Goal: Transaction & Acquisition: Purchase product/service

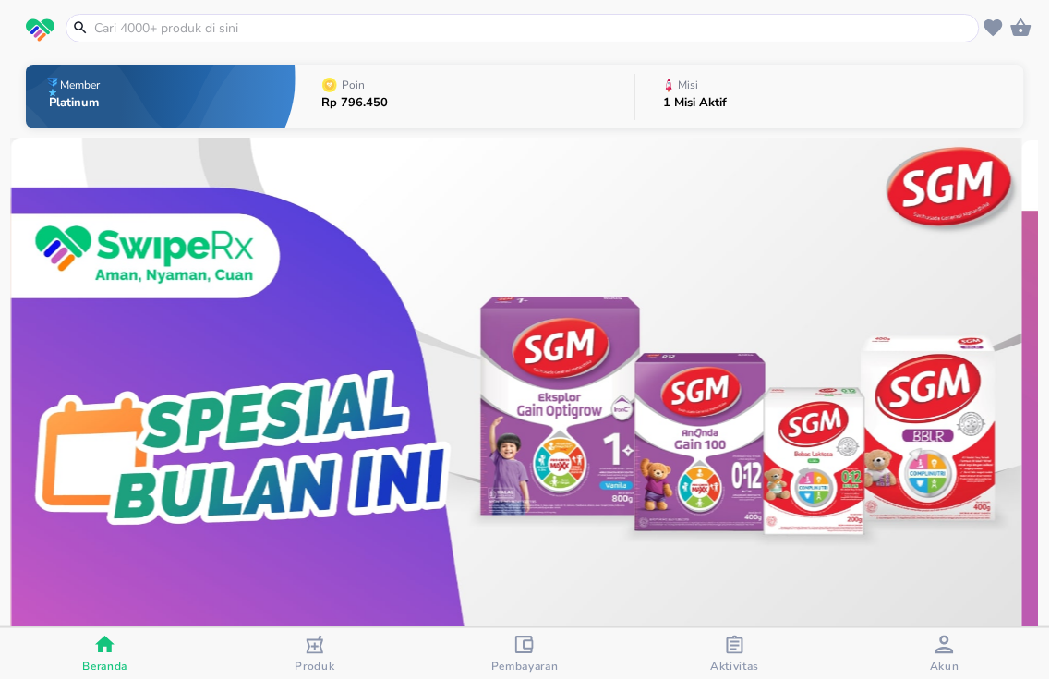
click at [314, 33] on input "text" at bounding box center [533, 27] width 883 height 19
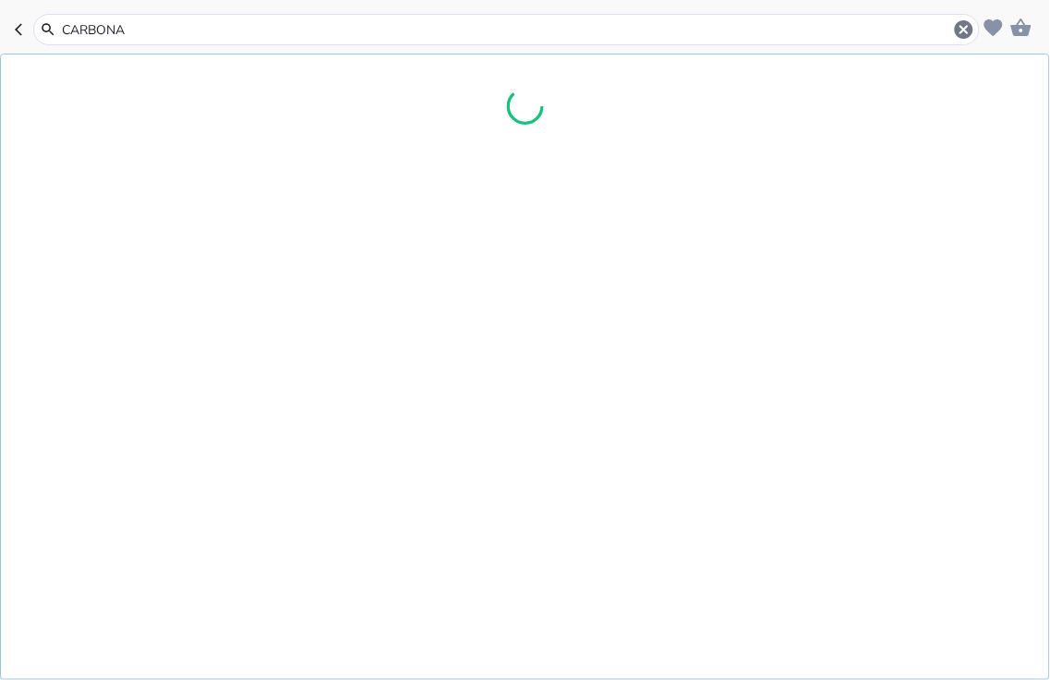
type input "CARBONAT"
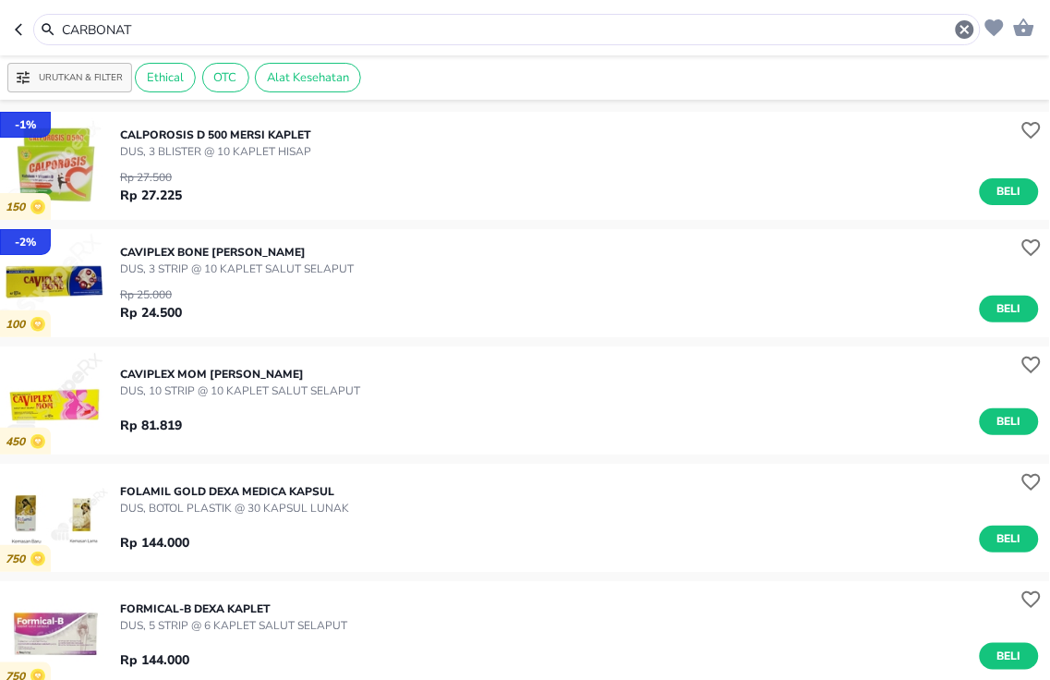
drag, startPoint x: 175, startPoint y: 25, endPoint x: 0, endPoint y: -106, distance: 219.1
click at [0, 0] on html "Halo Apotek K24 [PERSON_NAME], selamat datang! CARBONAT Urutkan & Filter Ethica…" at bounding box center [525, 0] width 1050 height 0
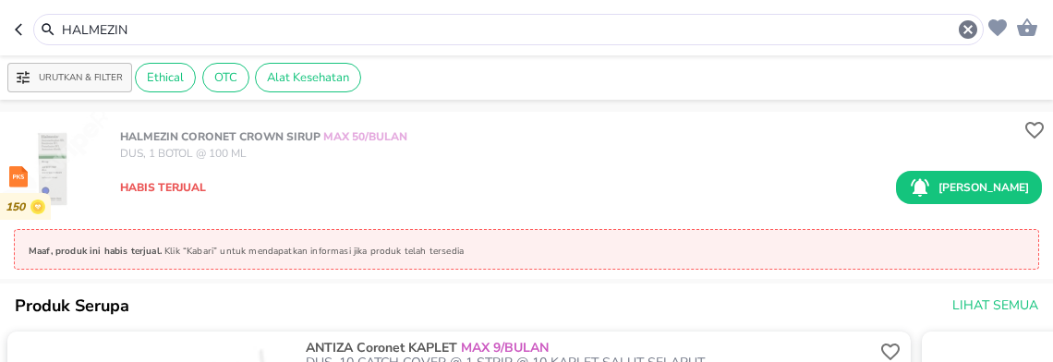
drag, startPoint x: 179, startPoint y: 31, endPoint x: -8, endPoint y: 7, distance: 189.0
click at [0, 0] on html "Halo Apotek K24 [PERSON_NAME], selamat datang! HALMEZIN Urutkan & Filter Ethica…" at bounding box center [526, 0] width 1053 height 0
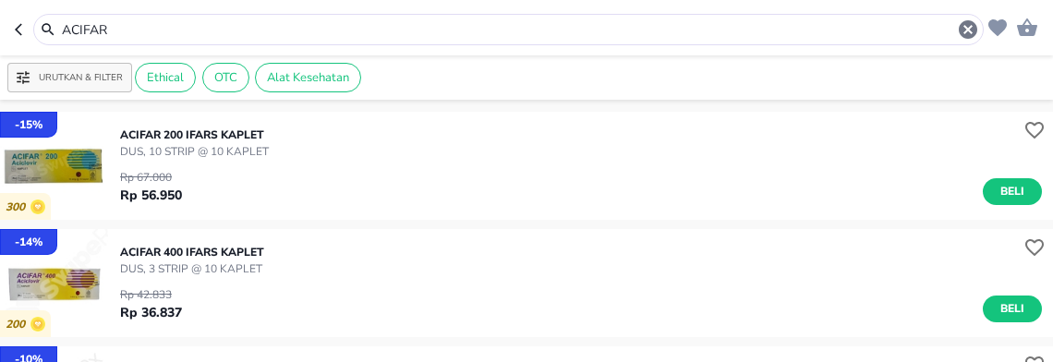
scroll to position [205, 0]
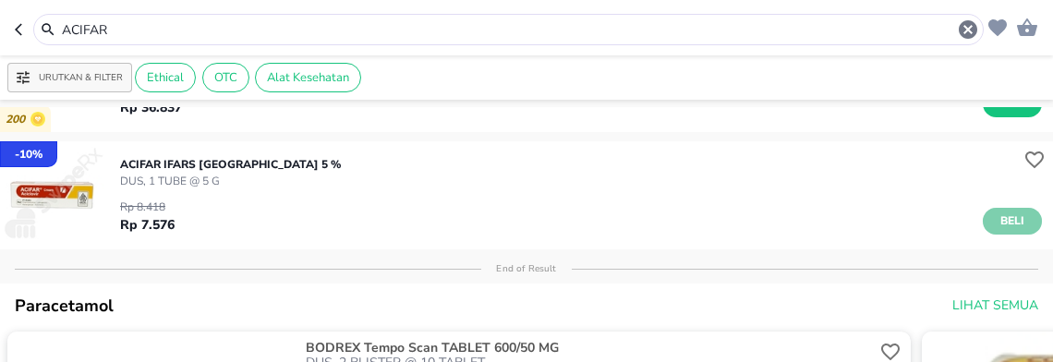
click at [999, 223] on span "Beli" at bounding box center [1012, 220] width 31 height 19
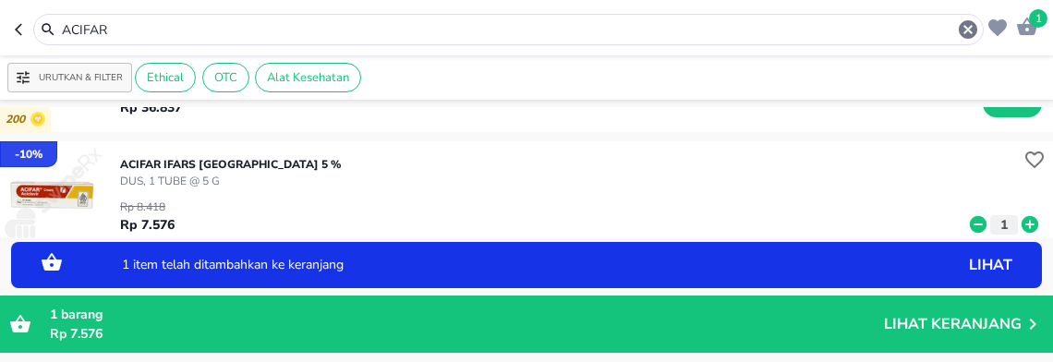
click at [1018, 224] on icon at bounding box center [1030, 224] width 24 height 20
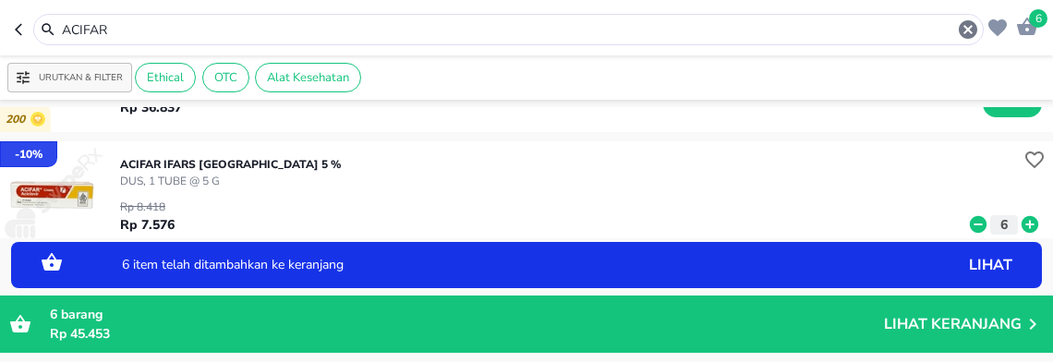
drag, startPoint x: 229, startPoint y: 33, endPoint x: -8, endPoint y: -115, distance: 280.1
click at [0, 0] on html "Halo Apotek K24 [PERSON_NAME], selamat datang! 6 ACIFAR Urutkan & Filter Ethica…" at bounding box center [526, 0] width 1053 height 0
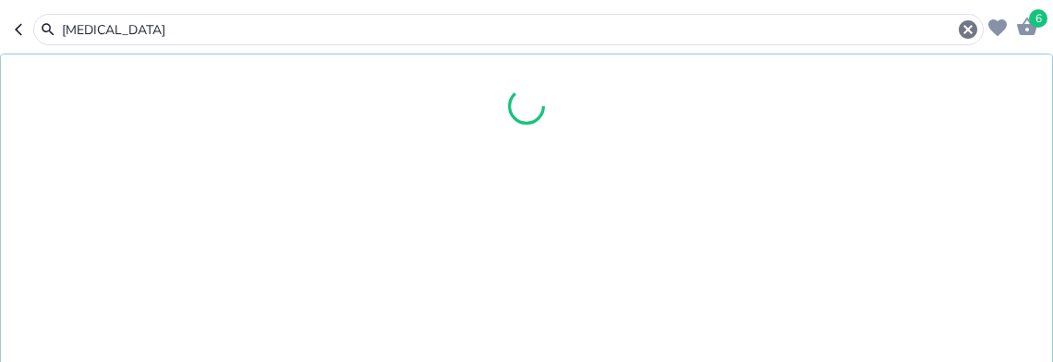
type input "[MEDICAL_DATA]"
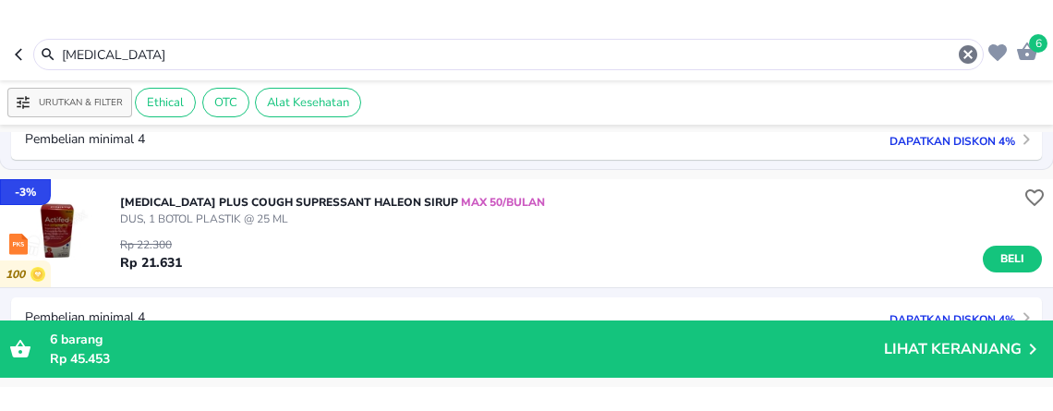
scroll to position [103, 0]
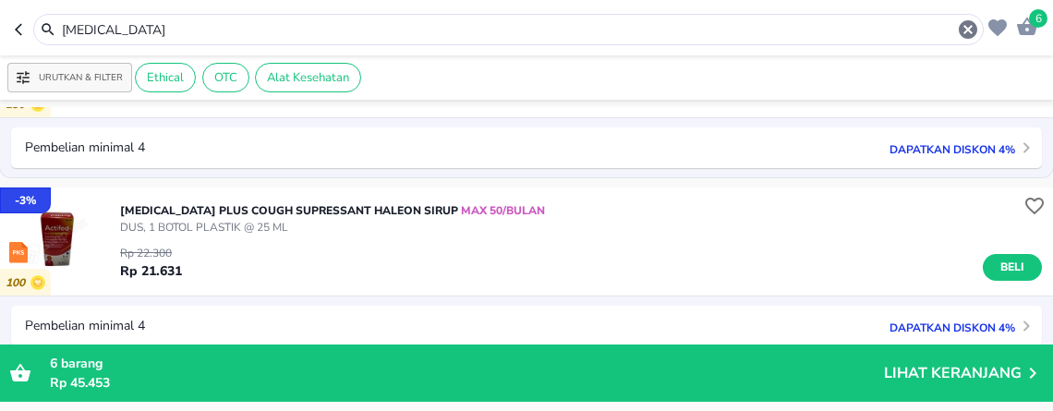
click at [606, 283] on div "[MEDICAL_DATA] PLUS COUGH SUPRESSANT Haleon SIRUP MAX 50/BULAN DUS, 1 BOTOL PLA…" at bounding box center [586, 241] width 933 height 97
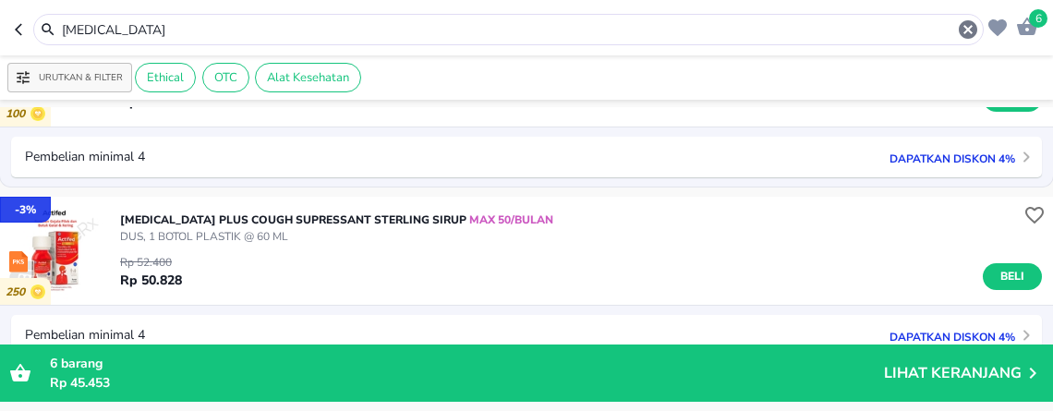
scroll to position [308, 0]
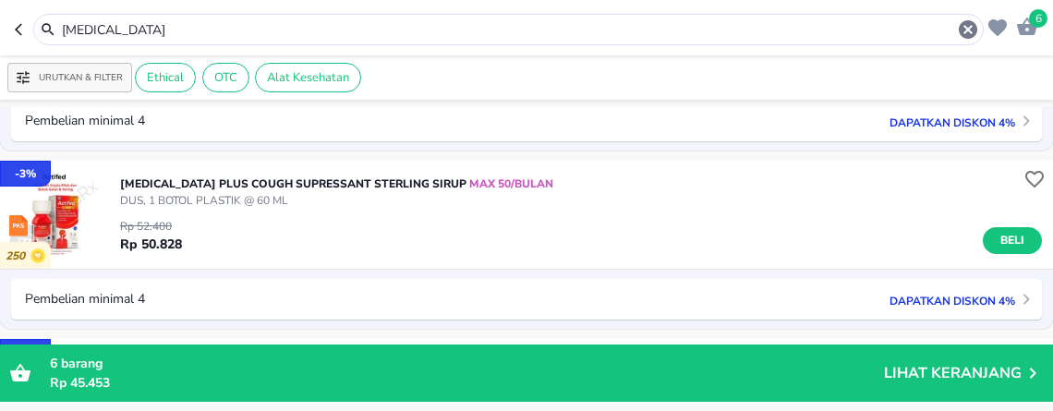
click at [999, 237] on span "Beli" at bounding box center [1012, 240] width 31 height 19
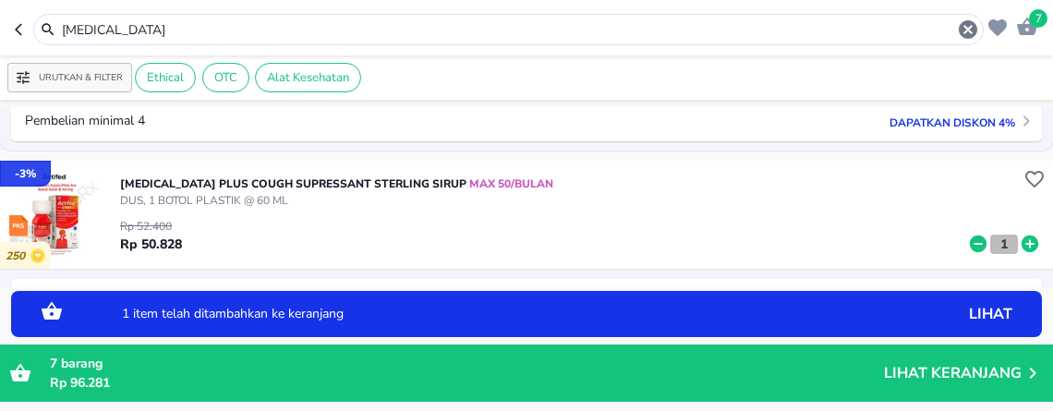
click at [996, 247] on p "1" at bounding box center [1004, 244] width 17 height 19
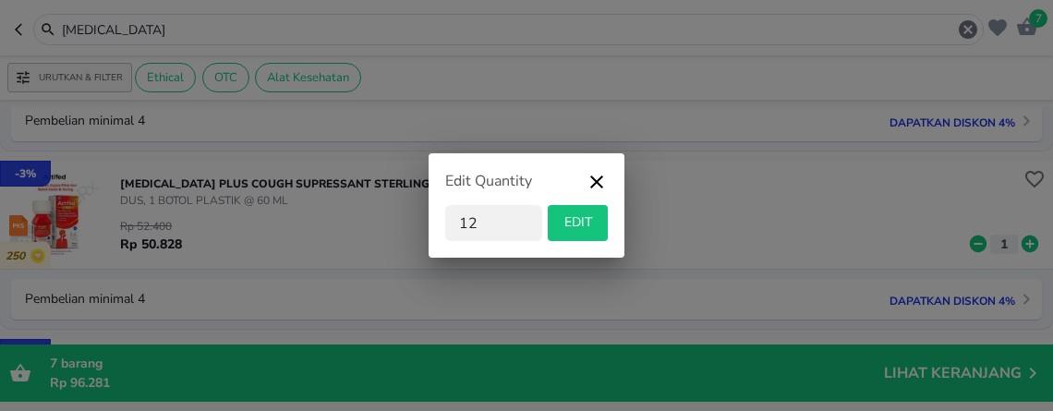
type input "12"
click at [595, 228] on span "EDIT" at bounding box center [577, 222] width 45 height 23
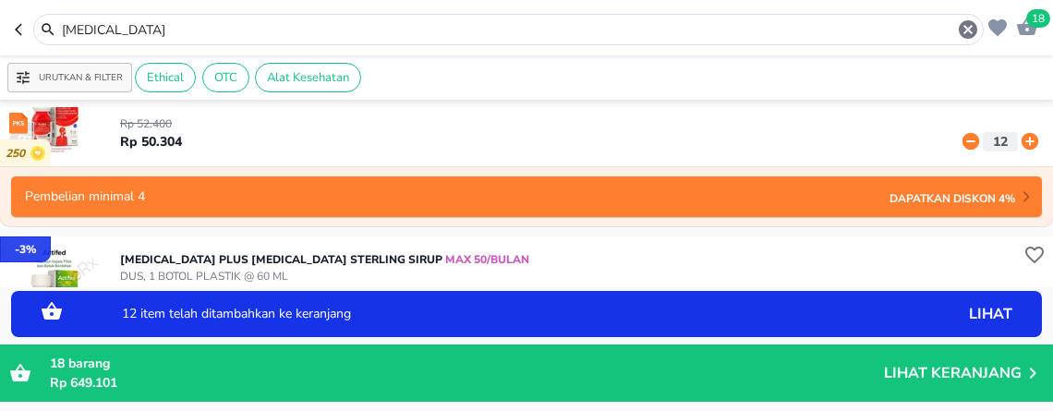
scroll to position [513, 0]
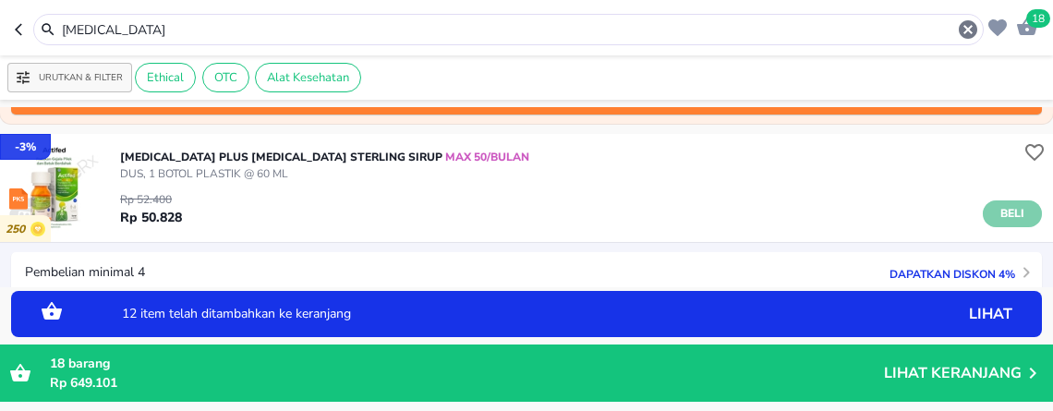
click at [997, 211] on span "Beli" at bounding box center [1012, 213] width 31 height 19
click at [996, 220] on p "1" at bounding box center [1004, 217] width 17 height 19
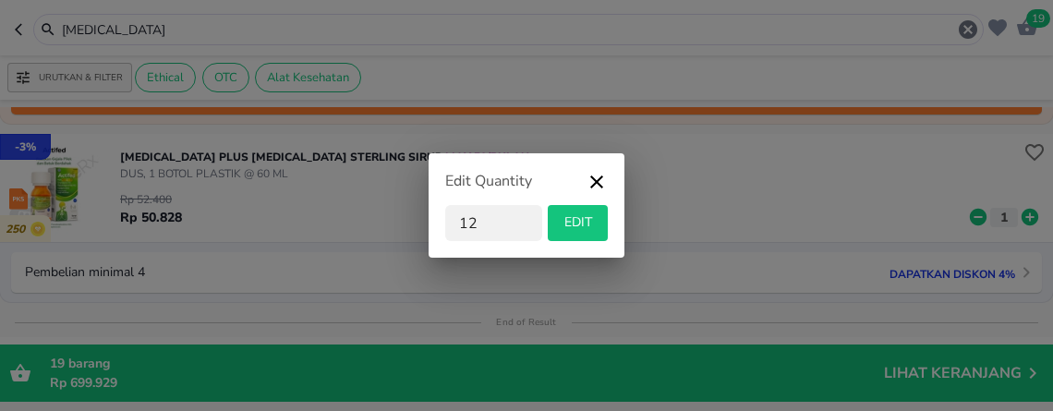
type input "12"
click at [594, 229] on span "EDIT" at bounding box center [577, 222] width 45 height 23
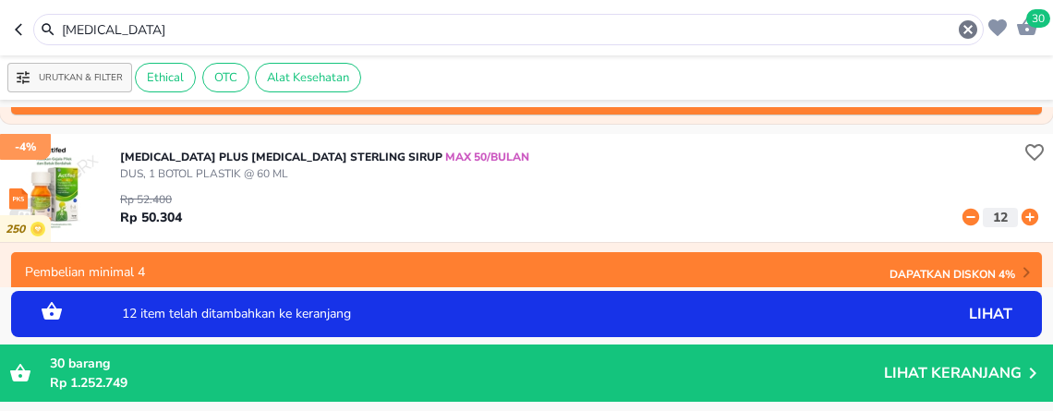
drag, startPoint x: 182, startPoint y: 23, endPoint x: -8, endPoint y: 12, distance: 190.6
click at [0, 0] on html "Halo Apotek K24 [PERSON_NAME], selamat datang! 30 [MEDICAL_DATA] Urutkan & Filt…" at bounding box center [526, 0] width 1053 height 0
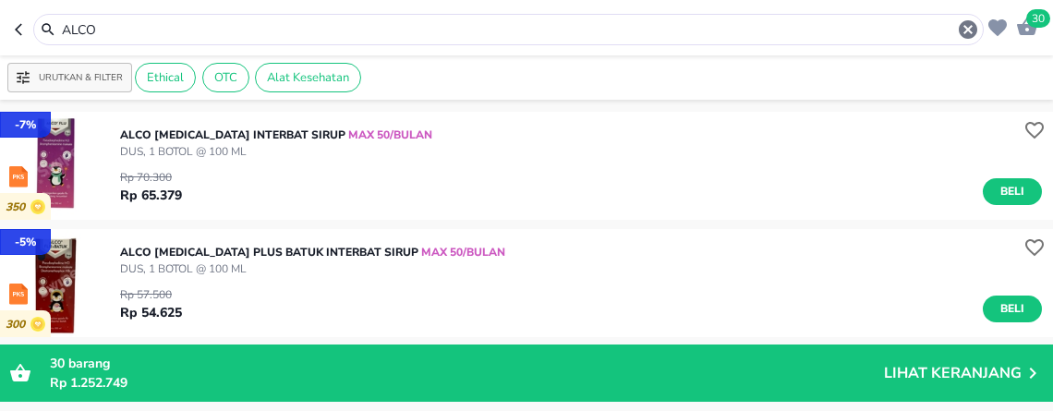
click at [644, 281] on div "Rp 57.500 Rp 54.625 Beli" at bounding box center [581, 299] width 922 height 45
click at [630, 246] on div "ALCO [MEDICAL_DATA] PLUS BATUK Interbat SIRUP MAX 50/BULAN DUS, 1 BOTOL @ 100 M…" at bounding box center [586, 283] width 933 height 97
click at [997, 312] on span "Beli" at bounding box center [1012, 308] width 31 height 19
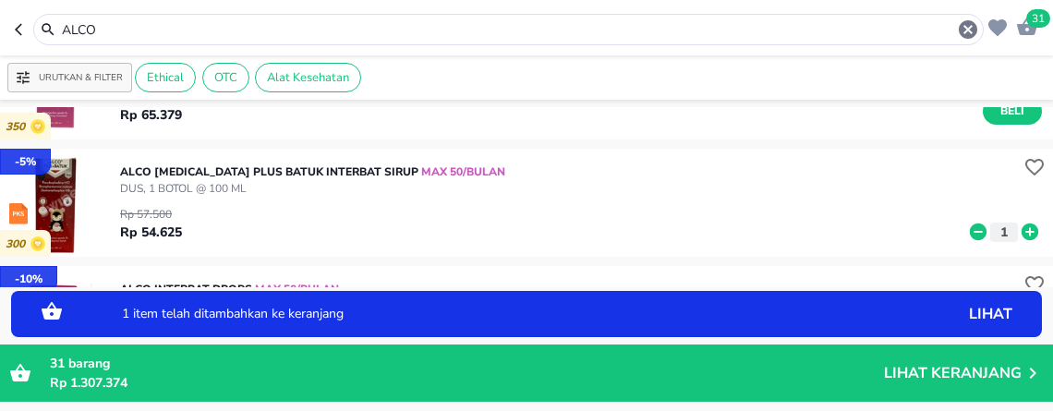
scroll to position [103, 0]
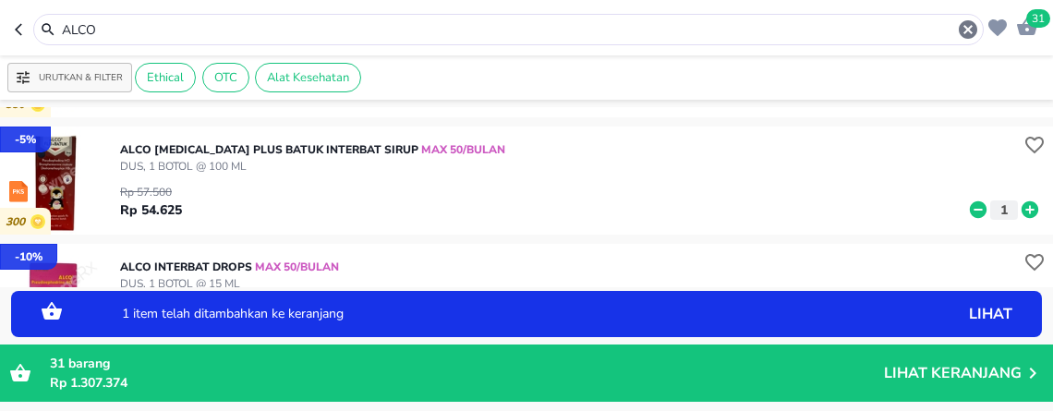
click at [1018, 208] on icon at bounding box center [1030, 209] width 24 height 20
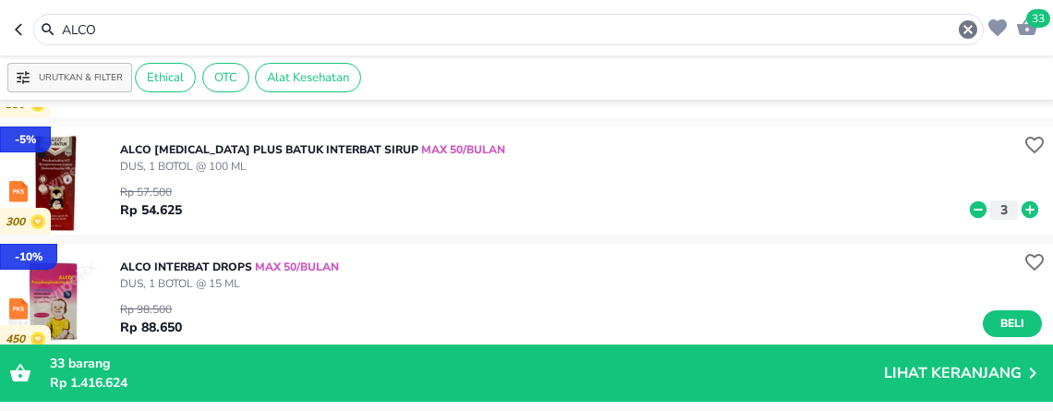
drag, startPoint x: 228, startPoint y: 37, endPoint x: -8, endPoint y: -48, distance: 251.2
click at [0, 0] on html "Halo Apotek K24 [PERSON_NAME], selamat datang! 33 ALCO Urutkan & Filter Ethical…" at bounding box center [526, 0] width 1053 height 0
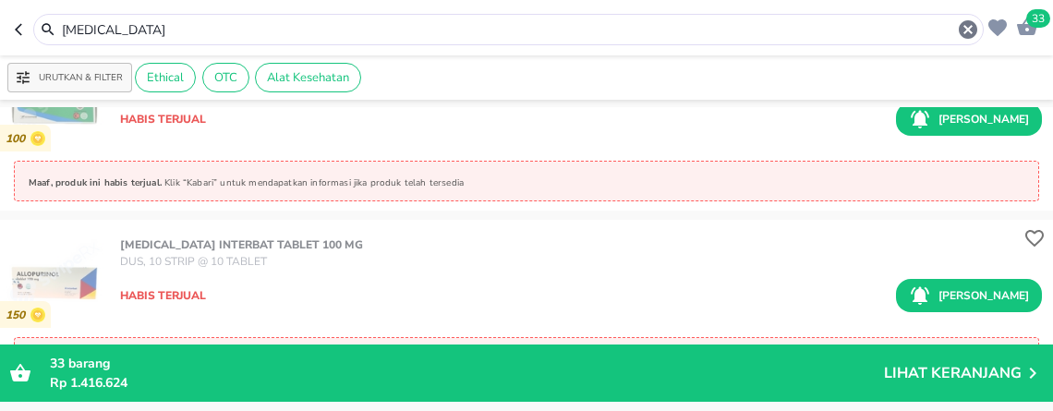
scroll to position [2917, 0]
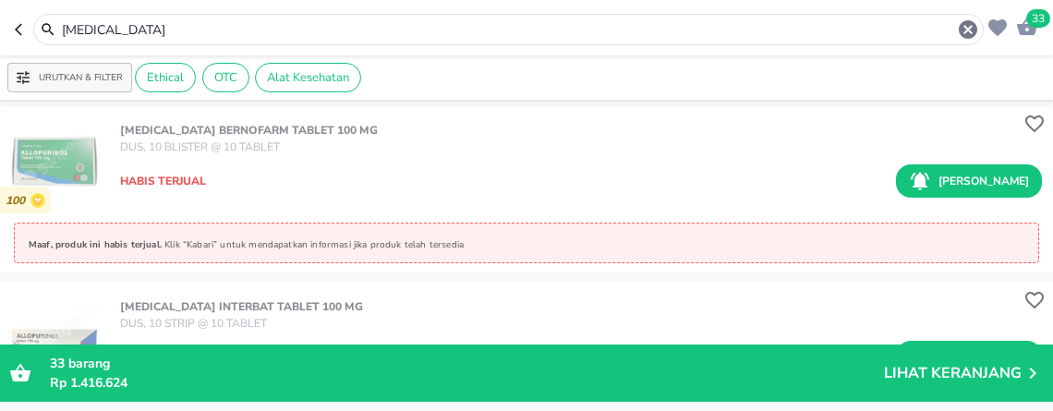
drag, startPoint x: 183, startPoint y: 37, endPoint x: -8, endPoint y: -45, distance: 208.1
click at [0, 0] on html "Halo Apotek K24 [PERSON_NAME], selamat datang! 33 [MEDICAL_DATA] Urutkan & Filt…" at bounding box center [526, 0] width 1053 height 0
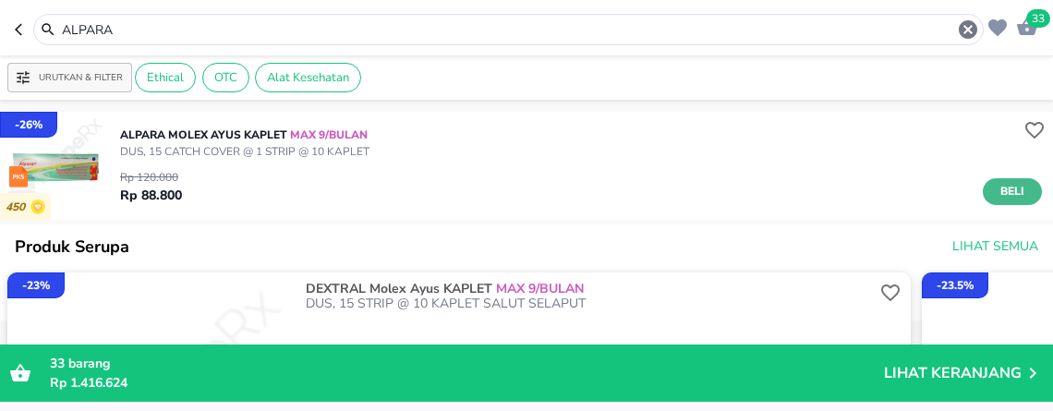
click at [1004, 196] on span "Beli" at bounding box center [1012, 191] width 31 height 19
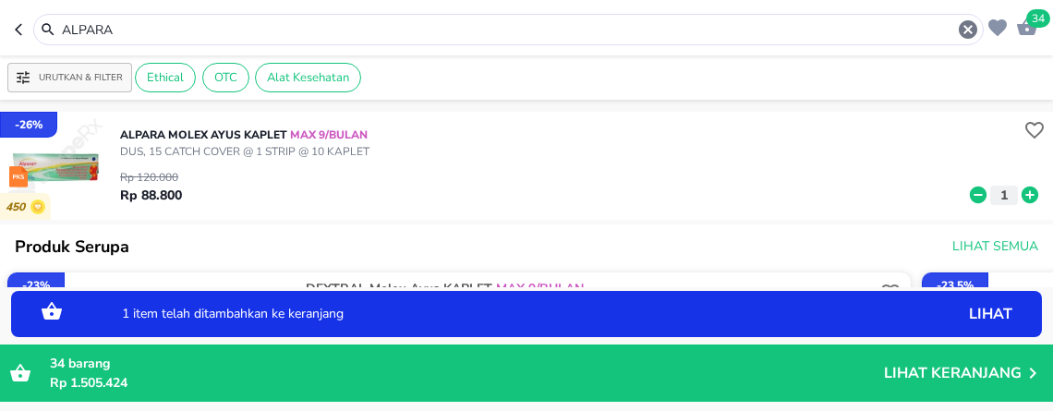
click at [1018, 195] on icon at bounding box center [1030, 195] width 24 height 20
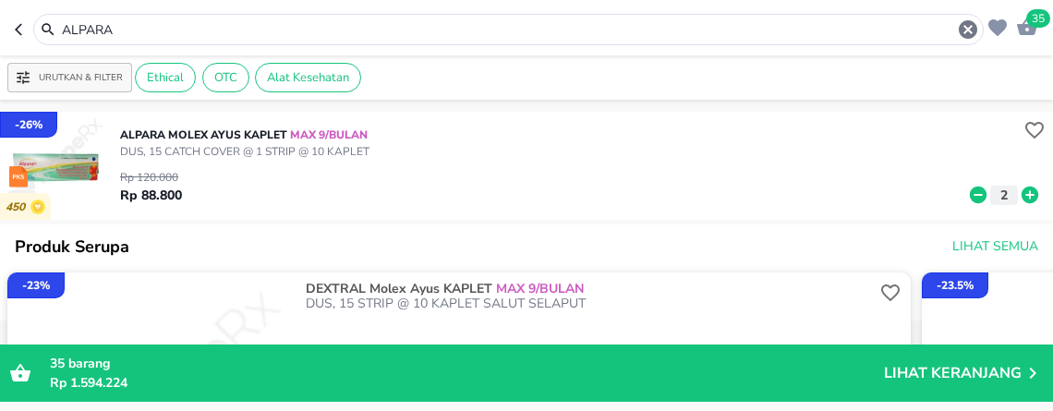
drag, startPoint x: 242, startPoint y: 31, endPoint x: -8, endPoint y: -45, distance: 261.8
click at [0, 0] on html "Halo Apotek K24 [PERSON_NAME], selamat datang! 35 ALPARA Urutkan & Filter Ethic…" at bounding box center [526, 0] width 1053 height 0
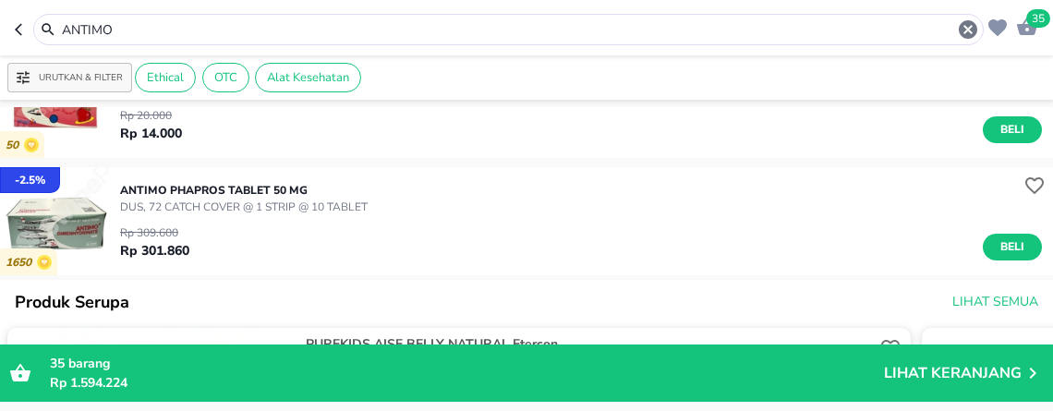
scroll to position [308, 0]
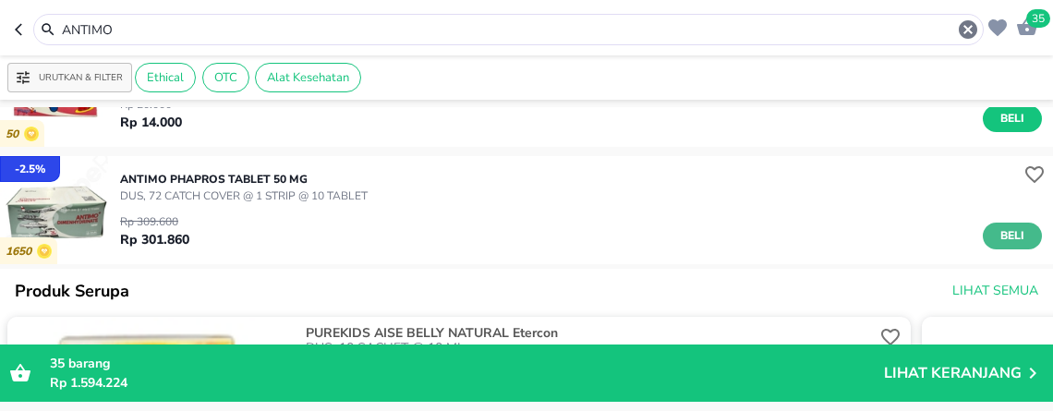
click at [997, 228] on span "Beli" at bounding box center [1012, 235] width 31 height 19
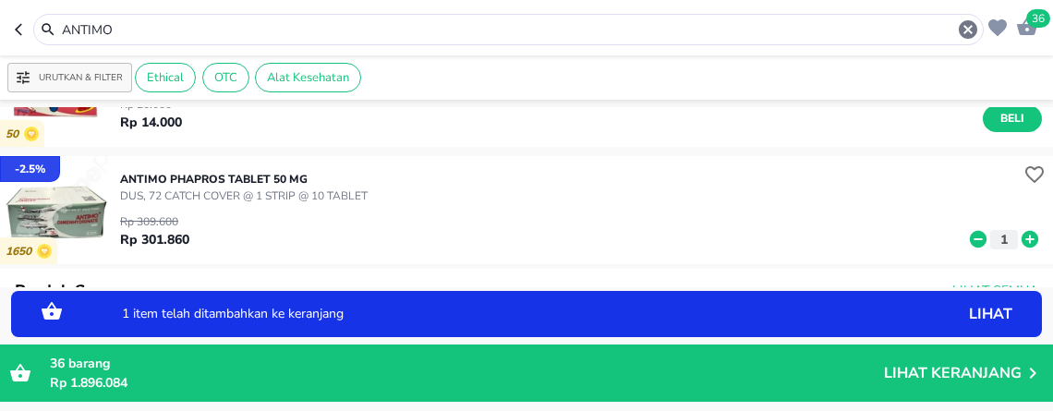
drag, startPoint x: 176, startPoint y: 34, endPoint x: -8, endPoint y: -86, distance: 220.3
click at [0, 0] on html "Halo Apotek K24 [PERSON_NAME], selamat datang! 36 ANTIMO Urutkan & Filter Ethic…" at bounding box center [526, 0] width 1053 height 0
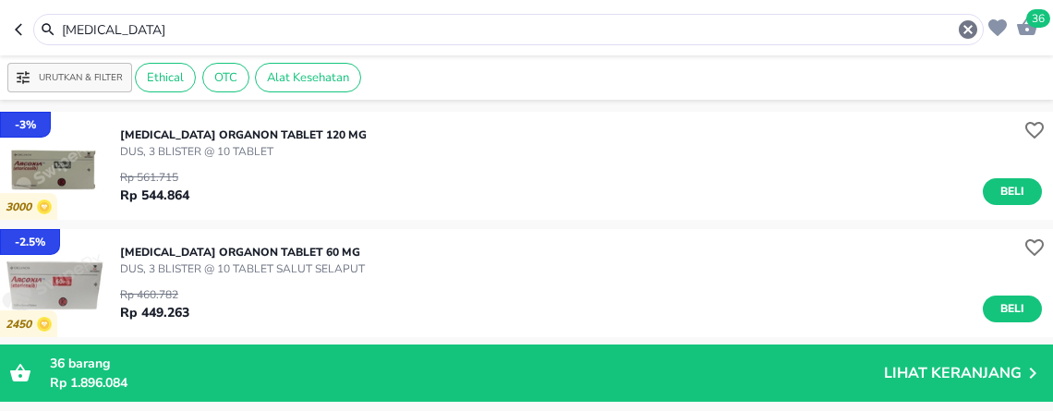
scroll to position [103, 0]
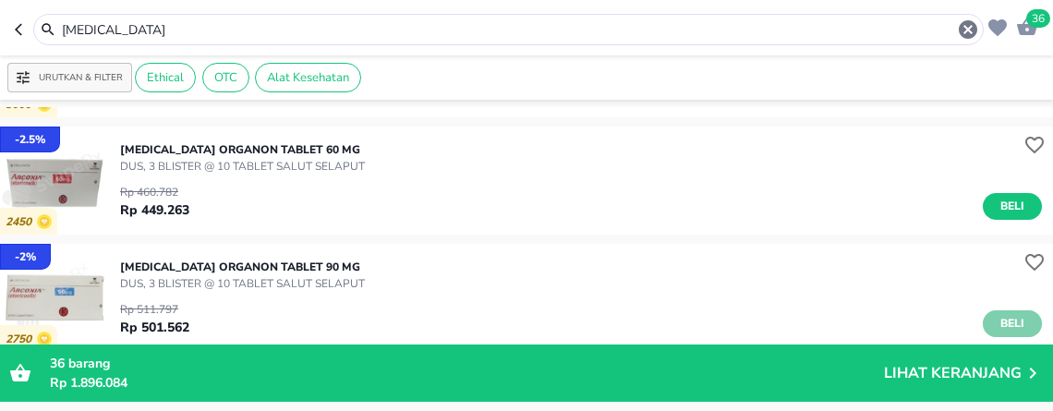
click at [997, 320] on span "Beli" at bounding box center [1012, 323] width 31 height 19
drag, startPoint x: 219, startPoint y: 39, endPoint x: -8, endPoint y: 50, distance: 227.5
click at [0, 0] on html "Halo Apotek K24 [PERSON_NAME], selamat datang! 37 [MEDICAL_DATA] Urutkan & Filt…" at bounding box center [526, 0] width 1053 height 0
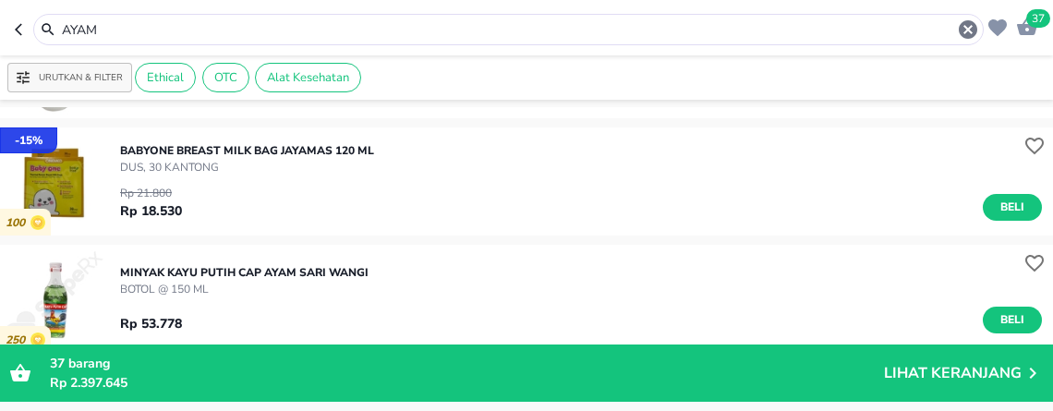
scroll to position [308, 0]
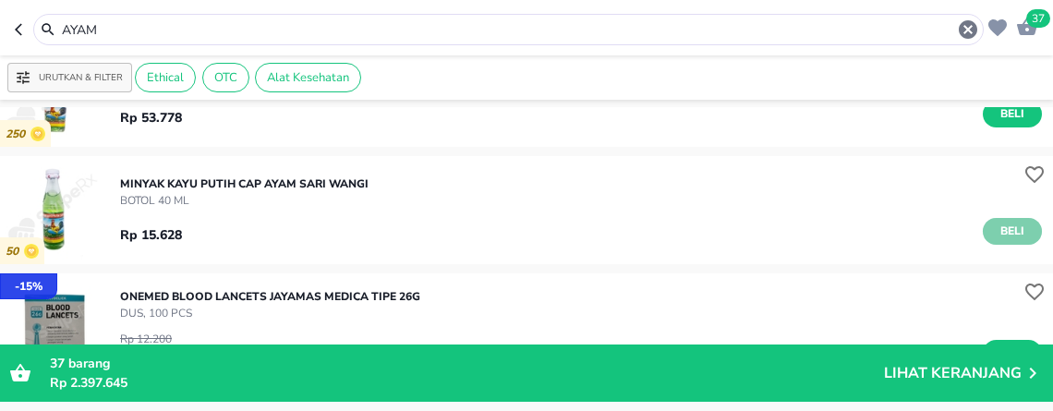
click at [997, 231] on span "Beli" at bounding box center [1012, 231] width 31 height 19
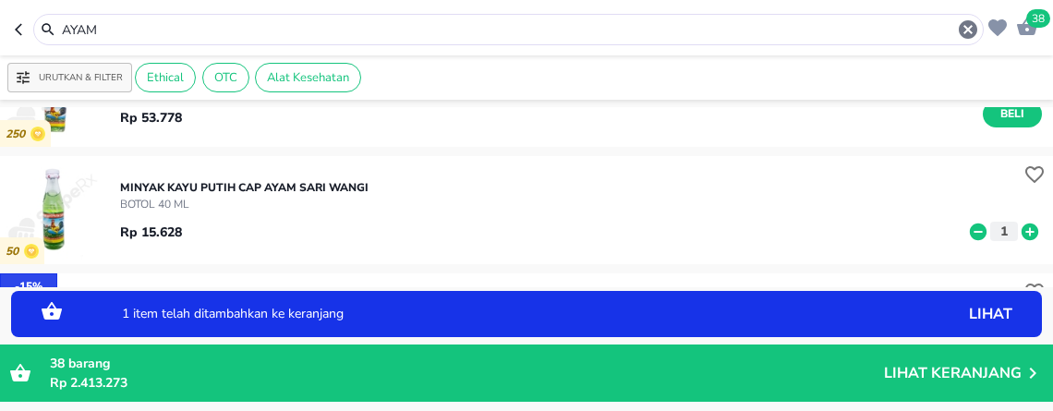
click at [1021, 236] on icon at bounding box center [1029, 231] width 17 height 17
drag, startPoint x: 192, startPoint y: 25, endPoint x: -8, endPoint y: -3, distance: 202.3
click at [0, 0] on html "Halo Apotek K24 [PERSON_NAME], selamat datang! 40 AYAM Urutkan & Filter Ethical…" at bounding box center [526, 0] width 1053 height 0
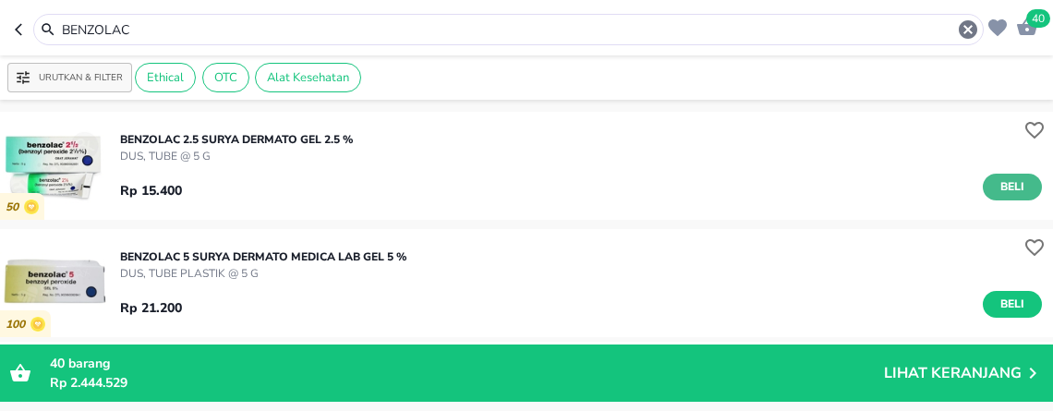
click at [997, 187] on span "Beli" at bounding box center [1012, 186] width 31 height 19
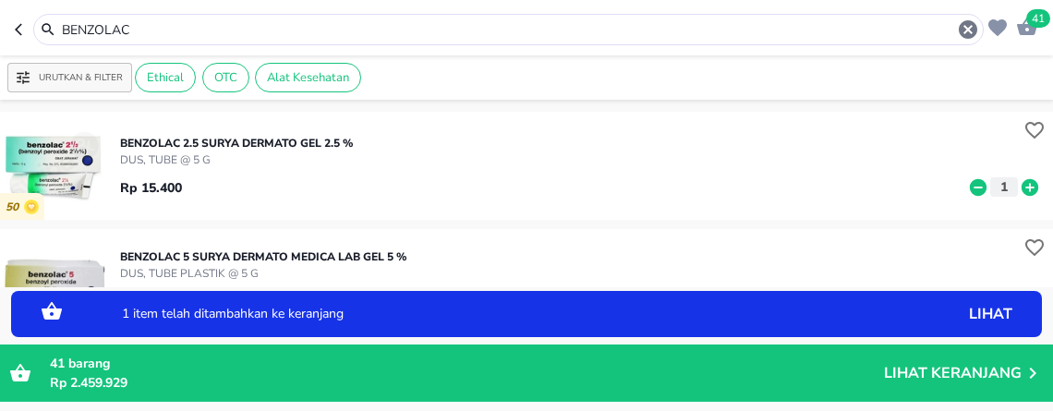
click at [1021, 194] on icon at bounding box center [1029, 186] width 17 height 17
drag, startPoint x: 159, startPoint y: 24, endPoint x: -8, endPoint y: -87, distance: 200.6
click at [0, 0] on html "Halo Apotek K24 [PERSON_NAME], selamat datang! 43 BENZOLAC Urutkan & Filter Eth…" at bounding box center [526, 0] width 1053 height 0
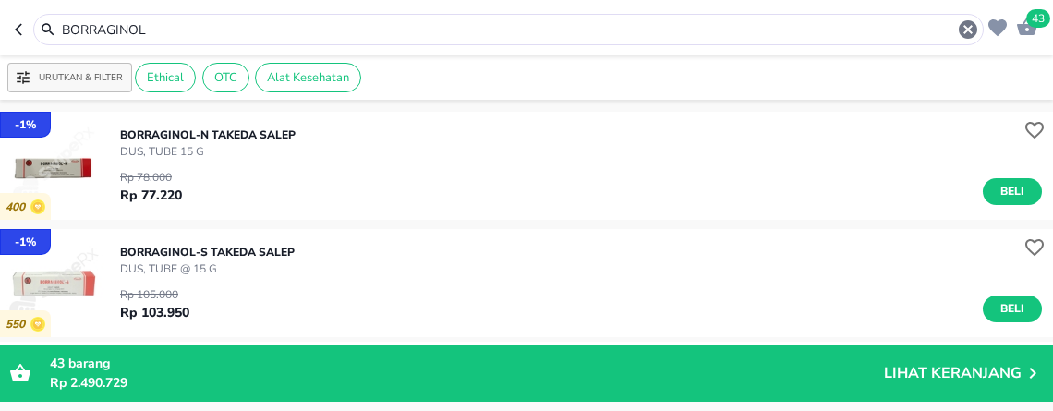
drag, startPoint x: 211, startPoint y: 21, endPoint x: -8, endPoint y: 22, distance: 218.9
click at [0, 0] on html "Halo Apotek K24 [PERSON_NAME], selamat datang! 43 BORRAGINOL Urutkan & Filter E…" at bounding box center [526, 0] width 1053 height 0
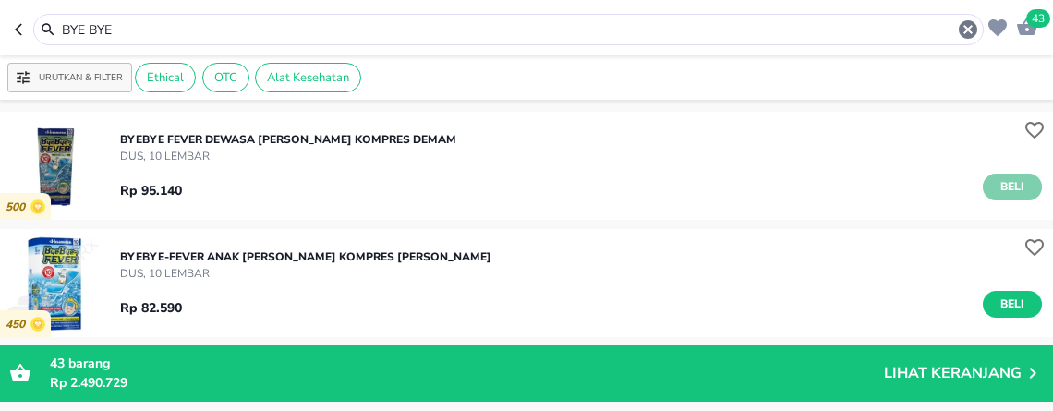
click at [1001, 186] on span "Beli" at bounding box center [1012, 186] width 31 height 19
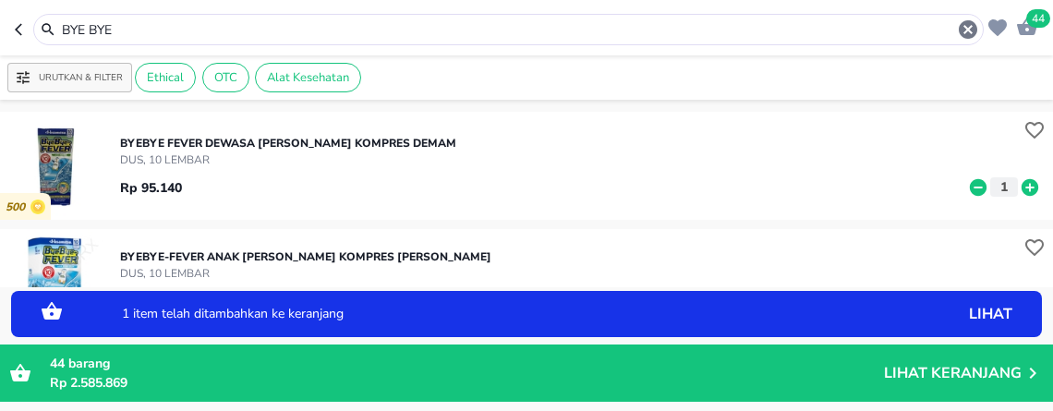
click at [1021, 190] on icon at bounding box center [1029, 186] width 17 height 17
click at [1021, 185] on icon at bounding box center [1029, 186] width 17 height 17
drag, startPoint x: 187, startPoint y: 32, endPoint x: -8, endPoint y: -115, distance: 244.6
click at [0, 0] on html "Halo Apotek K24 [PERSON_NAME], selamat datang! 46 BYE BYE Urutkan & Filter Ethi…" at bounding box center [526, 0] width 1053 height 0
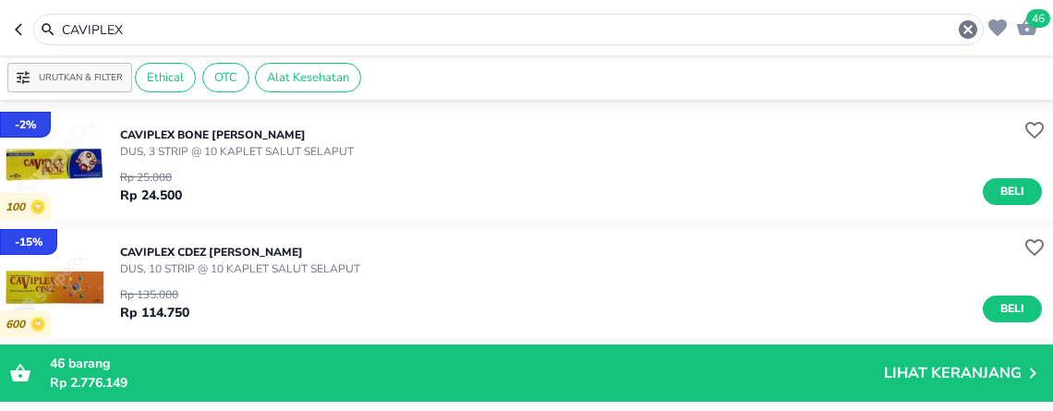
scroll to position [103, 0]
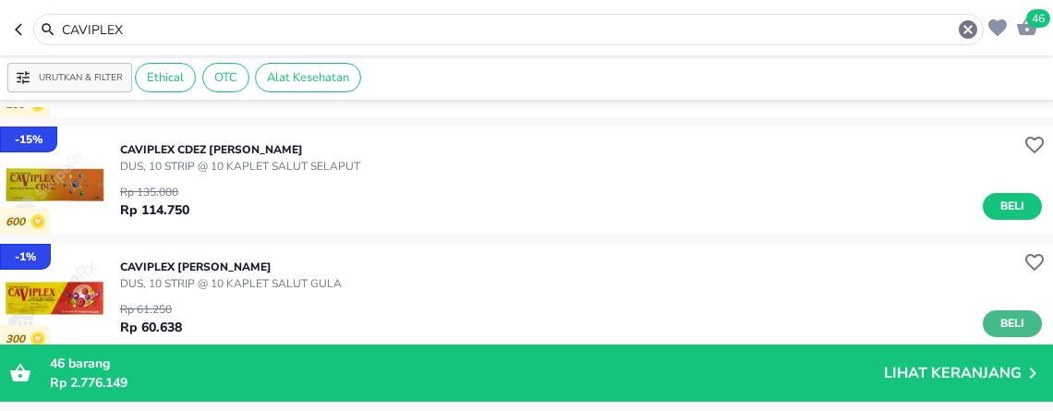
click at [997, 317] on span "Beli" at bounding box center [1012, 323] width 31 height 19
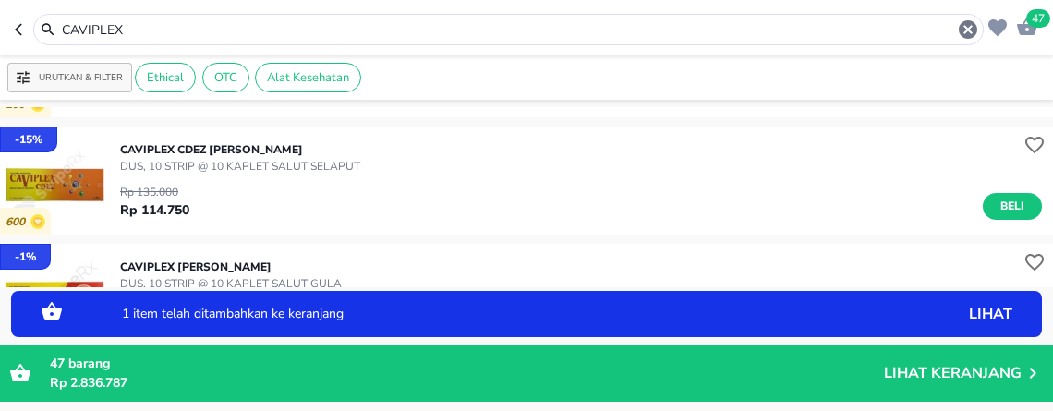
drag, startPoint x: 199, startPoint y: 33, endPoint x: -8, endPoint y: -115, distance: 255.5
click at [0, 0] on html "Halo Apotek K24 [PERSON_NAME], selamat datang! 47 CAVIPLEX Urutkan & Filter Eth…" at bounding box center [526, 0] width 1053 height 0
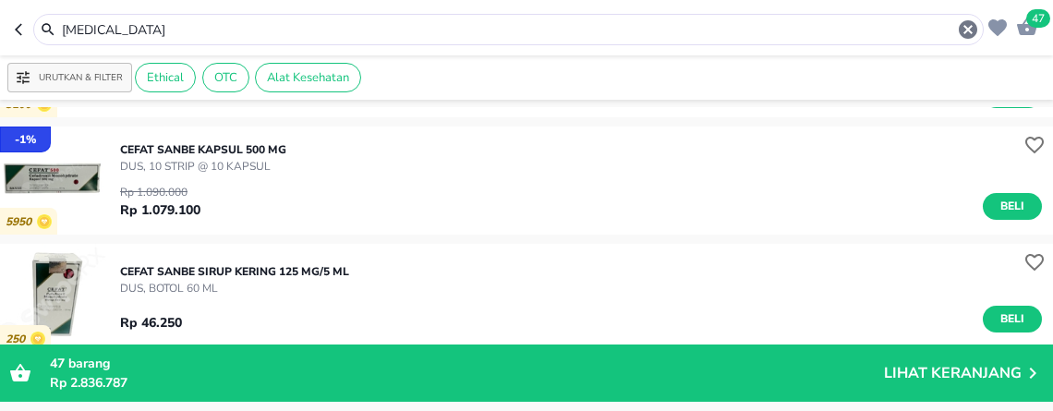
scroll to position [1231, 0]
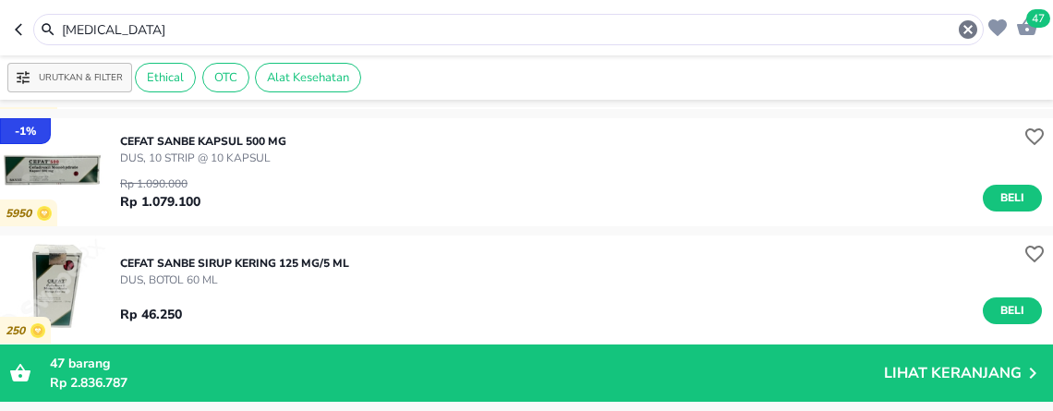
drag, startPoint x: -8, startPoint y: 16, endPoint x: -8, endPoint y: -86, distance: 101.6
click at [0, 0] on html "Halo Apotek K24 [PERSON_NAME], selamat datang! 47 [MEDICAL_DATA] Urutkan & Filt…" at bounding box center [526, 0] width 1053 height 0
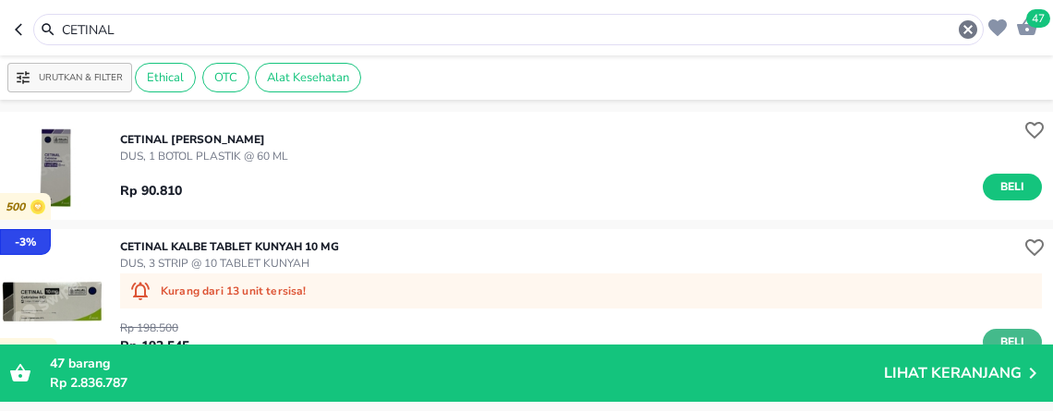
click at [997, 336] on span "Beli" at bounding box center [1012, 341] width 31 height 19
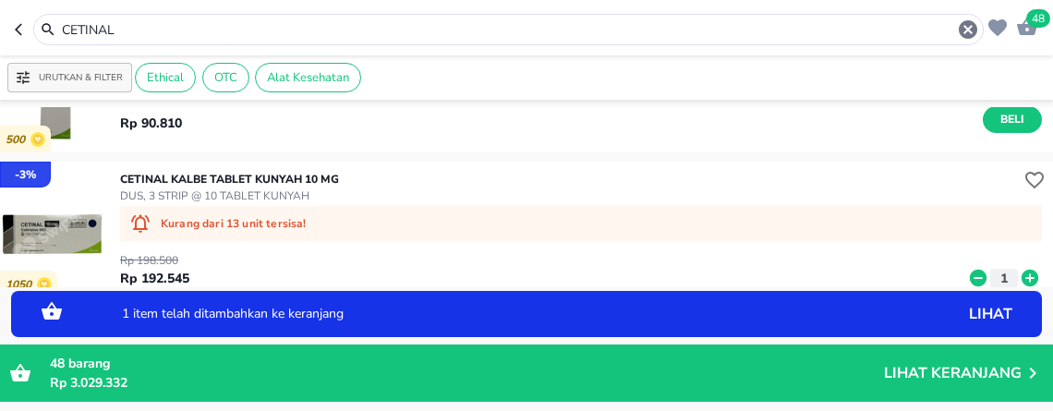
scroll to position [103, 0]
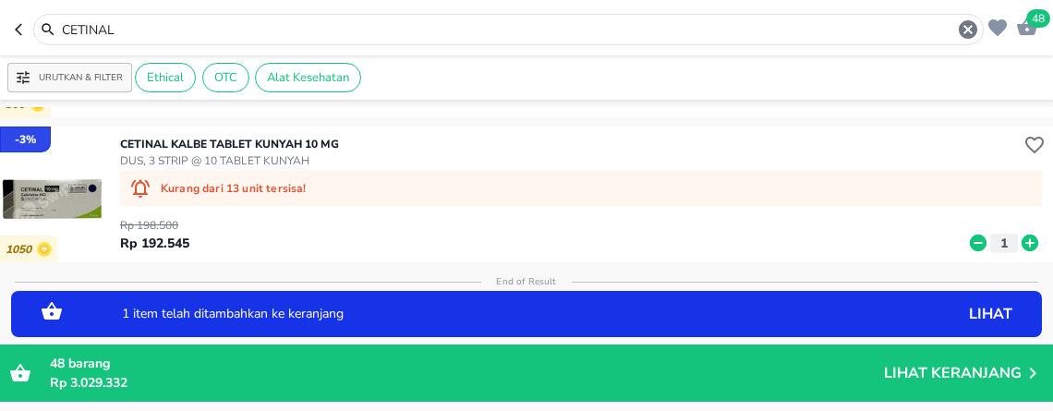
click at [715, 177] on div "Kurang dari 13 unit tersisa!" at bounding box center [581, 188] width 922 height 35
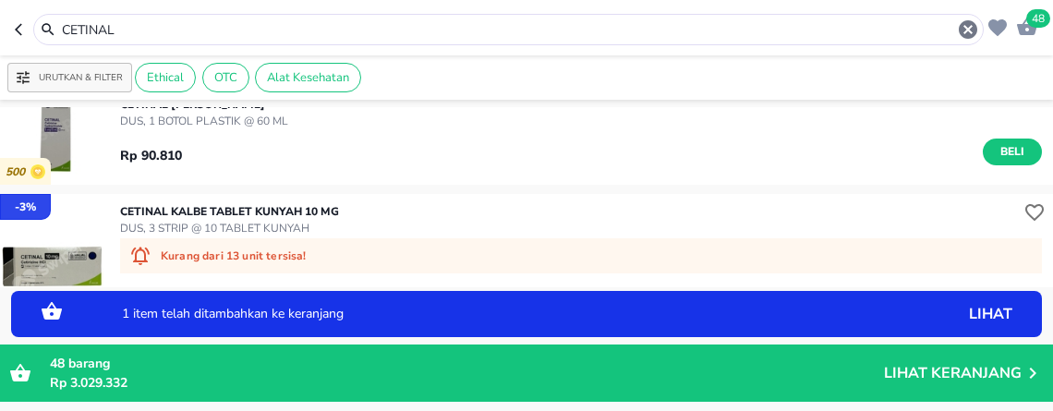
scroll to position [0, 0]
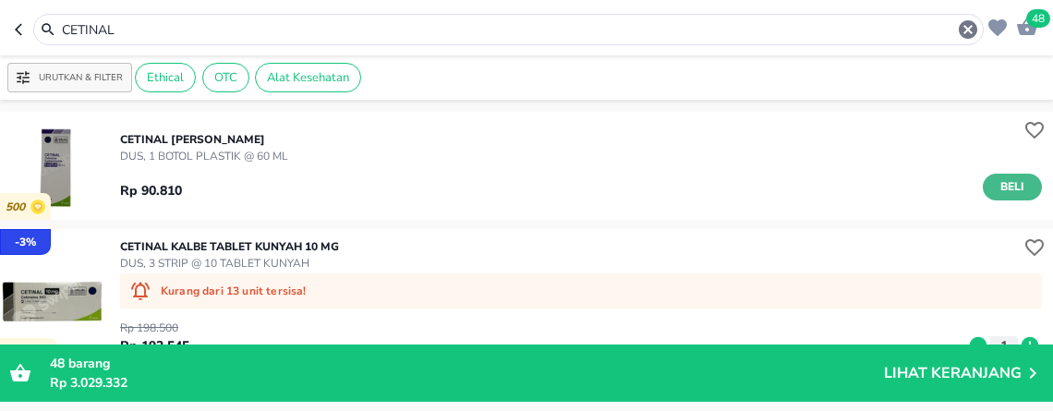
click at [997, 182] on span "Beli" at bounding box center [1012, 186] width 31 height 19
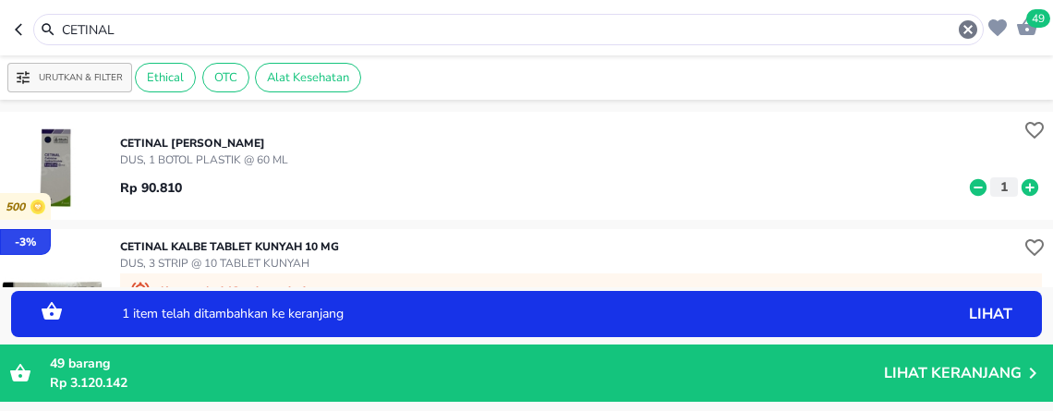
click at [1021, 189] on icon at bounding box center [1029, 186] width 17 height 17
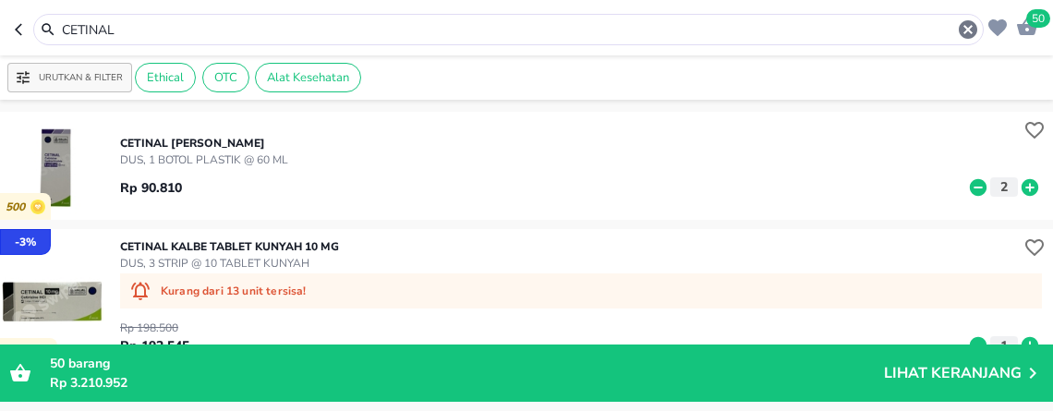
drag, startPoint x: 235, startPoint y: 35, endPoint x: -8, endPoint y: -32, distance: 252.1
click at [0, 0] on html "Halo Apotek K24 [PERSON_NAME], selamat datang! 50 CETINAL Urutkan & Filter Ethi…" at bounding box center [526, 0] width 1053 height 0
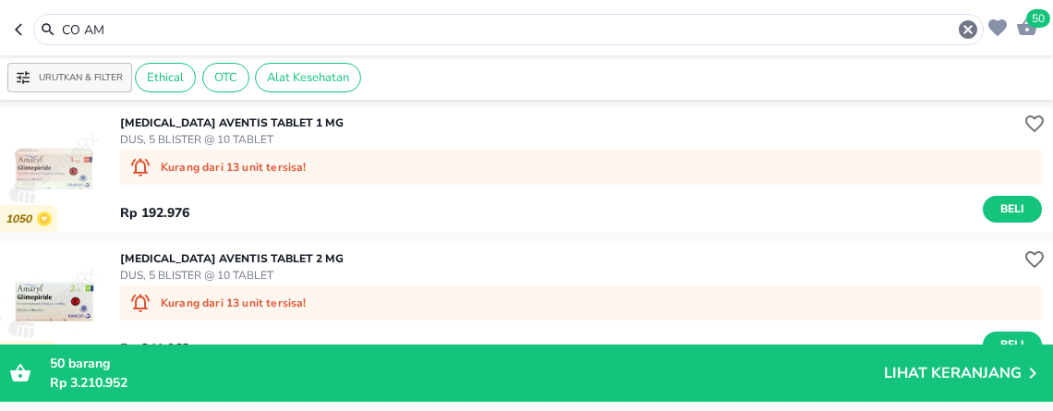
scroll to position [1231, 0]
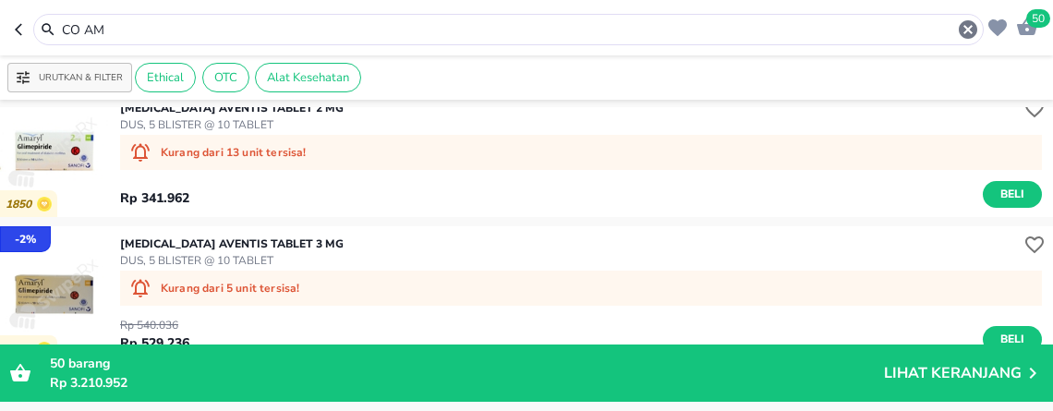
drag, startPoint x: 266, startPoint y: 26, endPoint x: -8, endPoint y: 6, distance: 275.1
click at [0, 0] on html "Halo Apotek K24 [PERSON_NAME], selamat datang! 50 CO AM Urutkan & Filter Ethica…" at bounding box center [526, 0] width 1053 height 0
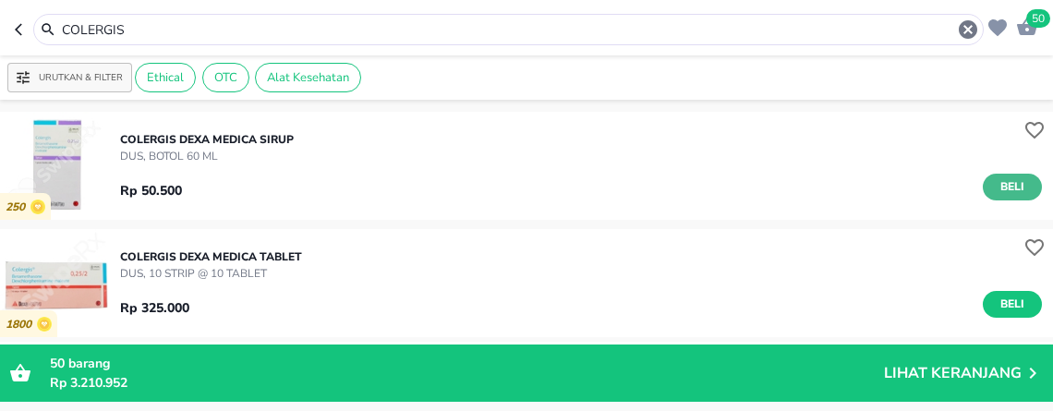
click at [1008, 190] on span "Beli" at bounding box center [1012, 186] width 31 height 19
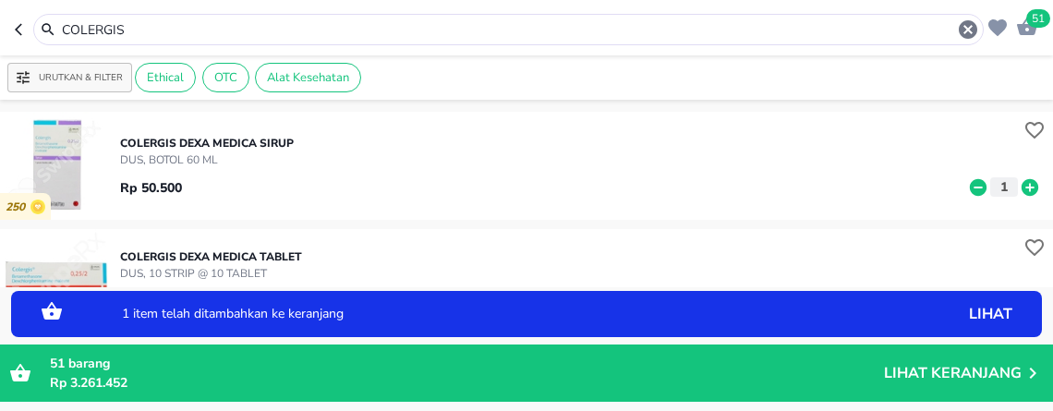
click at [1018, 194] on icon at bounding box center [1030, 187] width 24 height 20
click at [1021, 190] on icon at bounding box center [1029, 186] width 17 height 17
click at [0, 0] on html "Halo Apotek K24 [PERSON_NAME], selamat datang! 55 COLERGIS Urutkan & Filter Eth…" at bounding box center [526, 0] width 1053 height 0
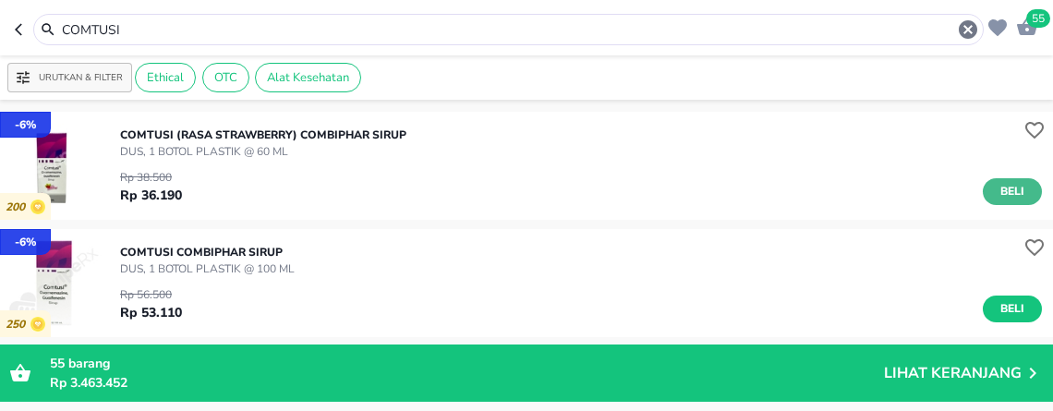
click at [997, 196] on span "Beli" at bounding box center [1012, 191] width 31 height 19
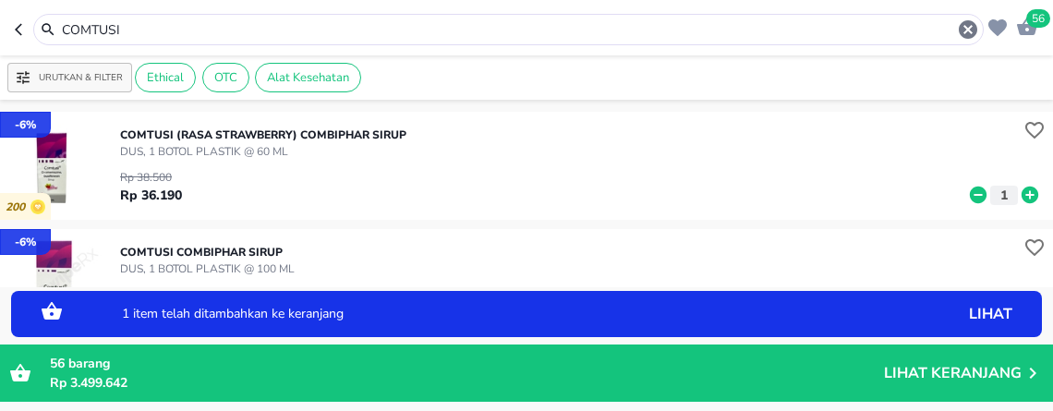
click at [1021, 201] on icon at bounding box center [1029, 195] width 17 height 17
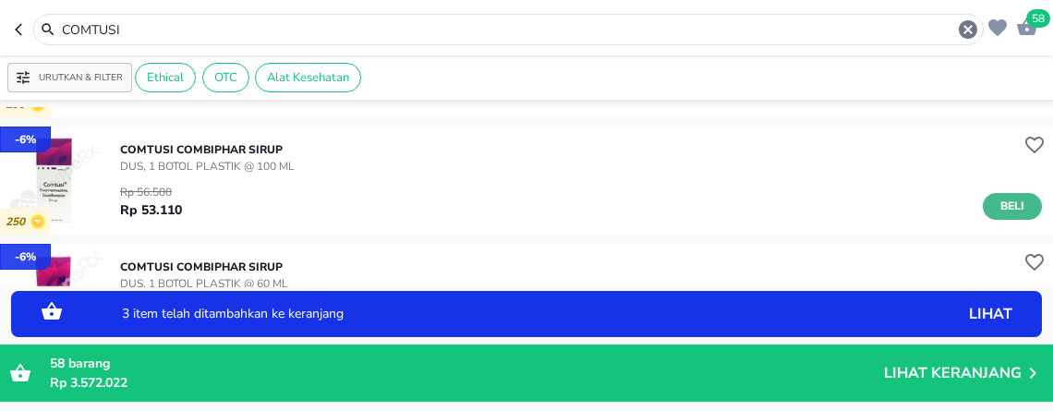
click at [1003, 213] on span "Beli" at bounding box center [1012, 206] width 31 height 19
click at [1021, 214] on icon at bounding box center [1029, 209] width 17 height 17
drag, startPoint x: 171, startPoint y: 23, endPoint x: -8, endPoint y: -39, distance: 189.6
click at [0, 0] on html "Halo Apotek K24 [PERSON_NAME], selamat datang! 61 COMTUSI Urutkan & Filter Ethi…" at bounding box center [526, 0] width 1053 height 0
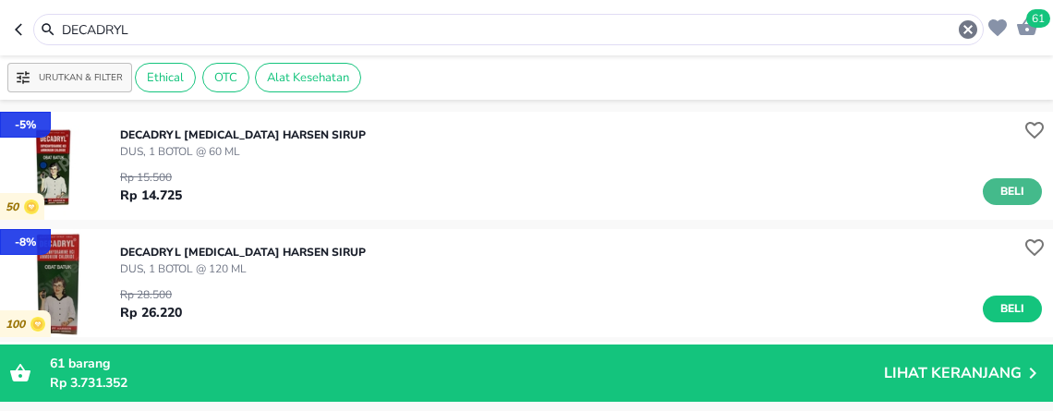
click at [997, 199] on span "Beli" at bounding box center [1012, 191] width 31 height 19
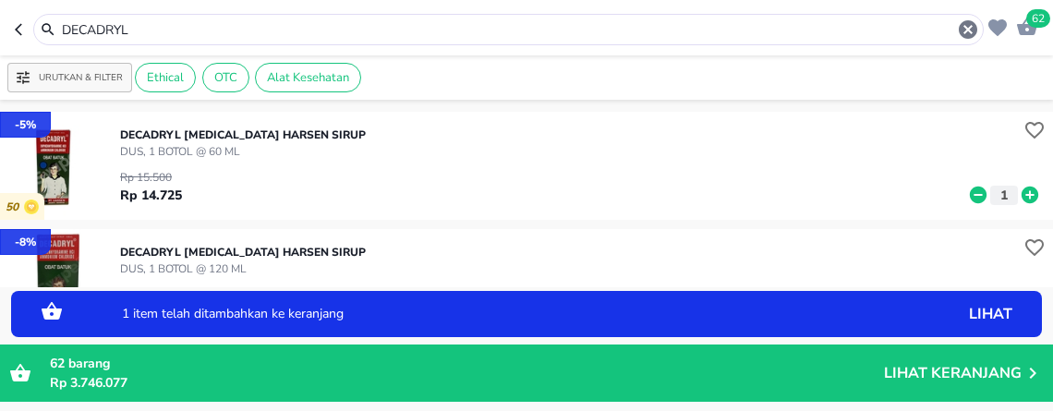
click at [1021, 199] on icon at bounding box center [1029, 195] width 17 height 17
drag, startPoint x: 175, startPoint y: 33, endPoint x: -8, endPoint y: -44, distance: 199.5
click at [0, 0] on html "Halo Apotek K24 [PERSON_NAME], selamat datang! 65 DECADRYL Urutkan & Filter Eth…" at bounding box center [526, 0] width 1053 height 0
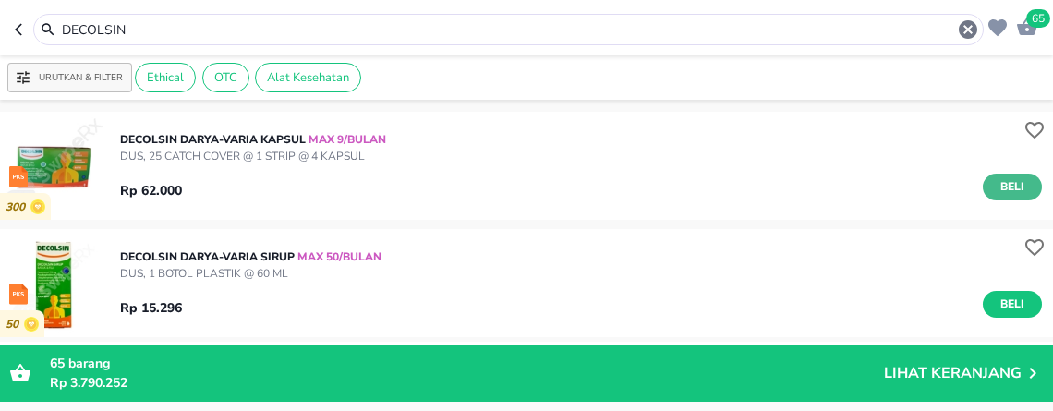
click at [1001, 189] on span "Beli" at bounding box center [1012, 186] width 31 height 19
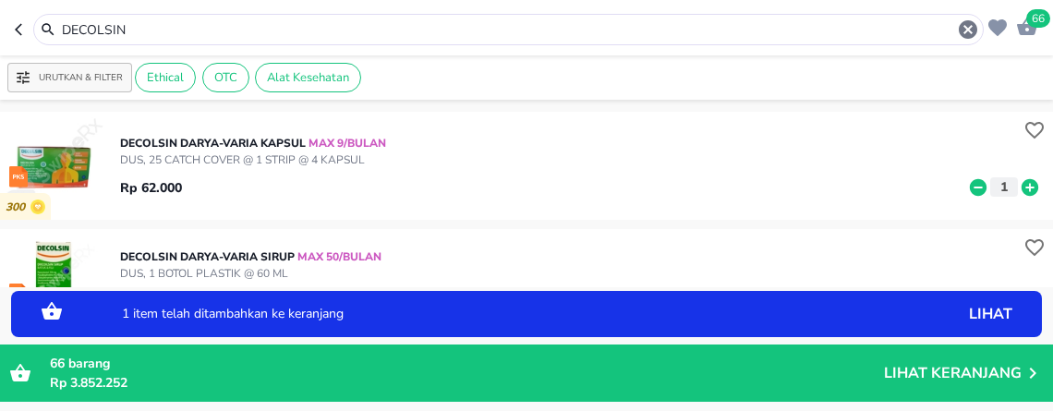
drag, startPoint x: 211, startPoint y: 30, endPoint x: -8, endPoint y: -4, distance: 221.5
click at [0, 0] on html "Halo Apotek K24 [PERSON_NAME], selamat datang! 66 DECOLSIN Urutkan & Filter Eth…" at bounding box center [526, 0] width 1053 height 0
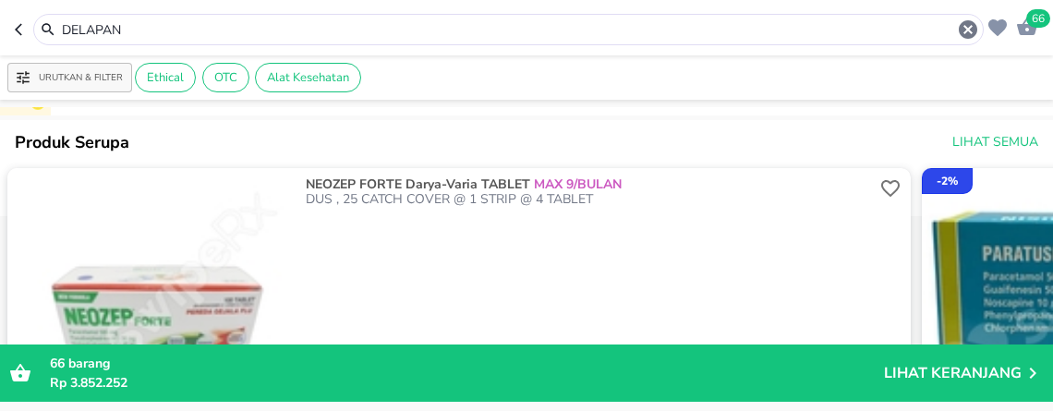
scroll to position [308, 0]
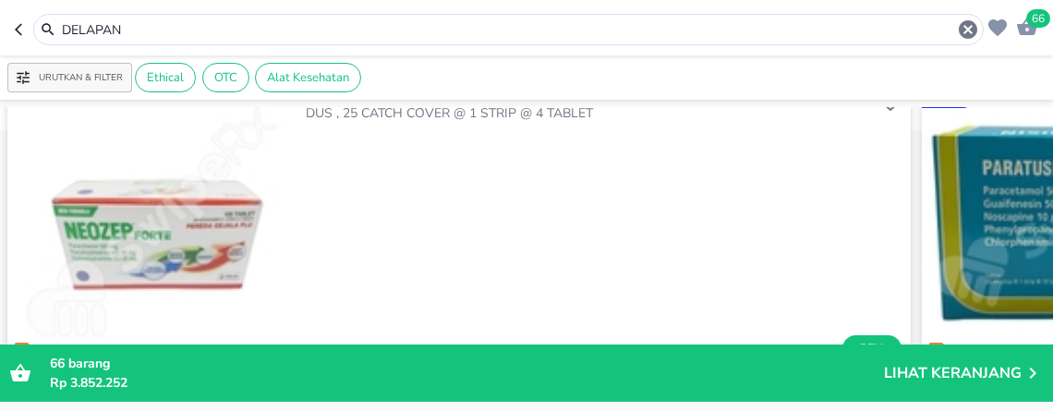
drag, startPoint x: 307, startPoint y: 33, endPoint x: -8, endPoint y: 32, distance: 314.9
click at [0, 0] on html "Halo Apotek K24 [PERSON_NAME], selamat datang! 66 DELAPAN Urutkan & Filter Ethi…" at bounding box center [526, 0] width 1053 height 0
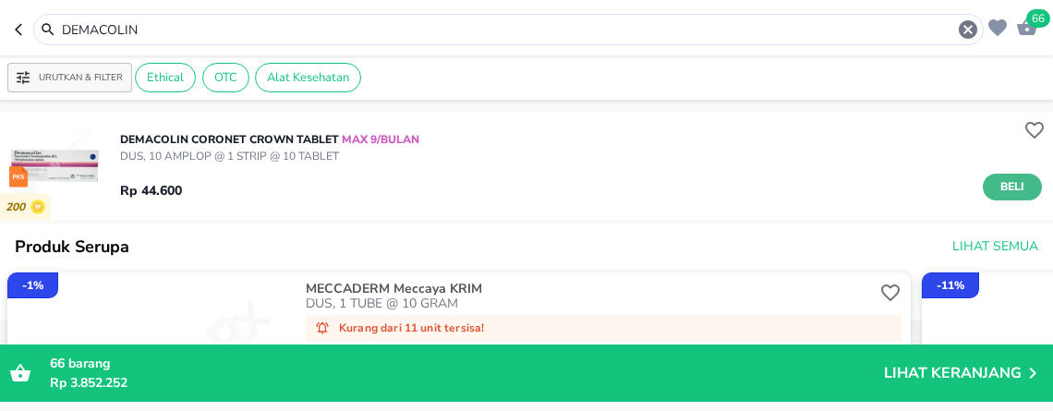
click at [997, 186] on span "Beli" at bounding box center [1012, 186] width 31 height 19
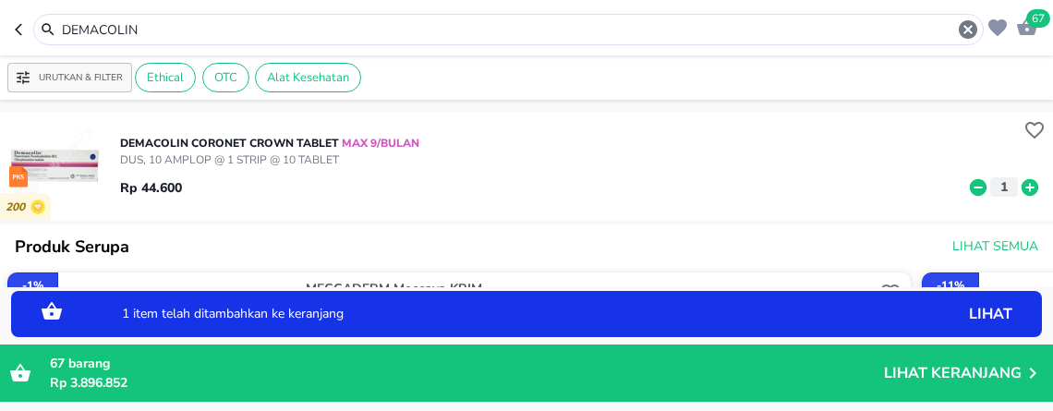
drag, startPoint x: 192, startPoint y: 26, endPoint x: -8, endPoint y: -31, distance: 208.4
click at [0, 0] on html "Halo Apotek K24 [PERSON_NAME], selamat datang! 67 DEMACOLIN Urutkan & Filter Et…" at bounding box center [526, 0] width 1053 height 0
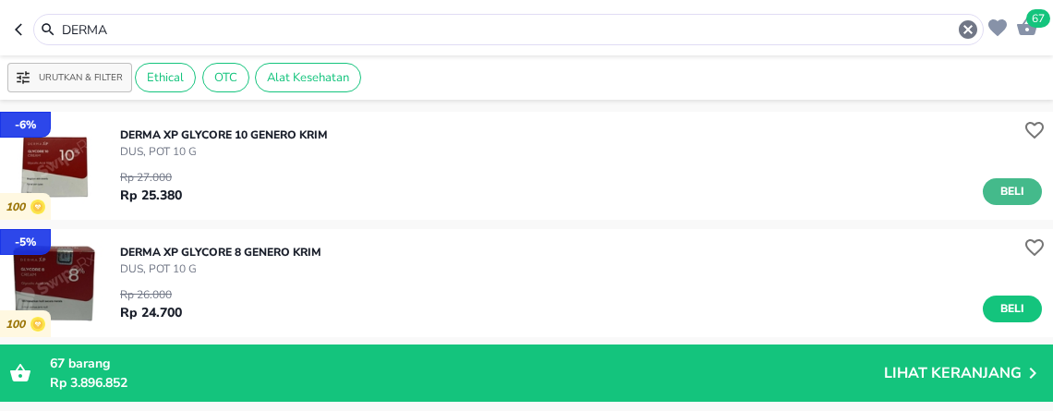
click at [997, 188] on span "Beli" at bounding box center [1012, 191] width 31 height 19
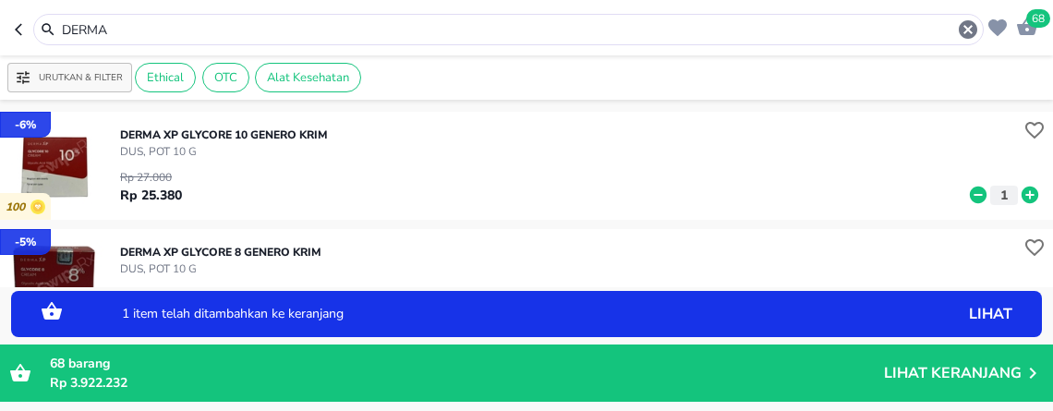
click at [1021, 196] on icon at bounding box center [1029, 195] width 17 height 17
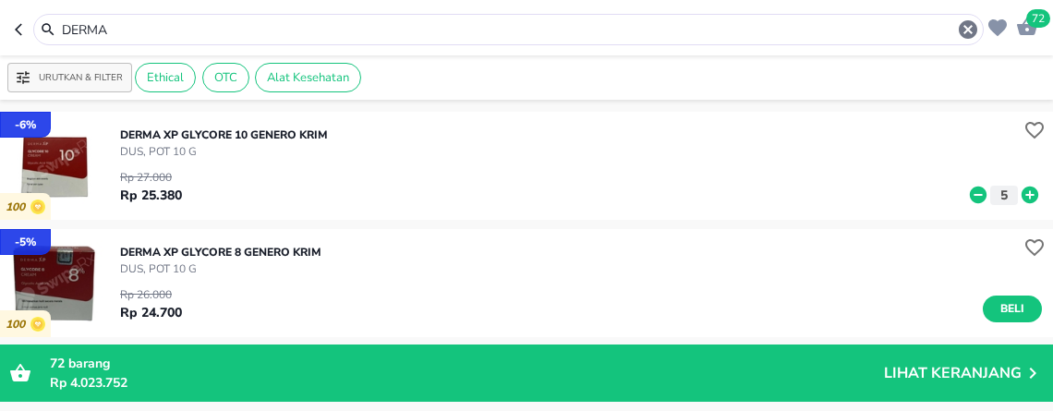
drag, startPoint x: 269, startPoint y: 35, endPoint x: -8, endPoint y: -48, distance: 289.3
click at [0, 0] on html "Halo Apotek K24 [PERSON_NAME], selamat datang! 72 DERMA Urutkan & Filter Ethica…" at bounding box center [526, 0] width 1053 height 0
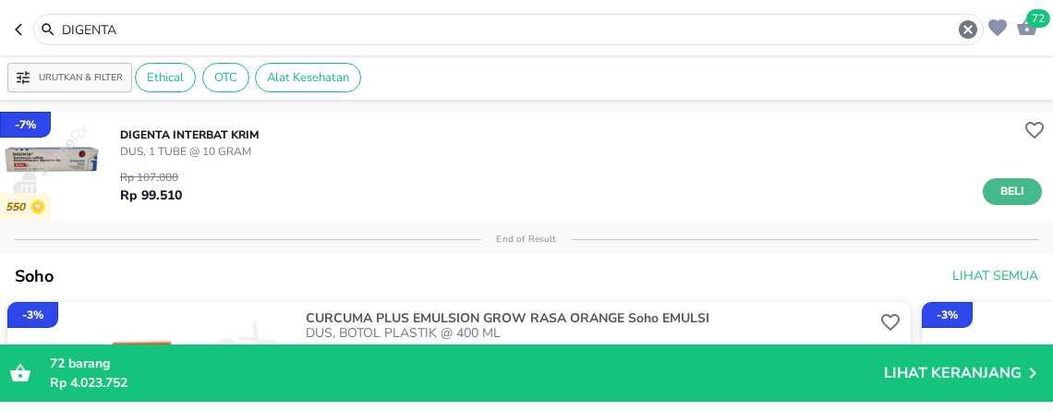
click at [997, 196] on span "Beli" at bounding box center [1012, 191] width 31 height 19
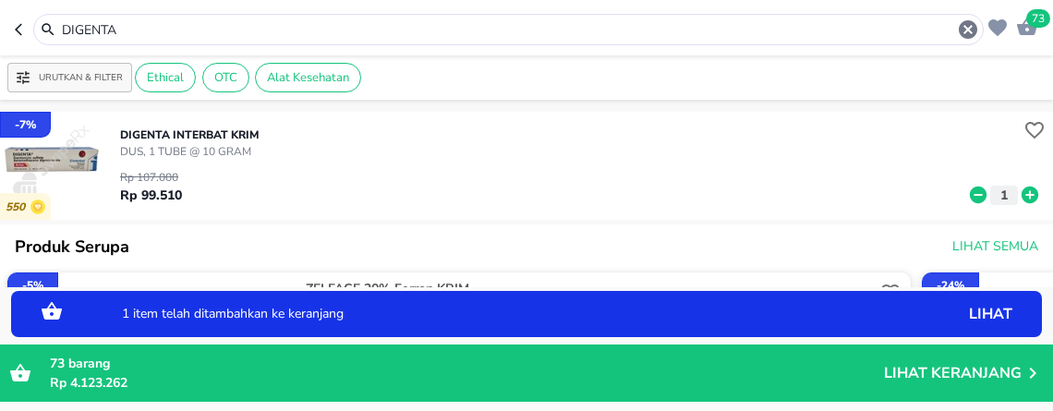
click at [1021, 199] on icon at bounding box center [1029, 195] width 17 height 17
drag, startPoint x: 176, startPoint y: 33, endPoint x: -8, endPoint y: 16, distance: 185.5
click at [0, 0] on html "Halo Apotek K24 [PERSON_NAME], selamat datang! 75 DIGENTA Urutkan & Filter Ethi…" at bounding box center [526, 0] width 1053 height 0
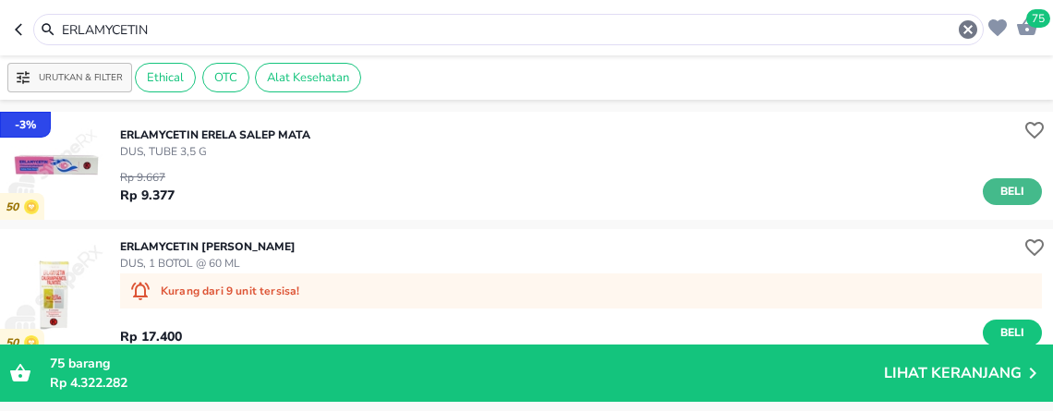
click at [997, 191] on span "Beli" at bounding box center [1012, 191] width 31 height 19
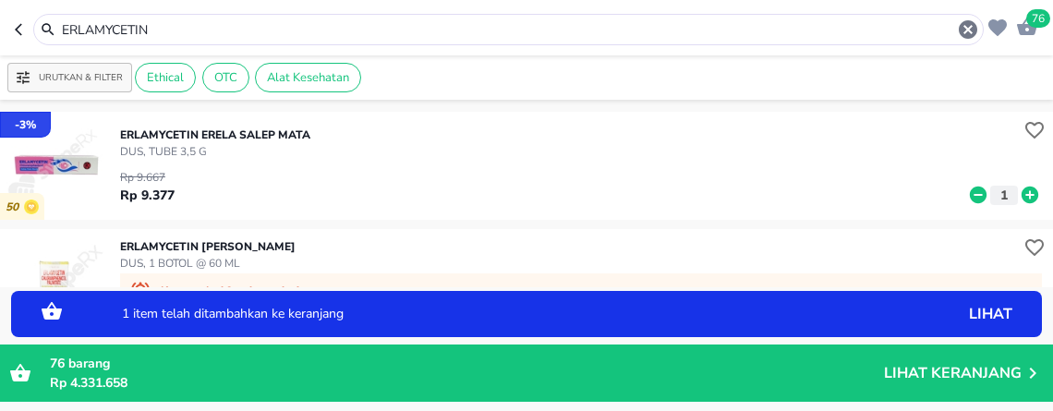
click at [1021, 198] on icon at bounding box center [1029, 195] width 17 height 17
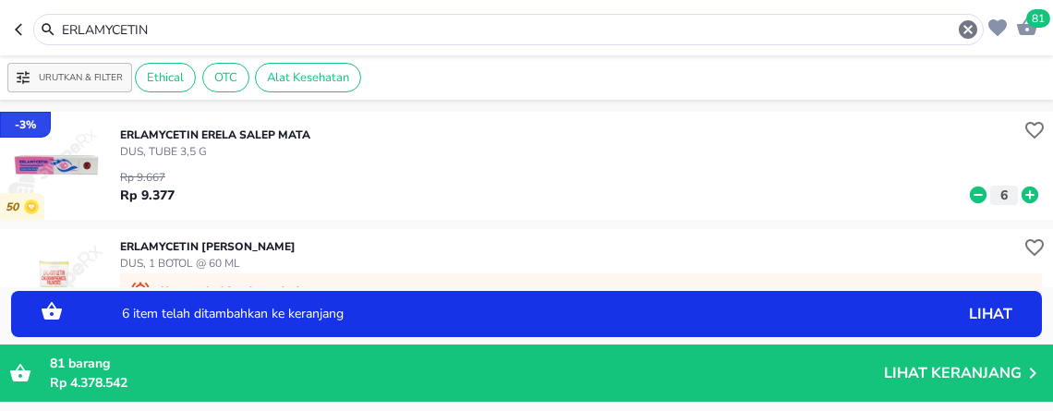
click at [483, 215] on div "- 3 % 50 ERLAMYCETIN Erela SALEP MATA DUS, TUBE 3,5 g Rp 9.667 Rp 9.377 6" at bounding box center [526, 166] width 1053 height 108
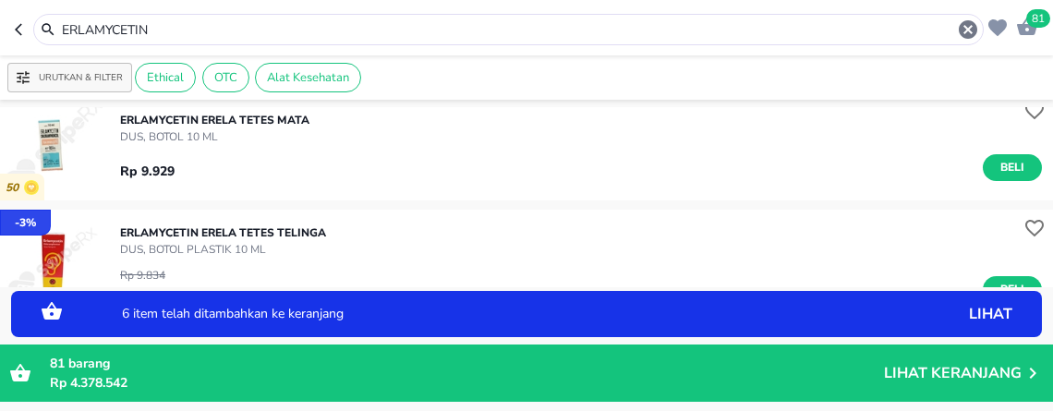
scroll to position [410, 0]
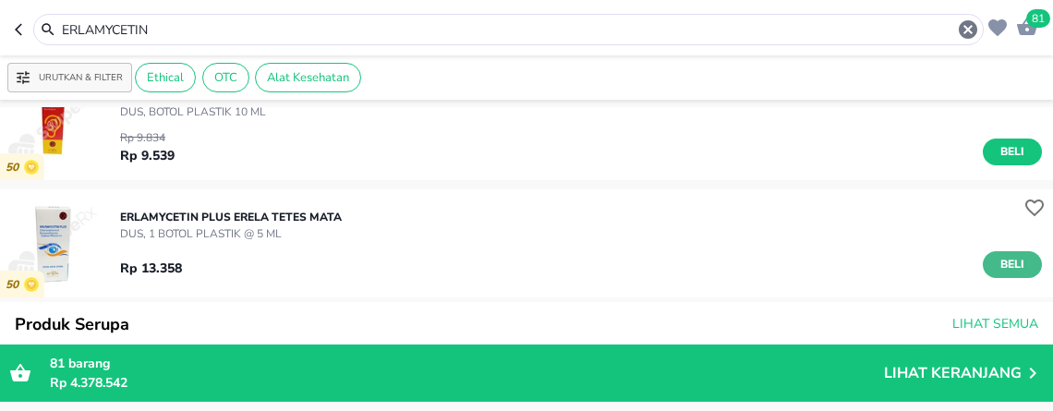
click at [997, 265] on span "Beli" at bounding box center [1012, 264] width 31 height 19
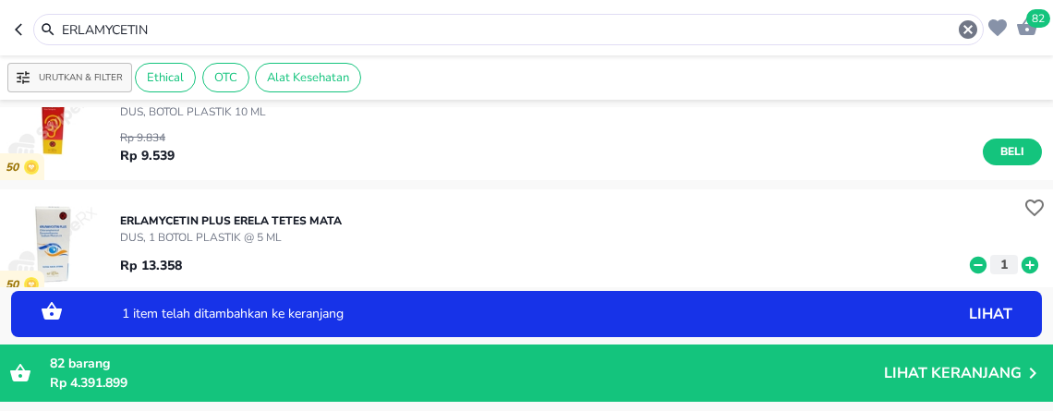
click at [1021, 260] on icon at bounding box center [1029, 264] width 17 height 17
drag, startPoint x: 204, startPoint y: 28, endPoint x: -8, endPoint y: -70, distance: 233.9
click at [0, 0] on html "Halo Apotek K24 [PERSON_NAME], selamat datang! 84 ERLAMYCETIN Urutkan & Filter …" at bounding box center [526, 0] width 1053 height 0
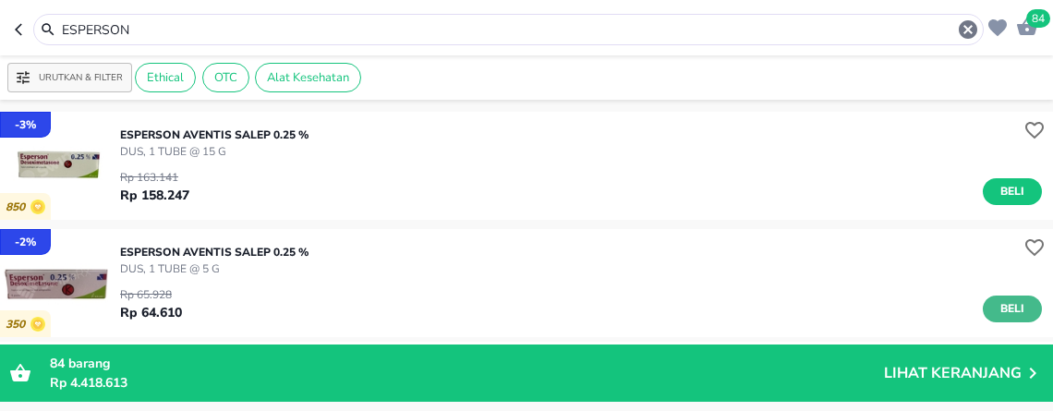
click at [997, 305] on span "Beli" at bounding box center [1012, 308] width 31 height 19
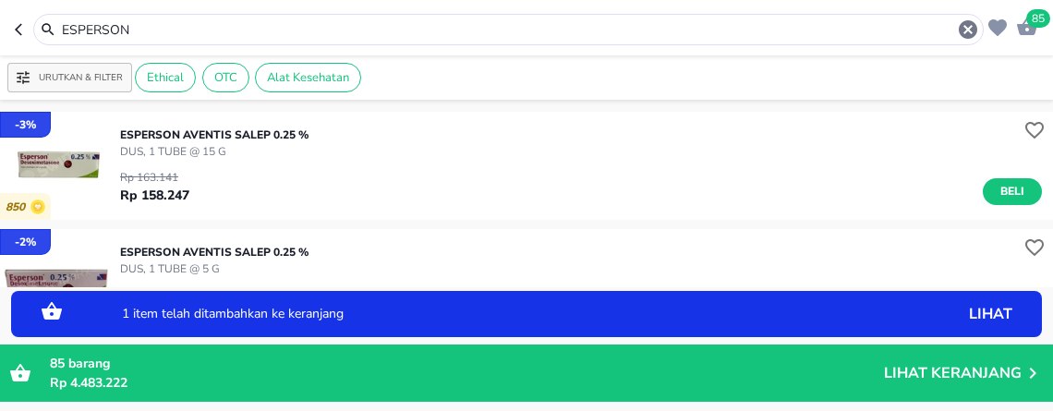
scroll to position [103, 0]
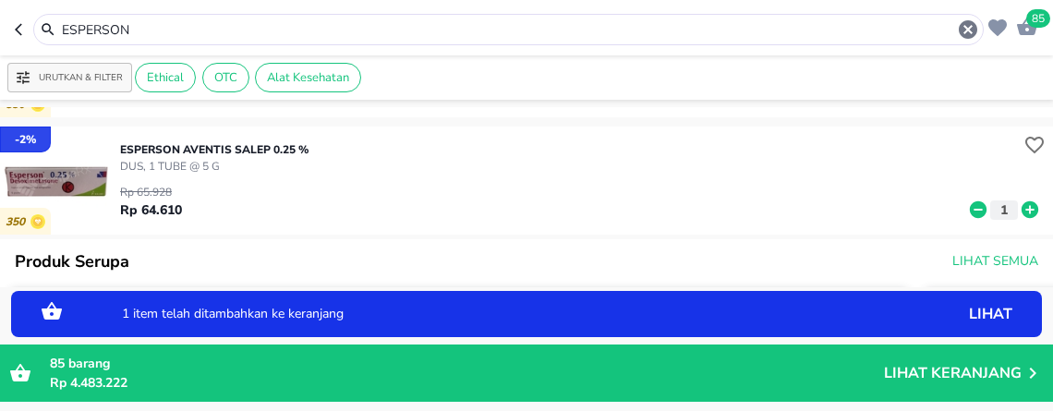
click at [1021, 210] on icon at bounding box center [1029, 209] width 17 height 17
drag, startPoint x: 188, startPoint y: 29, endPoint x: -8, endPoint y: 11, distance: 197.5
click at [0, 0] on html "Halo Apotek K24 [PERSON_NAME], selamat datang! 87 ESPERSON Urutkan & Filter Eth…" at bounding box center [526, 0] width 1053 height 0
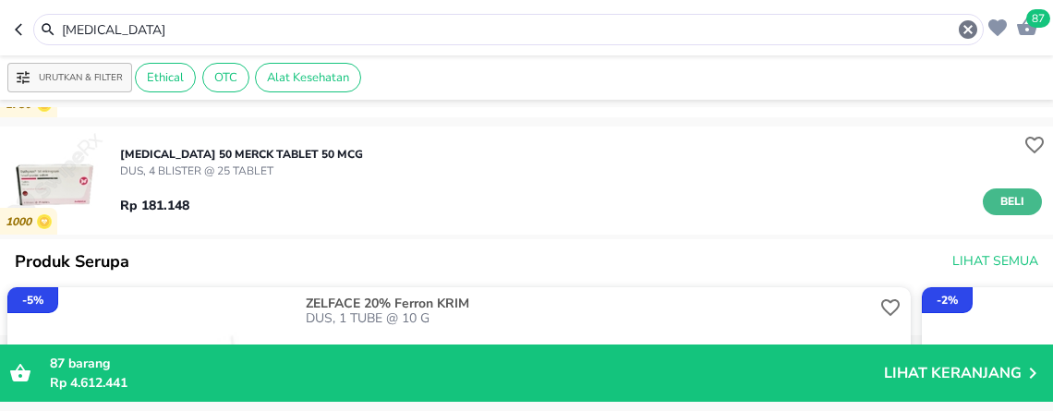
click at [998, 204] on span "Beli" at bounding box center [1012, 201] width 31 height 19
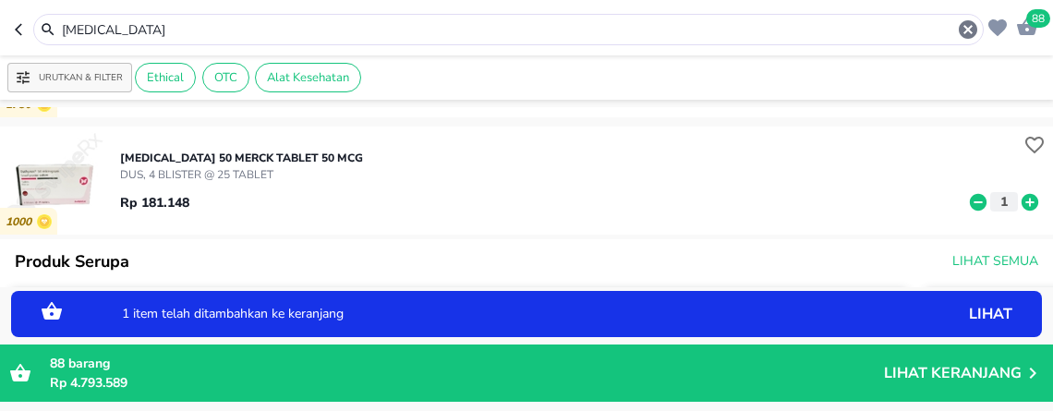
drag, startPoint x: 209, startPoint y: 30, endPoint x: -8, endPoint y: -115, distance: 261.5
click at [0, 0] on html "Halo Apotek K24 [PERSON_NAME], selamat datang! 88 [MEDICAL_DATA] Urutkan & Filt…" at bounding box center [526, 0] width 1053 height 0
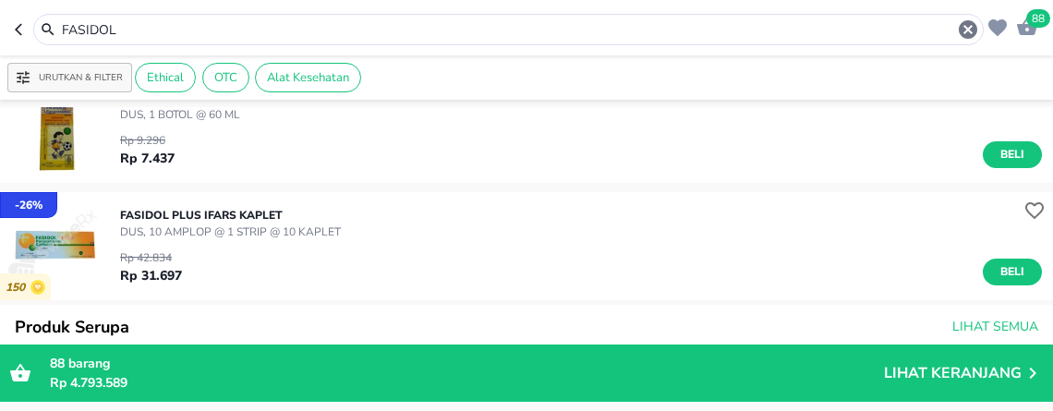
scroll to position [308, 0]
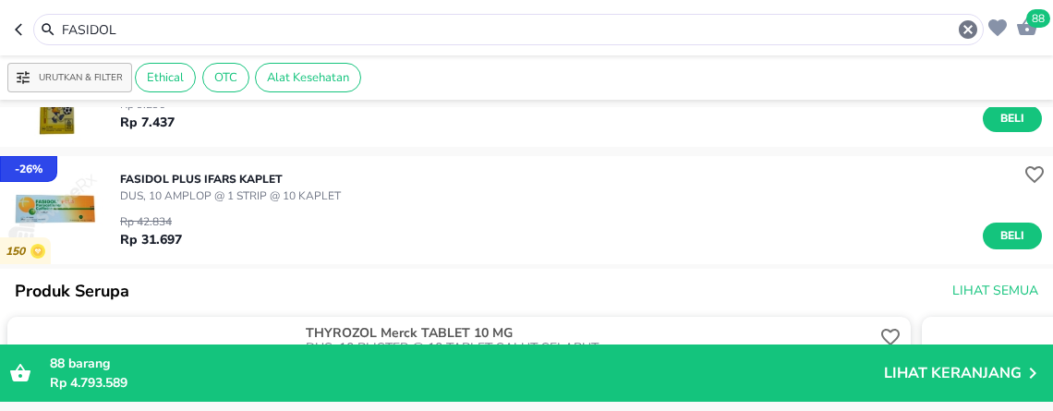
drag, startPoint x: 277, startPoint y: 34, endPoint x: -8, endPoint y: -65, distance: 302.0
click at [0, 0] on html "Halo Apotek K24 [PERSON_NAME], selamat datang! 88 FASIDOL Urutkan & Filter Ethi…" at bounding box center [526, 0] width 1053 height 0
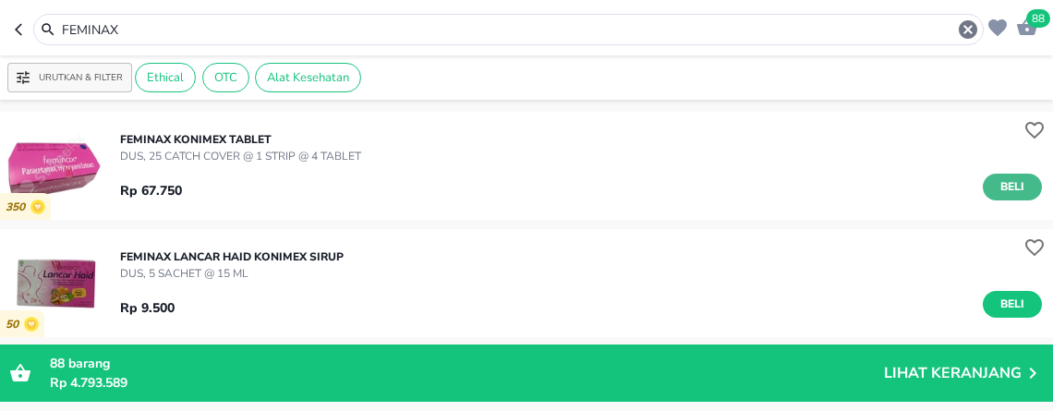
click at [997, 183] on span "Beli" at bounding box center [1012, 186] width 31 height 19
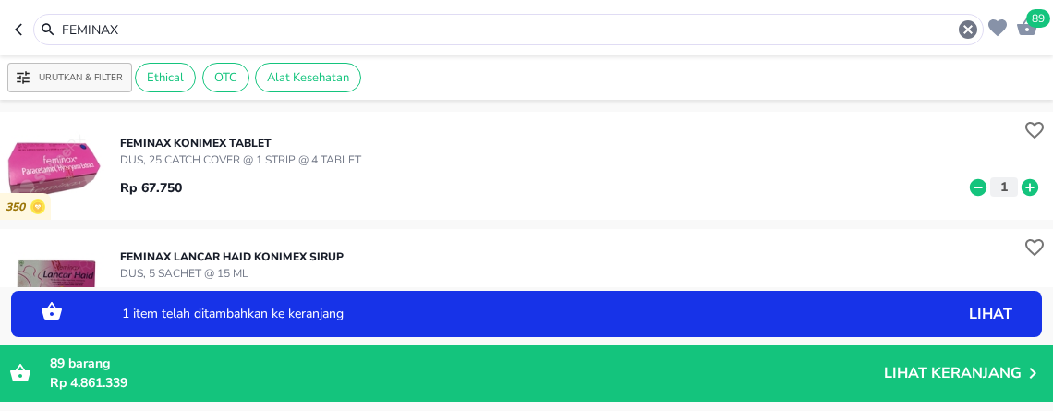
drag, startPoint x: 169, startPoint y: 26, endPoint x: -8, endPoint y: -34, distance: 187.2
click at [0, 0] on html "Halo Apotek K24 [PERSON_NAME], selamat datang! 89 FEMINAX Urutkan & Filter Ethi…" at bounding box center [526, 0] width 1053 height 0
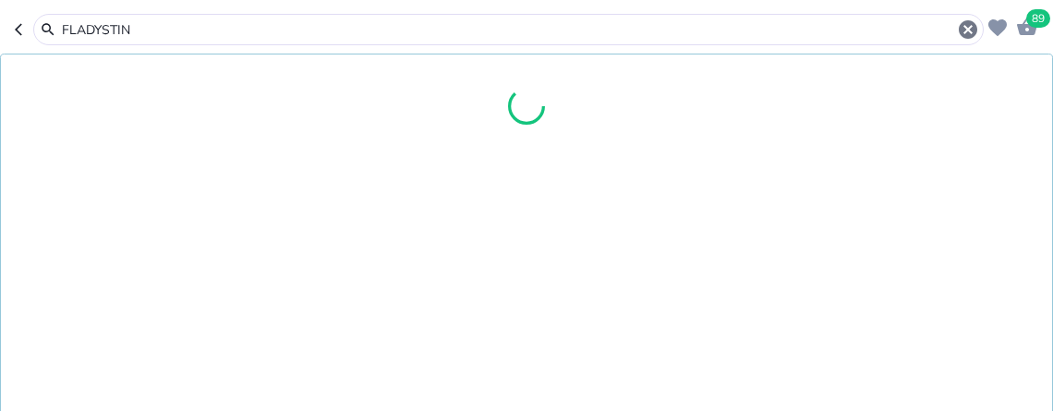
type input "FLADYSTIN"
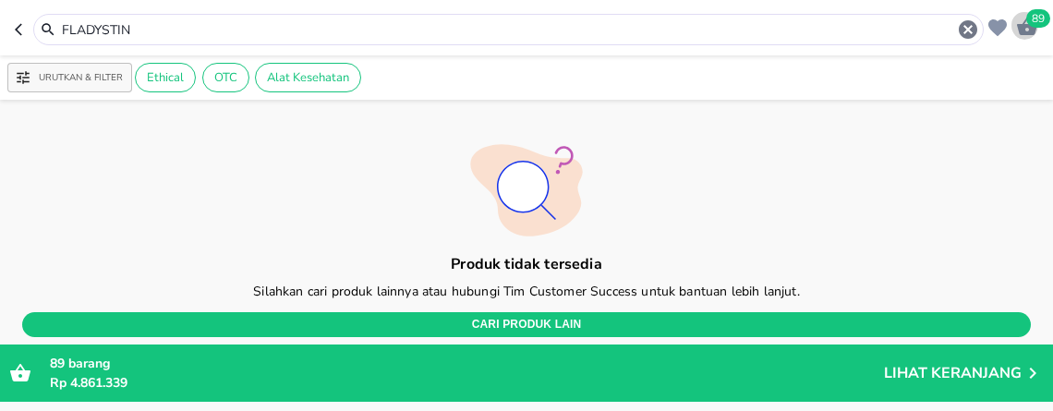
click at [1036, 20] on span "89" at bounding box center [1038, 18] width 24 height 18
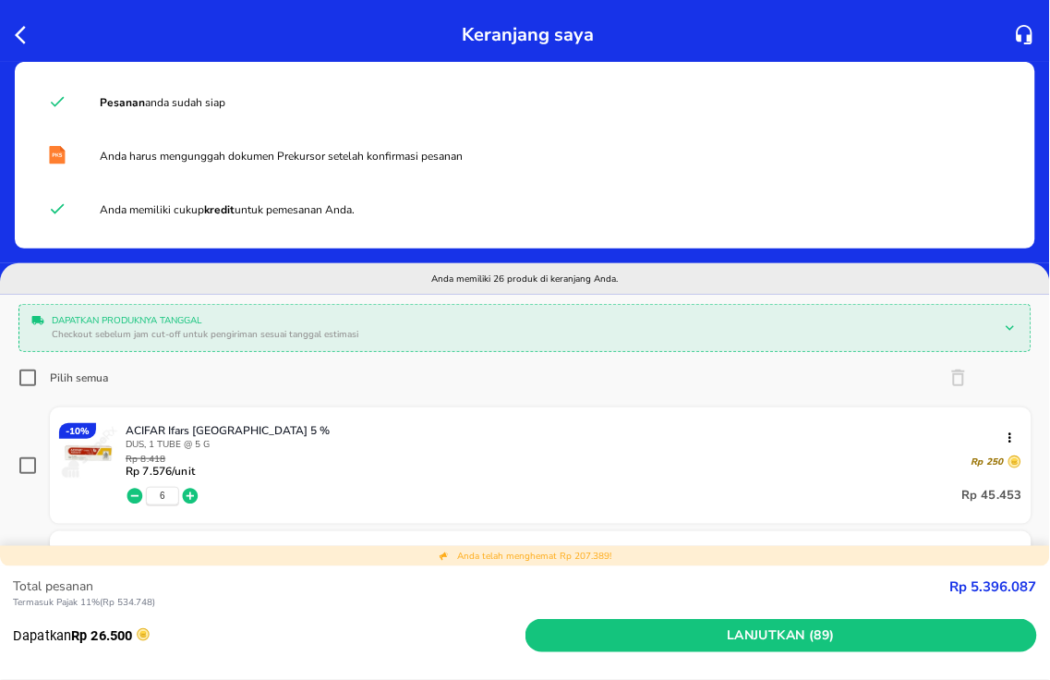
click at [26, 379] on input "Pilih semua" at bounding box center [27, 378] width 18 height 18
checkbox input "true"
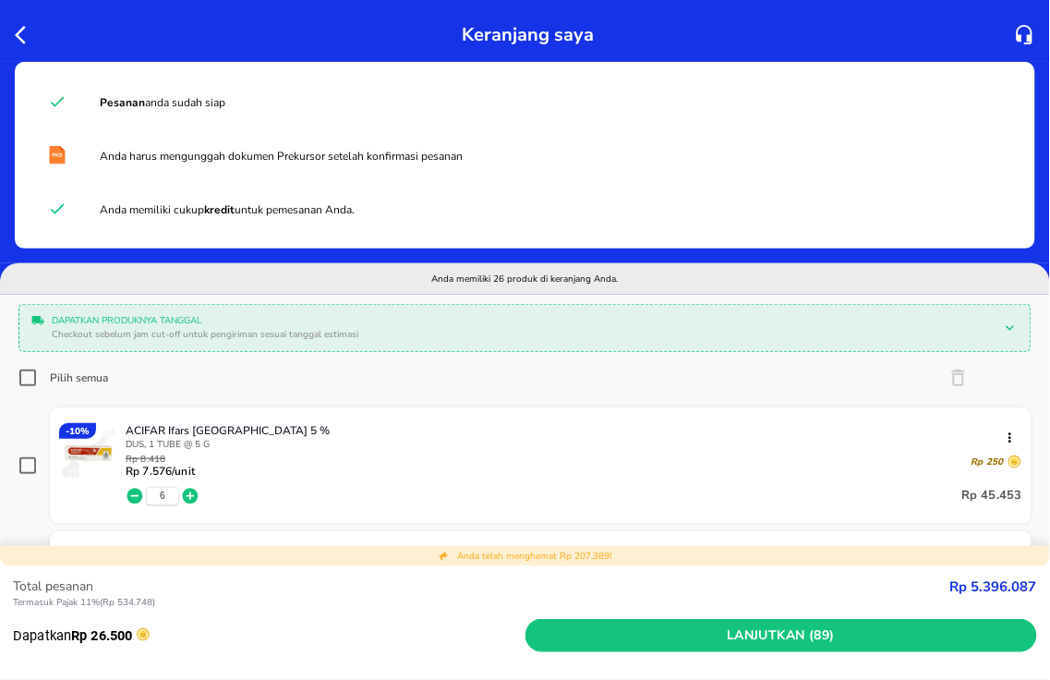
checkbox input "true"
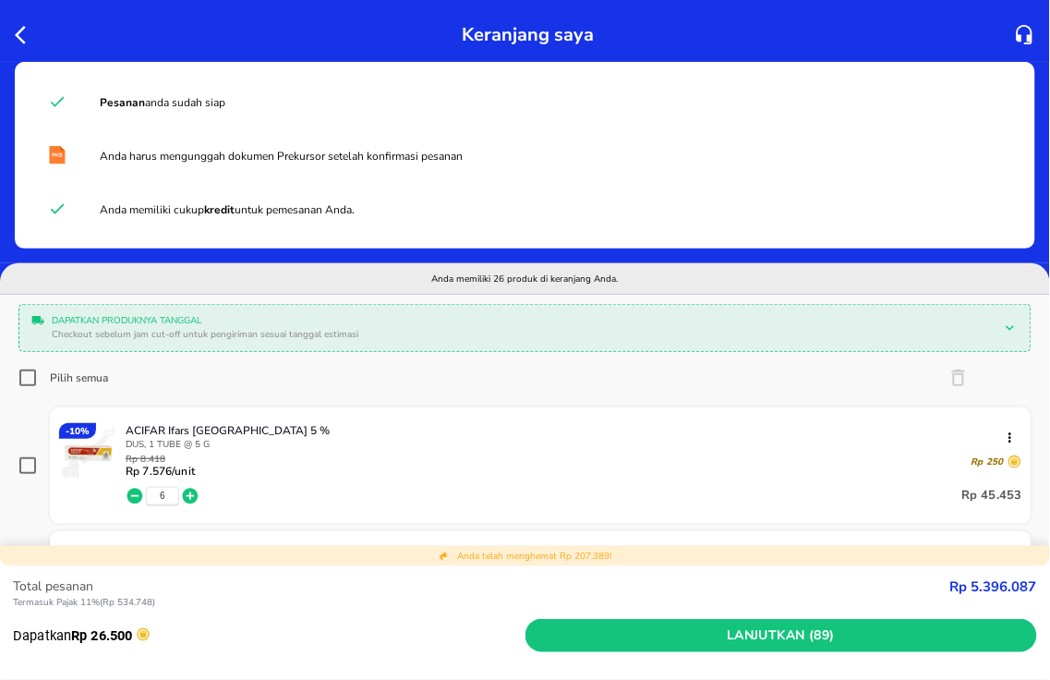
checkbox input "true"
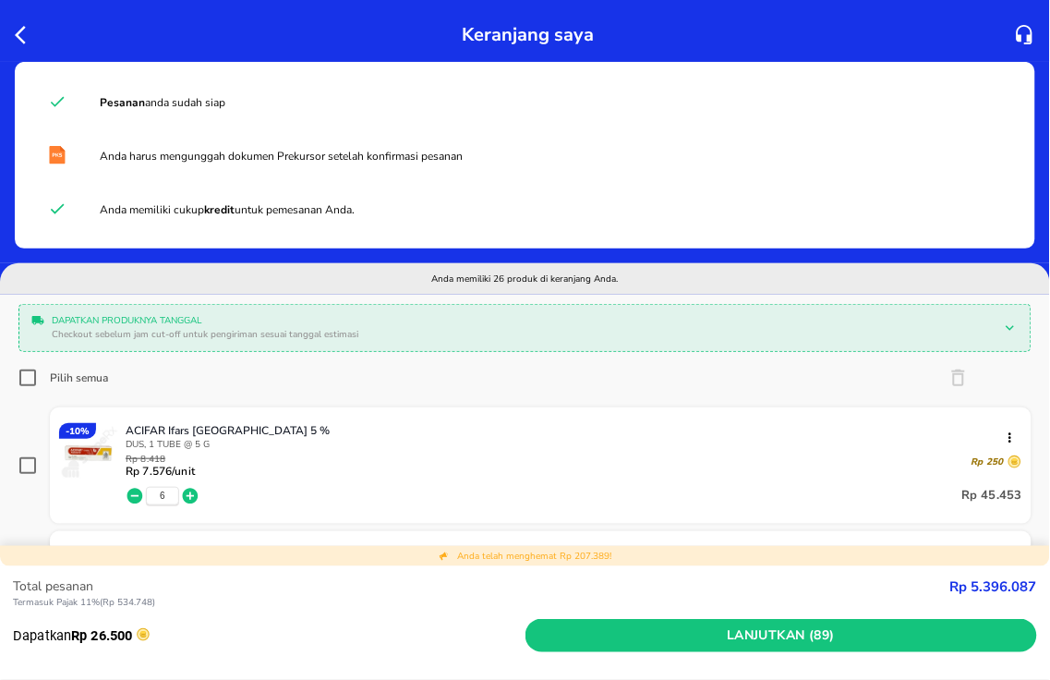
checkbox input "true"
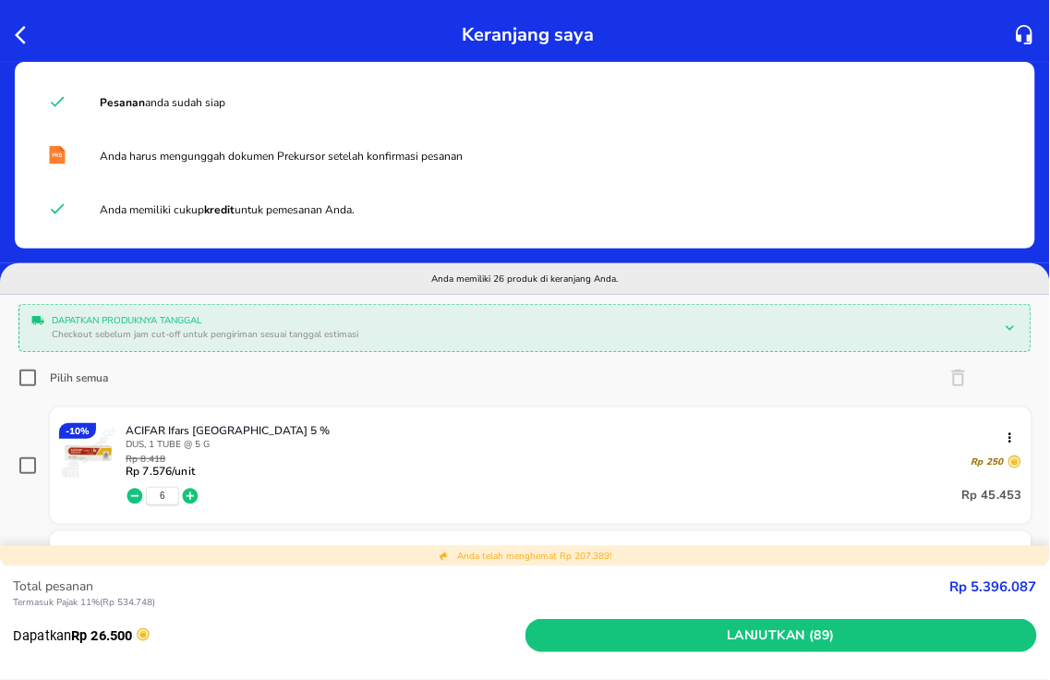
checkbox input "true"
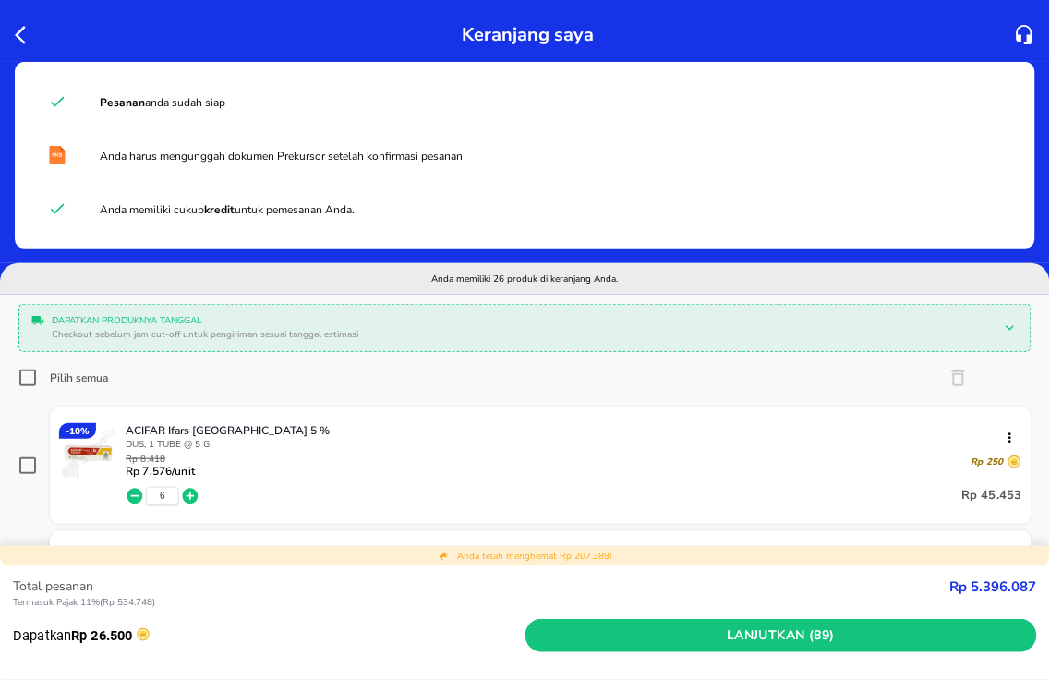
checkbox input "true"
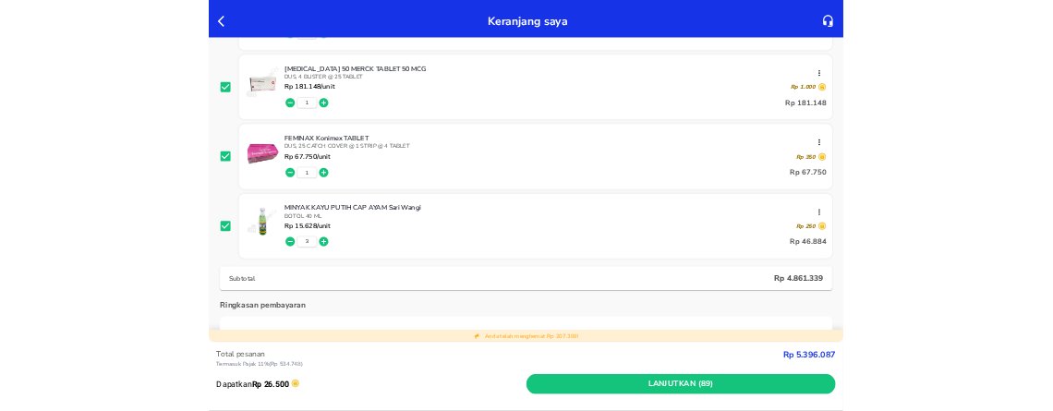
scroll to position [3181, 0]
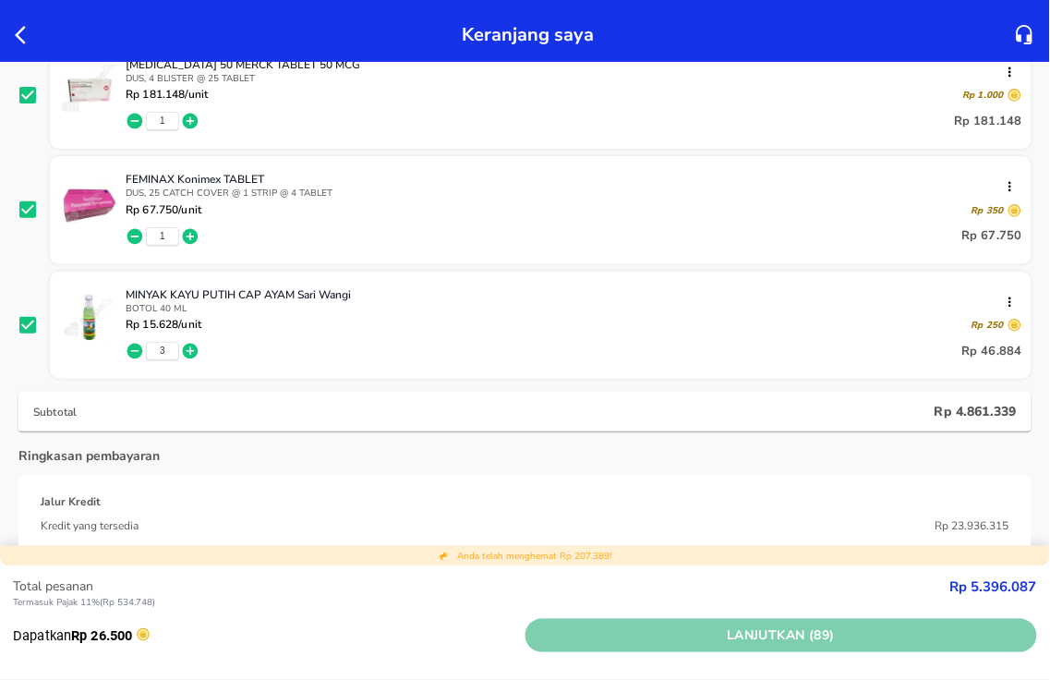
click at [685, 628] on span "Lanjutkan (89)" at bounding box center [782, 635] width 498 height 23
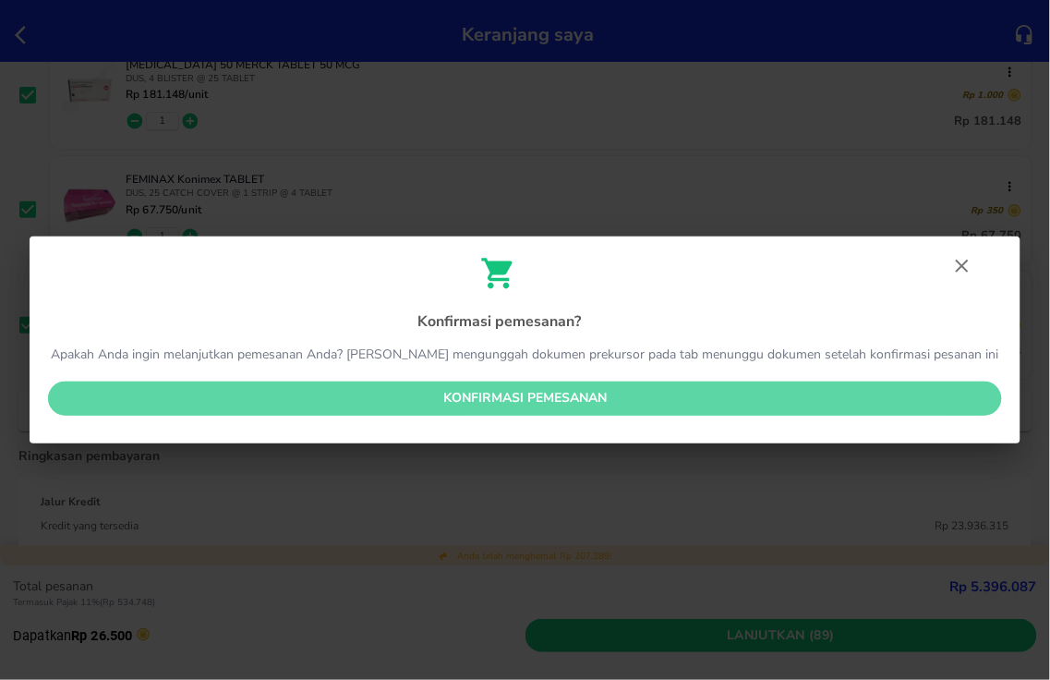
click at [598, 390] on span "Konfirmasi pemesanan" at bounding box center [525, 398] width 924 height 23
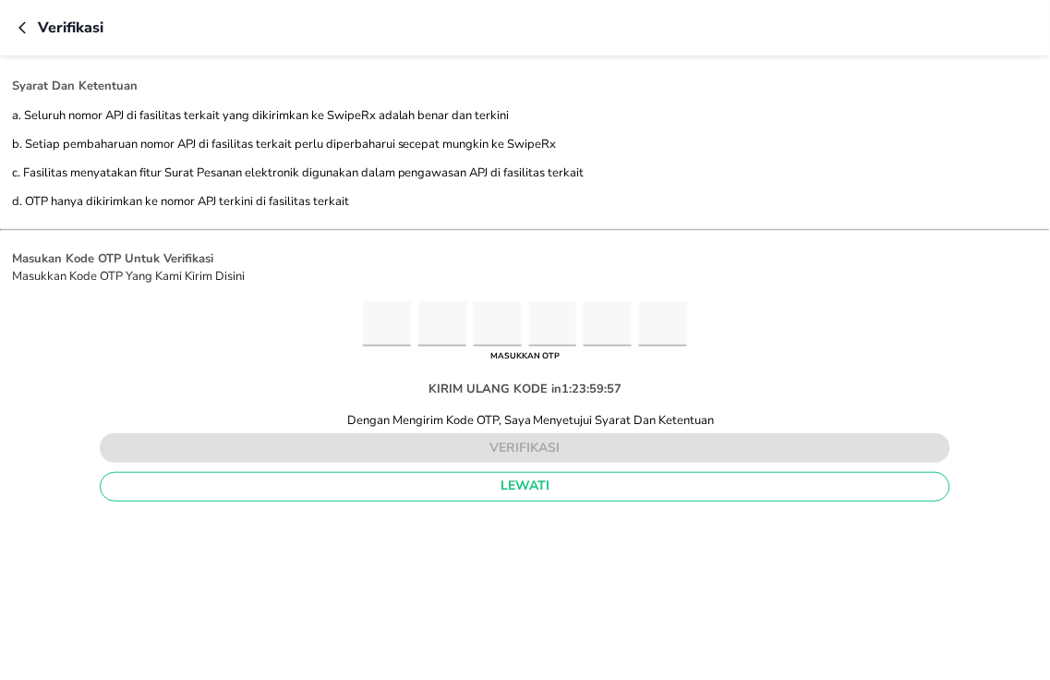
click at [381, 323] on input "Please enter OTP character 1" at bounding box center [387, 323] width 48 height 45
type input "2"
type input "8"
type input "0"
type input "2"
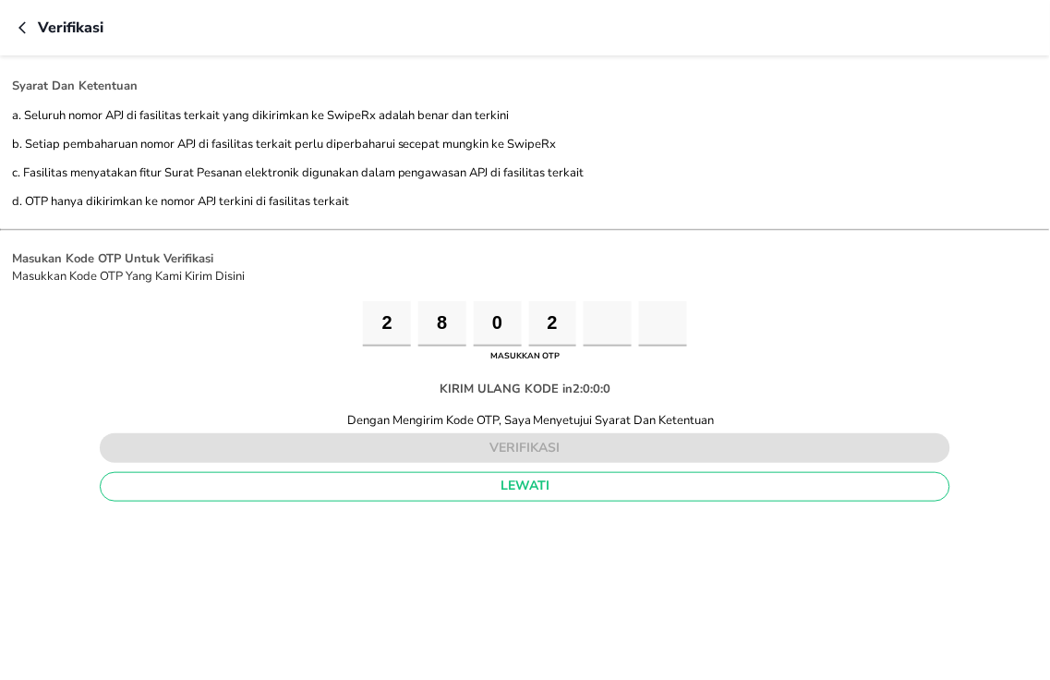
type input "4"
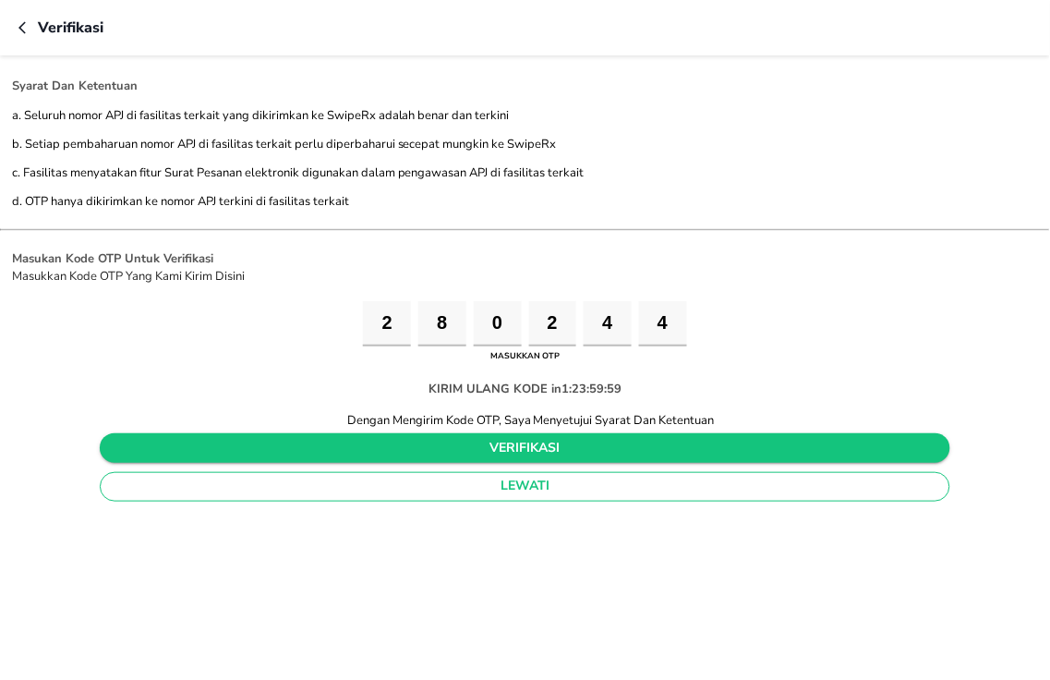
type input "4"
click at [500, 457] on button "verifikasi" at bounding box center [525, 448] width 851 height 30
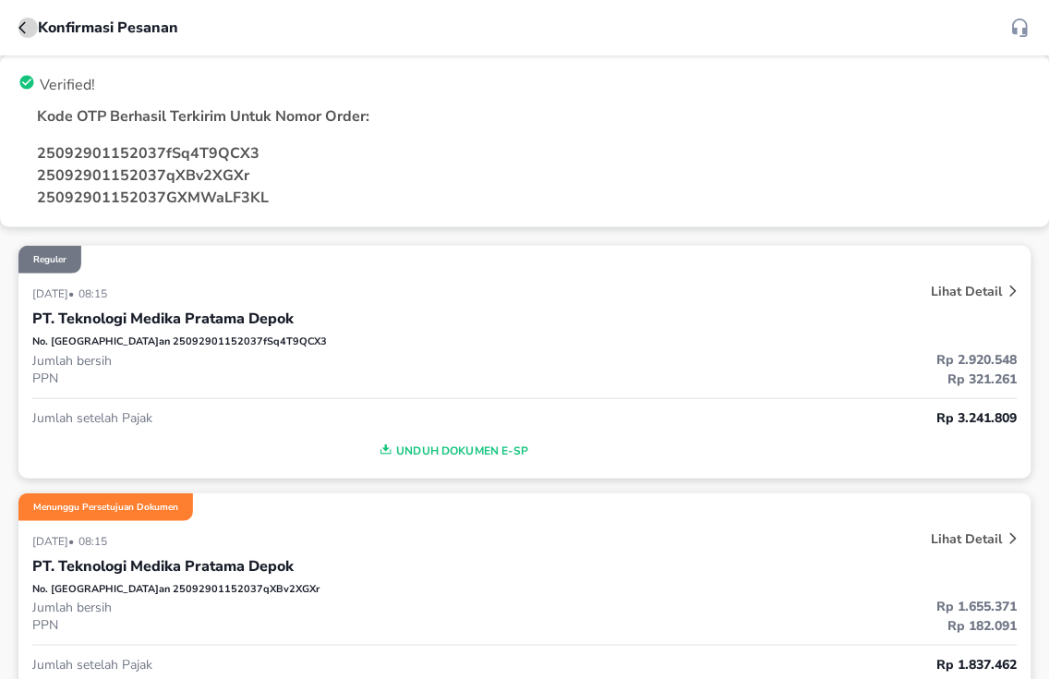
click at [22, 31] on icon "button" at bounding box center [25, 27] width 15 height 15
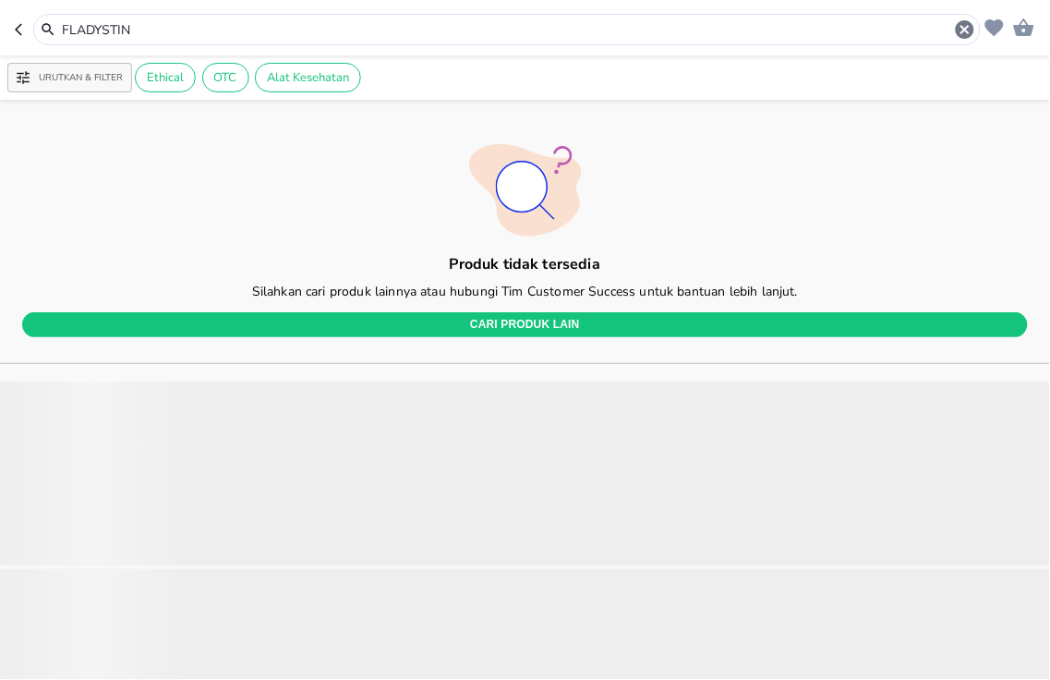
click at [0, 0] on html "Halo Apotek K24 [PERSON_NAME], selamat datang! FLADYSTIN Urutkan & Filter Ethic…" at bounding box center [525, 0] width 1050 height 0
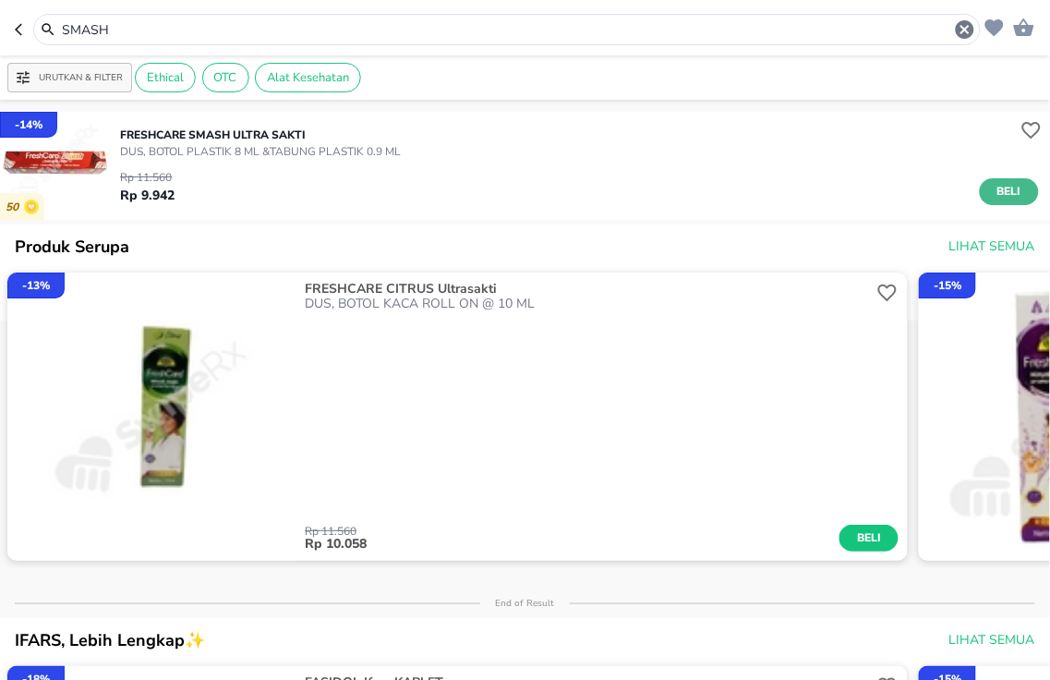
click at [994, 199] on span "Beli" at bounding box center [1009, 191] width 31 height 19
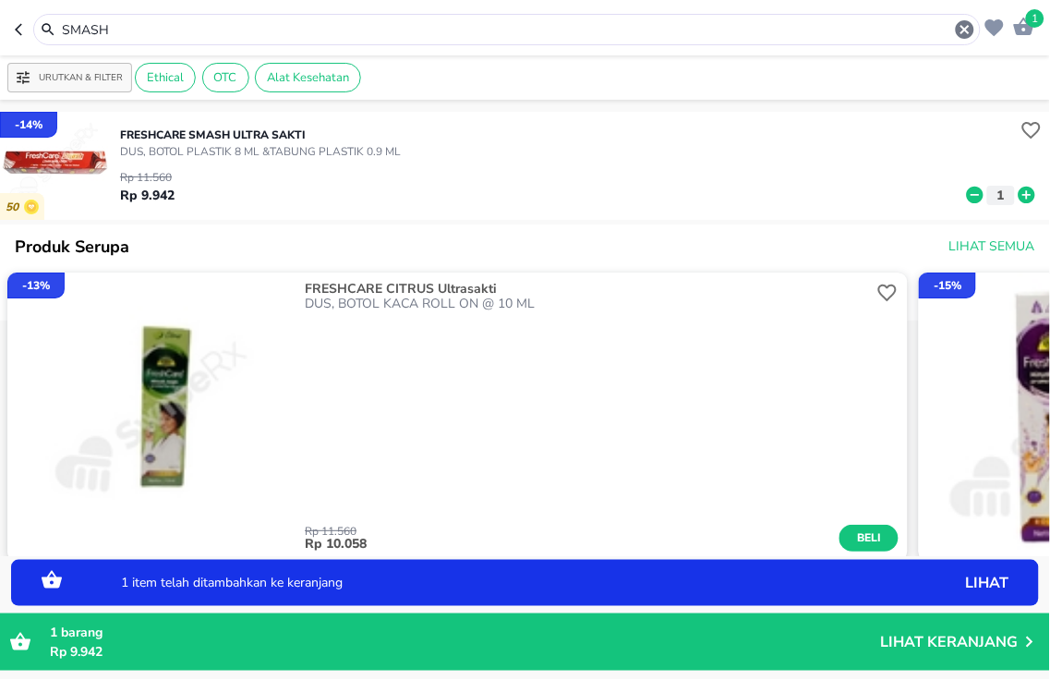
click at [1019, 189] on icon at bounding box center [1027, 195] width 17 height 17
click at [1019, 194] on icon at bounding box center [1027, 195] width 17 height 17
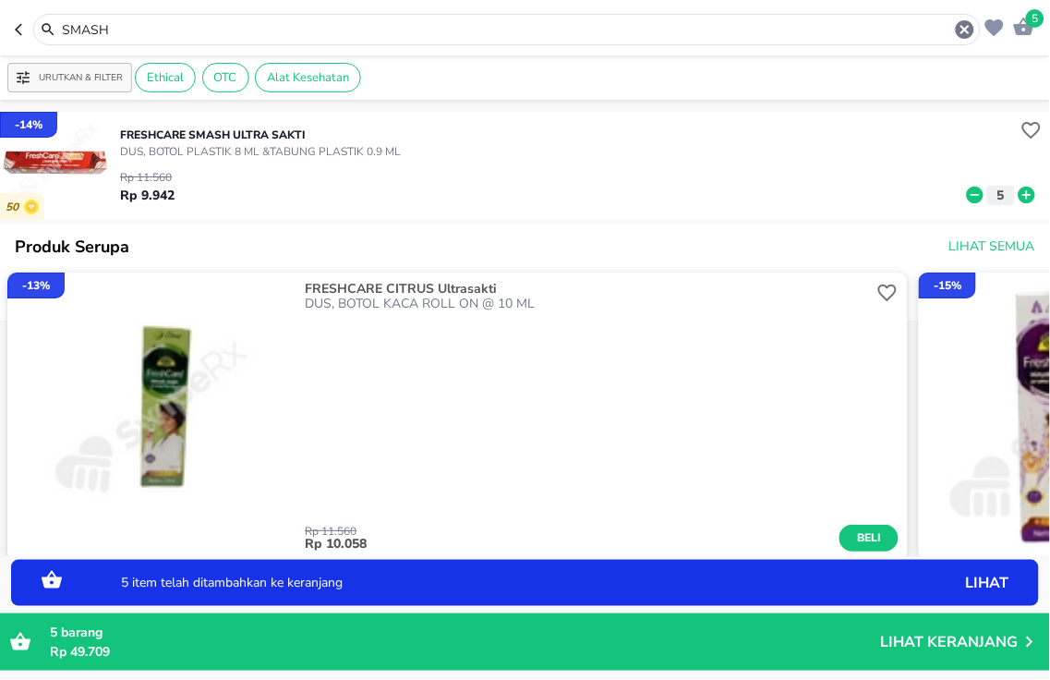
click at [1019, 194] on icon at bounding box center [1027, 195] width 17 height 17
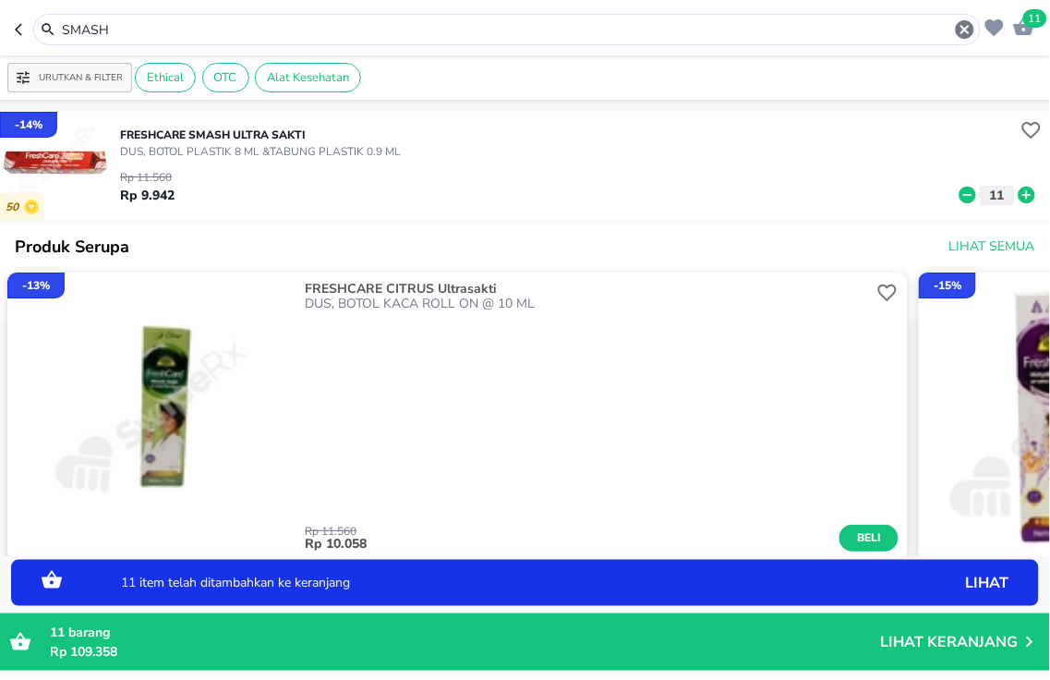
click at [1019, 194] on icon at bounding box center [1027, 195] width 17 height 17
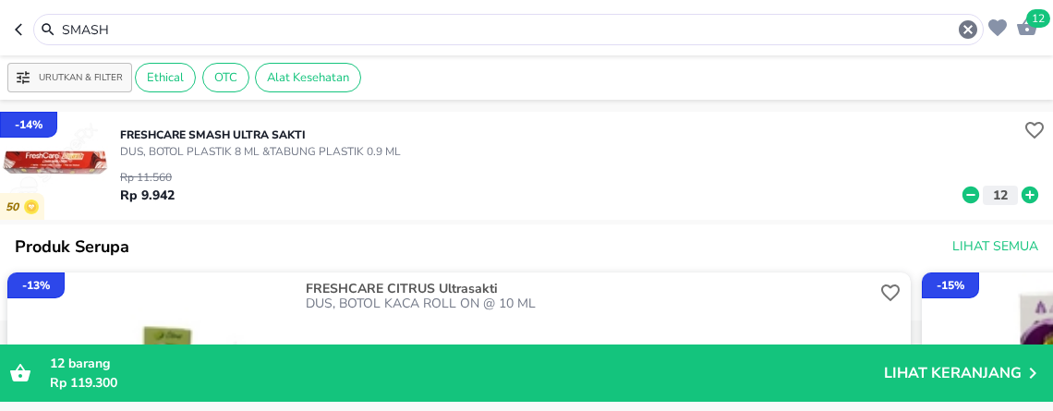
drag, startPoint x: 160, startPoint y: 25, endPoint x: -8, endPoint y: -85, distance: 200.8
click at [0, 0] on html "Halo Apotek K24 [PERSON_NAME], selamat datang! 12 SMASH Urutkan & Filter Ethica…" at bounding box center [526, 0] width 1053 height 0
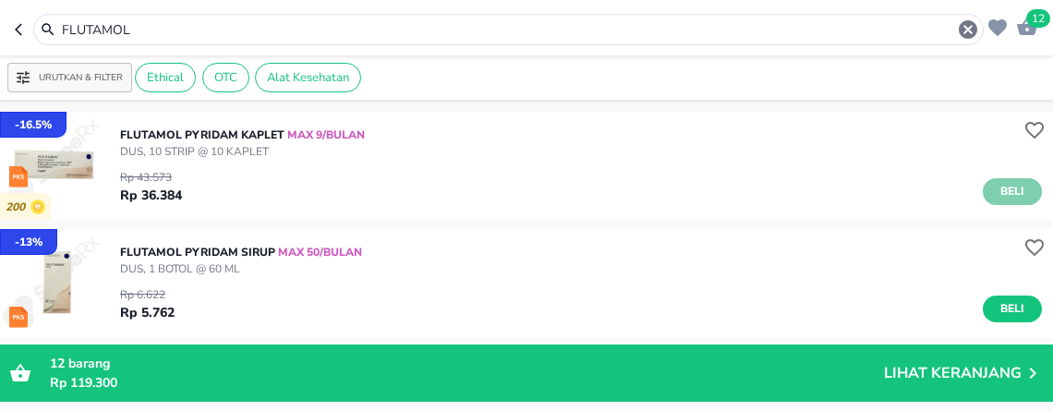
click at [997, 195] on span "Beli" at bounding box center [1012, 191] width 31 height 19
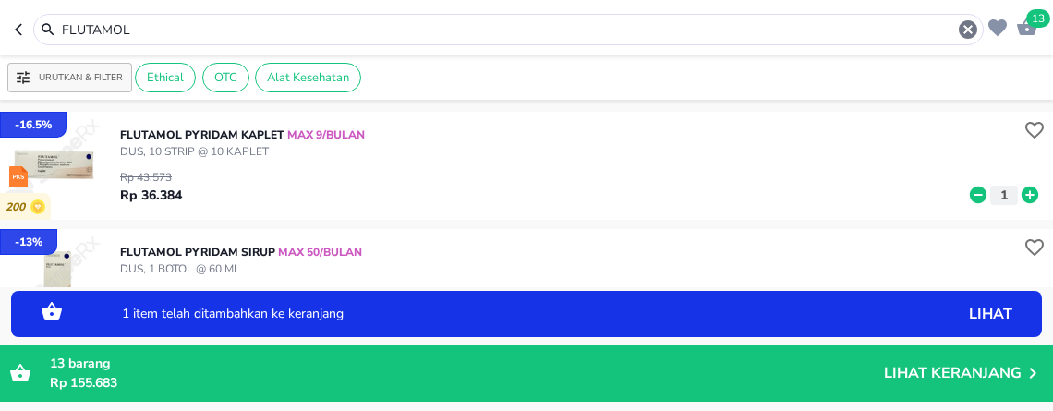
click at [0, 0] on html "Halo Apotek K24 [PERSON_NAME], selamat datang! 13 FLUTAMOL Urutkan & Filter Eth…" at bounding box center [526, 0] width 1053 height 0
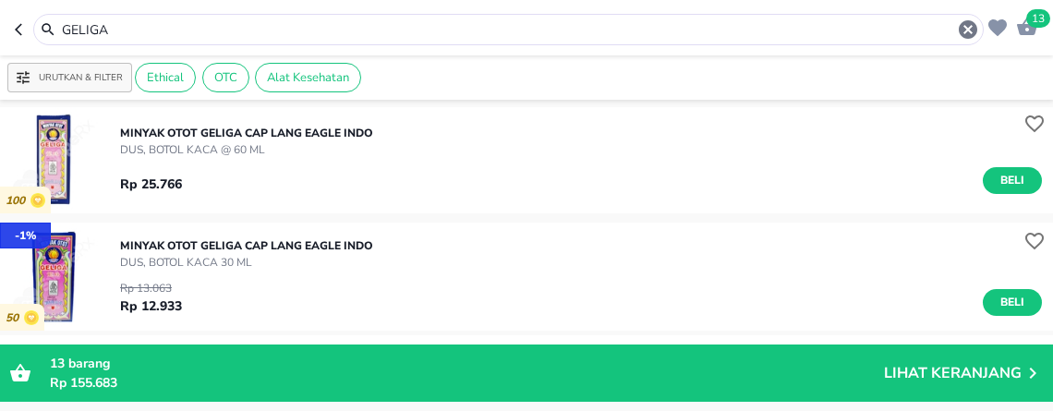
scroll to position [205, 0]
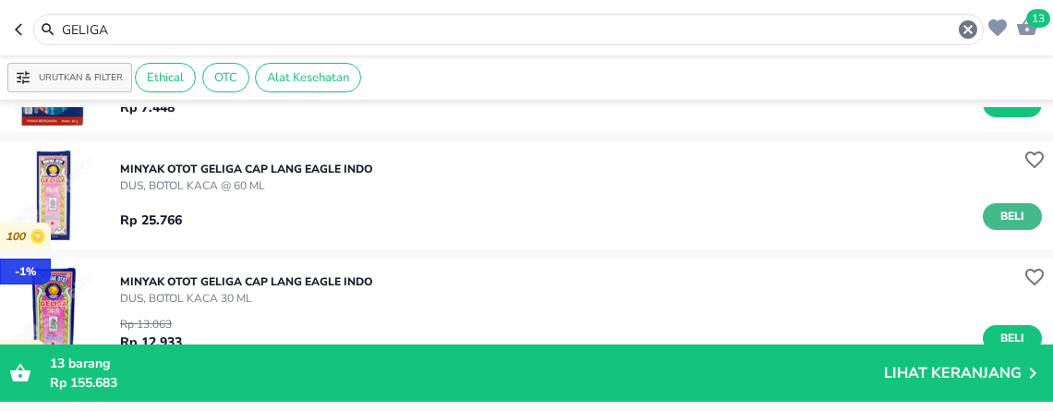
click at [1008, 220] on span "Beli" at bounding box center [1012, 216] width 31 height 19
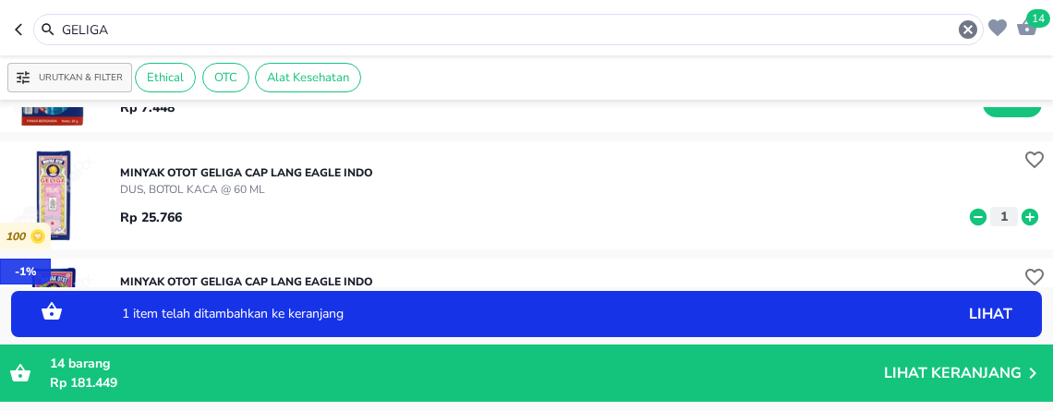
click at [1021, 214] on icon at bounding box center [1029, 216] width 17 height 17
click at [1021, 213] on icon at bounding box center [1029, 216] width 17 height 17
drag, startPoint x: 227, startPoint y: 24, endPoint x: -8, endPoint y: -115, distance: 273.7
click at [0, 0] on html "Halo Apotek K24 [PERSON_NAME], selamat datang! 16 GELIGA Urutkan & Filter Ethic…" at bounding box center [526, 0] width 1053 height 0
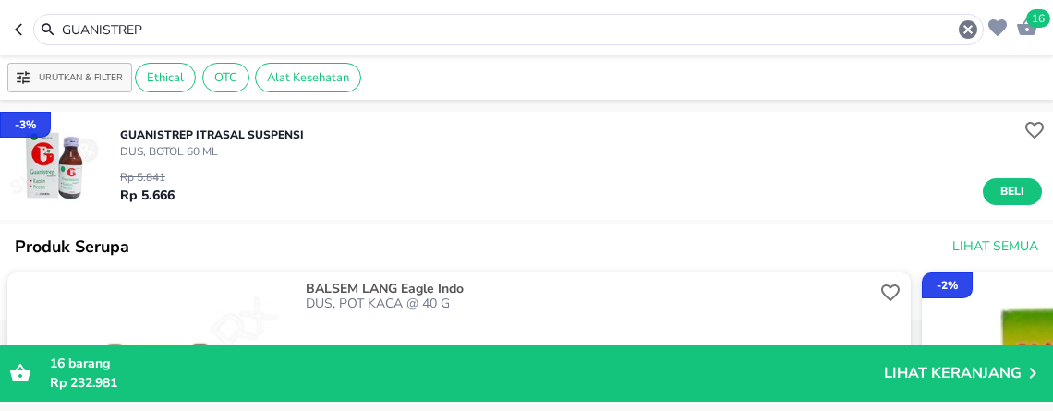
drag, startPoint x: 307, startPoint y: 29, endPoint x: -8, endPoint y: 7, distance: 315.7
click at [0, 0] on html "Halo Apotek K24 [PERSON_NAME], selamat datang! 16 GUANISTREP Urutkan & Filter E…" at bounding box center [526, 0] width 1053 height 0
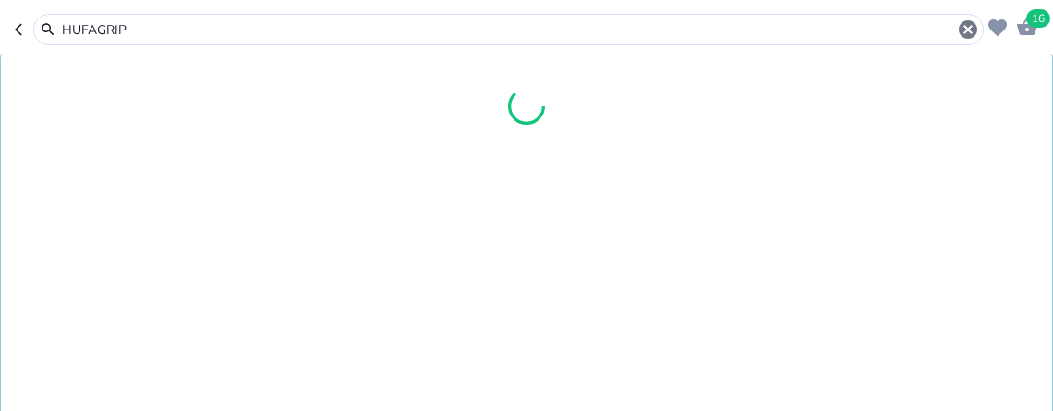
type input "HUFAGRIP"
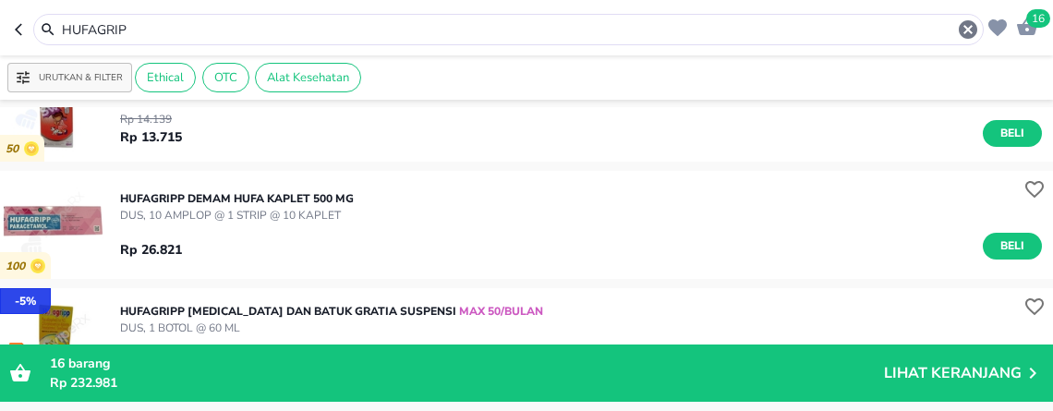
scroll to position [513, 0]
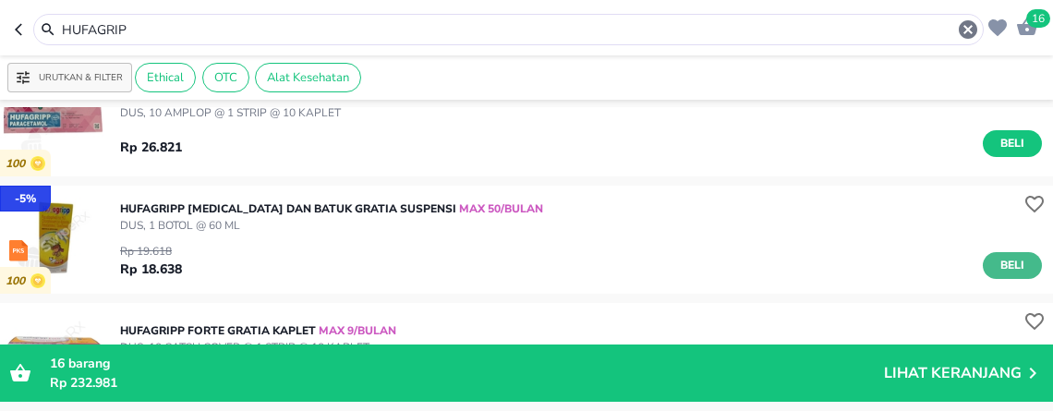
click at [997, 266] on span "Beli" at bounding box center [1012, 265] width 31 height 19
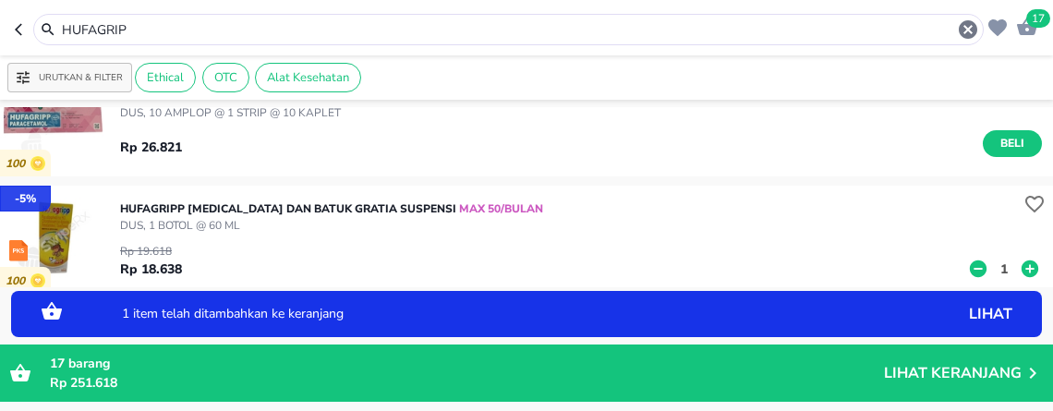
click at [996, 268] on p "1" at bounding box center [1004, 269] width 17 height 19
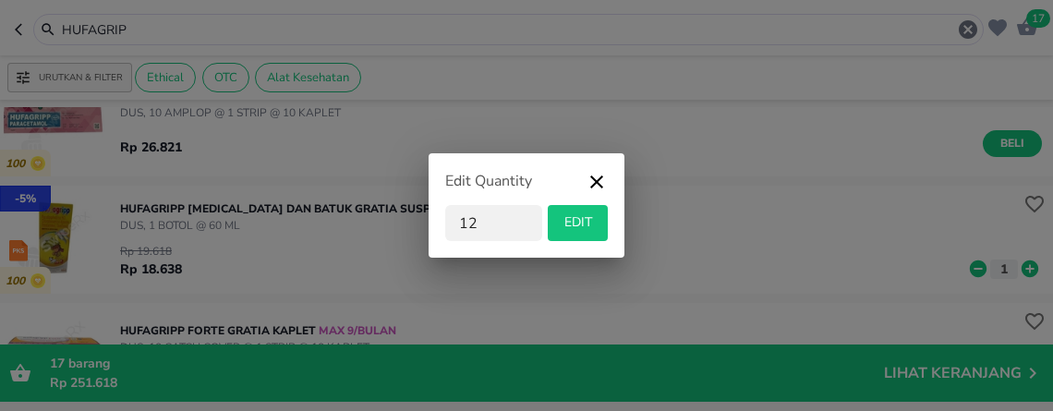
type input "12"
click at [586, 223] on span "EDIT" at bounding box center [577, 222] width 45 height 23
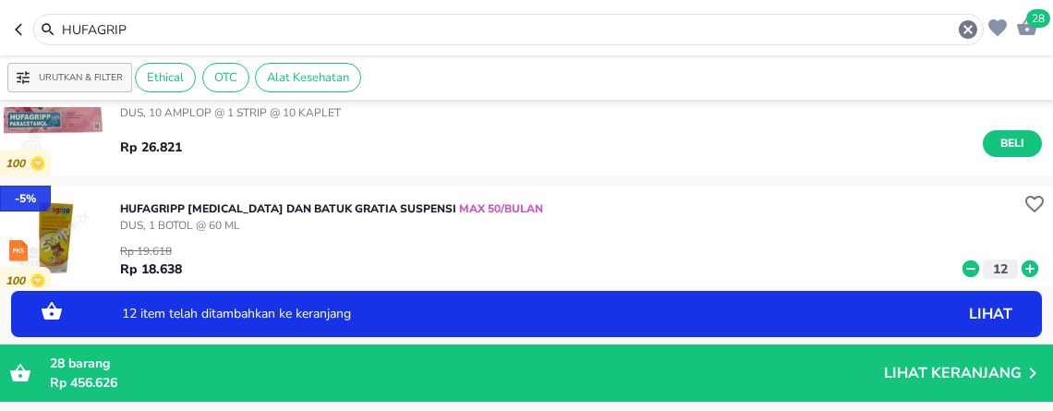
drag, startPoint x: 181, startPoint y: 22, endPoint x: -8, endPoint y: 16, distance: 189.4
click at [0, 0] on html "Halo Apotek K24 [PERSON_NAME], selamat datang! 28 HUFAGRIP Urutkan & Filter Eth…" at bounding box center [526, 0] width 1053 height 0
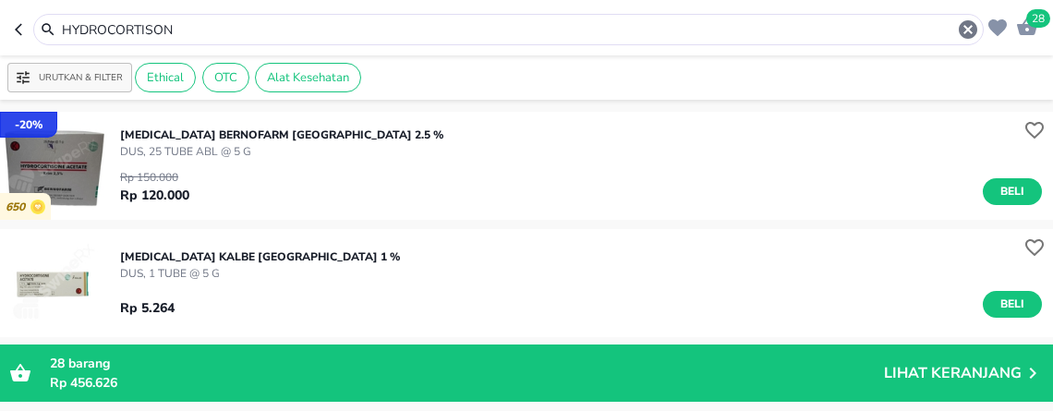
scroll to position [103, 0]
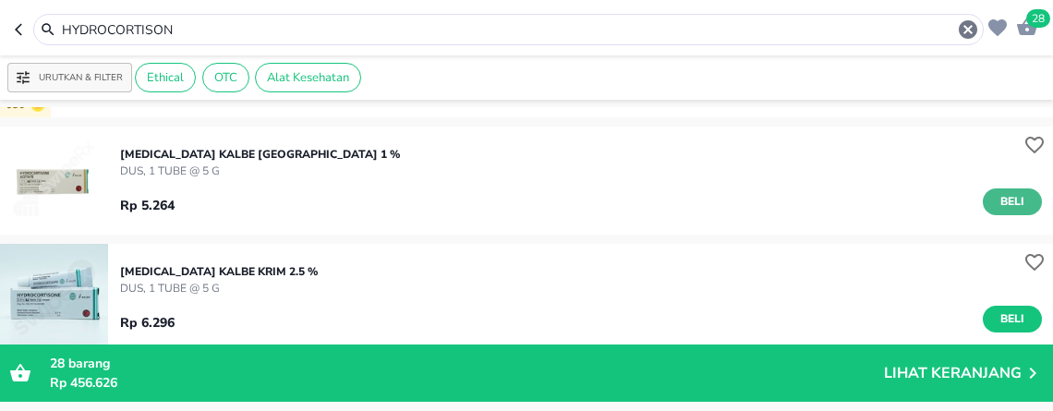
click at [983, 209] on button "Beli" at bounding box center [1012, 201] width 59 height 27
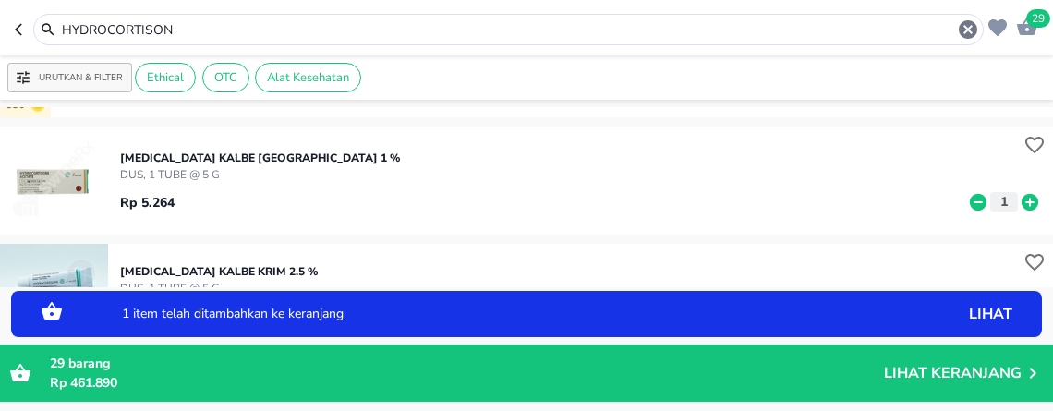
click at [1021, 204] on icon at bounding box center [1029, 201] width 17 height 17
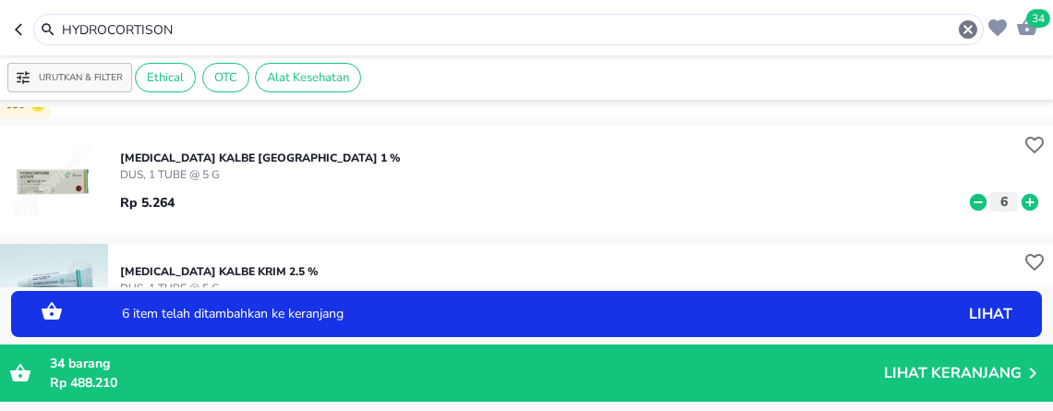
drag, startPoint x: 186, startPoint y: 30, endPoint x: -8, endPoint y: -115, distance: 242.2
click at [0, 0] on html "Halo Apotek K24 [PERSON_NAME], selamat datang! 34 HYDROCORTISON Urutkan & Filte…" at bounding box center [526, 0] width 1053 height 0
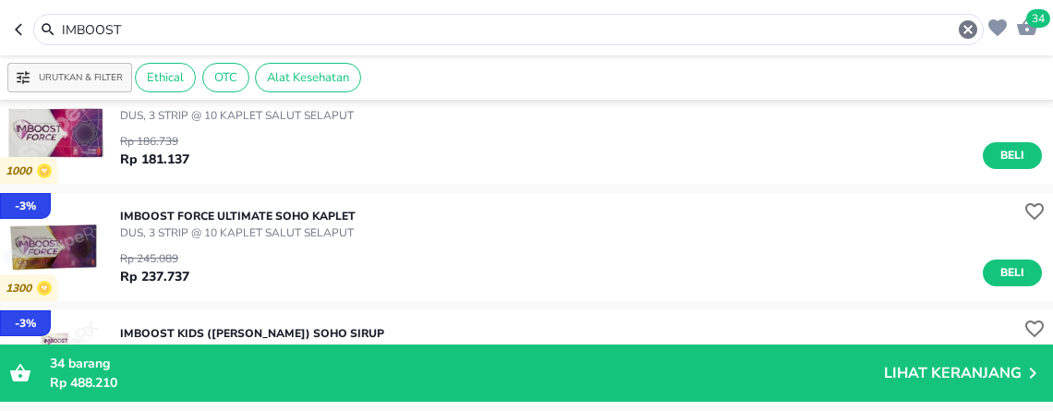
scroll to position [1641, 0]
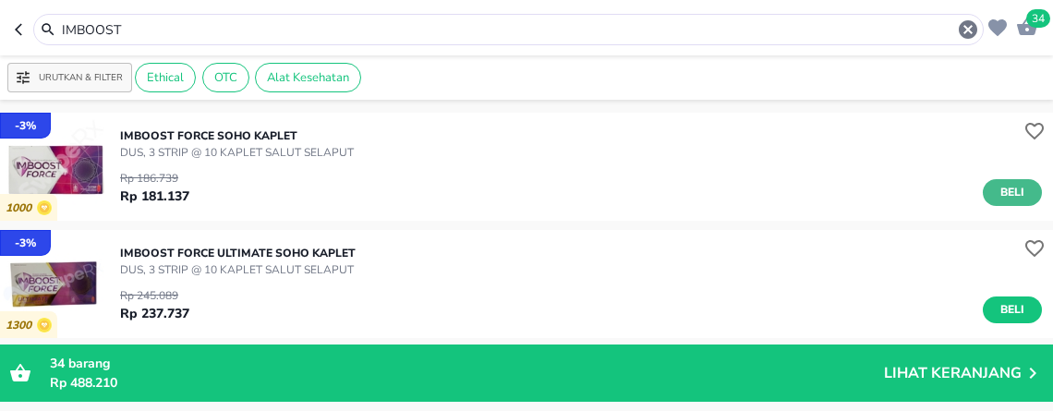
click at [983, 181] on button "Beli" at bounding box center [1012, 192] width 59 height 27
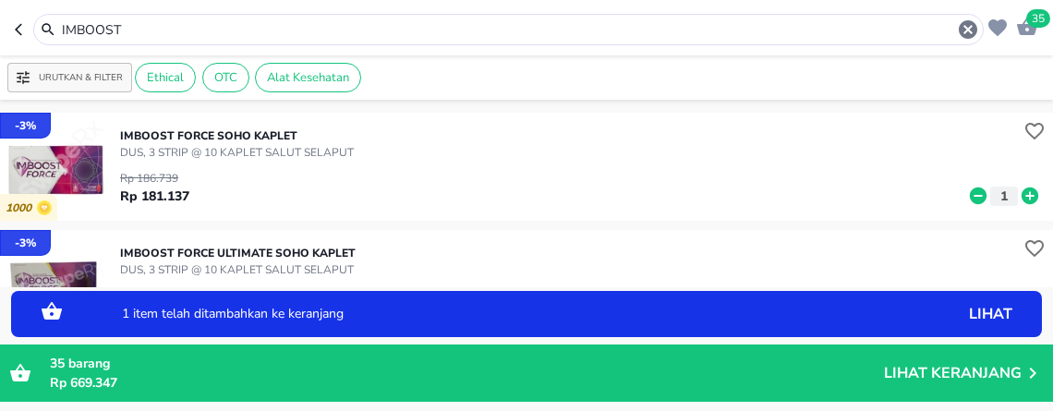
click at [1021, 191] on icon at bounding box center [1029, 195] width 17 height 17
drag, startPoint x: 254, startPoint y: 26, endPoint x: -8, endPoint y: -87, distance: 285.5
click at [0, 0] on html "Halo Apotek K24 [PERSON_NAME], selamat datang! 36 IMBOOST Urutkan & Filter Ethi…" at bounding box center [526, 0] width 1053 height 0
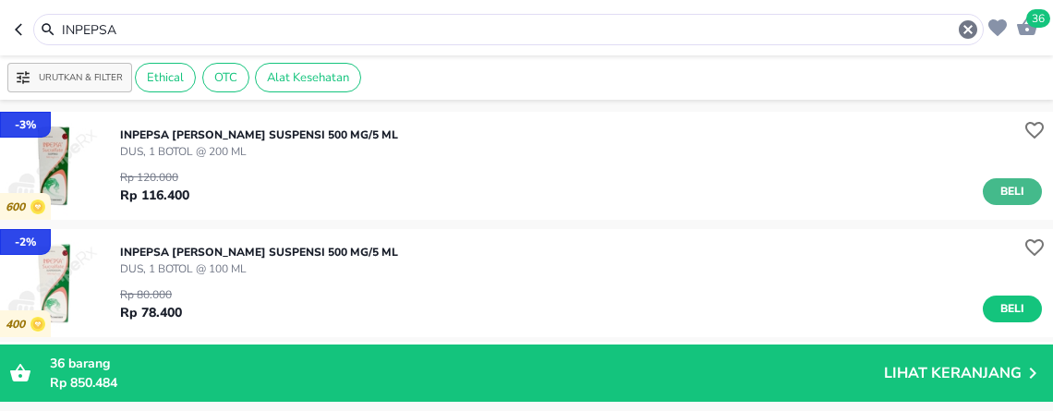
click at [997, 187] on span "Beli" at bounding box center [1012, 191] width 31 height 19
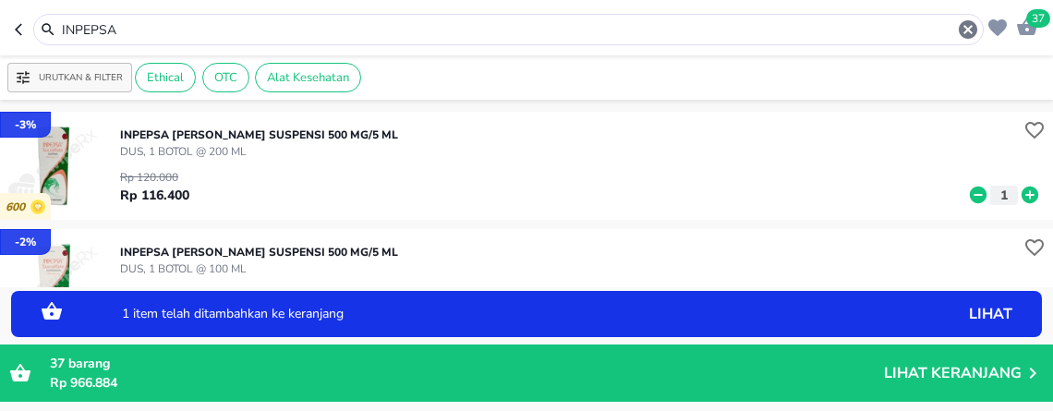
click at [1021, 191] on icon at bounding box center [1029, 195] width 17 height 17
drag, startPoint x: 238, startPoint y: 23, endPoint x: -8, endPoint y: -99, distance: 275.1
click at [0, 0] on html "Halo Apotek K24 [PERSON_NAME], selamat datang! 38 INPEPSA Urutkan & Filter Ethi…" at bounding box center [526, 0] width 1053 height 0
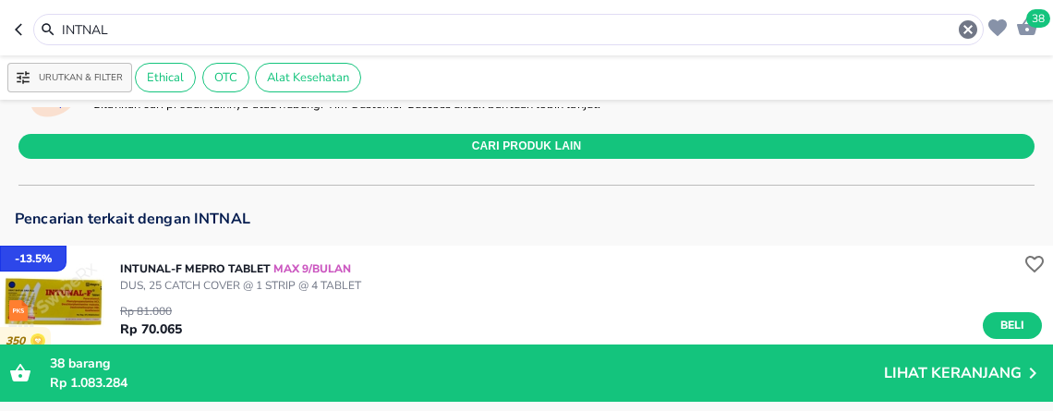
scroll to position [103, 0]
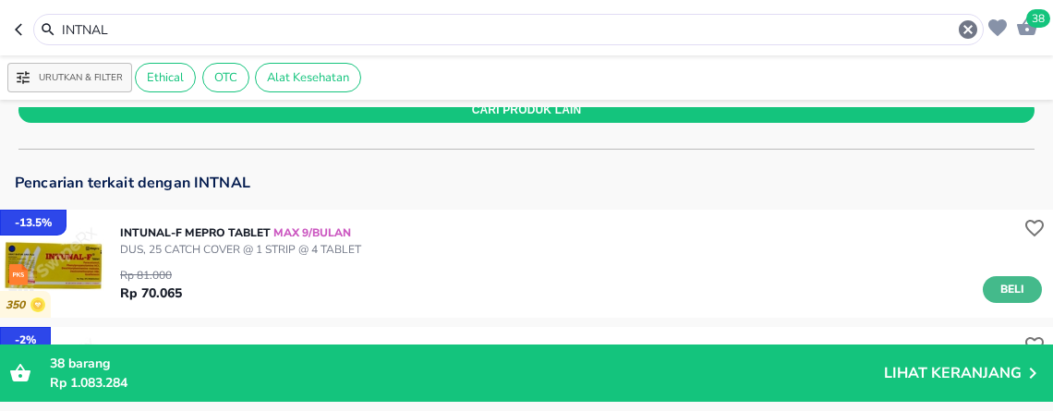
click at [1004, 281] on span "Beli" at bounding box center [1012, 289] width 31 height 19
drag, startPoint x: 208, startPoint y: 34, endPoint x: -8, endPoint y: -41, distance: 228.7
click at [0, 0] on html "Halo Apotek K24 [PERSON_NAME], selamat datang! 39 INTNAL Urutkan & Filter Ethic…" at bounding box center [526, 0] width 1053 height 0
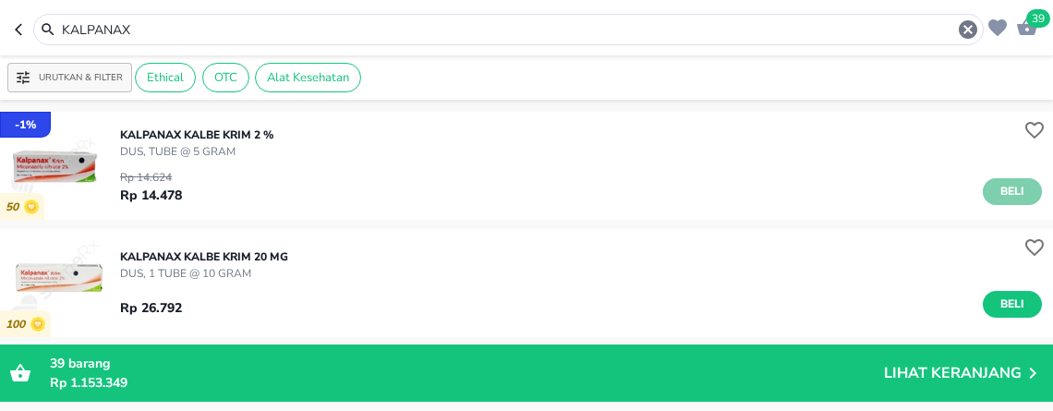
click at [997, 187] on span "Beli" at bounding box center [1012, 191] width 31 height 19
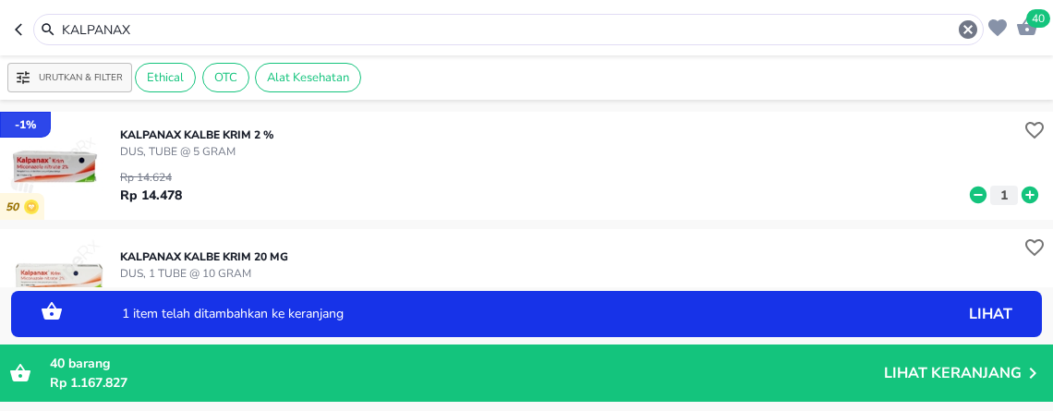
click at [1021, 194] on icon at bounding box center [1029, 195] width 17 height 17
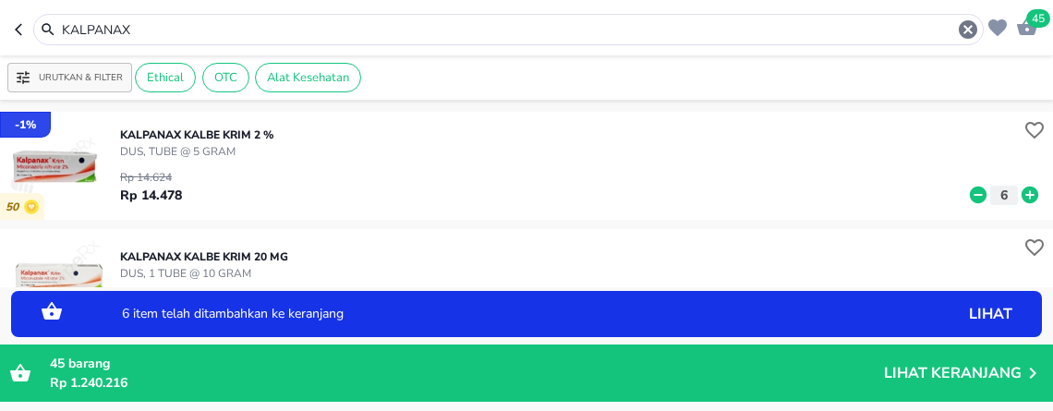
drag, startPoint x: 199, startPoint y: 22, endPoint x: -8, endPoint y: -78, distance: 230.5
click at [0, 0] on html "Halo Apotek K24 [PERSON_NAME], selamat datang! 45 KALPANAX Urutkan & Filter Eth…" at bounding box center [526, 0] width 1053 height 0
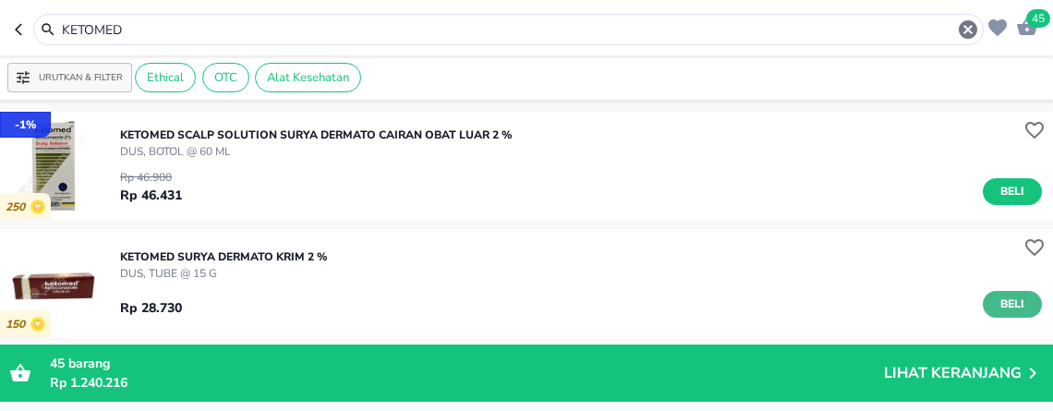
click at [997, 303] on span "Beli" at bounding box center [1012, 304] width 31 height 19
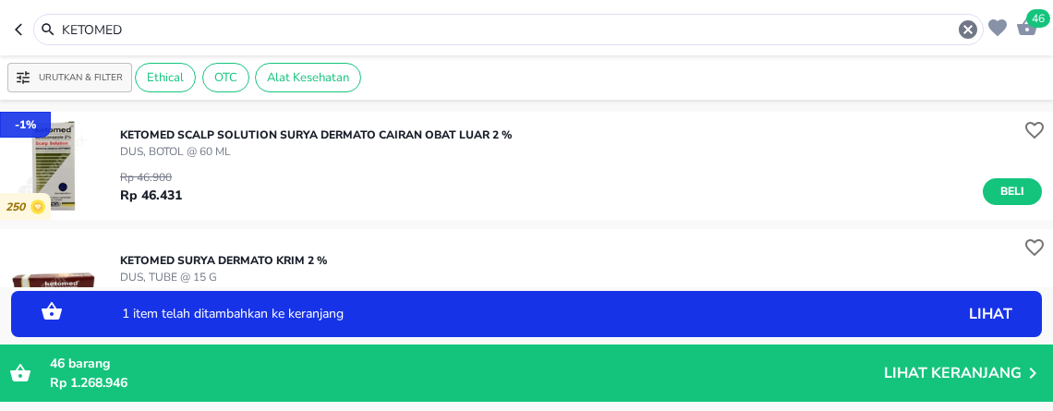
scroll to position [103, 0]
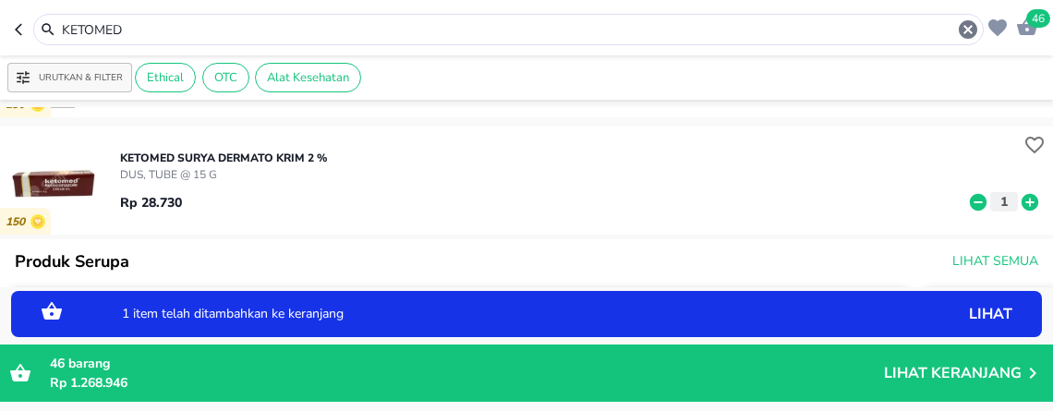
click at [1021, 199] on icon at bounding box center [1029, 201] width 17 height 17
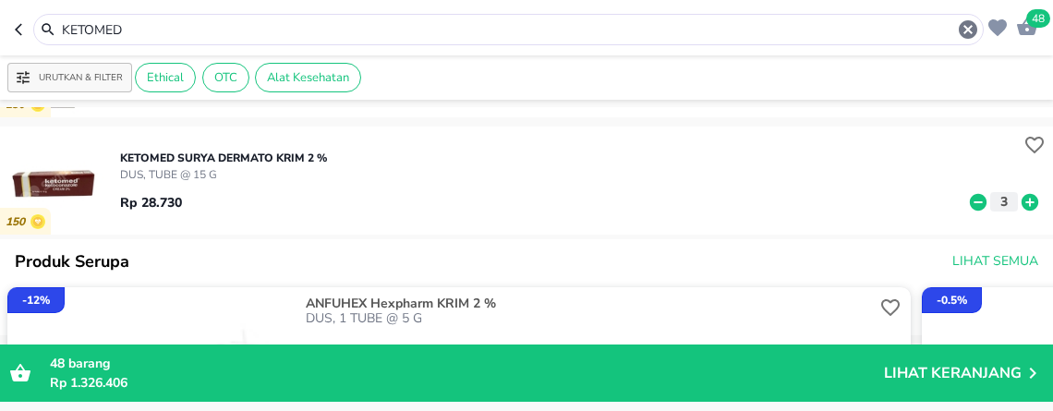
drag, startPoint x: 216, startPoint y: 26, endPoint x: -8, endPoint y: 30, distance: 224.5
click at [0, 0] on html "Halo Apotek K24 [PERSON_NAME], selamat datang! 48 KETOMED Urutkan & Filter Ethi…" at bounding box center [526, 0] width 1053 height 0
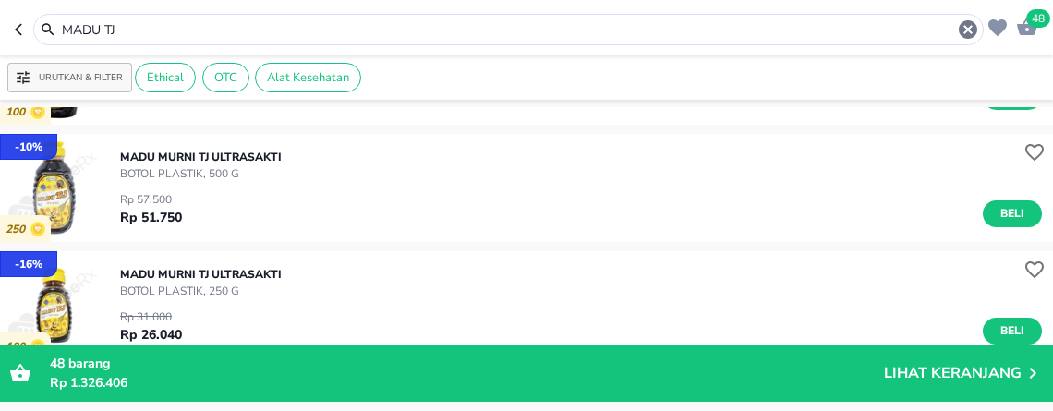
scroll to position [1539, 0]
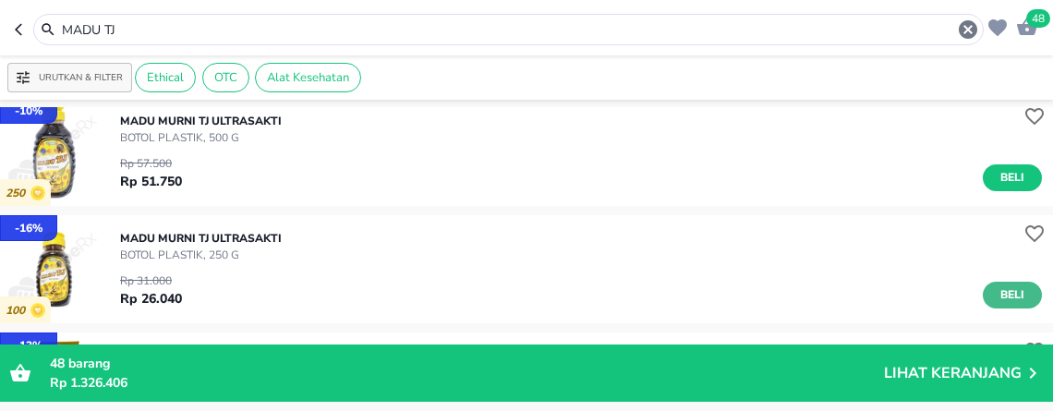
click at [1003, 296] on span "Beli" at bounding box center [1012, 294] width 31 height 19
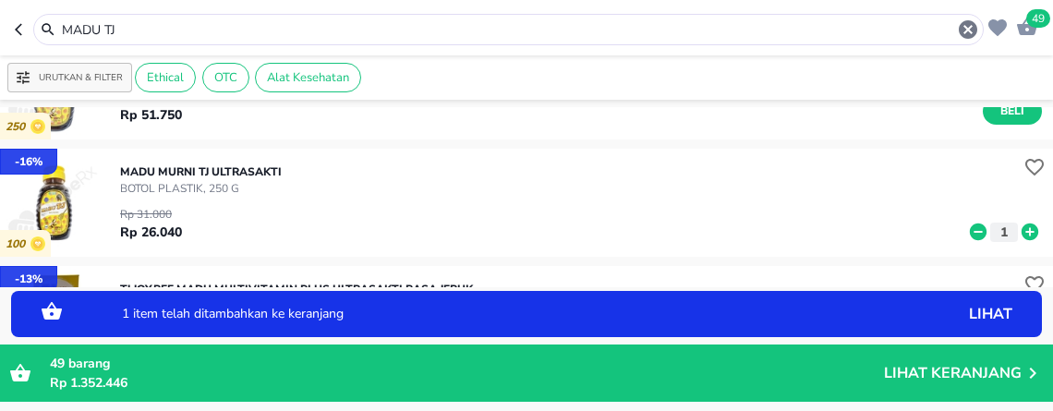
scroll to position [1641, 0]
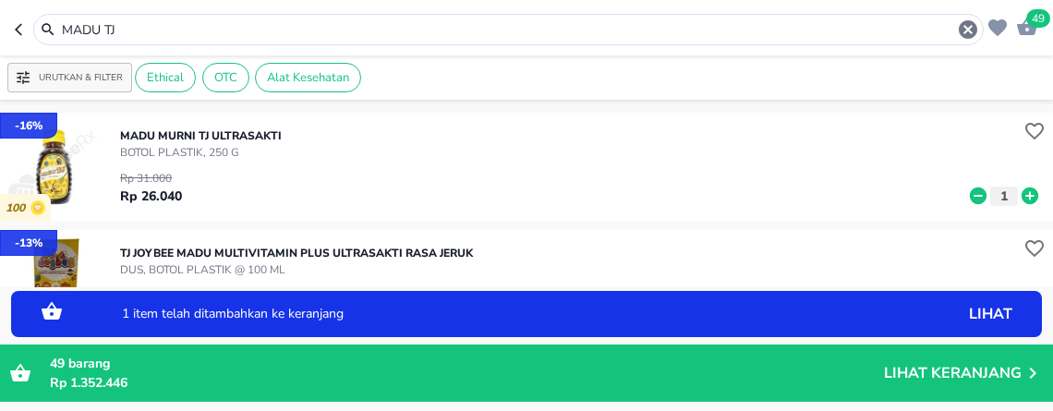
click at [1018, 199] on icon at bounding box center [1030, 196] width 24 height 20
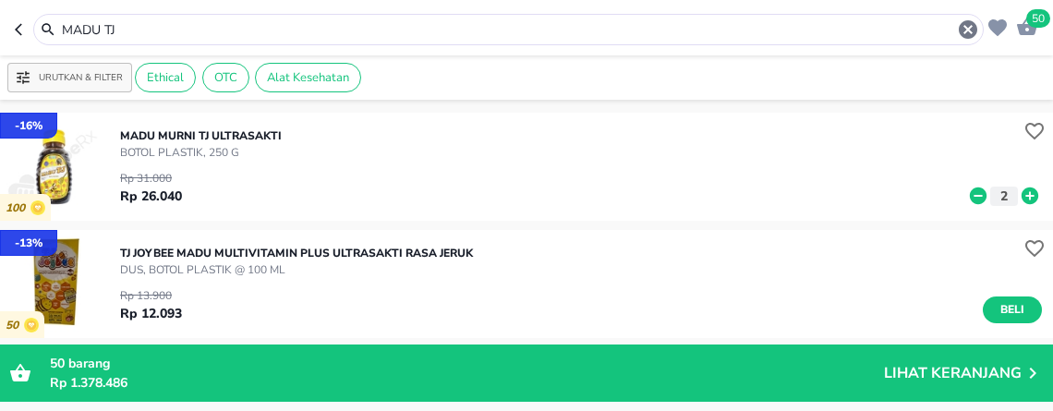
drag, startPoint x: 213, startPoint y: 23, endPoint x: -8, endPoint y: 29, distance: 221.7
click at [0, 0] on html "Halo Apotek K24 [PERSON_NAME], selamat datang! 50 MADU TJ Urutkan & Filter Ethi…" at bounding box center [526, 0] width 1053 height 0
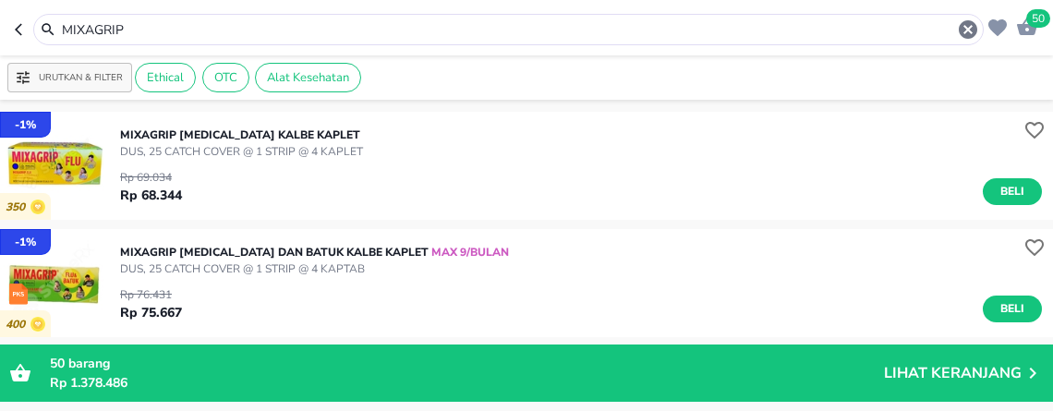
click at [997, 311] on span "Beli" at bounding box center [1012, 308] width 31 height 19
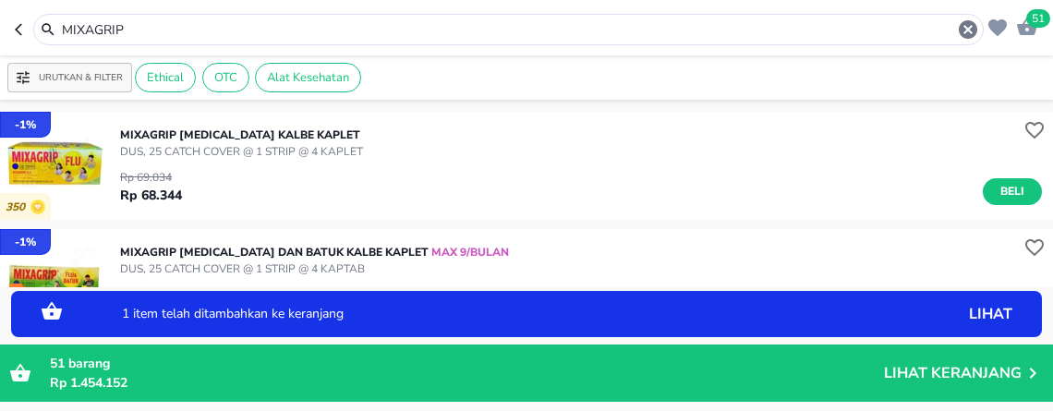
drag, startPoint x: 171, startPoint y: 24, endPoint x: -8, endPoint y: 4, distance: 180.3
click at [0, 0] on html "Halo Apotek K24 [PERSON_NAME], selamat datang! 51 MIXAGRIP Urutkan & Filter Eth…" at bounding box center [526, 0] width 1053 height 0
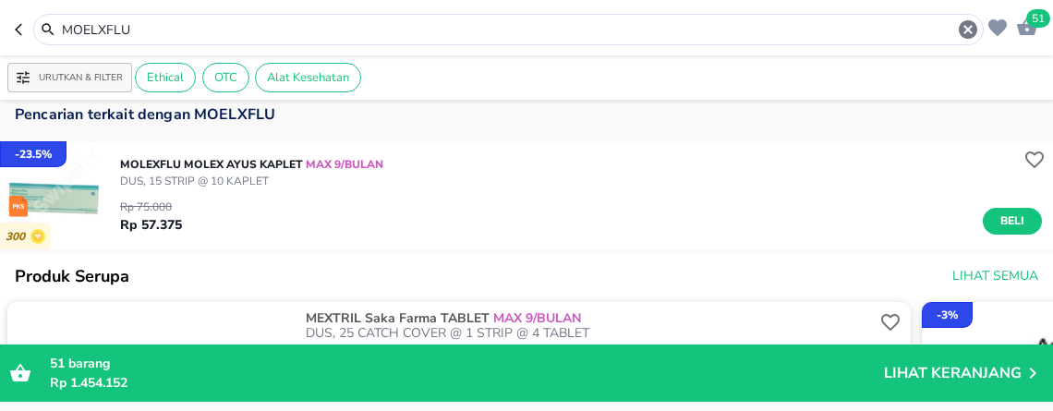
scroll to position [205, 0]
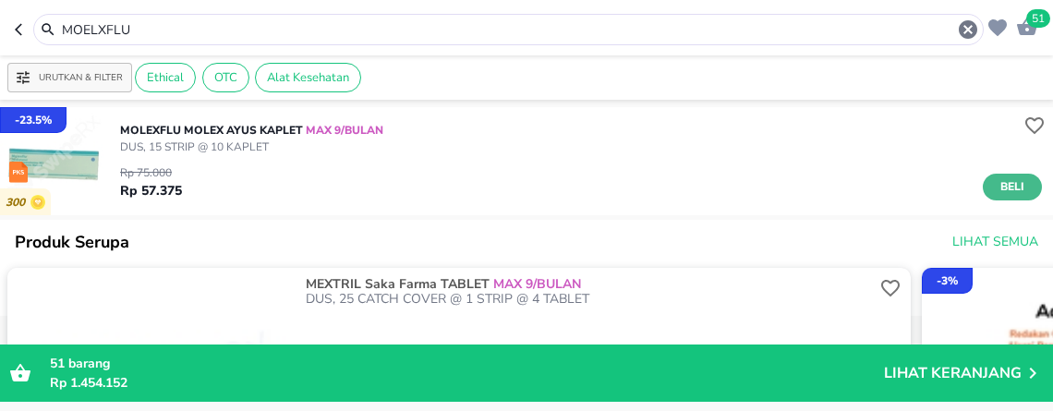
click at [1000, 191] on span "Beli" at bounding box center [1012, 186] width 31 height 19
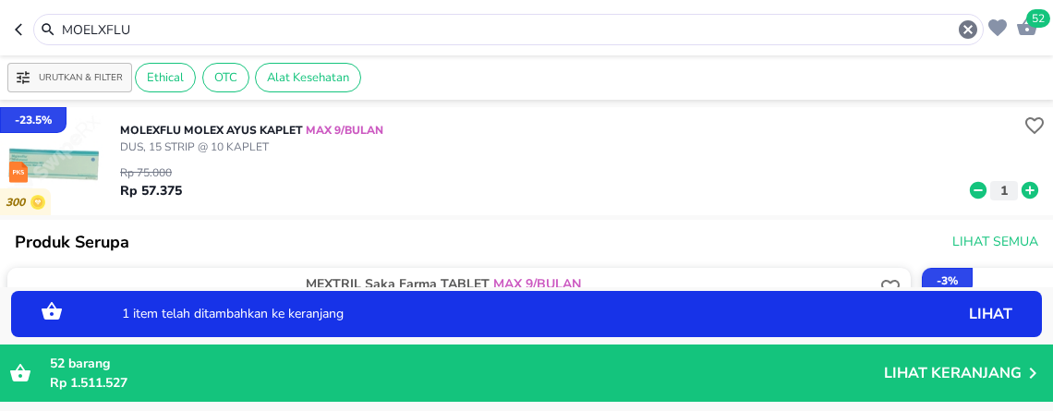
drag, startPoint x: 204, startPoint y: 34, endPoint x: -8, endPoint y: -65, distance: 234.3
click at [0, 0] on html "Halo Apotek K24 [PERSON_NAME], selamat datang! 52 MOELXFLU Urutkan & Filter Eth…" at bounding box center [526, 0] width 1053 height 0
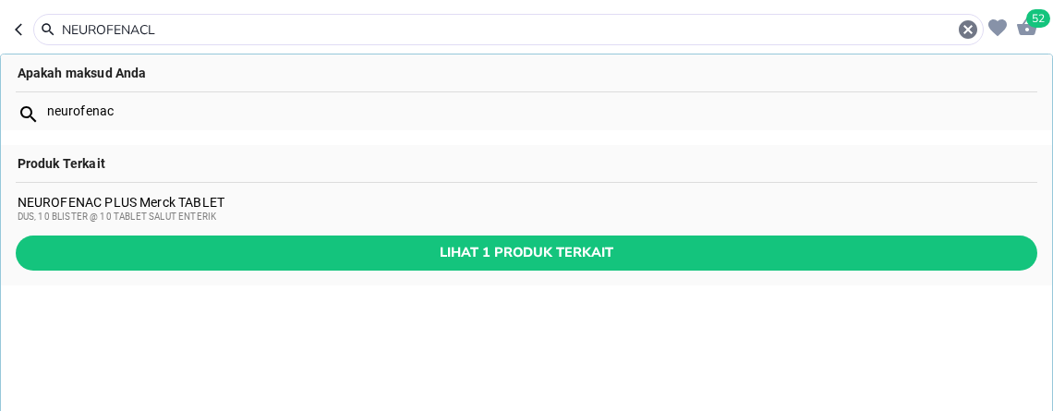
type input "NEUROFENACL"
click at [248, 206] on div "NEUROFENAC PLUS Merck TABLET DUS, 10 BLISTER @ 10 TABLET SALUT ENTERIK" at bounding box center [527, 210] width 1019 height 30
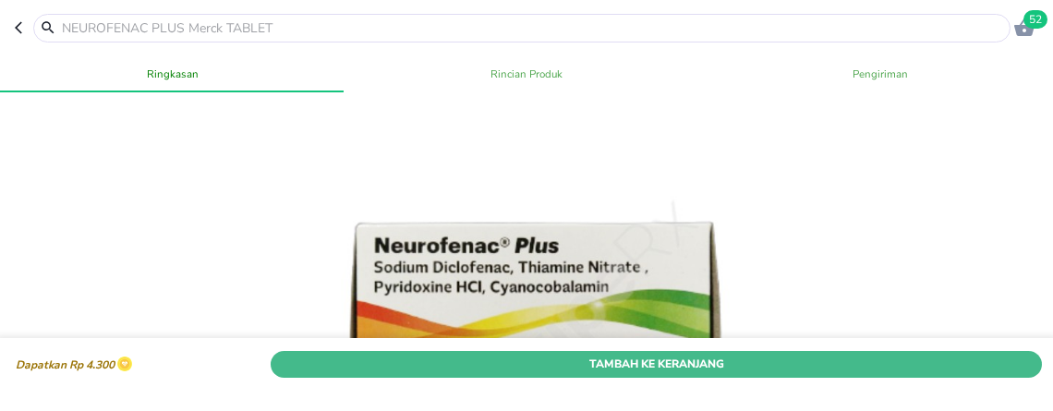
scroll to position [205, 0]
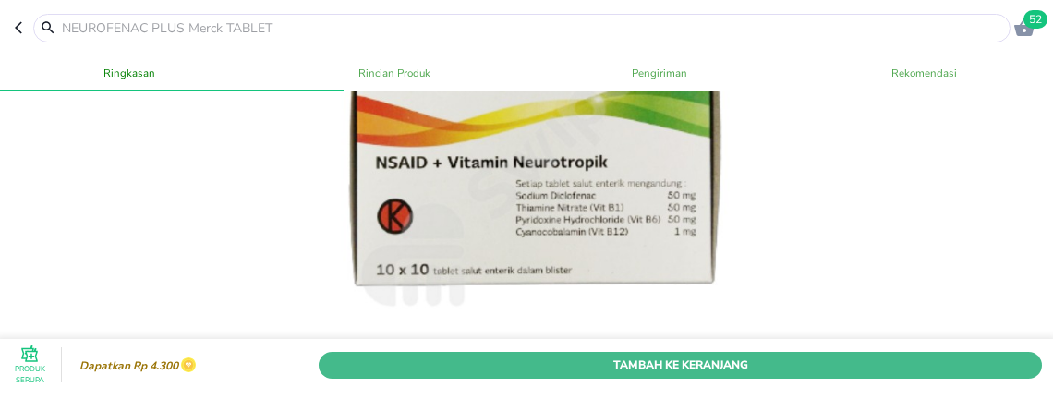
click at [632, 355] on span "Tambah Ke Keranjang" at bounding box center [679, 364] width 695 height 19
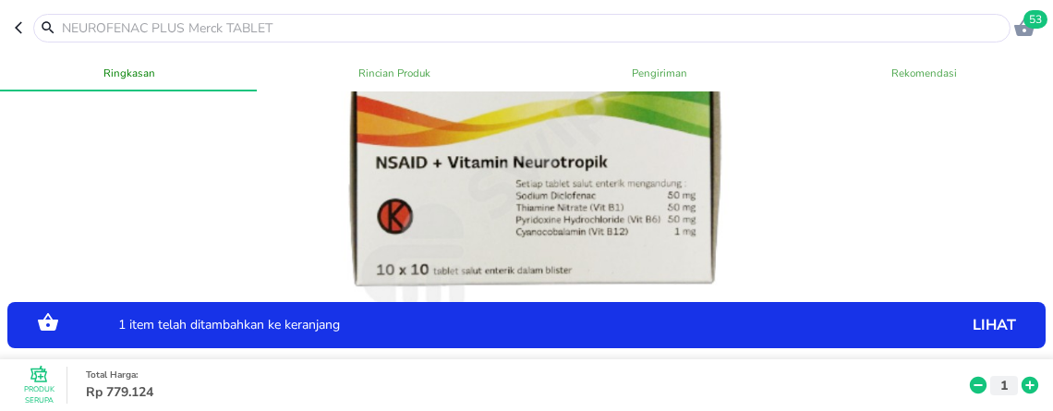
click at [145, 30] on input "text" at bounding box center [533, 27] width 946 height 19
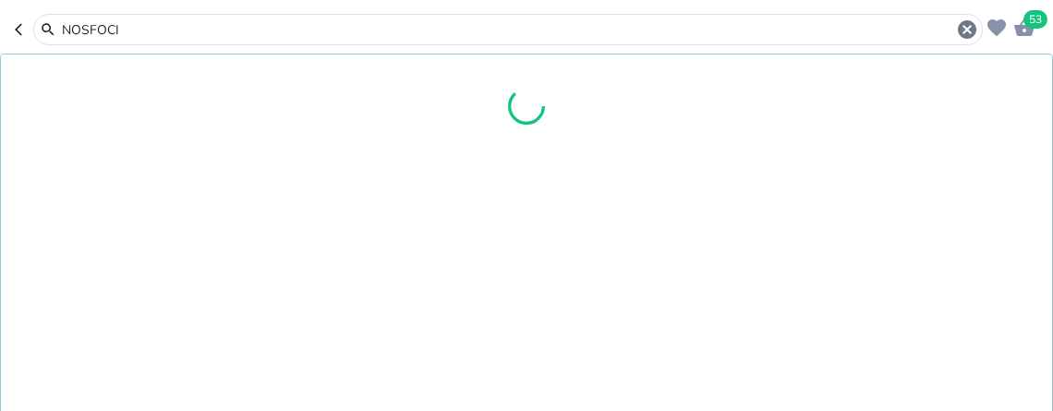
type input "NOSFOCIN"
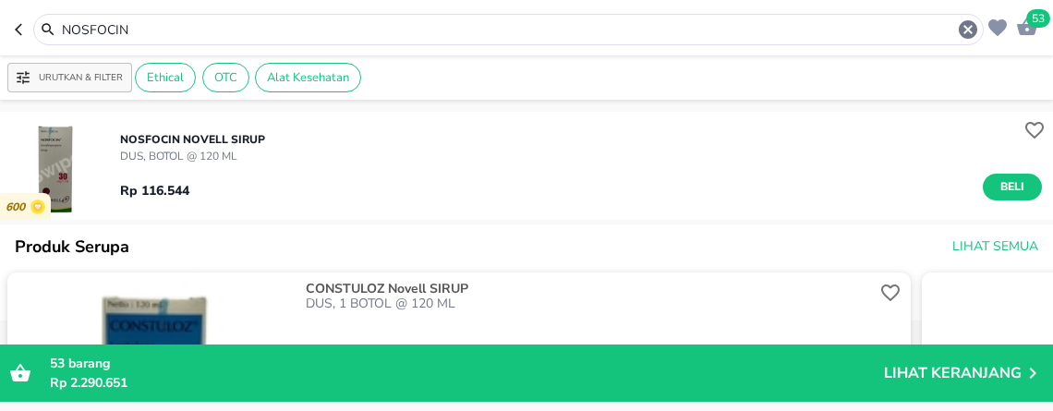
drag, startPoint x: 159, startPoint y: 23, endPoint x: -8, endPoint y: -93, distance: 203.7
click at [0, 0] on html "Halo Apotek K24 [PERSON_NAME], selamat datang! 53 NOSFOCIN Urutkan & Filter Eth…" at bounding box center [526, 0] width 1053 height 0
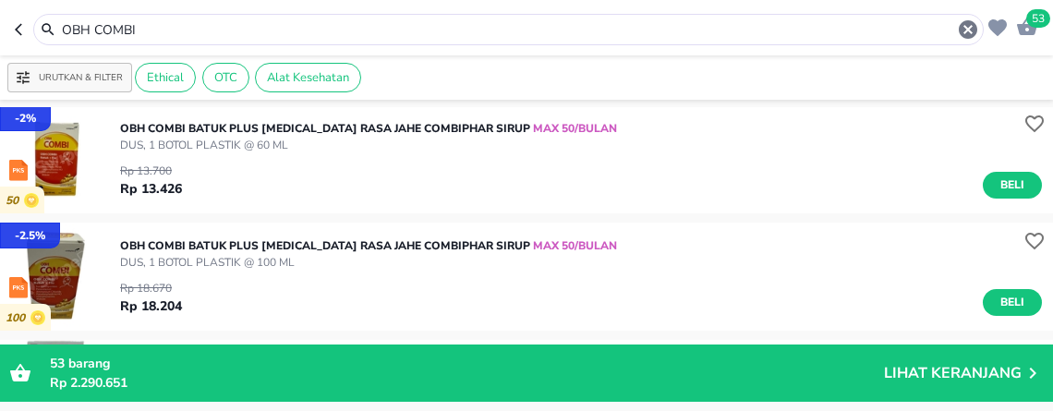
scroll to position [924, 0]
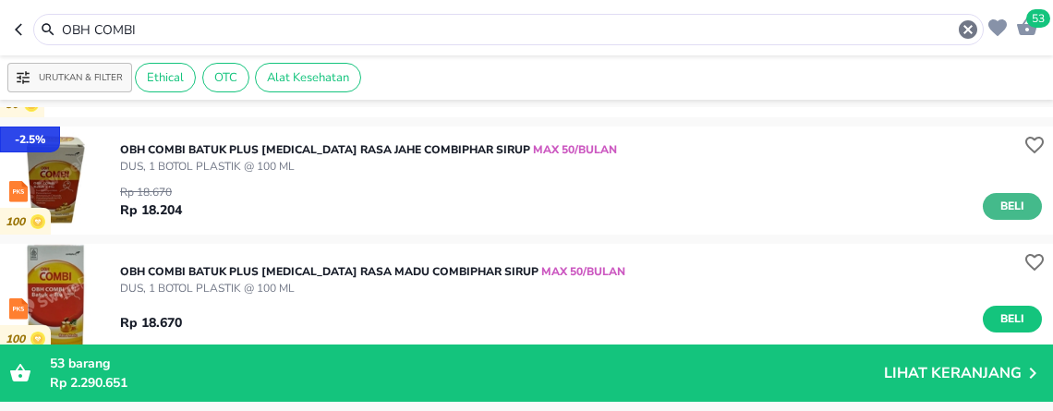
click at [1003, 198] on span "Beli" at bounding box center [1012, 206] width 31 height 19
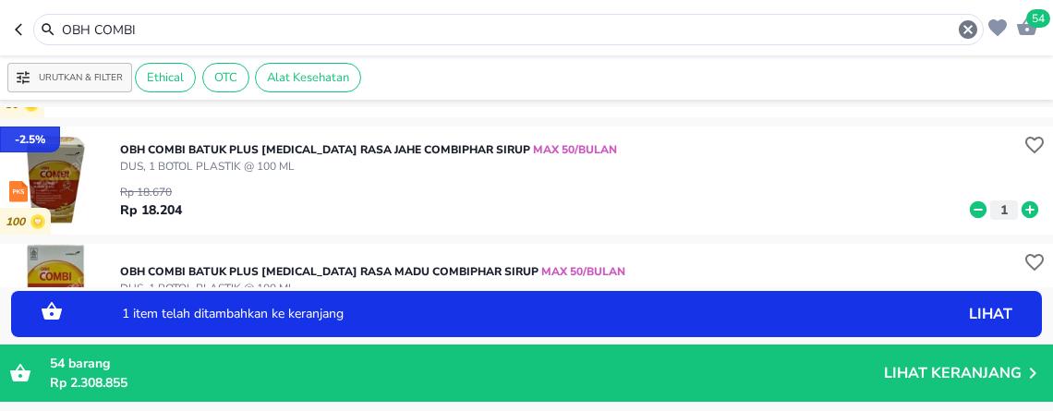
click at [1018, 210] on icon at bounding box center [1030, 209] width 24 height 20
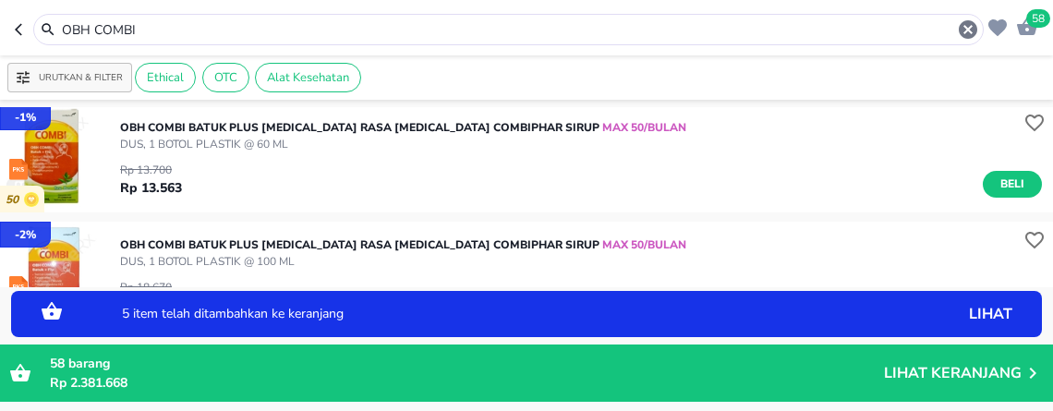
scroll to position [1334, 0]
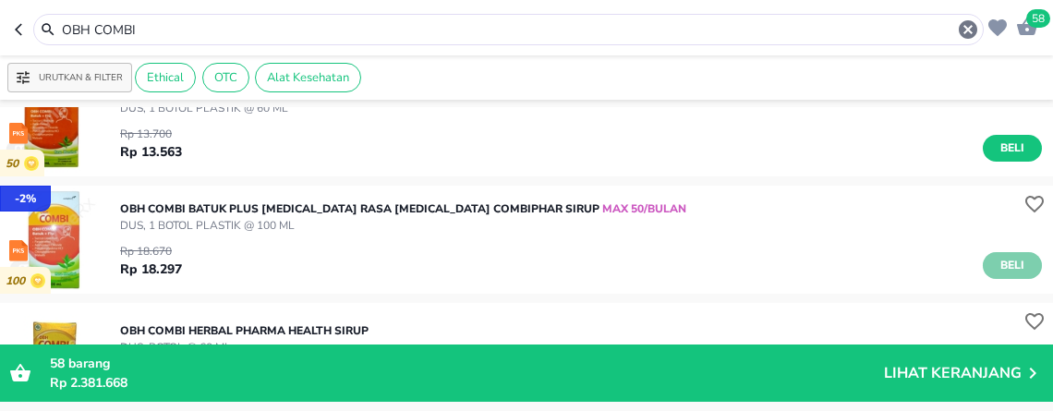
click at [997, 257] on span "Beli" at bounding box center [1012, 265] width 31 height 19
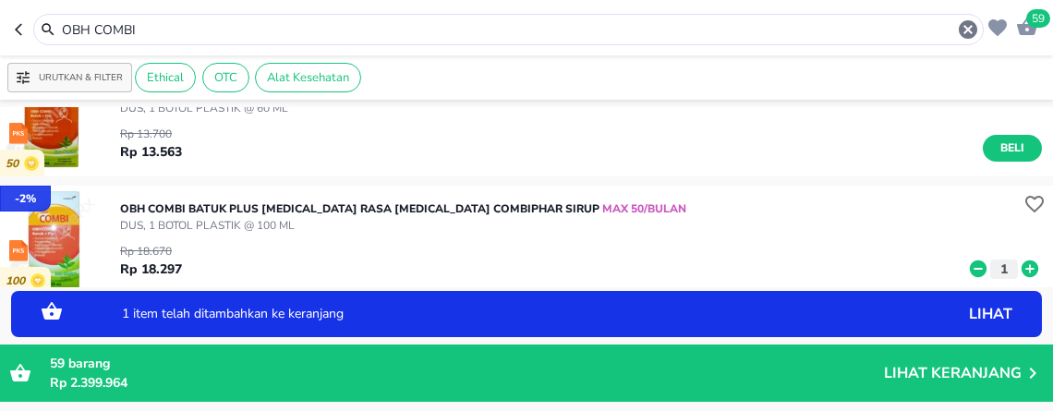
click at [1021, 270] on icon at bounding box center [1029, 268] width 17 height 17
drag, startPoint x: 243, startPoint y: 18, endPoint x: 144, endPoint y: 19, distance: 98.8
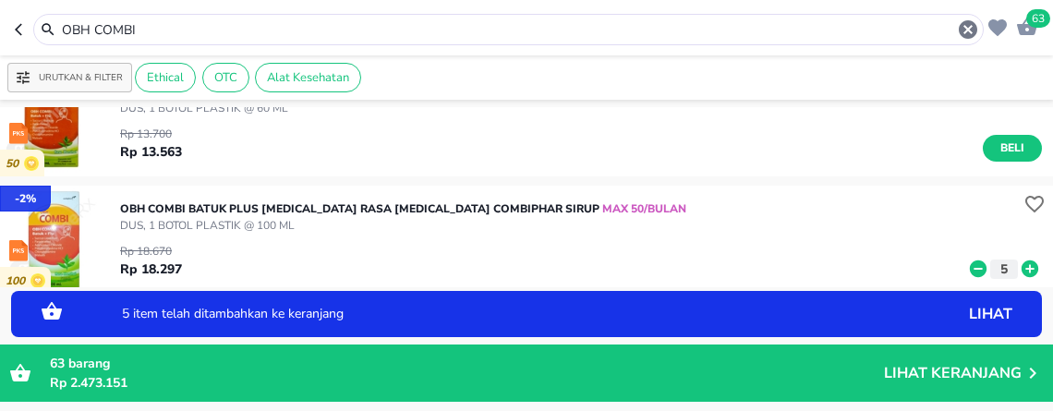
click at [187, 19] on div "OBH COMBI" at bounding box center [519, 29] width 919 height 22
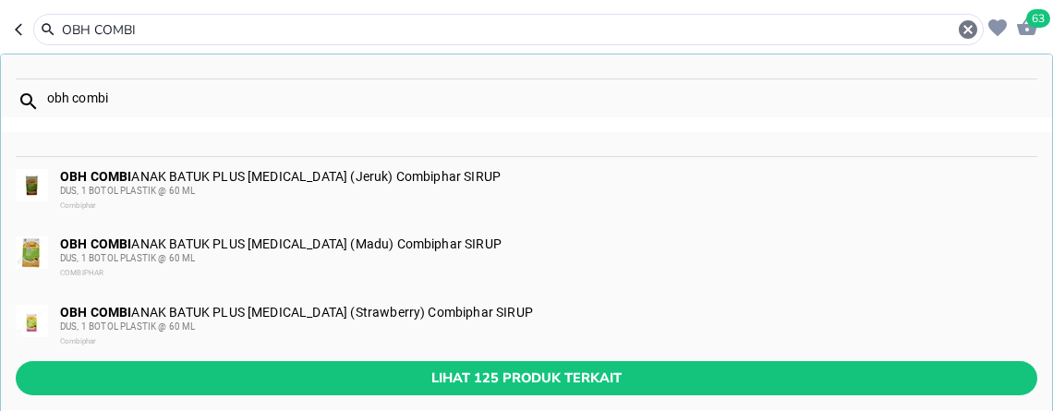
drag, startPoint x: 153, startPoint y: 24, endPoint x: -8, endPoint y: -59, distance: 181.7
click at [0, 0] on html "Halo Apotek K24 [PERSON_NAME], selamat datang! 63 OBH COMBI obh combi OBH COMBI…" at bounding box center [526, 0] width 1053 height 0
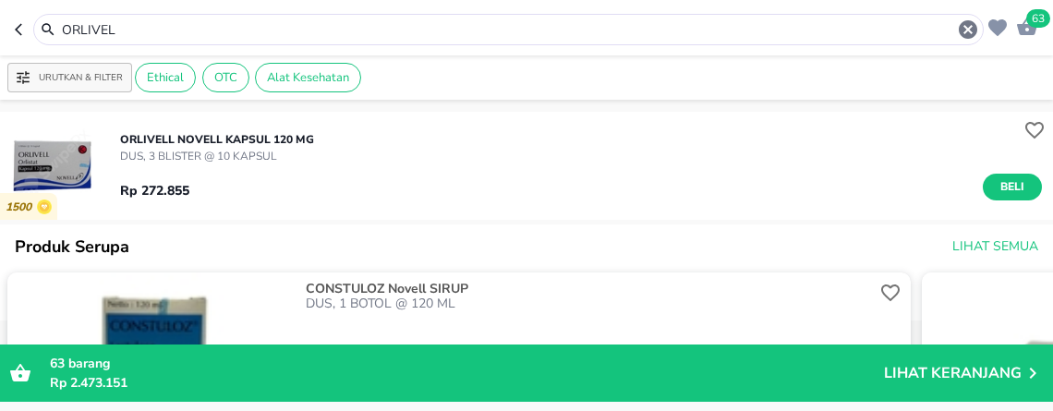
drag, startPoint x: 164, startPoint y: 22, endPoint x: -8, endPoint y: 20, distance: 172.7
click at [0, 0] on html "Halo Apotek K24 [PERSON_NAME], selamat datang! 63 ORLIVEL Urutkan & Filter Ethi…" at bounding box center [526, 0] width 1053 height 0
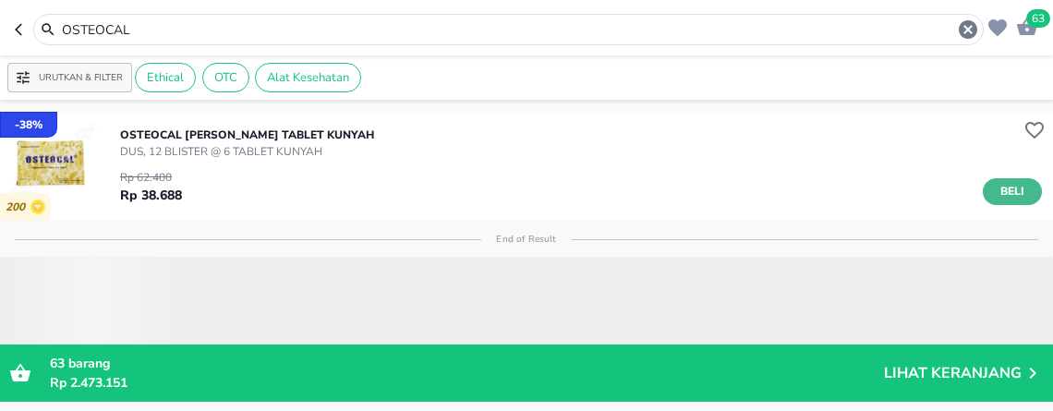
click at [1008, 189] on span "Beli" at bounding box center [1012, 191] width 31 height 19
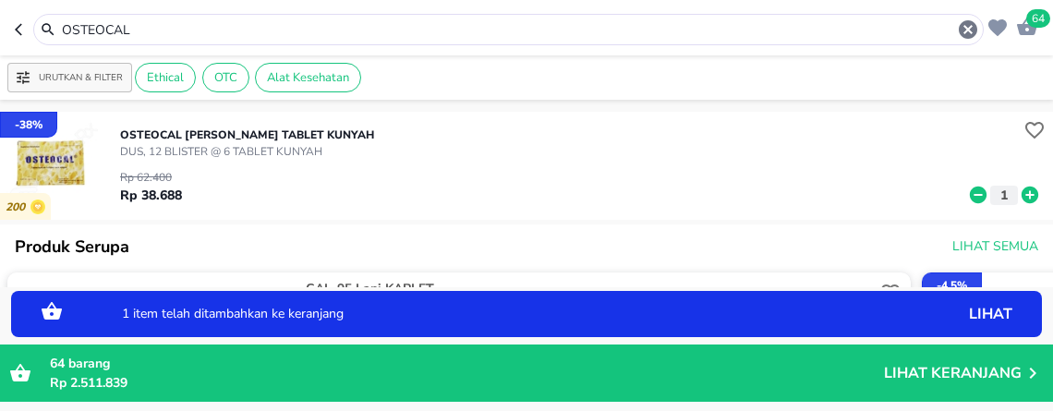
drag, startPoint x: 174, startPoint y: 35, endPoint x: -8, endPoint y: -103, distance: 228.7
click at [0, 0] on html "Halo Apotek K24 [PERSON_NAME], selamat datang! 64 OSTEOCAL Urutkan & Filter Eth…" at bounding box center [526, 0] width 1053 height 0
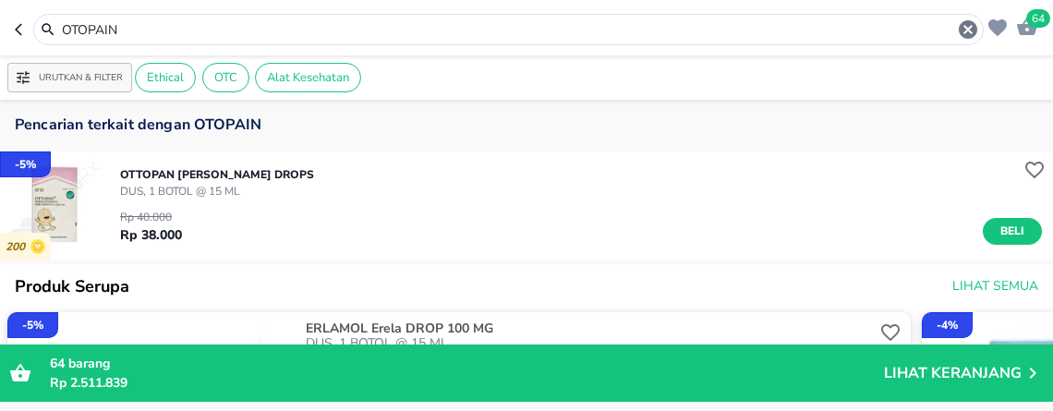
scroll to position [205, 0]
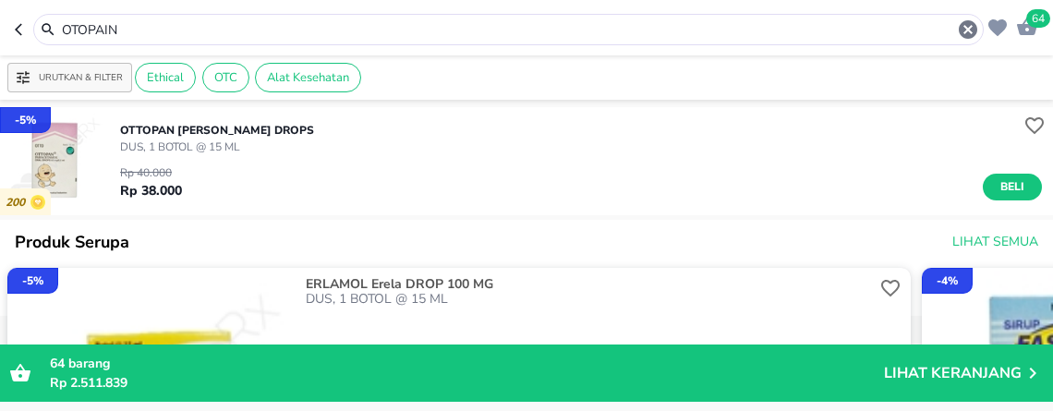
drag, startPoint x: 318, startPoint y: 25, endPoint x: -8, endPoint y: -7, distance: 327.6
click at [0, 0] on html "Halo Apotek K24 [PERSON_NAME], selamat datang! 64 OTOPAIN Urutkan & Filter Ethi…" at bounding box center [526, 0] width 1053 height 0
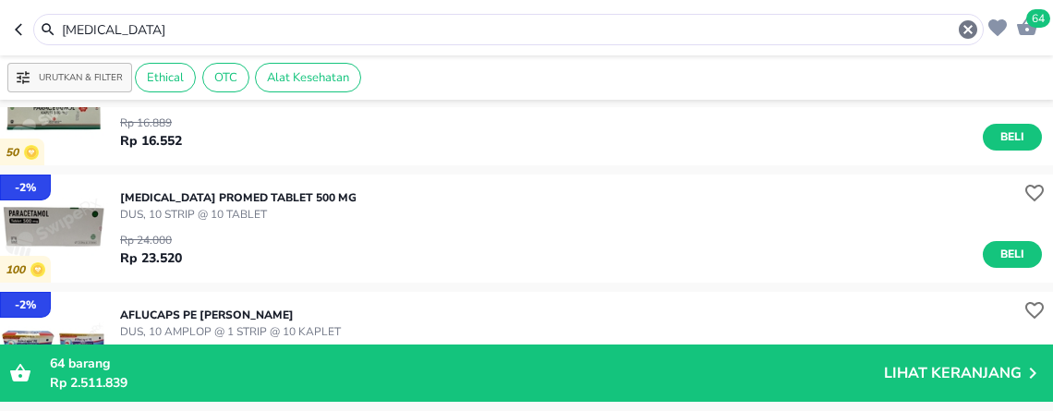
scroll to position [1026, 0]
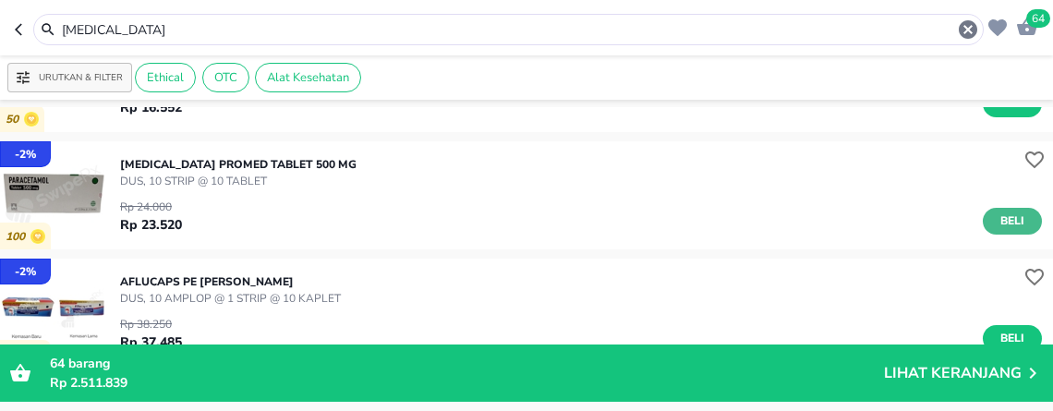
click at [997, 224] on span "Beli" at bounding box center [1012, 220] width 31 height 19
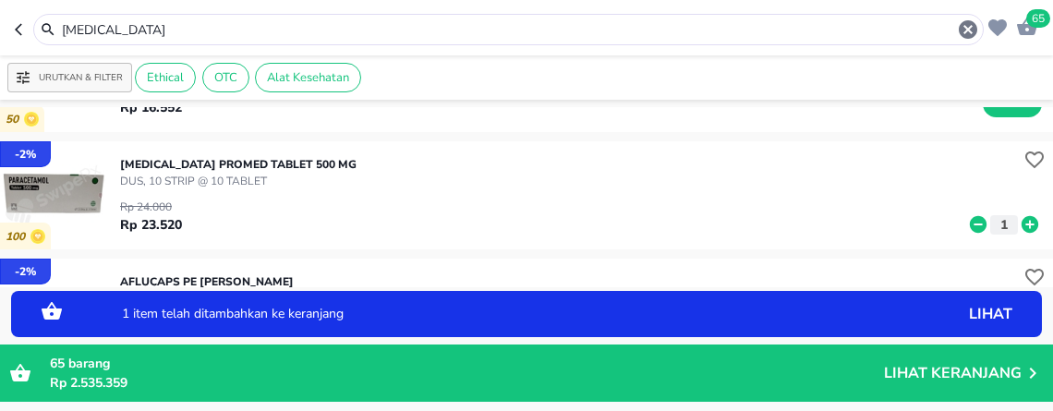
click at [1018, 226] on icon at bounding box center [1030, 224] width 24 height 20
drag, startPoint x: 196, startPoint y: 29, endPoint x: -8, endPoint y: -32, distance: 213.0
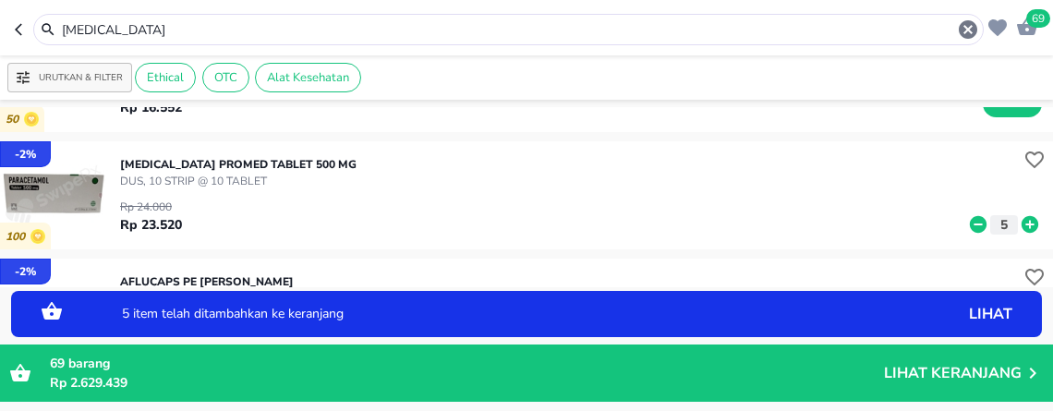
click at [0, 0] on html "Halo Apotek K24 [PERSON_NAME], selamat datang! 69 [MEDICAL_DATA] Urutkan & Filt…" at bounding box center [526, 0] width 1053 height 0
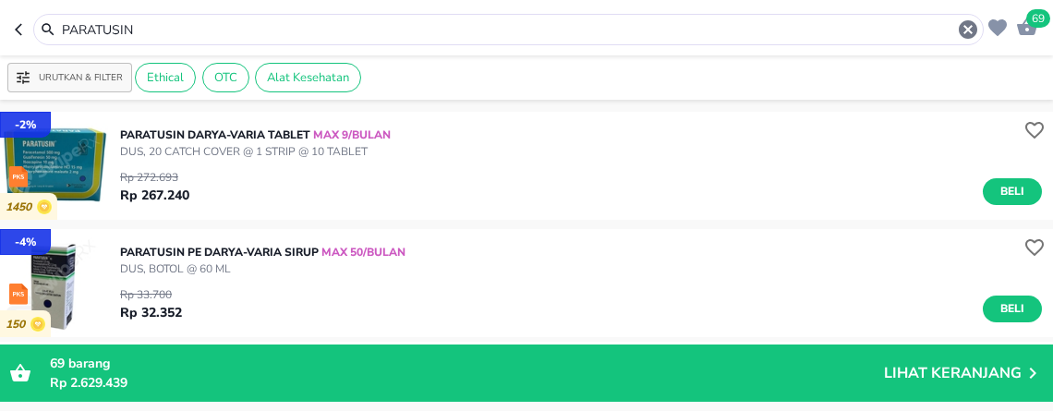
click at [1005, 188] on span "Beli" at bounding box center [1012, 191] width 31 height 19
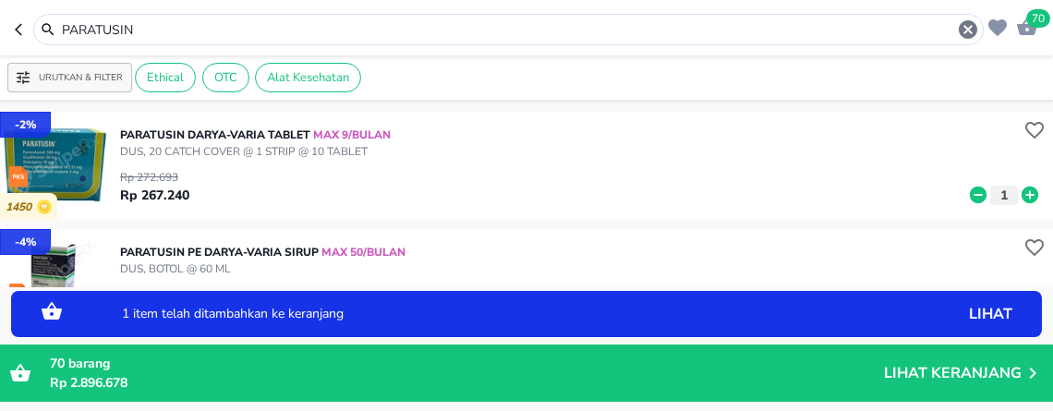
click at [1021, 199] on icon at bounding box center [1029, 195] width 17 height 17
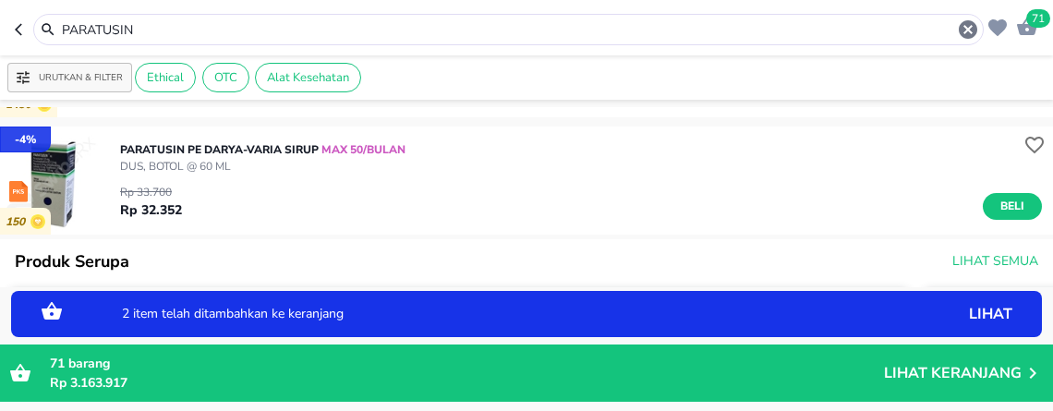
click at [1009, 220] on div "PARATUSIN PE Darya-Varia SIRUP MAX 50/BULAN DUS, BOTOL @ 60 ML Rp 33.700 Rp 32.…" at bounding box center [586, 180] width 933 height 97
click at [1000, 203] on span "Beli" at bounding box center [1012, 206] width 31 height 19
click at [1021, 211] on icon at bounding box center [1029, 209] width 17 height 17
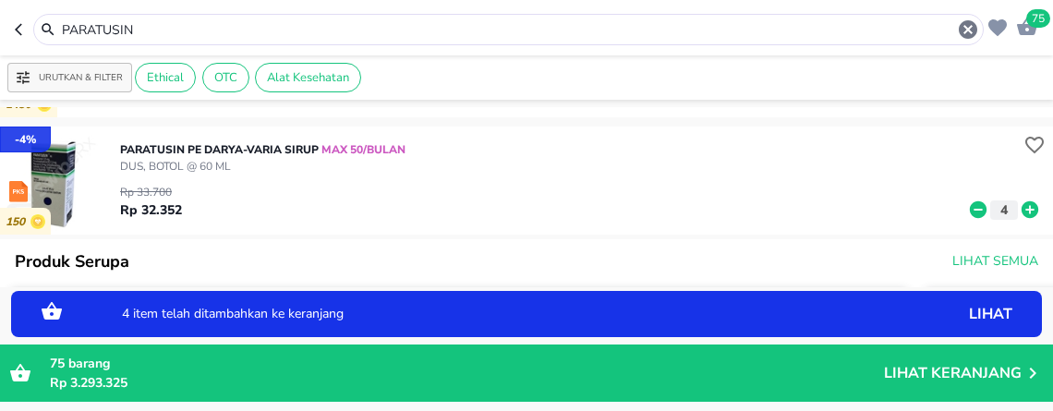
click at [1021, 211] on icon at bounding box center [1029, 209] width 17 height 17
drag, startPoint x: 205, startPoint y: 31, endPoint x: -8, endPoint y: -67, distance: 235.1
click at [0, 0] on html "Halo Apotek K24 [PERSON_NAME], selamat datang! 77 PARATUSIN Urutkan & Filter Et…" at bounding box center [526, 0] width 1053 height 0
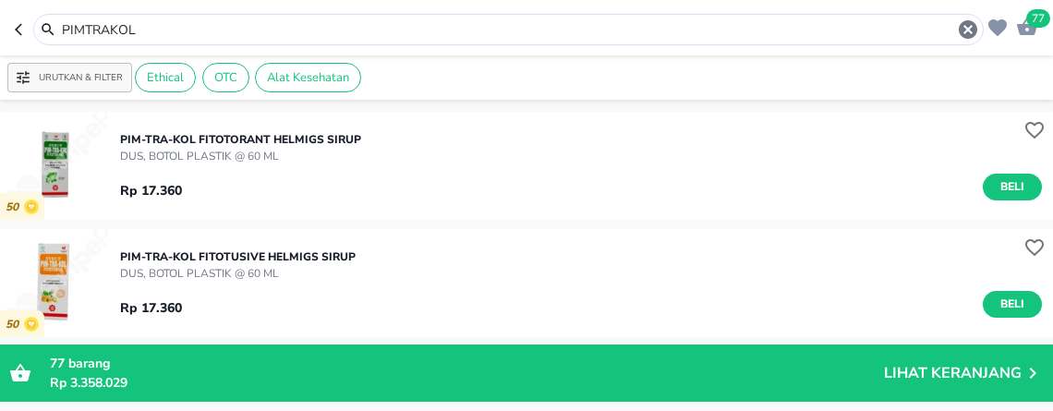
scroll to position [205, 0]
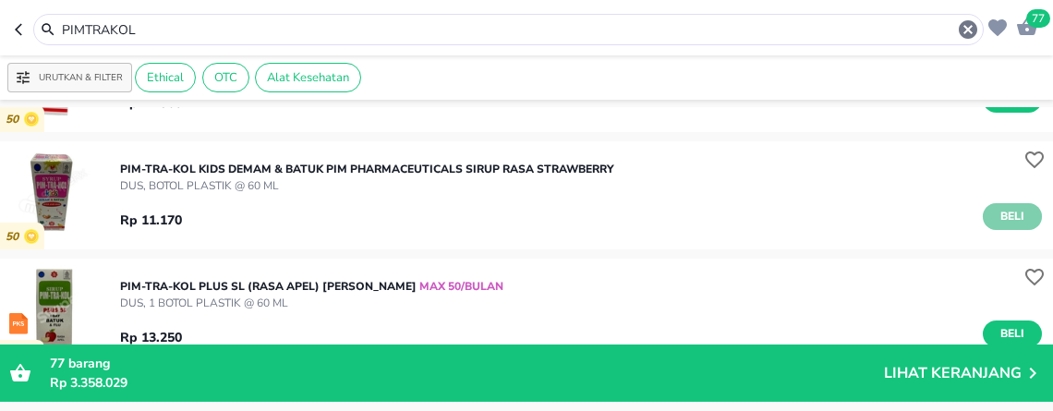
click at [997, 214] on span "Beli" at bounding box center [1012, 216] width 31 height 19
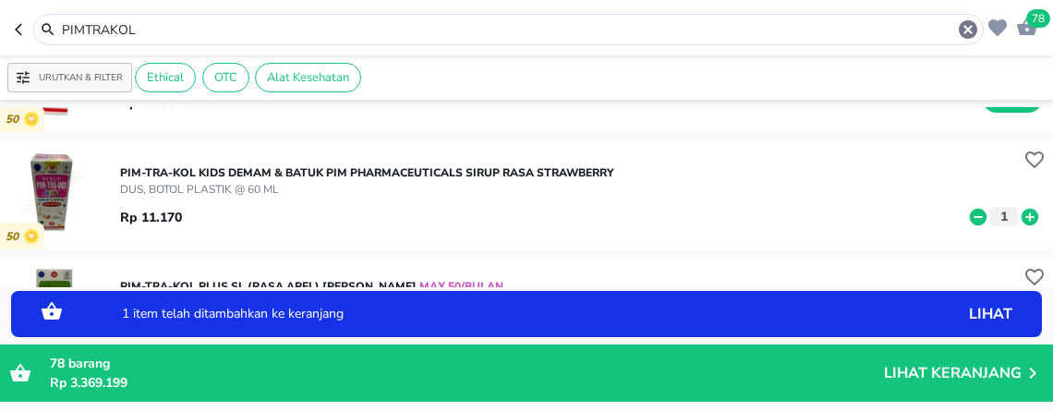
click at [1021, 219] on icon at bounding box center [1029, 216] width 17 height 17
drag, startPoint x: 167, startPoint y: 28, endPoint x: -8, endPoint y: -115, distance: 226.5
click at [0, 0] on html "Halo Apotek K24 [PERSON_NAME], selamat datang! 80 PIMTRAKOL Urutkan & Filter Et…" at bounding box center [526, 0] width 1053 height 0
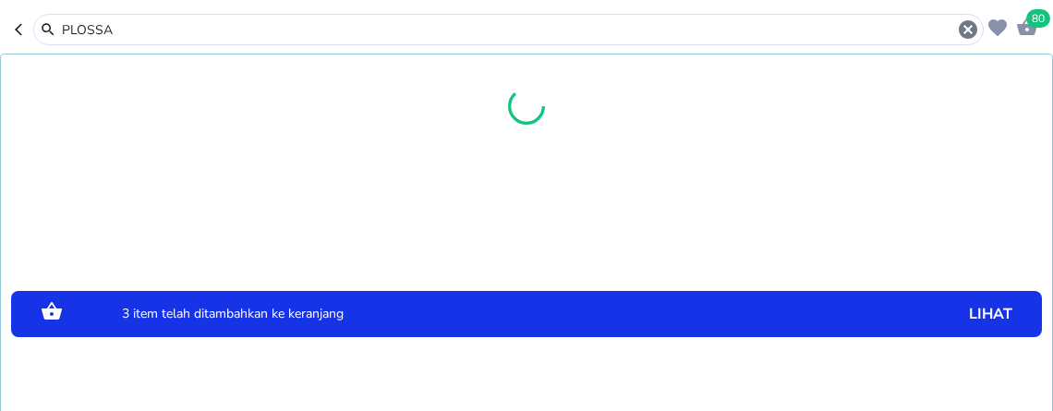
type input "PLOSSA"
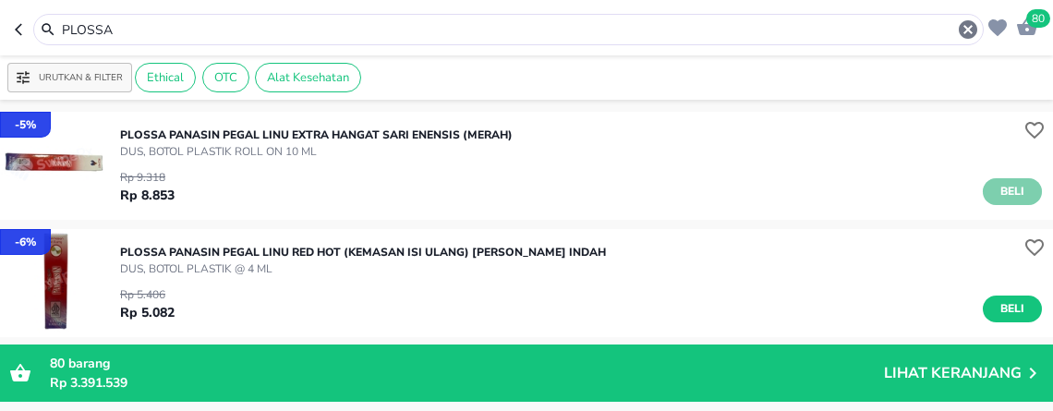
click at [997, 186] on span "Beli" at bounding box center [1012, 191] width 31 height 19
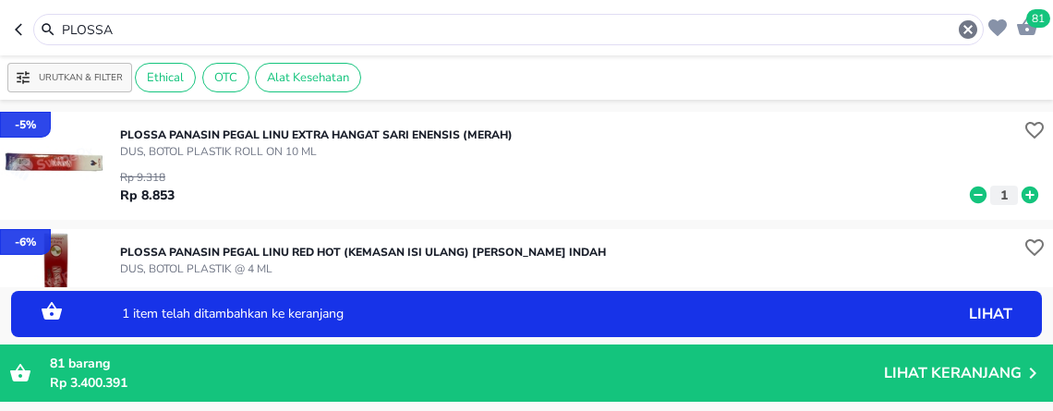
click at [1021, 194] on icon at bounding box center [1029, 195] width 17 height 17
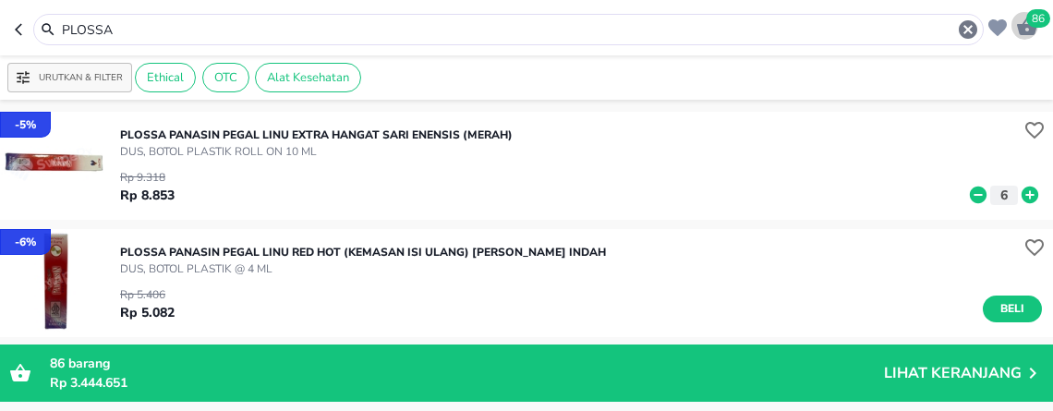
click at [1029, 31] on icon "button" at bounding box center [1027, 27] width 20 height 18
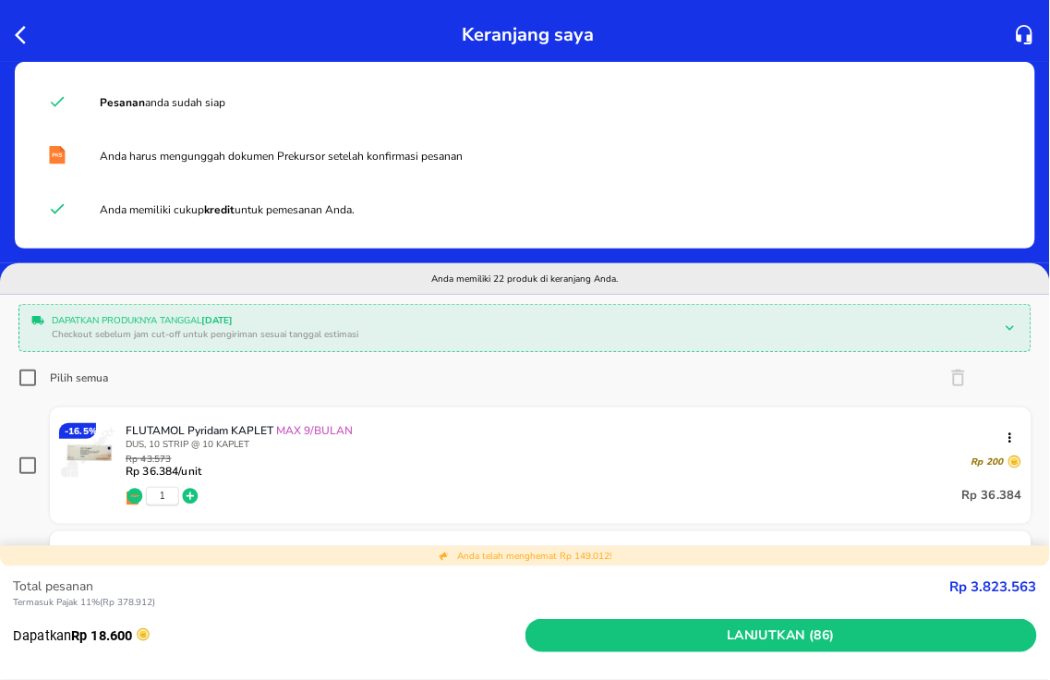
click at [33, 381] on input "Pilih semua" at bounding box center [27, 378] width 18 height 18
checkbox input "true"
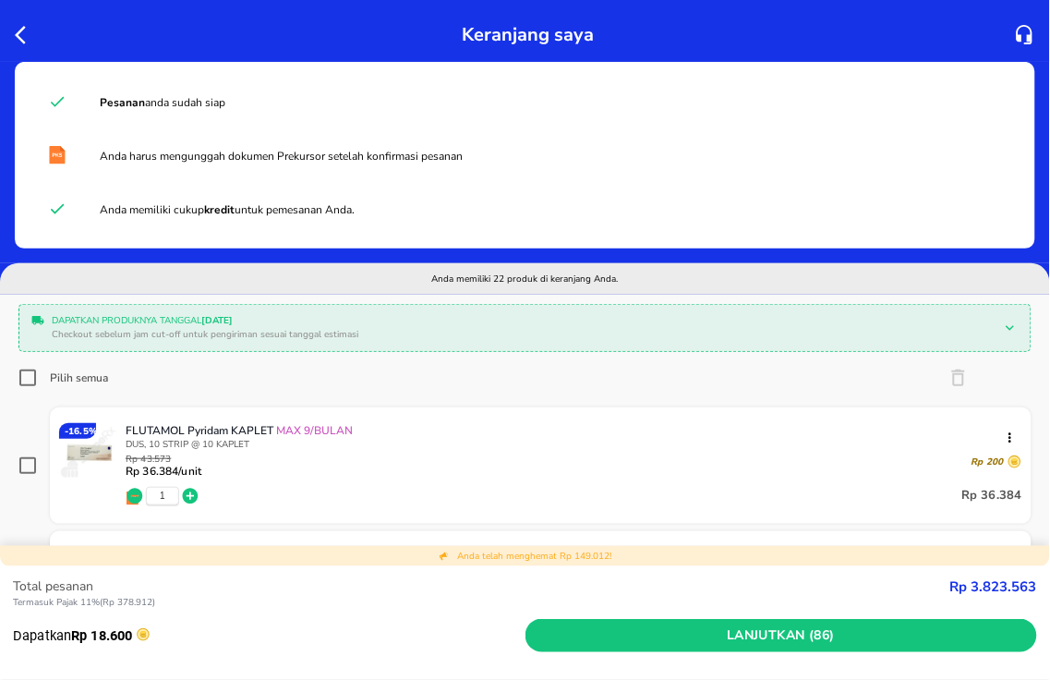
checkbox input "true"
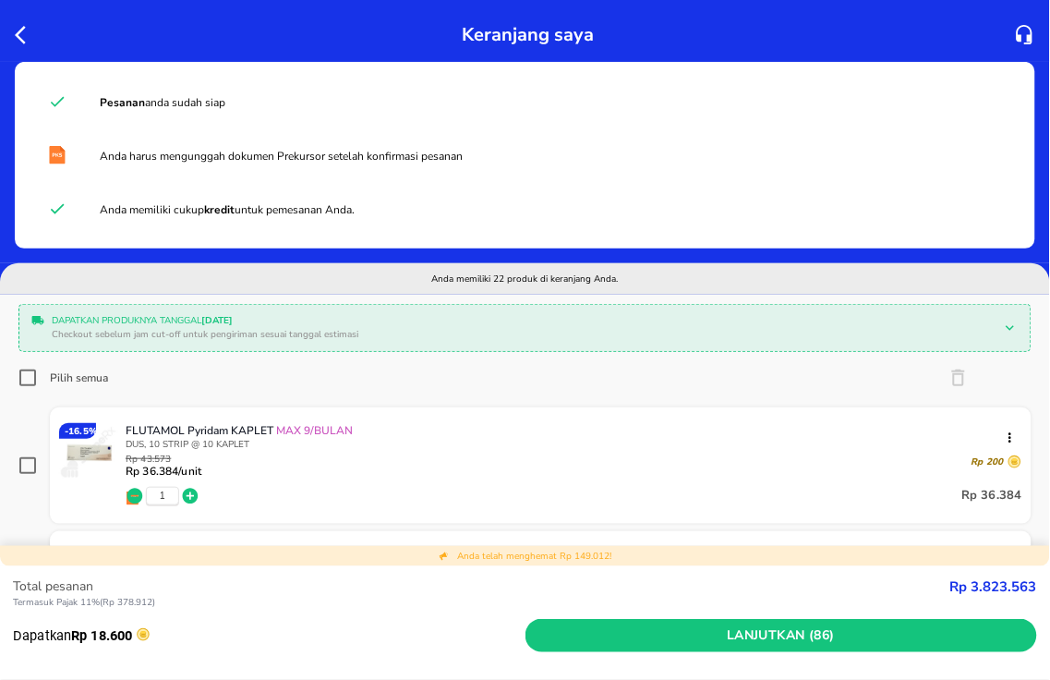
checkbox input "true"
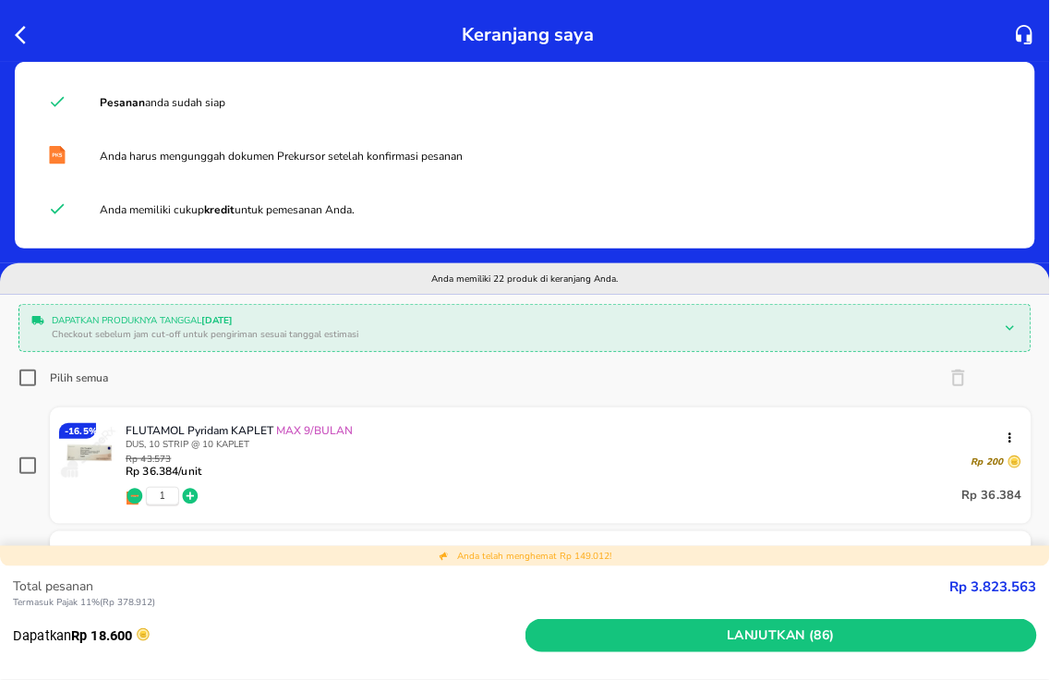
checkbox input "true"
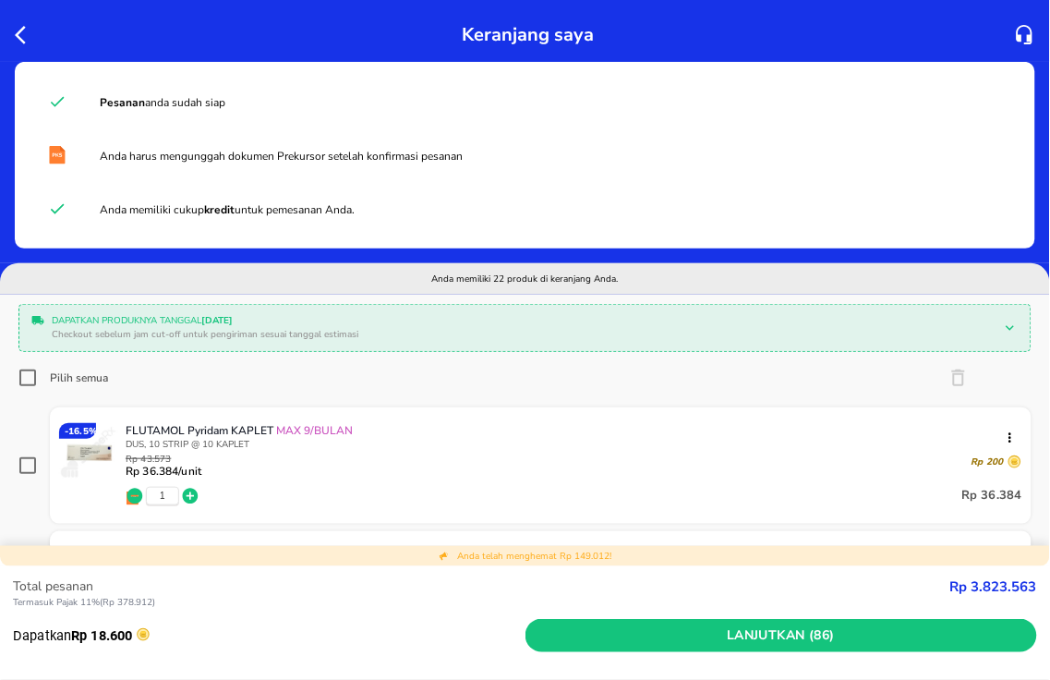
checkbox input "true"
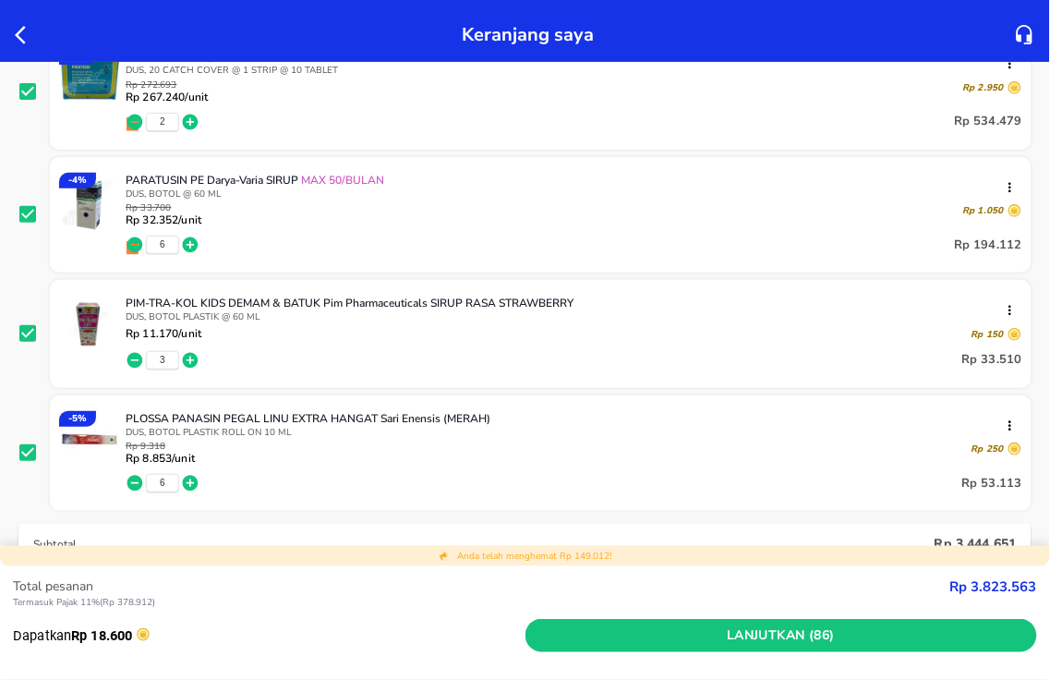
scroll to position [2873, 0]
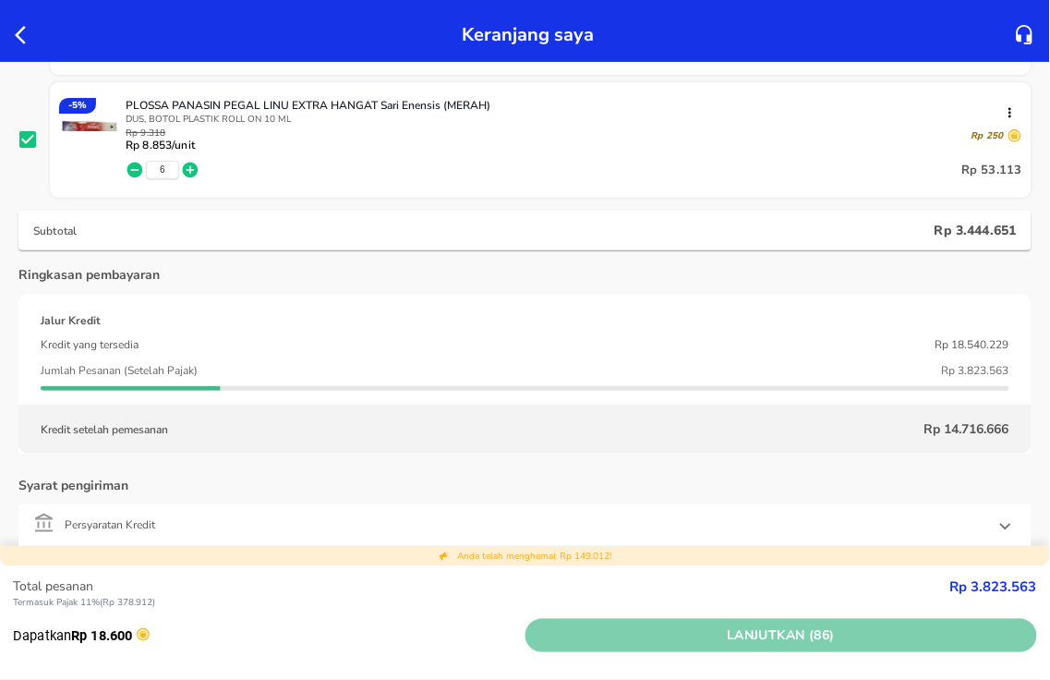
click at [829, 643] on span "Lanjutkan (86)" at bounding box center [782, 635] width 498 height 23
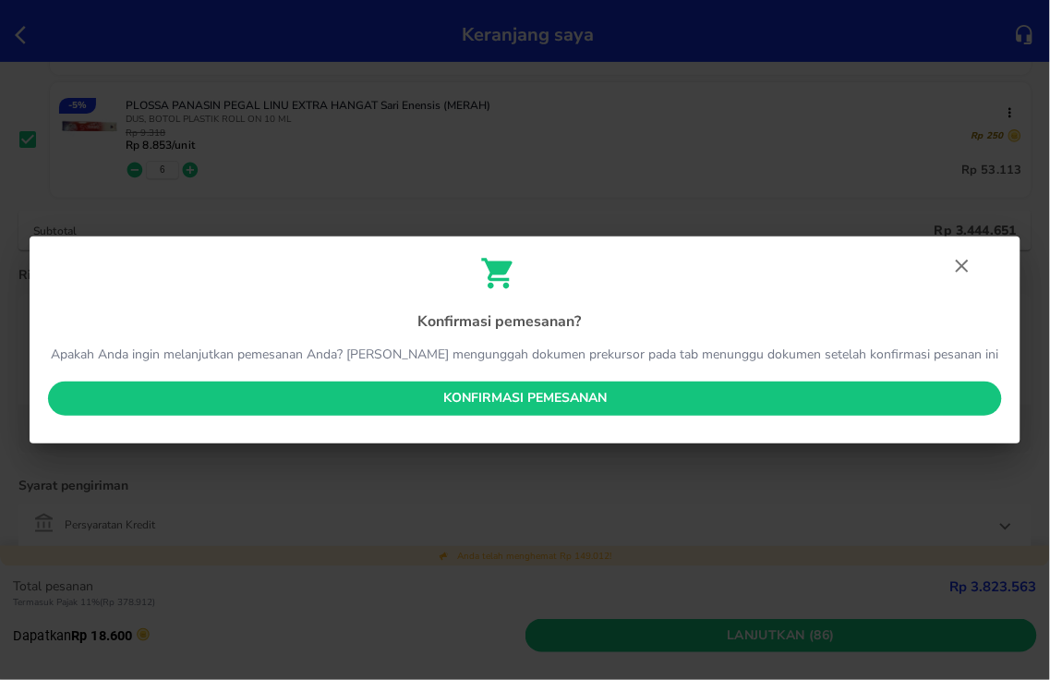
click at [610, 398] on span "Konfirmasi pemesanan" at bounding box center [525, 398] width 924 height 23
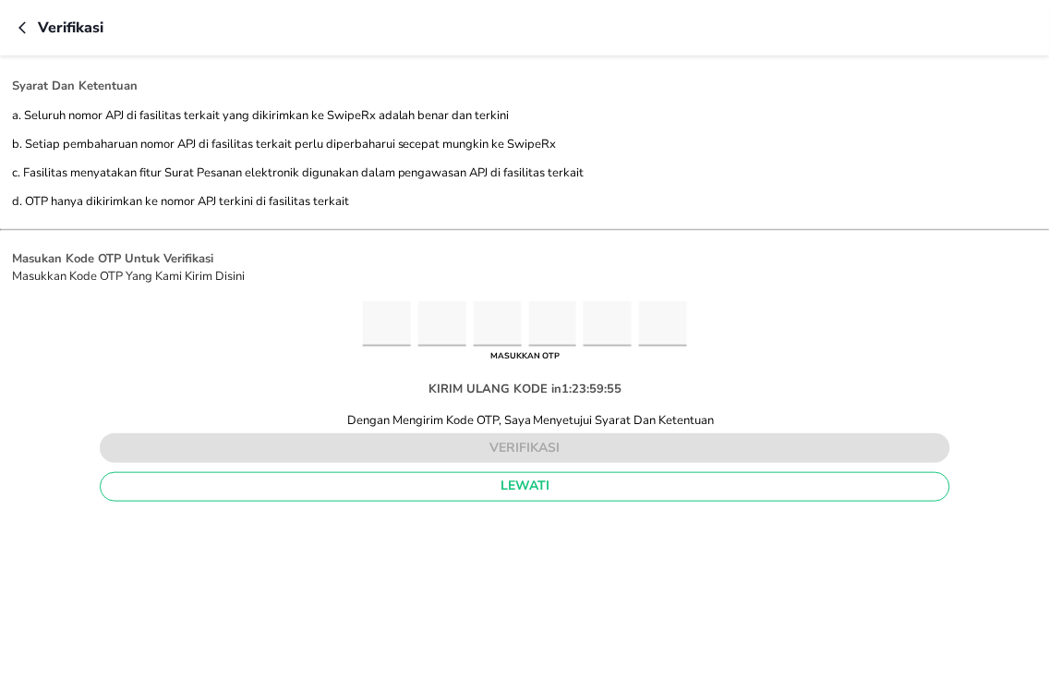
click at [400, 326] on input "Please enter OTP character 1" at bounding box center [387, 323] width 48 height 45
type input "2"
type input "8"
type input "4"
type input "0"
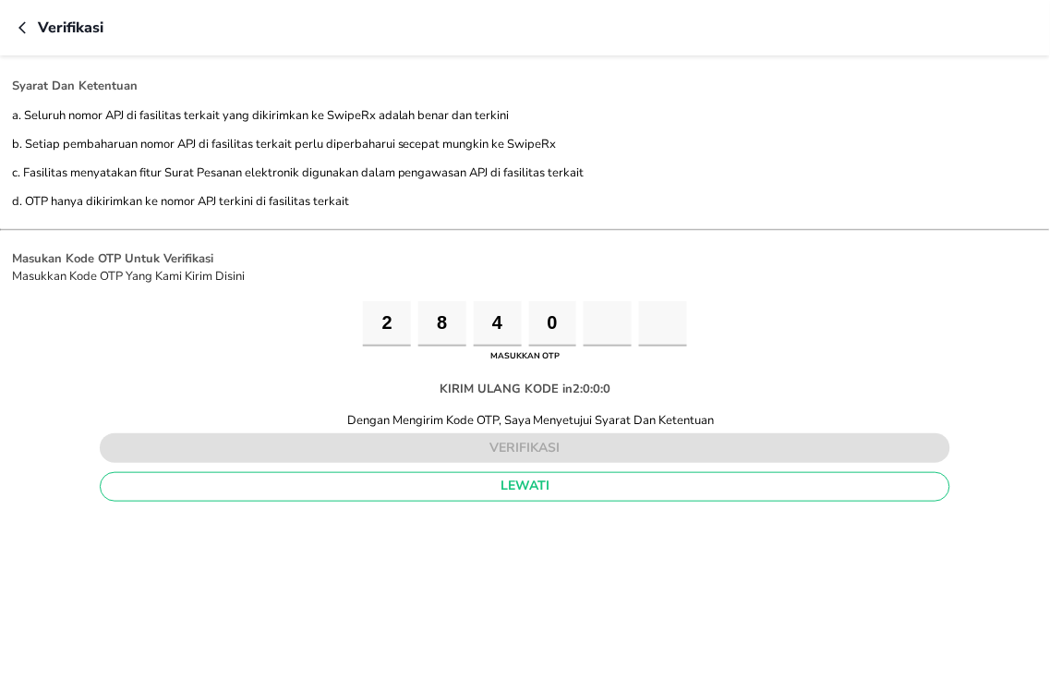
type input "8"
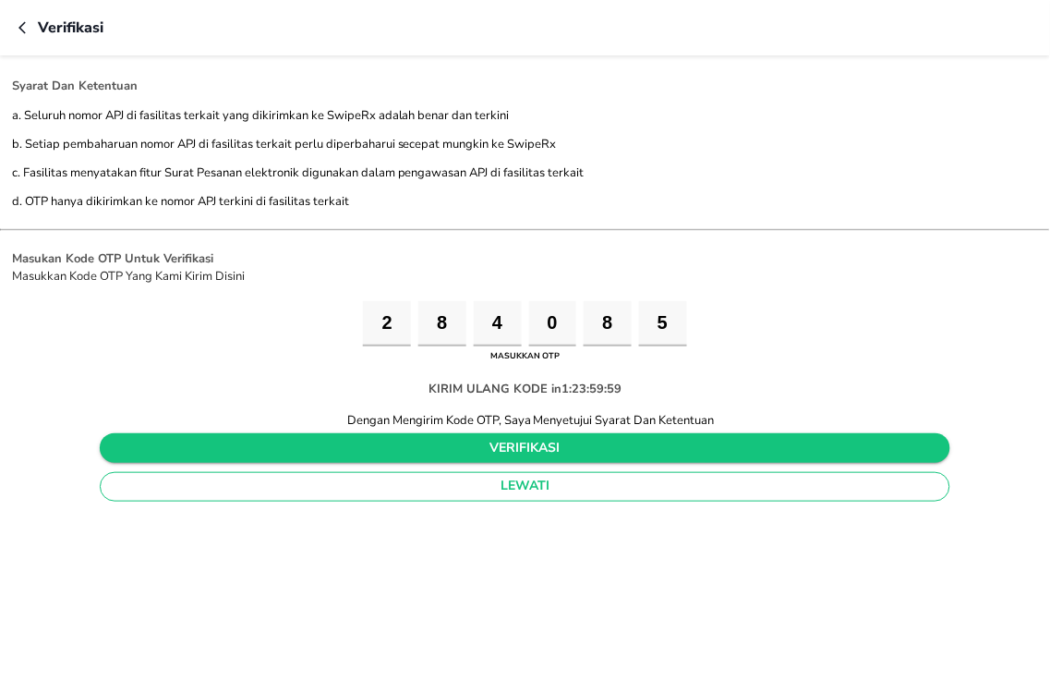
type input "5"
click at [490, 439] on span "verifikasi" at bounding box center [525, 448] width 821 height 23
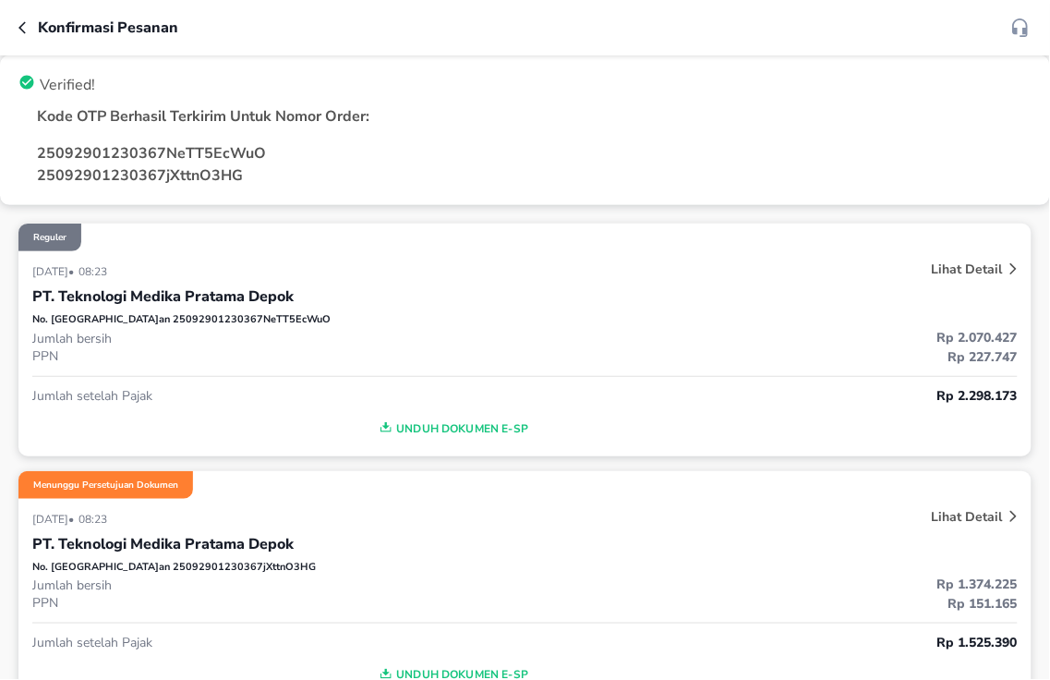
click at [28, 33] on icon "button" at bounding box center [25, 27] width 15 height 15
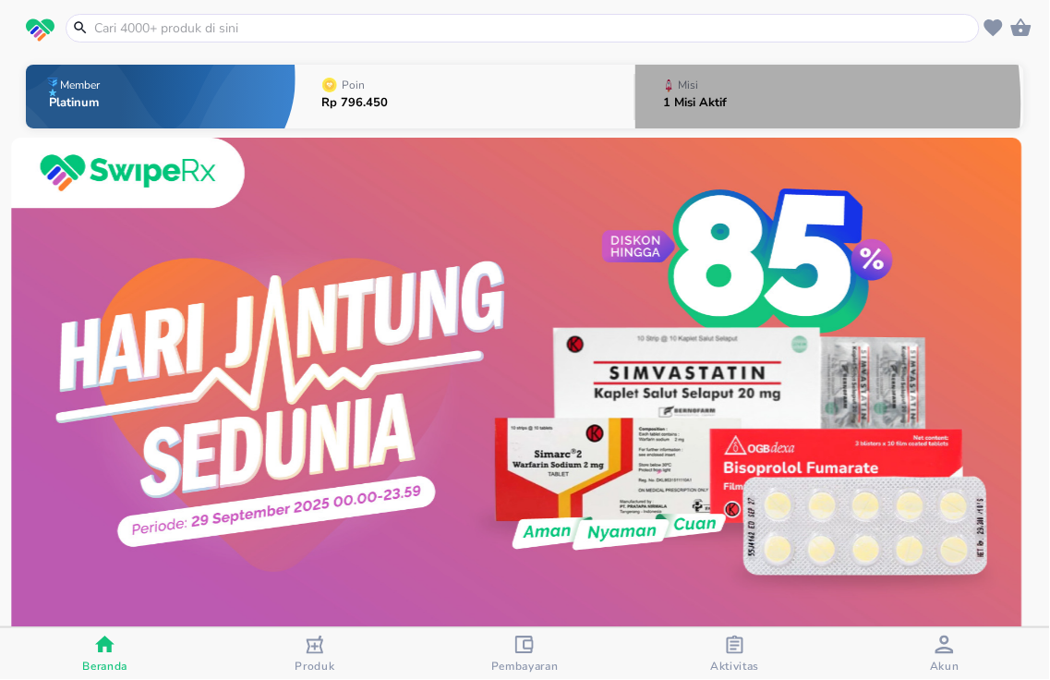
click at [679, 103] on p "1 Misi Aktif" at bounding box center [696, 103] width 64 height 12
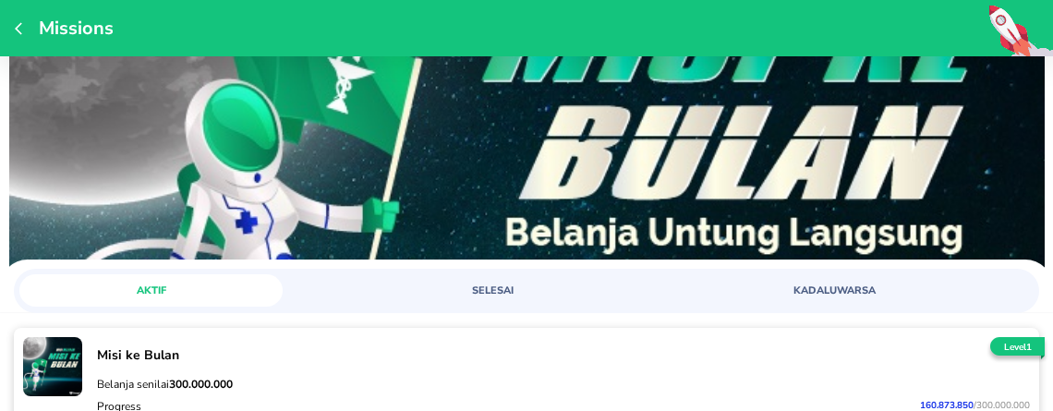
click at [18, 23] on icon "button" at bounding box center [22, 28] width 15 height 15
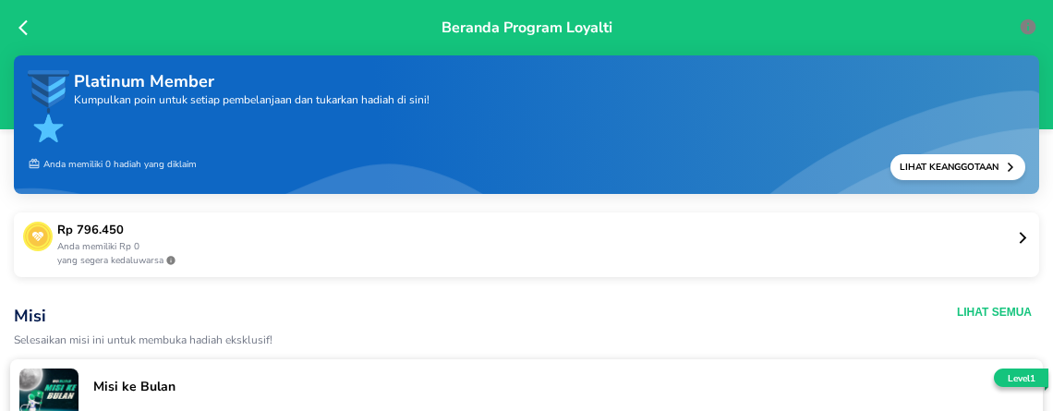
click at [22, 30] on icon at bounding box center [22, 28] width 9 height 16
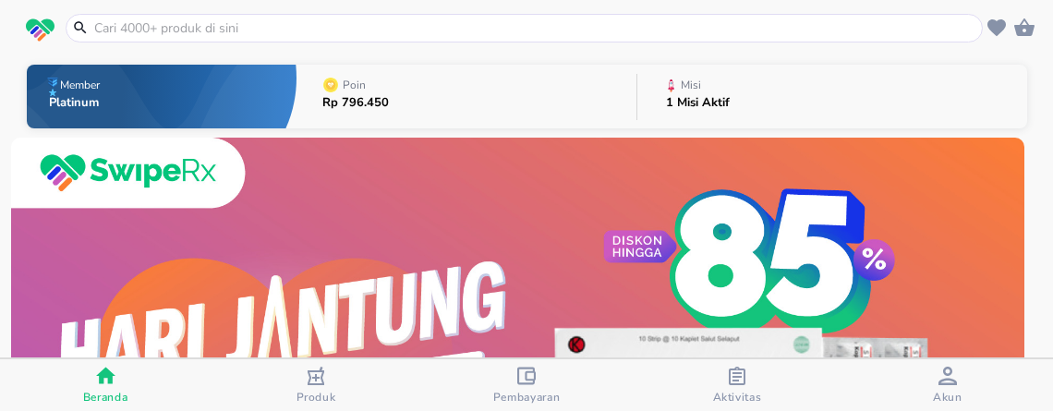
click at [179, 19] on input "text" at bounding box center [535, 27] width 886 height 19
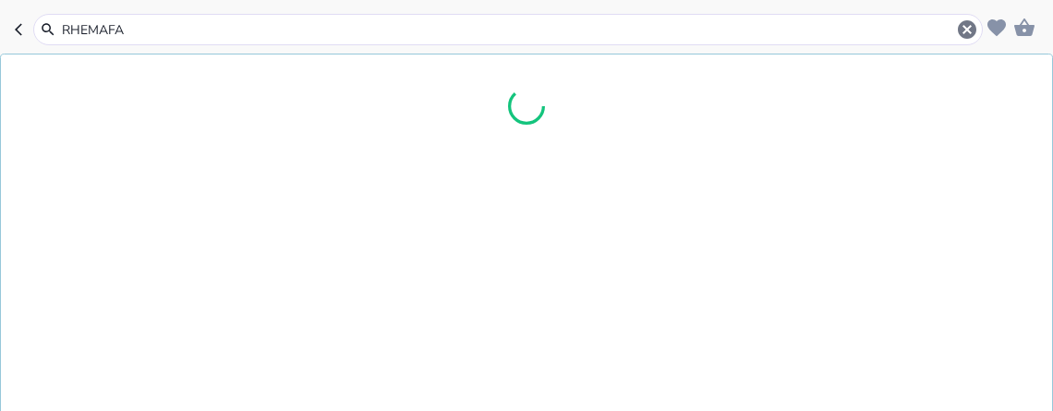
type input "RHEMAFAR"
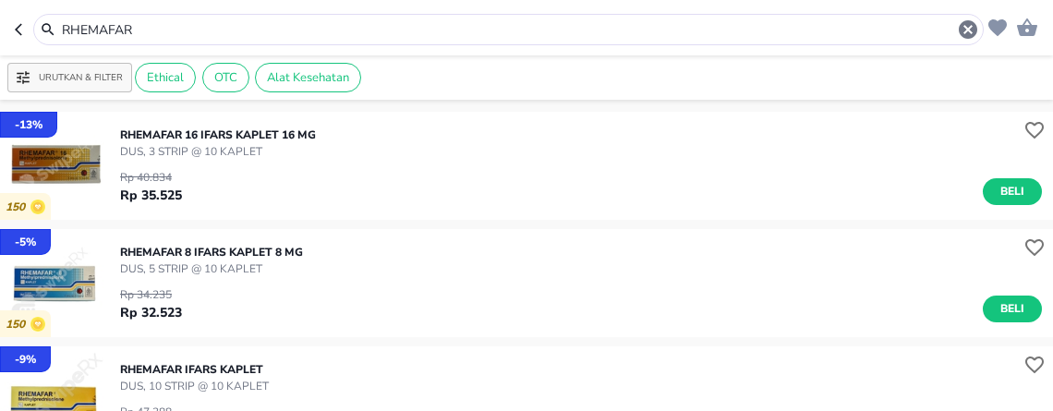
scroll to position [103, 0]
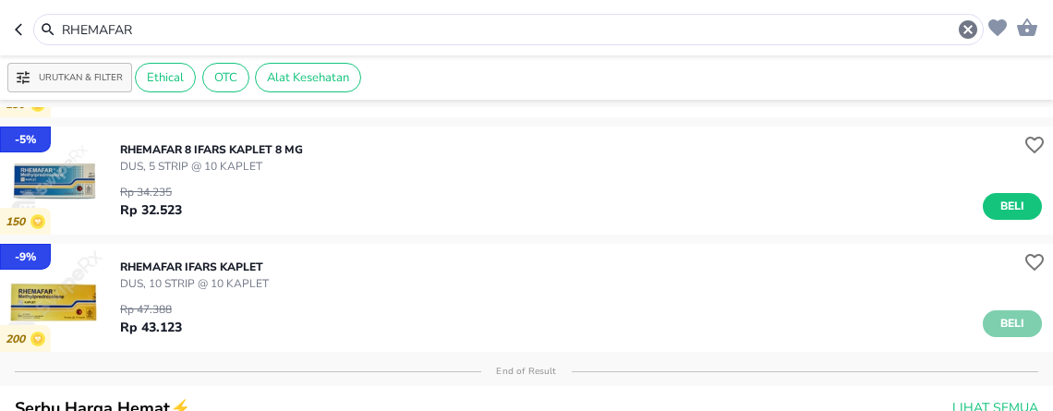
click at [997, 325] on span "Beli" at bounding box center [1012, 323] width 31 height 19
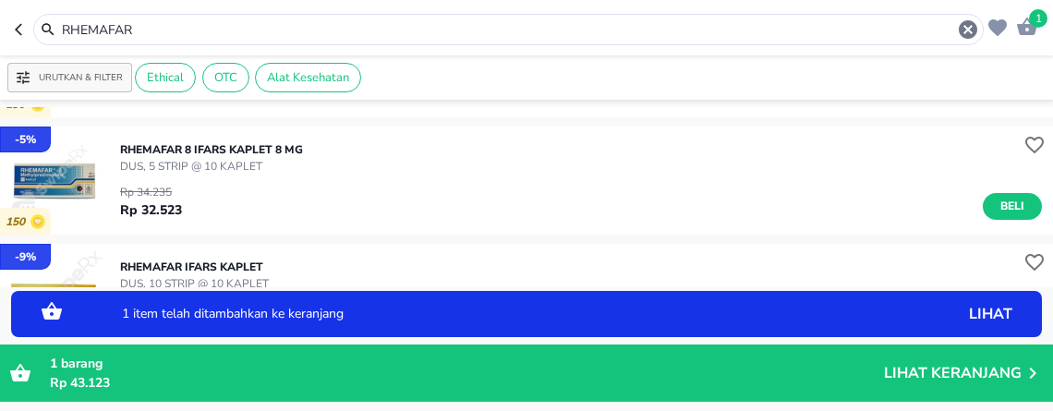
drag, startPoint x: 172, startPoint y: 31, endPoint x: -8, endPoint y: 31, distance: 180.1
click at [0, 0] on html "Halo Apotek K24 Asmawi, selamat datang! 1 RHEMAFAR Urutkan & Filter Ethical OTC…" at bounding box center [526, 0] width 1053 height 0
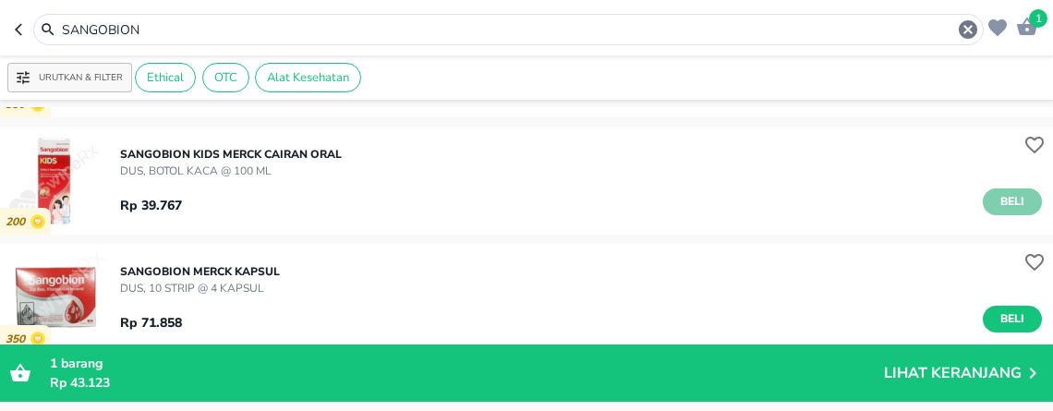
click at [997, 204] on span "Beli" at bounding box center [1012, 201] width 31 height 19
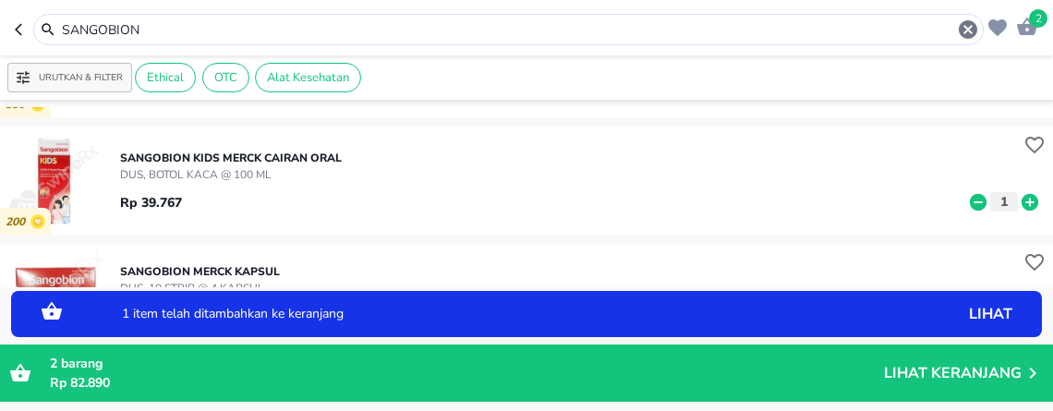
click at [1021, 203] on icon at bounding box center [1029, 201] width 17 height 17
drag, startPoint x: 216, startPoint y: 34, endPoint x: -8, endPoint y: -115, distance: 269.7
click at [0, 0] on html "Halo Apotek K24 Asmawi, selamat datang! 3 SANGOBION Urutkan & Filter Ethical OT…" at bounding box center [526, 0] width 1053 height 0
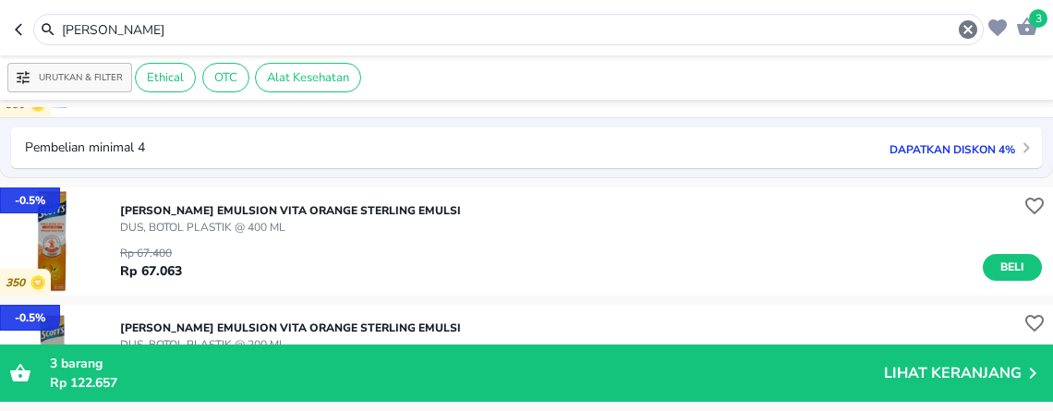
scroll to position [205, 0]
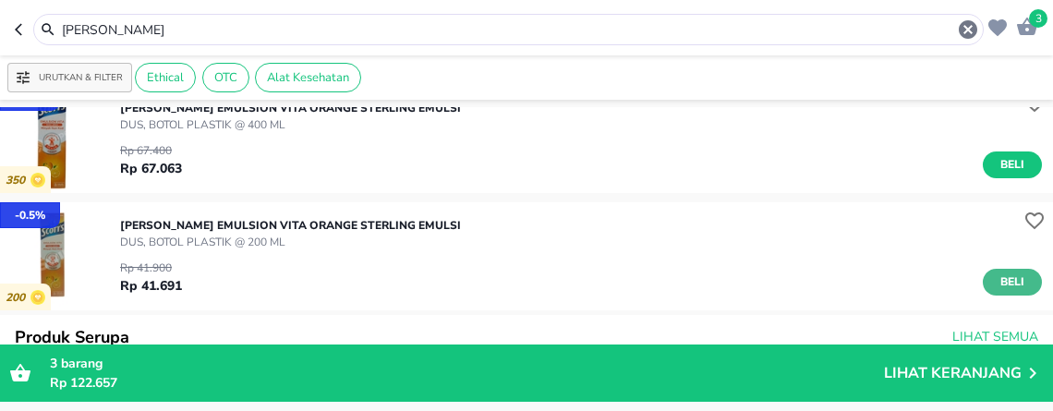
click at [997, 281] on span "Beli" at bounding box center [1012, 281] width 31 height 19
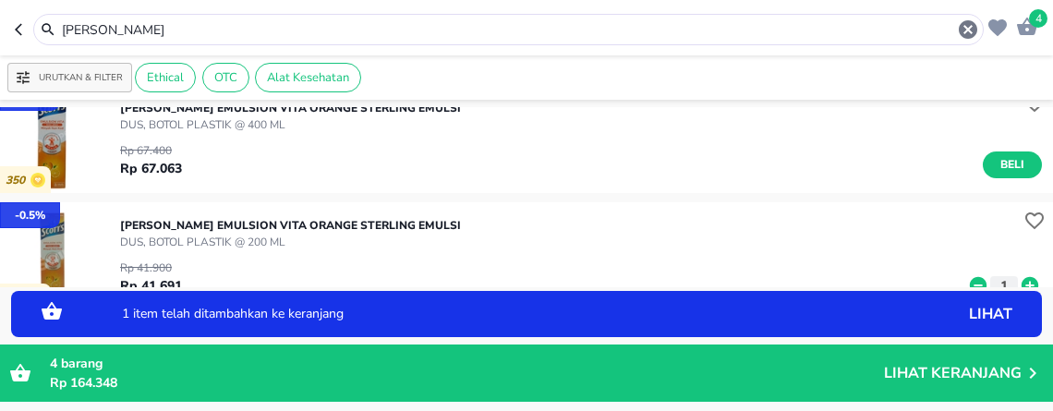
click at [1021, 280] on icon at bounding box center [1029, 285] width 17 height 17
drag, startPoint x: 166, startPoint y: 22, endPoint x: -8, endPoint y: 15, distance: 174.7
click at [0, 0] on html "Halo Apotek K24 Asmawi, selamat datang! 6 SCOTT Urutkan & Filter Ethical OTC Al…" at bounding box center [526, 0] width 1053 height 0
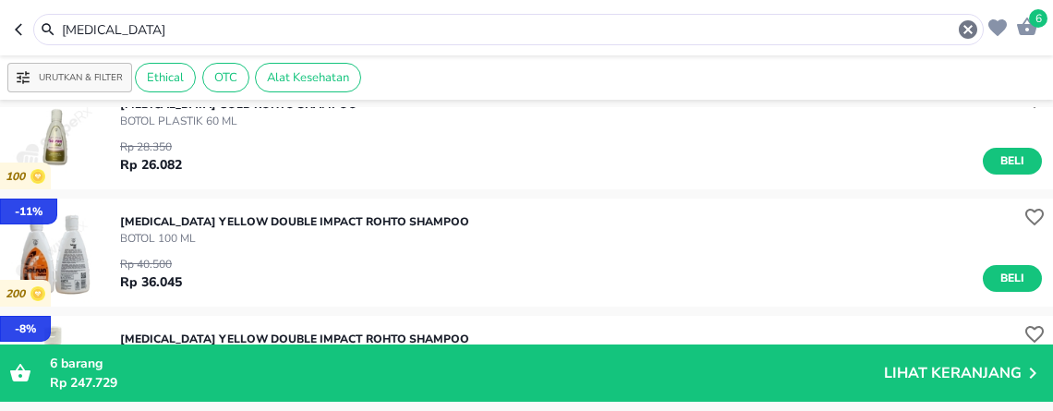
scroll to position [718, 0]
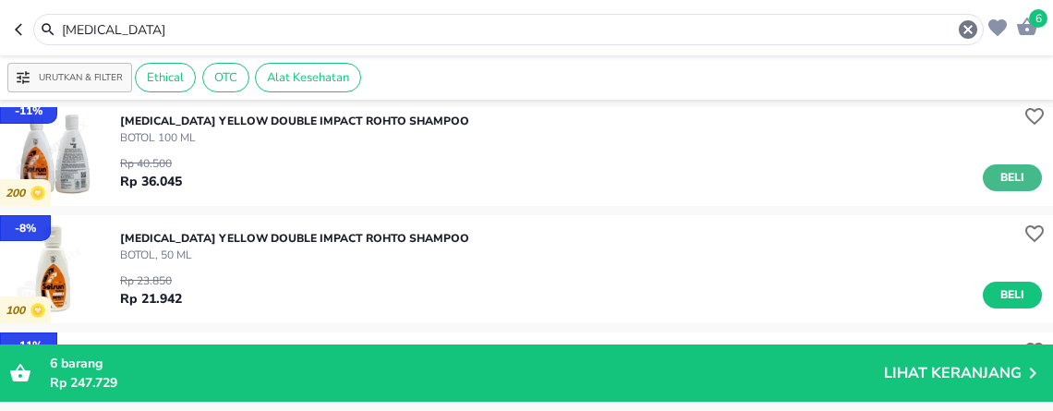
click at [997, 186] on span "Beli" at bounding box center [1012, 177] width 31 height 19
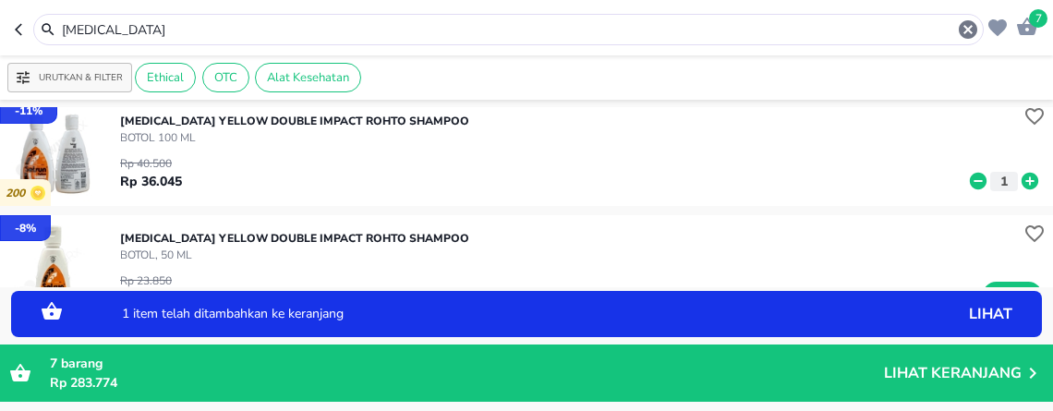
click at [1021, 181] on icon at bounding box center [1029, 181] width 17 height 17
drag, startPoint x: 210, startPoint y: 30, endPoint x: -8, endPoint y: -95, distance: 251.1
click at [0, 0] on html "Halo Apotek K24 Asmawi, selamat datang! 8 SELSUN Urutkan & Filter Ethical OTC A…" at bounding box center [526, 0] width 1053 height 0
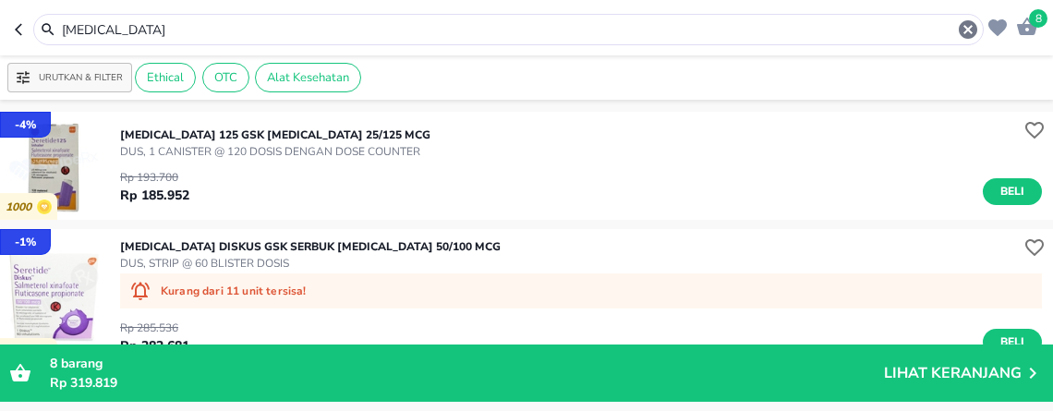
drag, startPoint x: 224, startPoint y: 32, endPoint x: -8, endPoint y: 5, distance: 233.5
click at [0, 0] on html "Halo Apotek K24 Asmawi, selamat datang! 8 SERETIDE Urutkan & Filter Ethical OTC…" at bounding box center [526, 0] width 1053 height 0
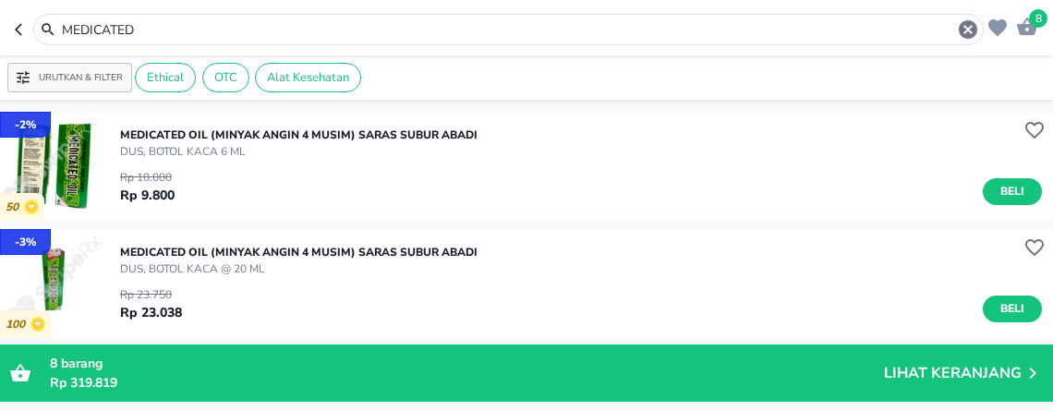
scroll to position [103, 0]
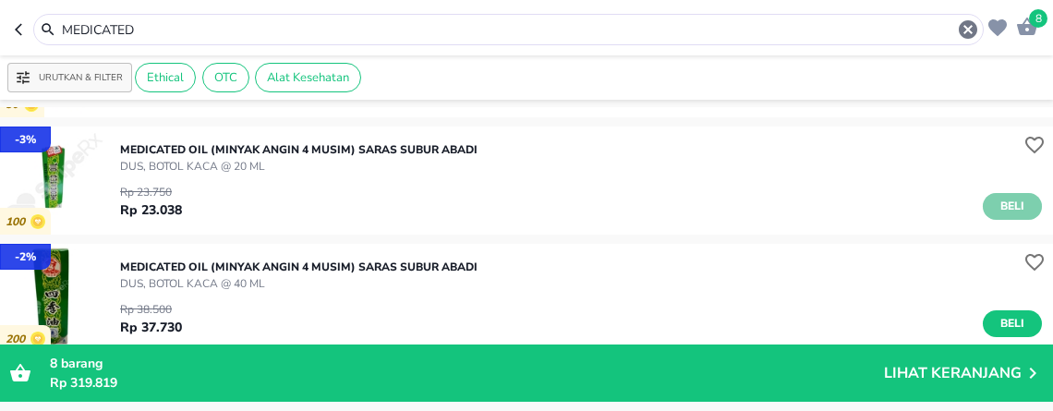
click at [998, 207] on span "Beli" at bounding box center [1012, 206] width 31 height 19
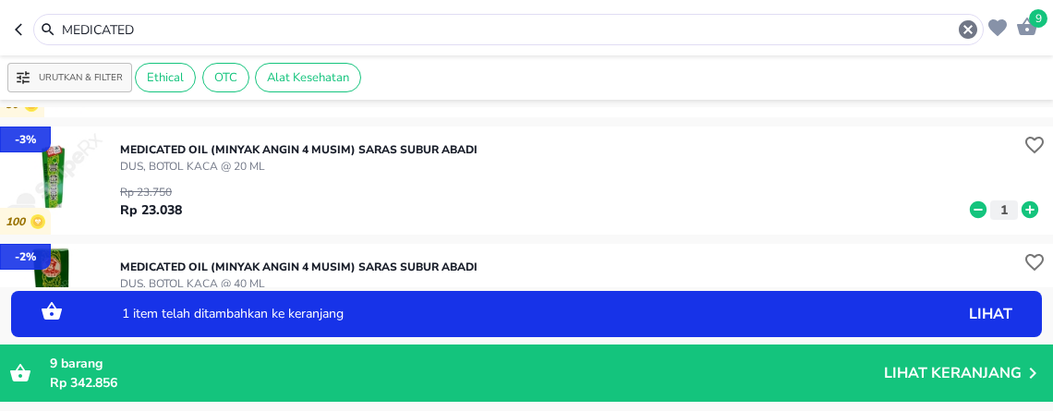
click at [1021, 208] on icon at bounding box center [1029, 209] width 17 height 17
click at [1021, 211] on icon at bounding box center [1029, 209] width 17 height 17
drag, startPoint x: 245, startPoint y: 28, endPoint x: -8, endPoint y: -43, distance: 262.9
click at [0, 0] on html "Halo Apotek K24 Asmawi, selamat datang! 11 MEDICATED Urutkan & Filter Ethical O…" at bounding box center [526, 0] width 1053 height 0
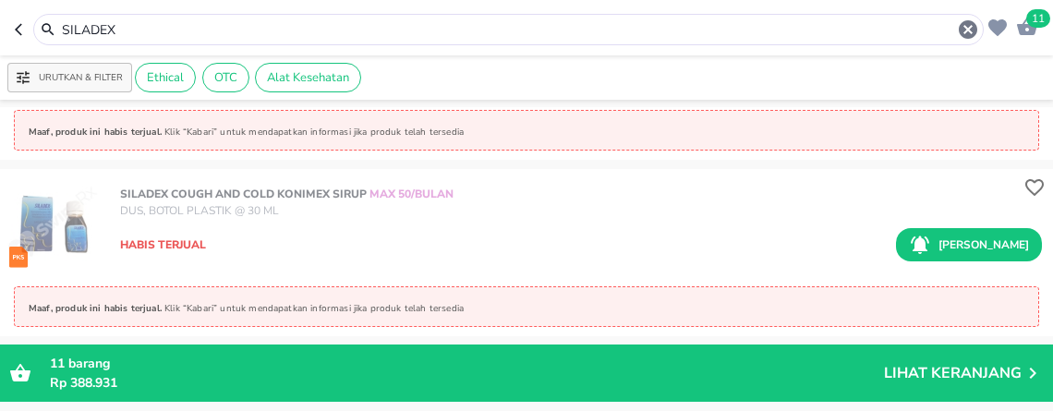
scroll to position [513, 0]
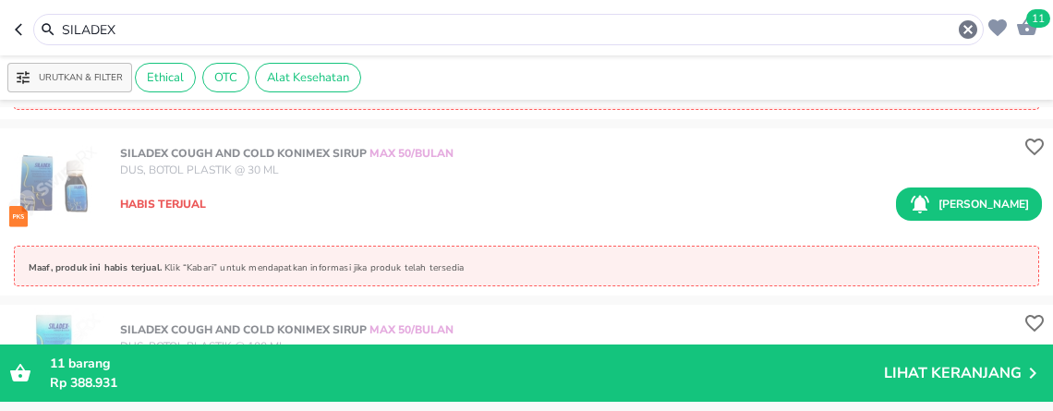
drag, startPoint x: -8, startPoint y: 32, endPoint x: -8, endPoint y: -115, distance: 147.8
click at [0, 0] on html "Halo Apotek K24 Asmawi, selamat datang! 11 SILADEX Urutkan & Filter Ethical OTC…" at bounding box center [526, 0] width 1053 height 0
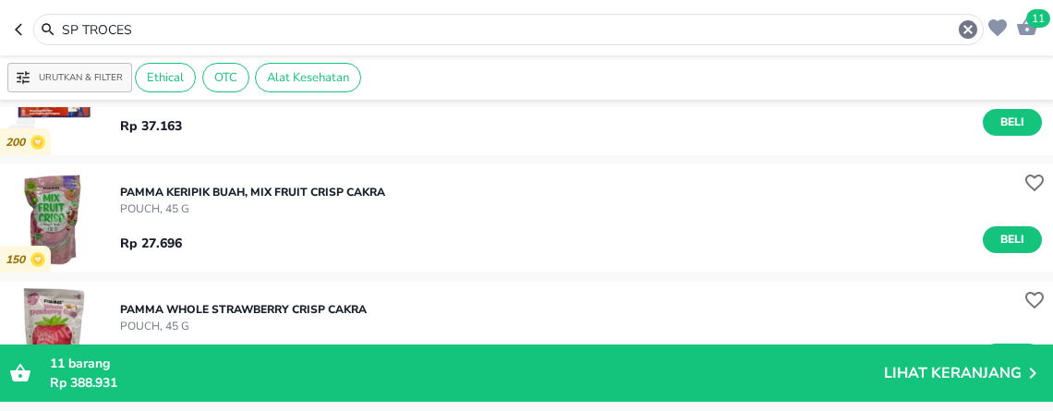
scroll to position [308, 0]
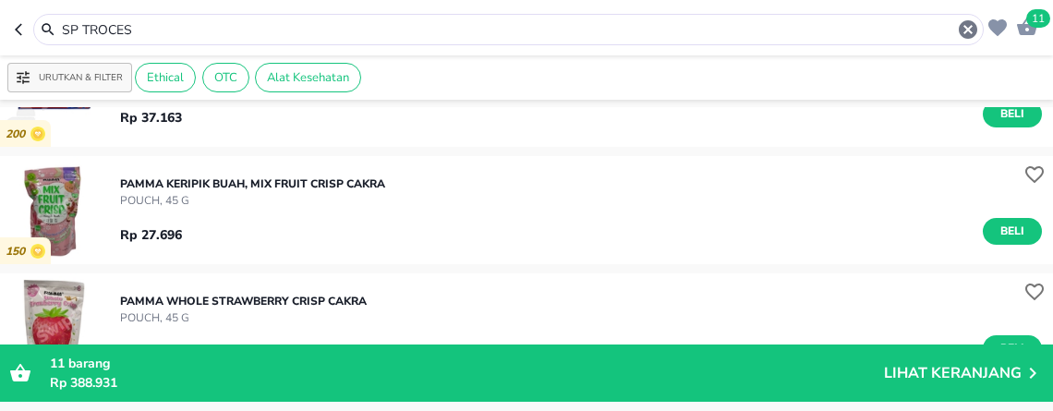
drag, startPoint x: 175, startPoint y: 24, endPoint x: -8, endPoint y: 12, distance: 184.2
click at [0, 0] on html "Halo Apotek K24 Asmawi, selamat datang! 11 SP TROCES Urutkan & Filter Ethical O…" at bounding box center [526, 0] width 1053 height 0
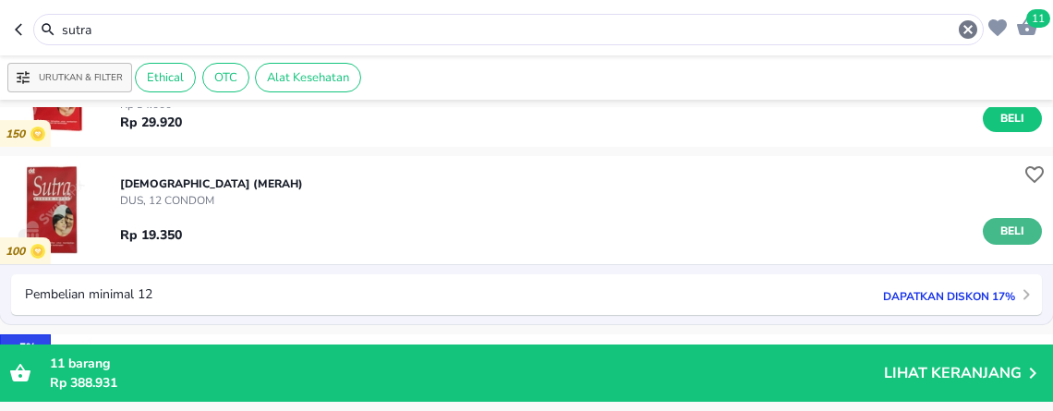
click at [1010, 235] on button "Beli" at bounding box center [1012, 231] width 59 height 27
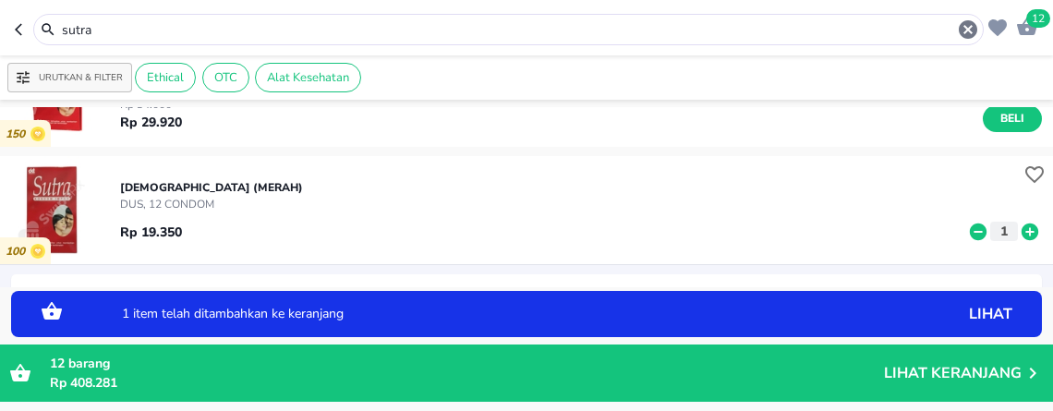
click at [1021, 237] on icon at bounding box center [1029, 231] width 17 height 17
drag, startPoint x: 141, startPoint y: 26, endPoint x: -8, endPoint y: 26, distance: 149.6
click at [0, 0] on html "Halo Apotek K24 Asmawi, selamat datang! 14 sutra Urutkan & Filter Ethical OTC A…" at bounding box center [526, 0] width 1053 height 0
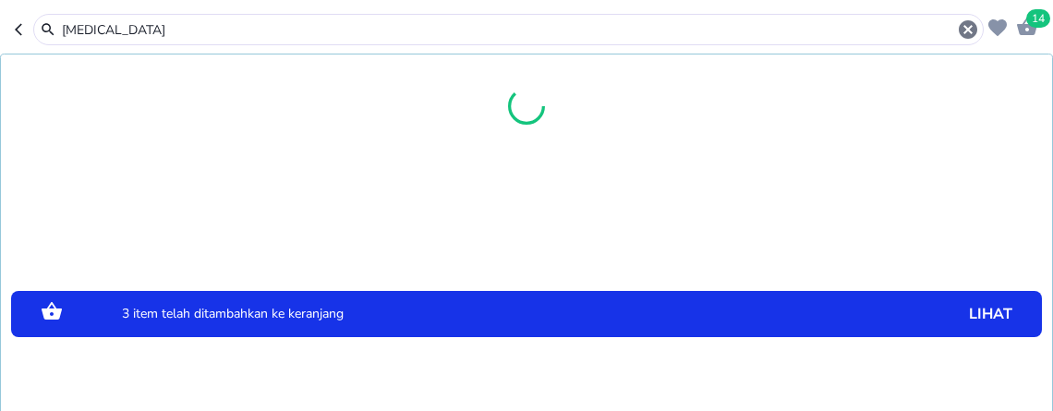
type input "tempra"
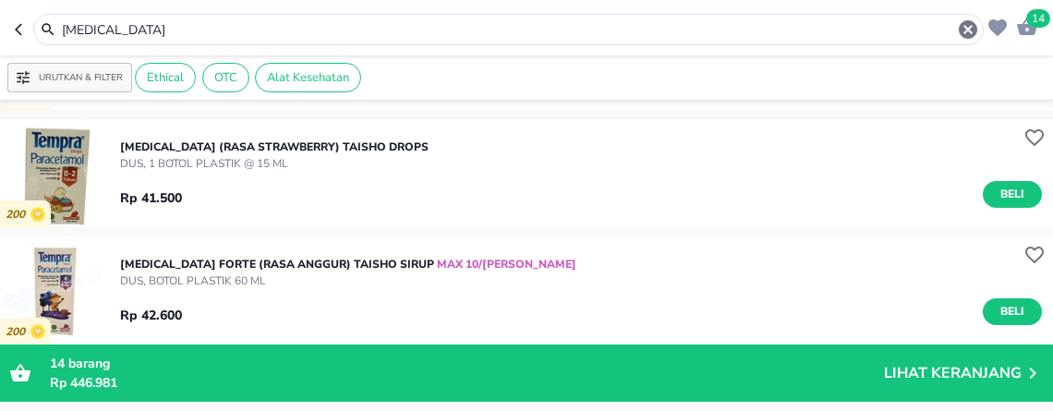
scroll to position [615, 0]
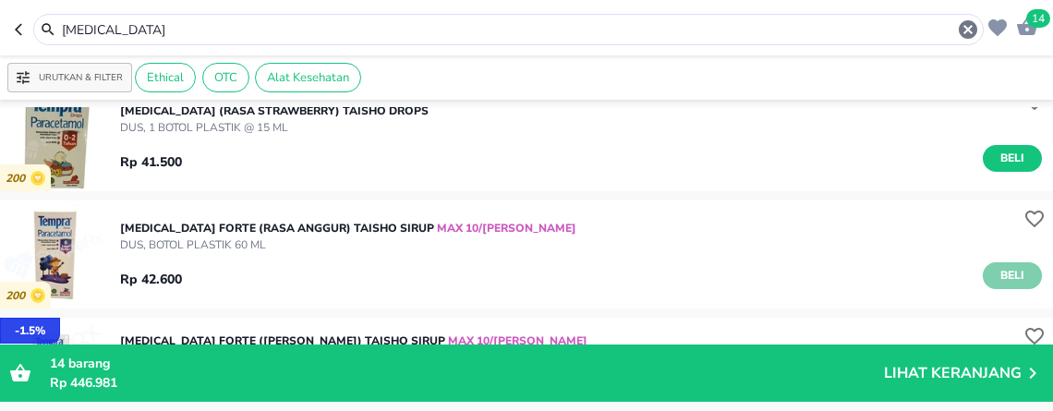
click at [1003, 277] on span "Beli" at bounding box center [1012, 275] width 31 height 19
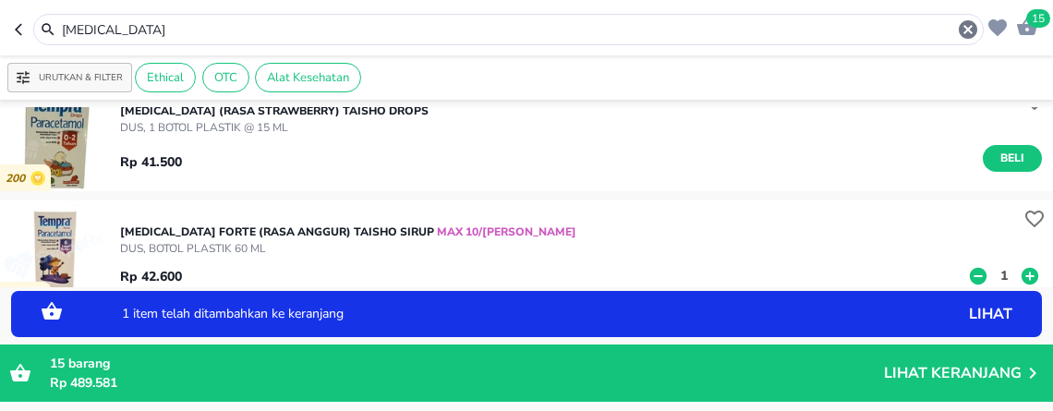
click at [996, 272] on p "1" at bounding box center [1004, 275] width 17 height 19
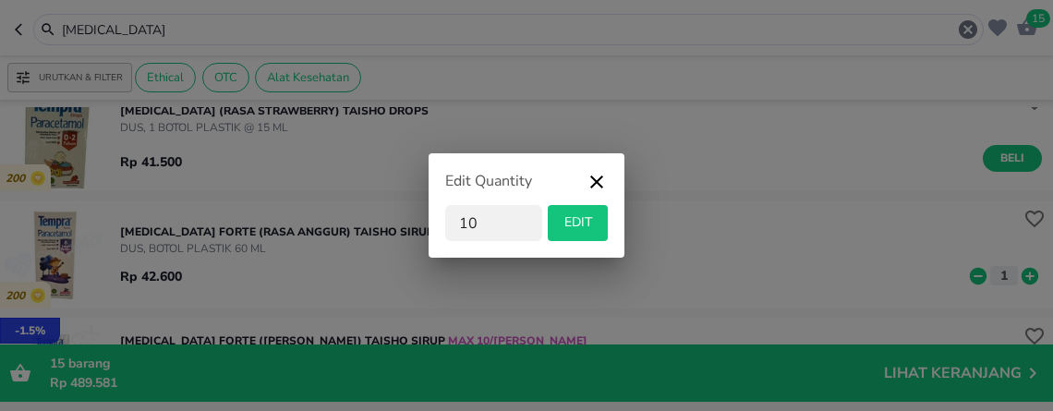
type input "10"
click at [587, 224] on span "EDIT" at bounding box center [577, 222] width 45 height 23
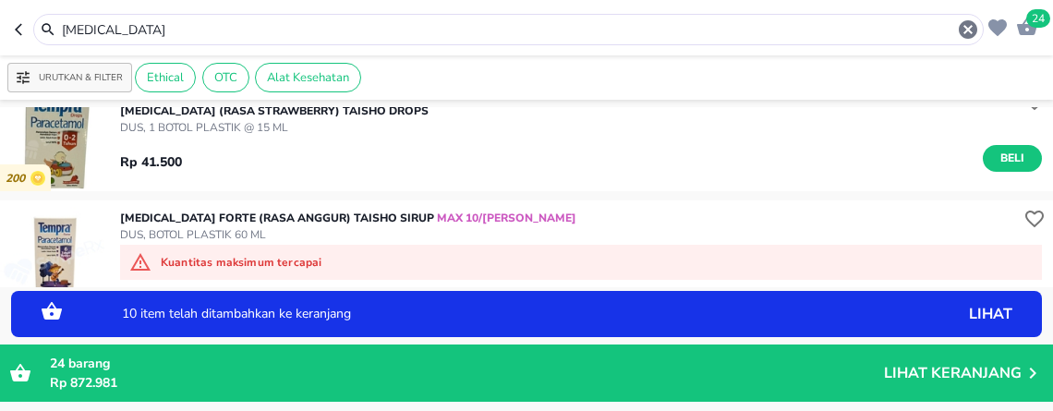
scroll to position [718, 0]
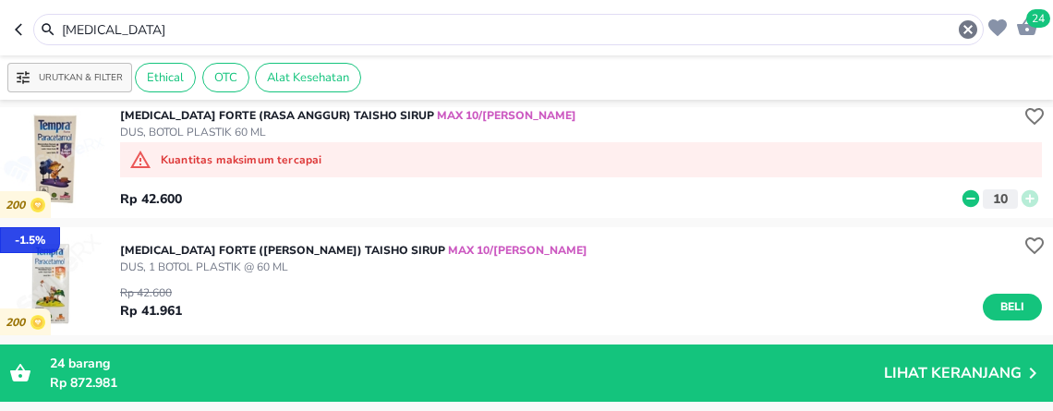
click at [631, 296] on div "Rp 42.600 Rp 41.961 Beli" at bounding box center [581, 297] width 922 height 45
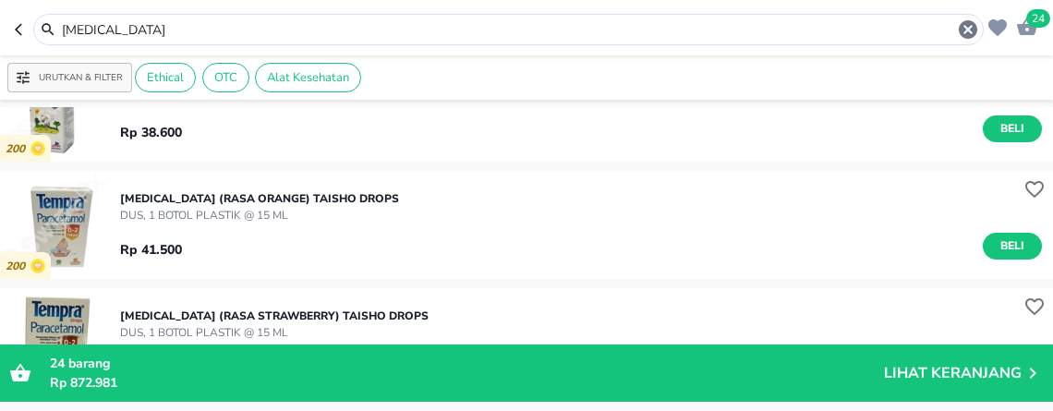
scroll to position [513, 0]
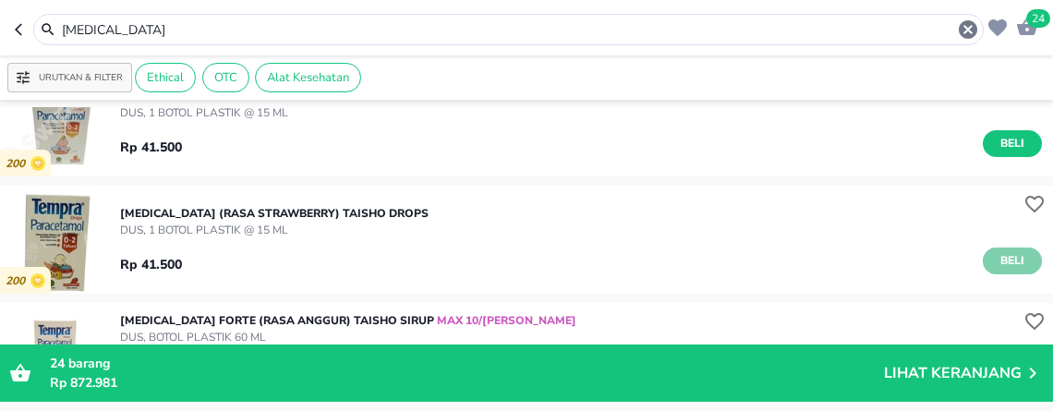
click at [997, 261] on span "Beli" at bounding box center [1012, 260] width 31 height 19
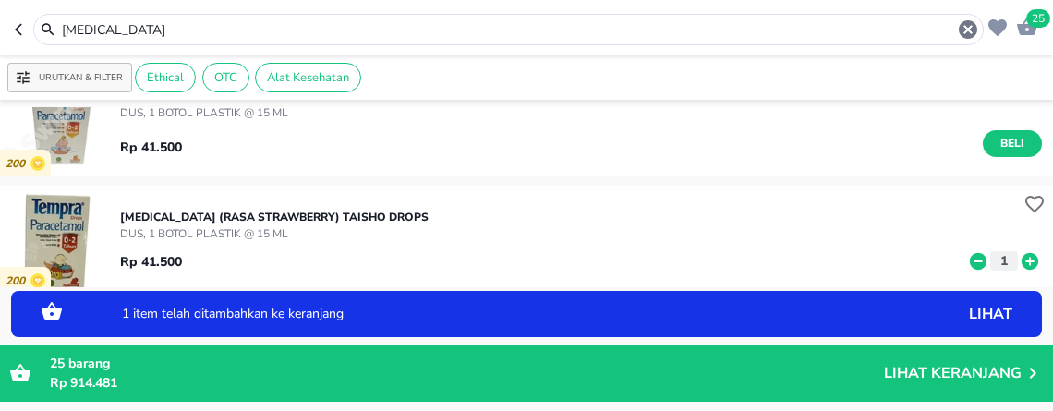
click at [1021, 261] on icon at bounding box center [1029, 260] width 17 height 17
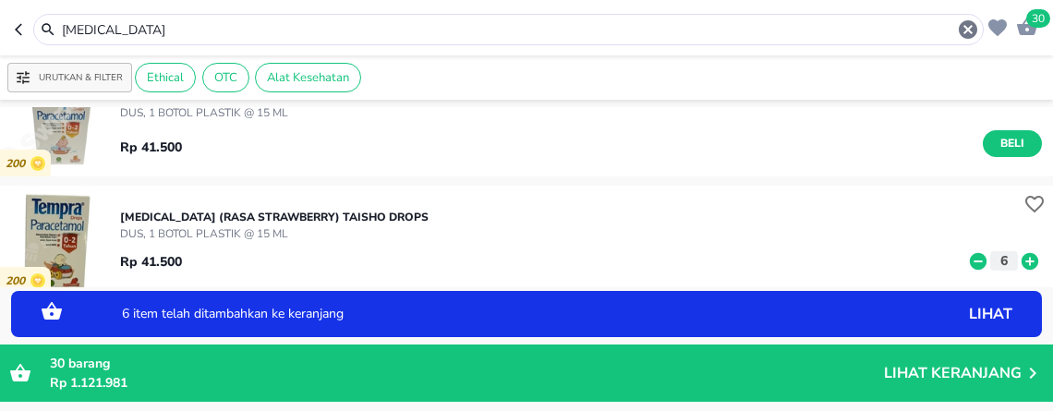
drag, startPoint x: -8, startPoint y: 15, endPoint x: -8, endPoint y: 5, distance: 10.2
click at [0, 0] on html "Halo Apotek K24 Asmawi, selamat datang! 30 tempra Urutkan & Filter Ethical OTC …" at bounding box center [526, 0] width 1053 height 0
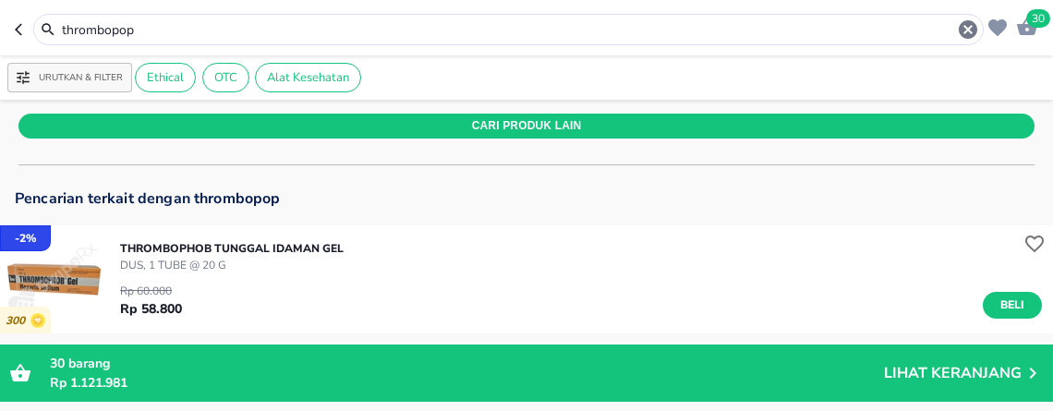
scroll to position [122, 0]
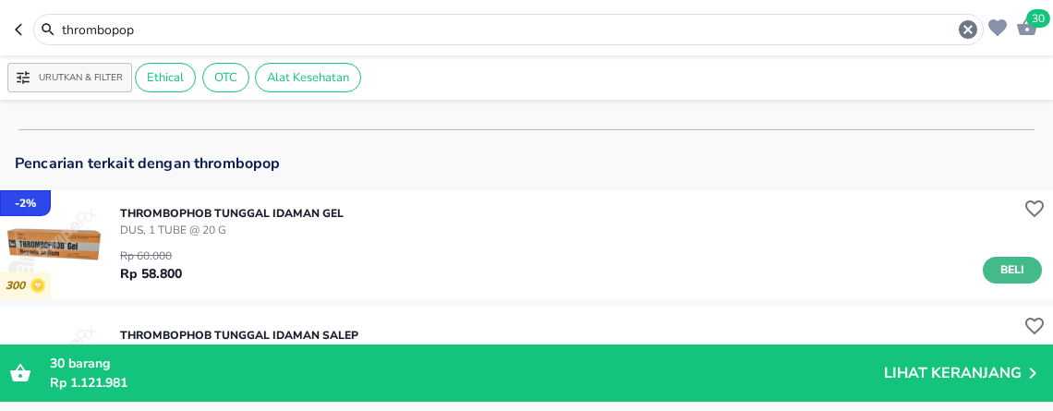
click at [997, 268] on span "Beli" at bounding box center [1012, 269] width 31 height 19
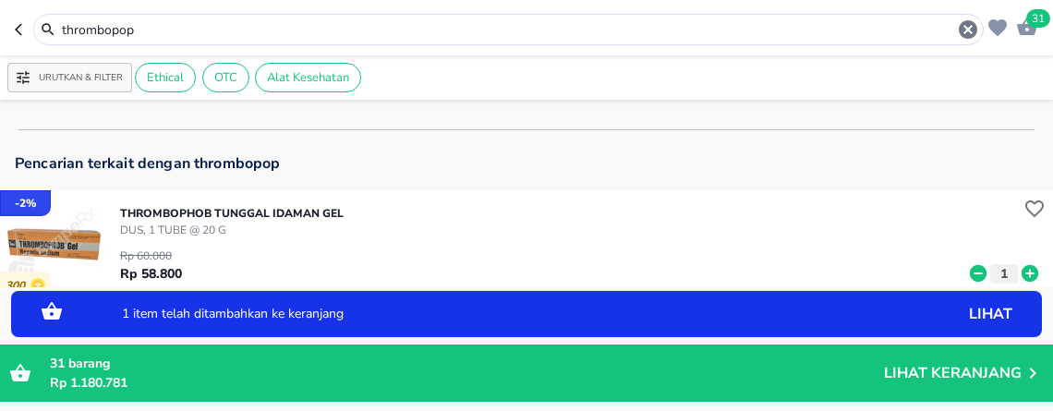
click at [1021, 272] on icon at bounding box center [1029, 273] width 17 height 17
click at [0, 0] on html "Halo Apotek K24 Asmawi, selamat datang! 34 thrombopop Urutkan & Filter Ethical …" at bounding box center [526, 0] width 1053 height 0
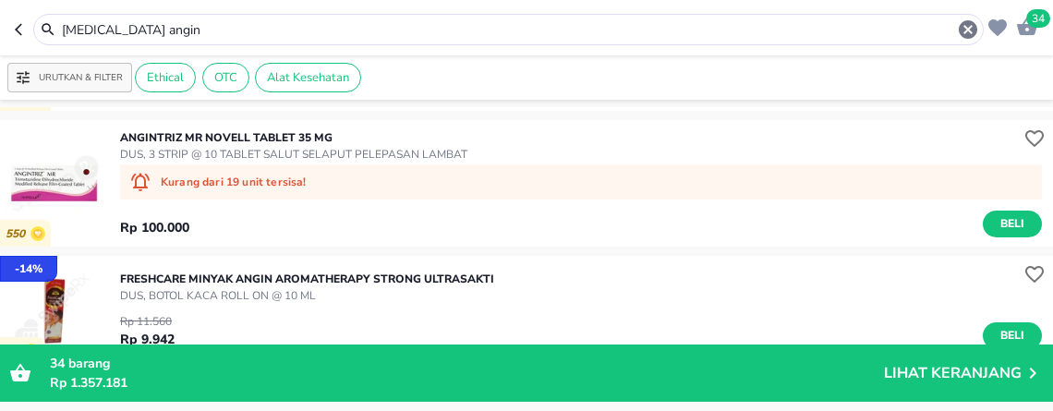
scroll to position [718, 0]
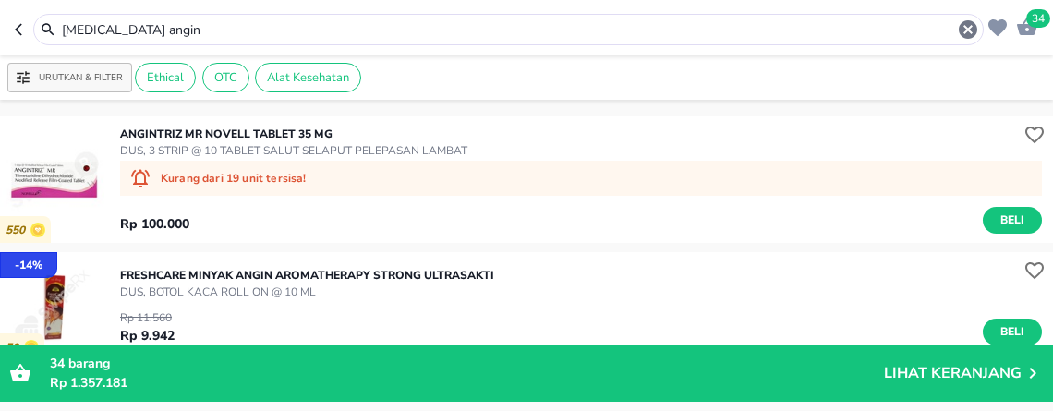
drag, startPoint x: 311, startPoint y: 30, endPoint x: -8, endPoint y: -115, distance: 350.9
click at [0, 0] on html "Halo Apotek K24 Asmawi, selamat datang! 34 tolak angin Urutkan & Filter Ethical…" at bounding box center [526, 0] width 1053 height 0
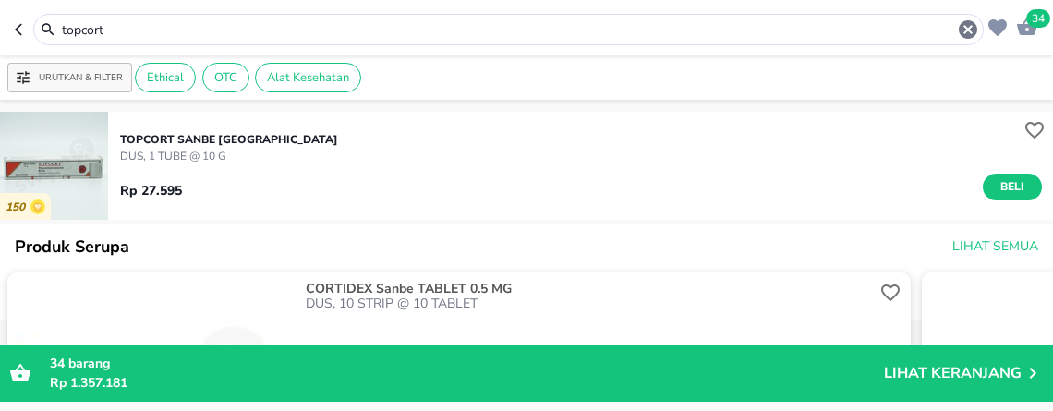
drag, startPoint x: 296, startPoint y: 19, endPoint x: -8, endPoint y: -115, distance: 333.3
click at [0, 0] on html "Halo Apotek K24 Asmawi, selamat datang! 34 topcort Urutkan & Filter Ethical OTC…" at bounding box center [526, 0] width 1053 height 0
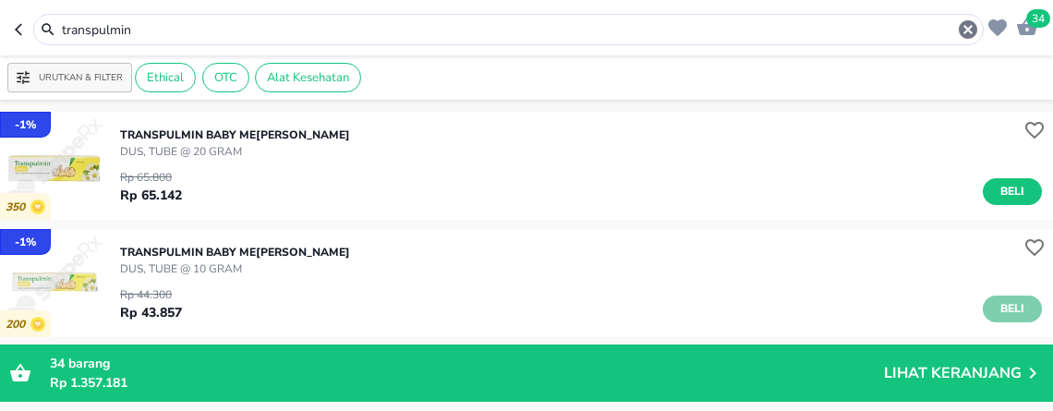
click at [997, 305] on span "Beli" at bounding box center [1012, 308] width 31 height 19
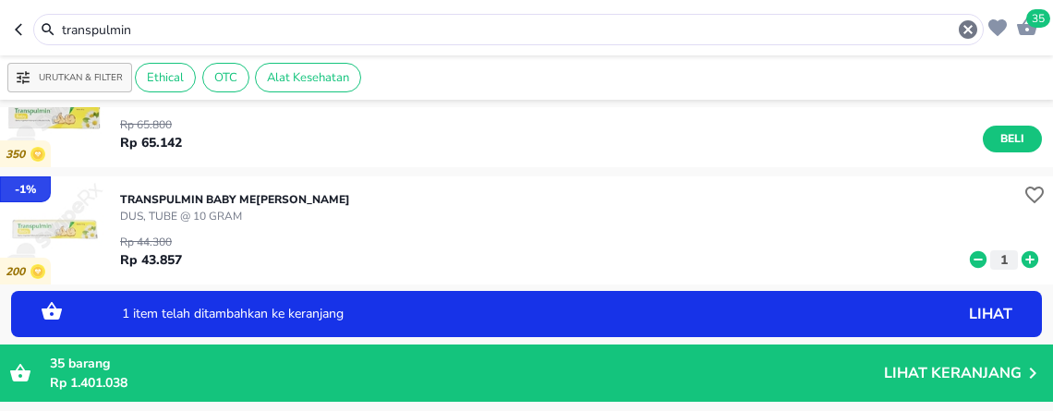
scroll to position [103, 0]
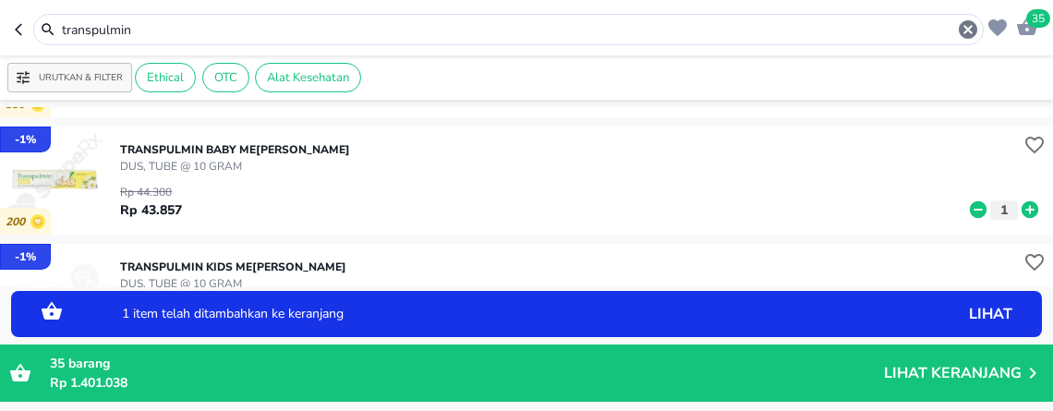
click at [1021, 209] on icon at bounding box center [1029, 209] width 17 height 17
drag, startPoint x: 270, startPoint y: 22, endPoint x: -8, endPoint y: -115, distance: 310.2
click at [0, 0] on html "Halo Apotek K24 Asmawi, selamat datang! 38 transpulmin Urutkan & Filter Ethical…" at bounding box center [526, 0] width 1053 height 0
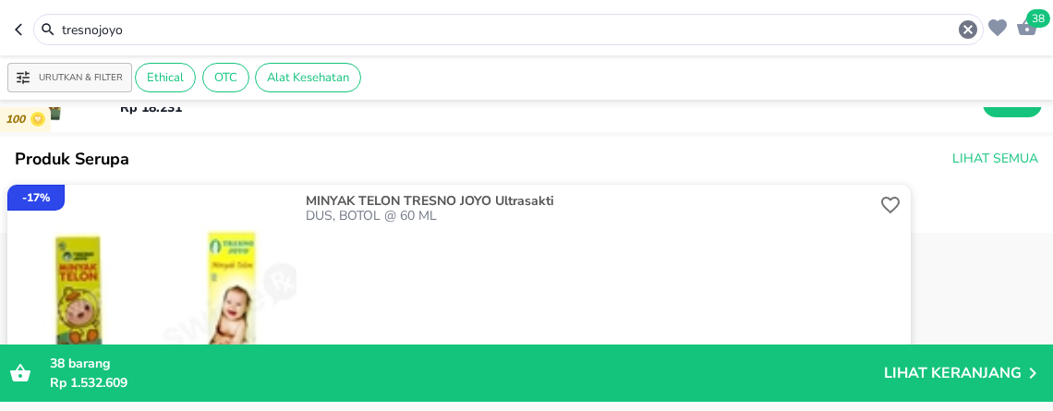
scroll to position [308, 0]
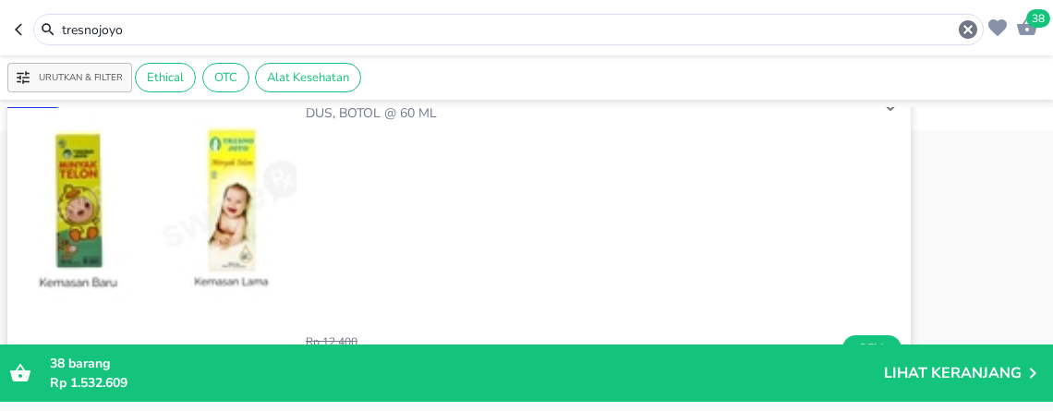
drag, startPoint x: 361, startPoint y: 29, endPoint x: -8, endPoint y: 13, distance: 369.8
click at [0, 0] on html "Halo Apotek K24 Asmawi, selamat datang! 38 tresnojoyo Urutkan & Filter Ethical …" at bounding box center [526, 0] width 1053 height 0
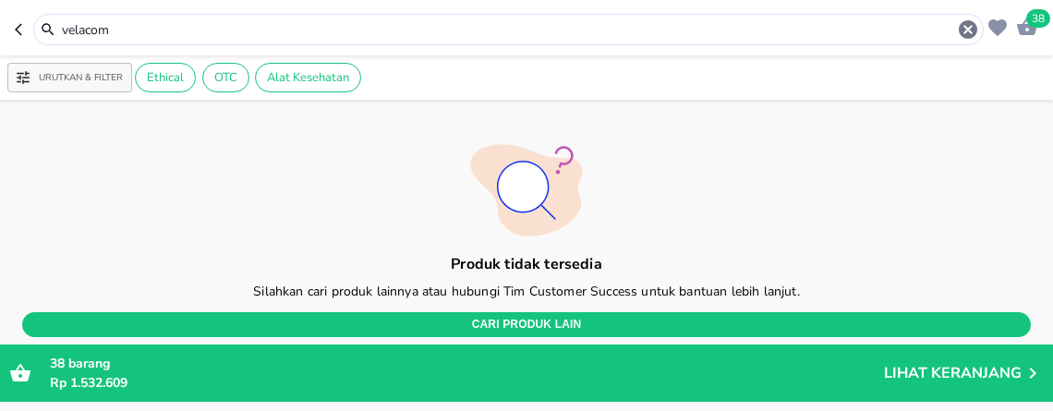
drag, startPoint x: 247, startPoint y: 30, endPoint x: -8, endPoint y: -115, distance: 293.7
click at [0, 0] on html "Halo Apotek K24 Asmawi, selamat datang! 38 velacom Urutkan & Filter Ethical OTC…" at bounding box center [526, 0] width 1053 height 0
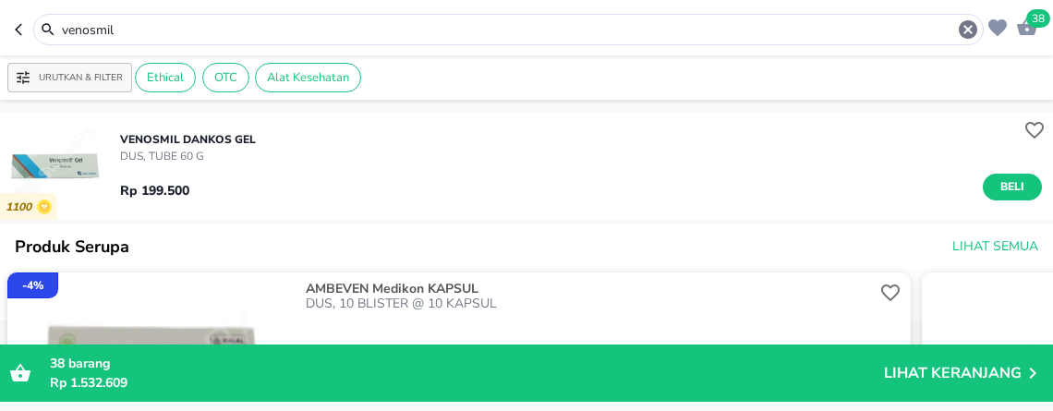
click at [997, 189] on span "Beli" at bounding box center [1012, 186] width 31 height 19
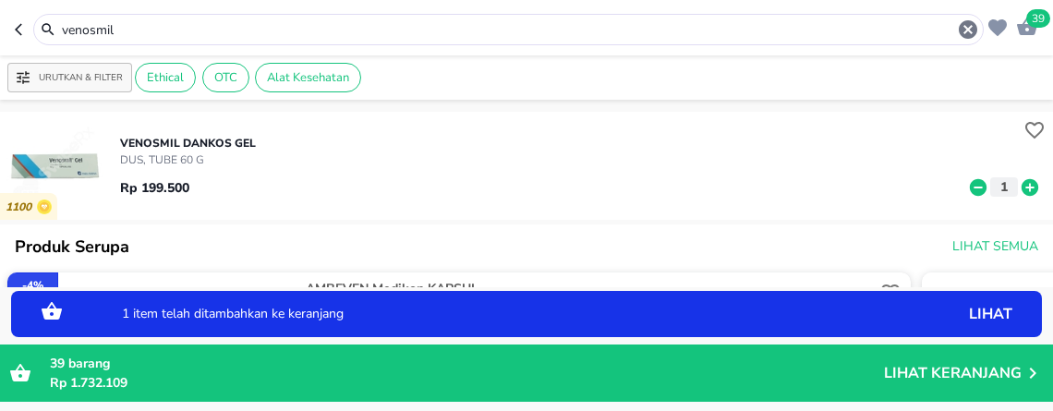
drag, startPoint x: 260, startPoint y: 33, endPoint x: -8, endPoint y: -115, distance: 307.2
click at [0, 0] on html "Halo Apotek K24 Asmawi, selamat datang! 39 venosmil Urutkan & Filter Ethical OT…" at bounding box center [526, 0] width 1053 height 0
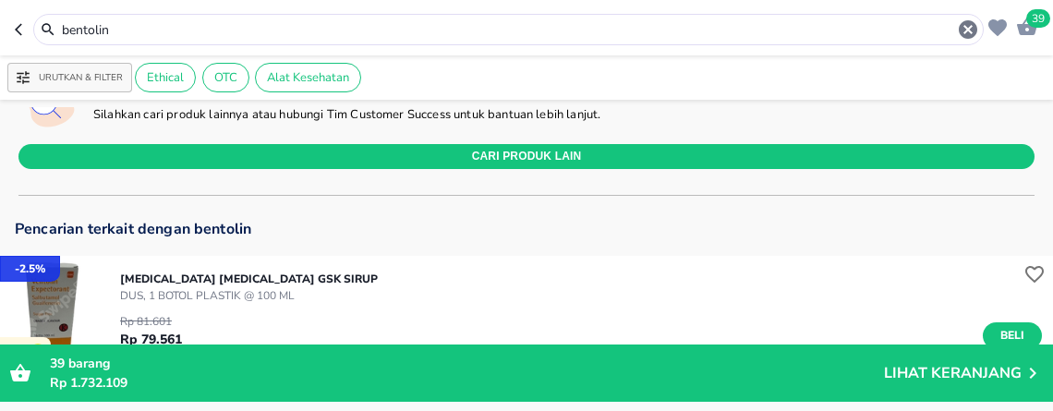
scroll to position [103, 0]
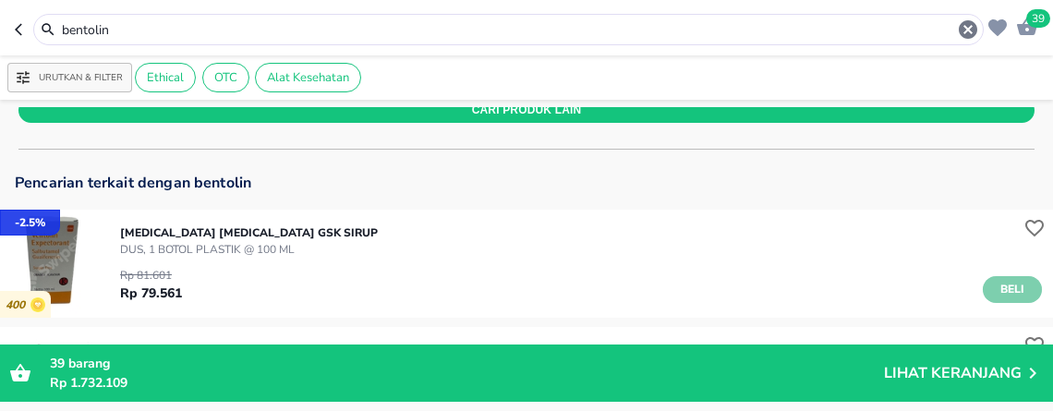
click at [1003, 291] on span "Beli" at bounding box center [1012, 289] width 31 height 19
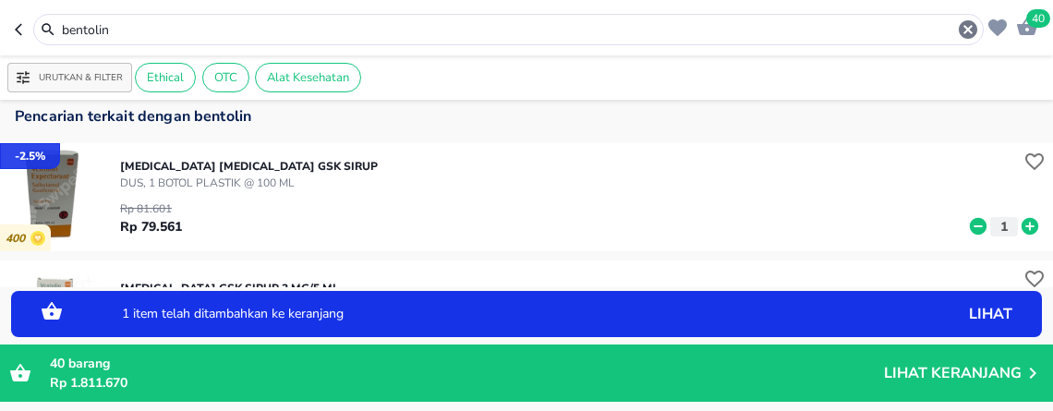
scroll to position [205, 0]
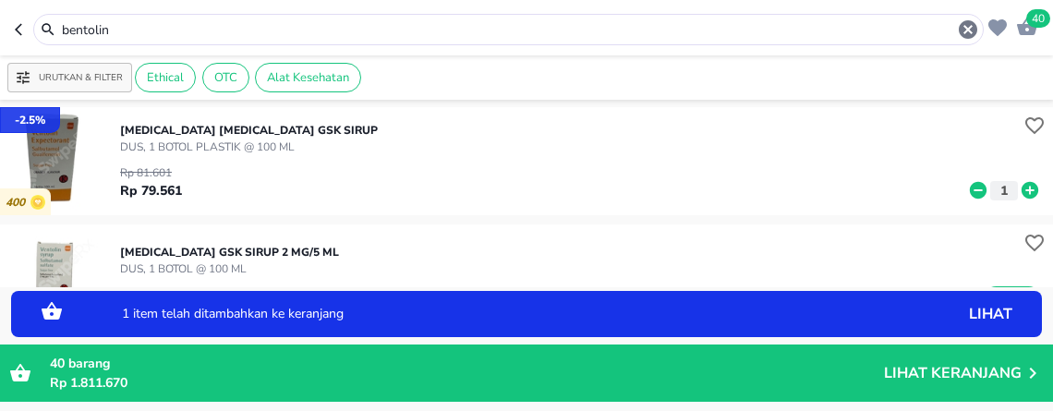
click at [1021, 195] on icon at bounding box center [1029, 190] width 17 height 17
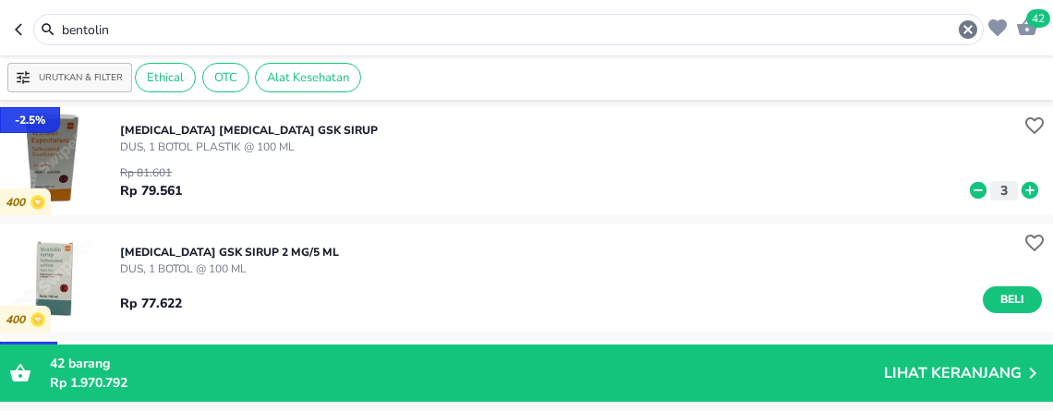
drag, startPoint x: 200, startPoint y: 16, endPoint x: 136, endPoint y: 24, distance: 65.2
click at [42, 14] on div "bentolin" at bounding box center [508, 29] width 950 height 31
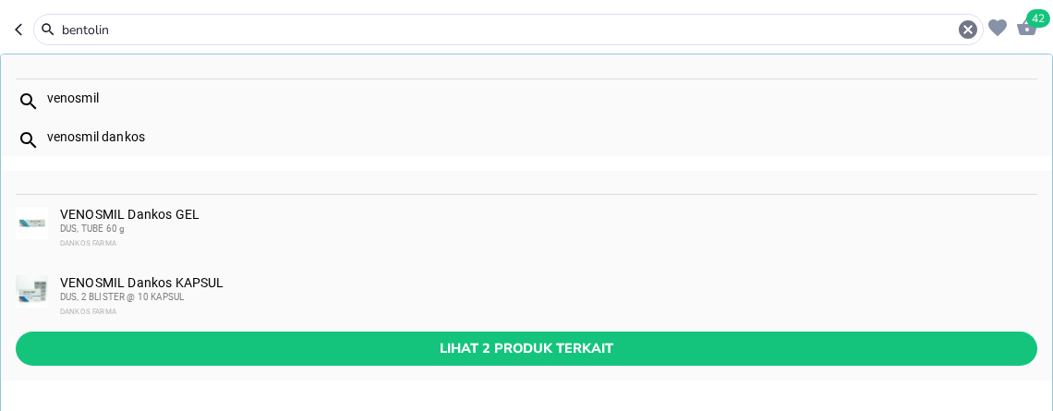
drag, startPoint x: 136, startPoint y: 24, endPoint x: -8, endPoint y: -80, distance: 177.9
click at [0, 0] on html "Halo Apotek K24 Asmawi, selamat datang! 42 bentolin venosmil venosmil dankos VE…" at bounding box center [526, 0] width 1053 height 0
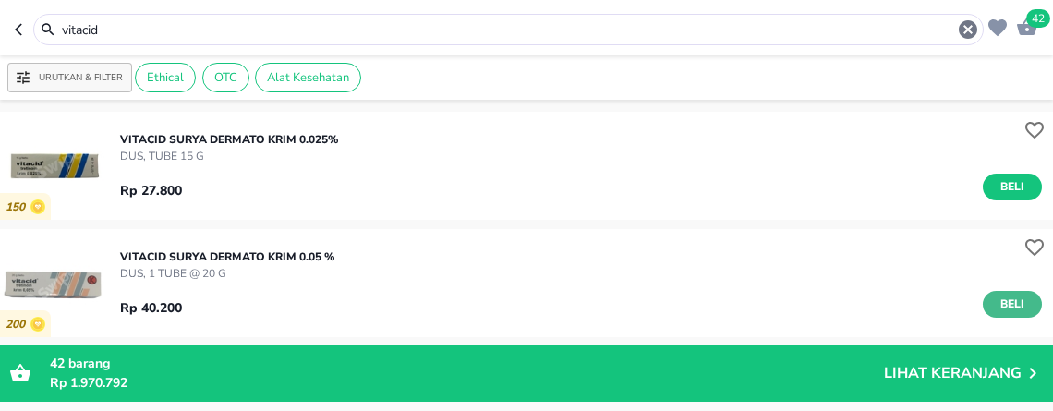
click at [997, 310] on span "Beli" at bounding box center [1012, 304] width 31 height 19
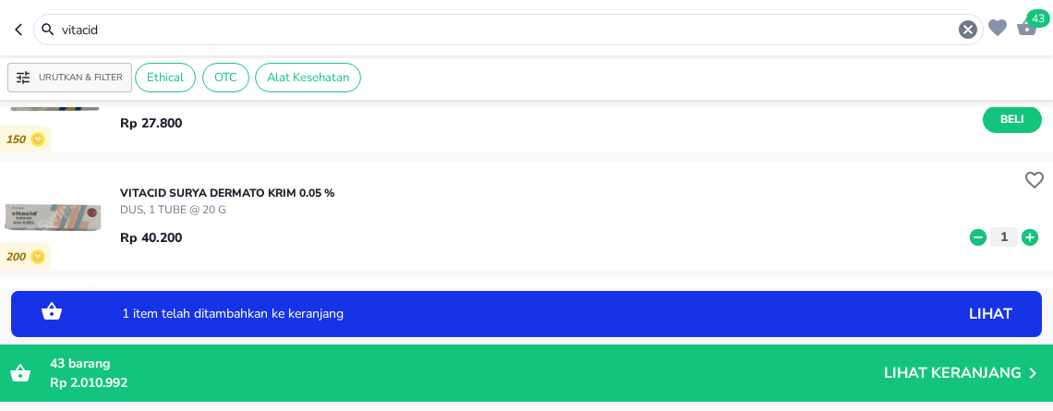
scroll to position [103, 0]
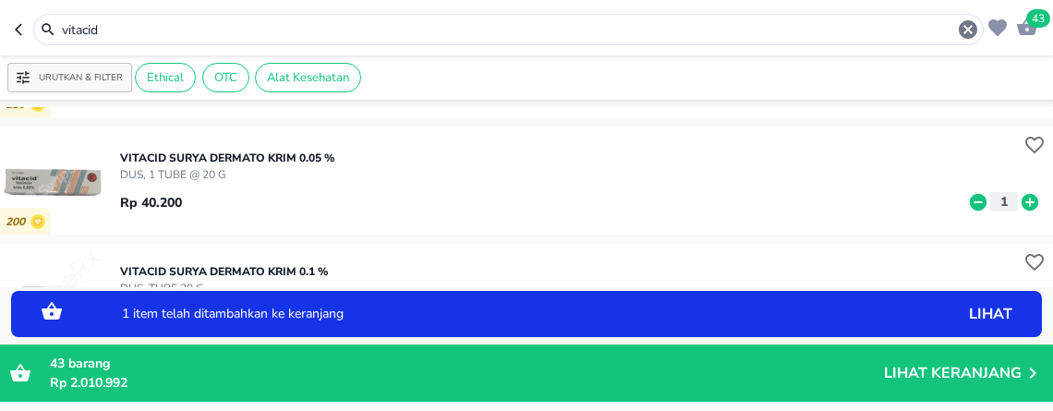
click at [1021, 199] on icon at bounding box center [1029, 201] width 17 height 17
drag, startPoint x: 207, startPoint y: 24, endPoint x: -8, endPoint y: -62, distance: 231.7
click at [0, 0] on html "Halo Apotek K24 Asmawi, selamat datang! 45 vitacid Urutkan & Filter Ethical OTC…" at bounding box center [526, 0] width 1053 height 0
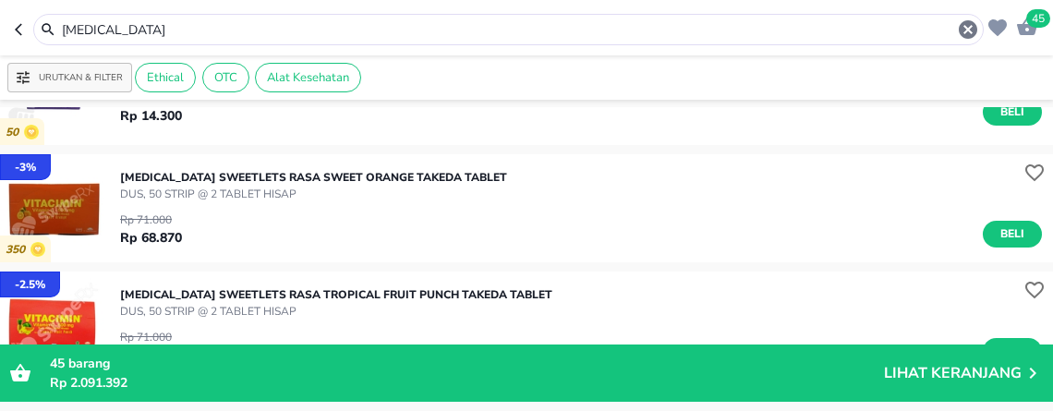
scroll to position [308, 0]
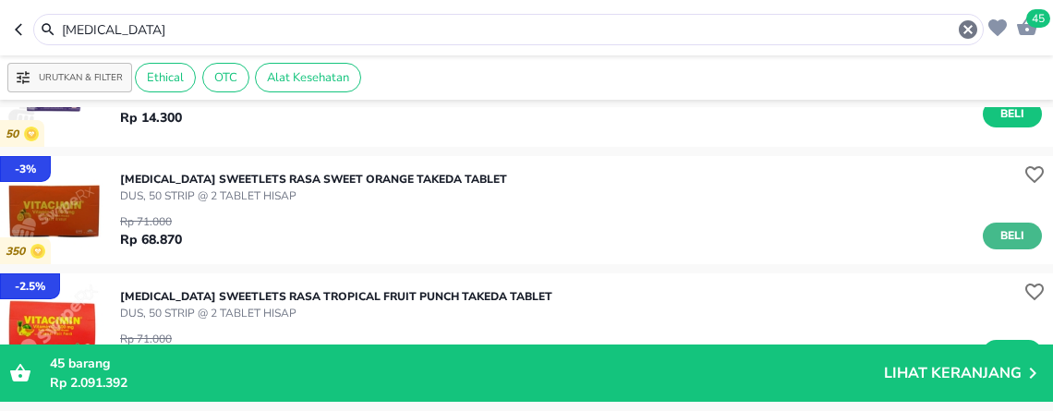
click at [997, 237] on span "Beli" at bounding box center [1012, 235] width 31 height 19
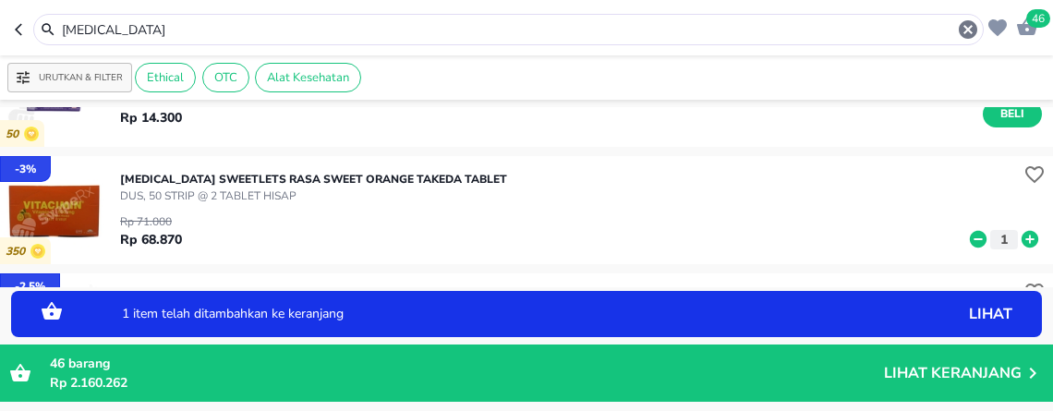
drag, startPoint x: 153, startPoint y: 30, endPoint x: -8, endPoint y: -107, distance: 212.3
click at [0, 0] on html "Halo Apotek K24 Asmawi, selamat datang! 46 vitacimin Urutkan & Filter Ethical O…" at bounding box center [526, 0] width 1053 height 0
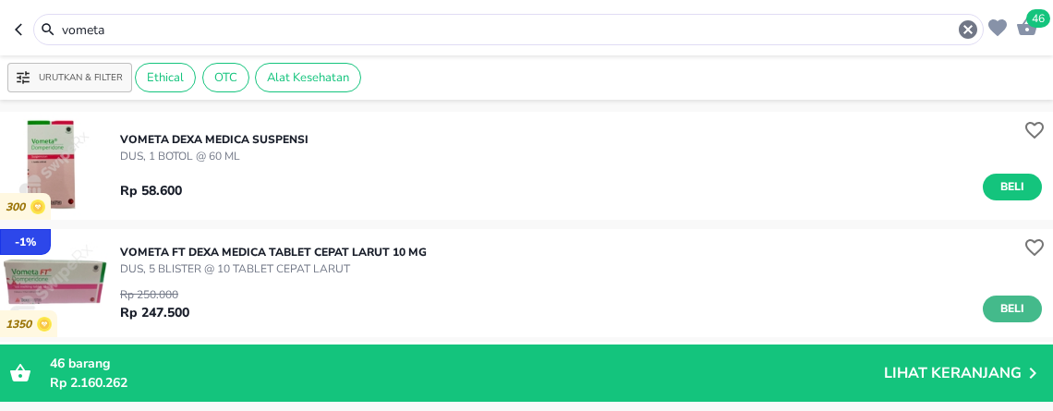
click at [997, 307] on span "Beli" at bounding box center [1012, 308] width 31 height 19
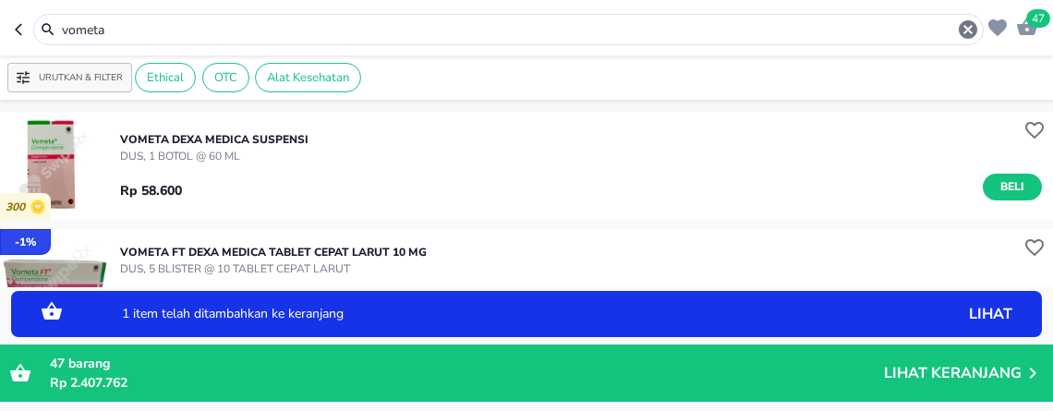
drag, startPoint x: 164, startPoint y: 17, endPoint x: 111, endPoint y: 46, distance: 61.2
click at [34, 19] on div "vometa" at bounding box center [508, 29] width 950 height 31
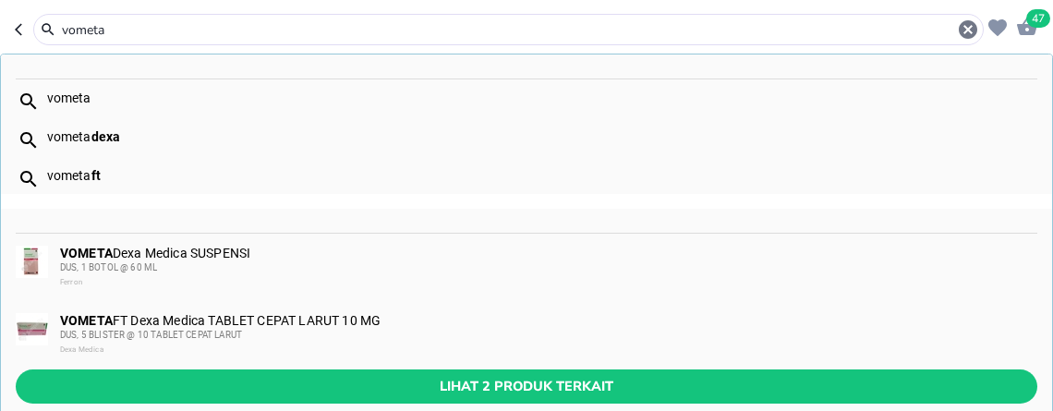
drag, startPoint x: 120, startPoint y: 35, endPoint x: -8, endPoint y: -115, distance: 197.8
click at [0, 0] on html "Halo Apotek K24 Asmawi, selamat datang! 47 vometa vometa vometa dexa vometa ft …" at bounding box center [526, 0] width 1053 height 0
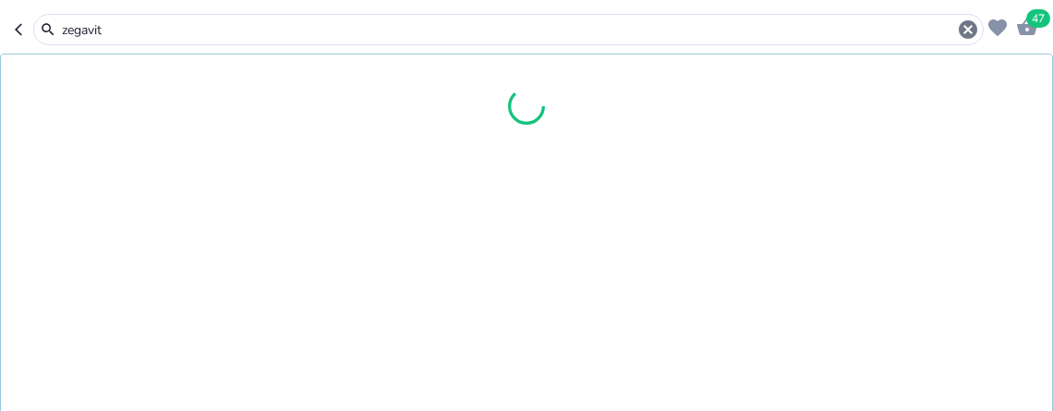
type input "zegavit"
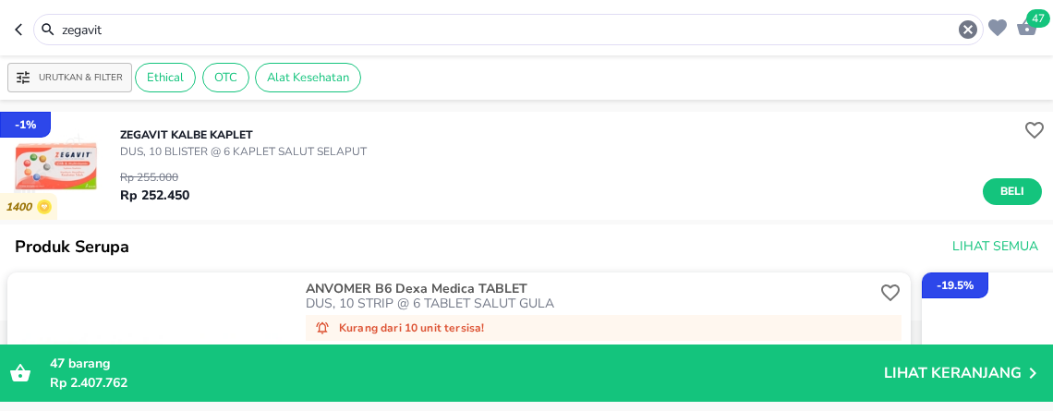
drag, startPoint x: 1004, startPoint y: 195, endPoint x: 703, endPoint y: 407, distance: 368.5
click at [1004, 195] on span "Beli" at bounding box center [1012, 191] width 31 height 19
click at [1035, 20] on span "48" at bounding box center [1038, 18] width 24 height 18
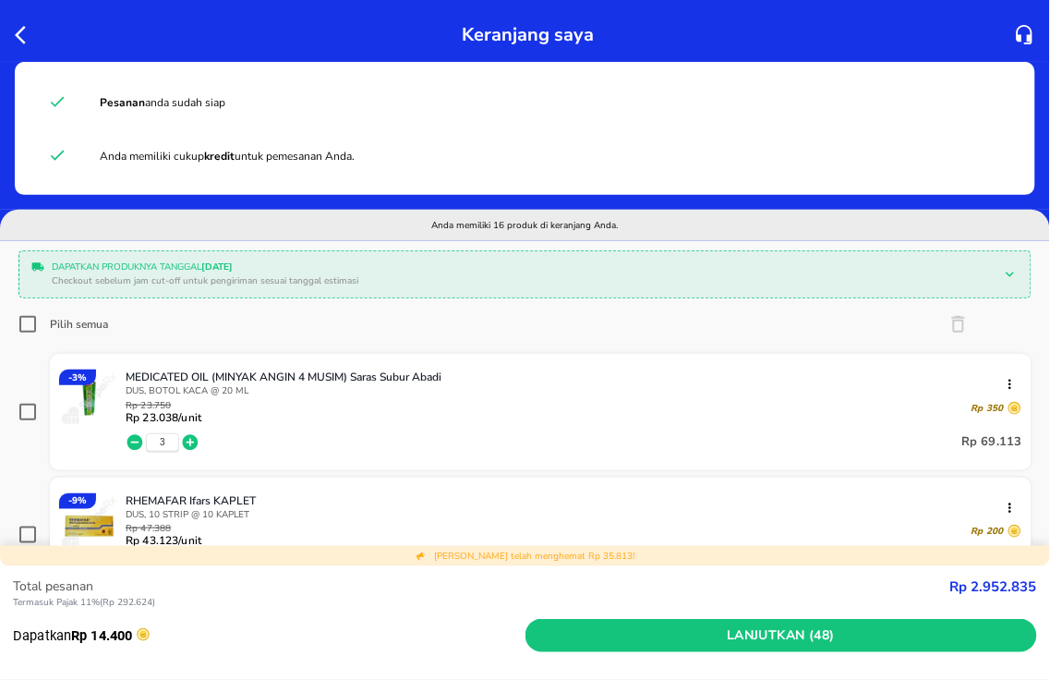
click at [20, 324] on input "Pilih semua" at bounding box center [27, 324] width 18 height 18
checkbox input "true"
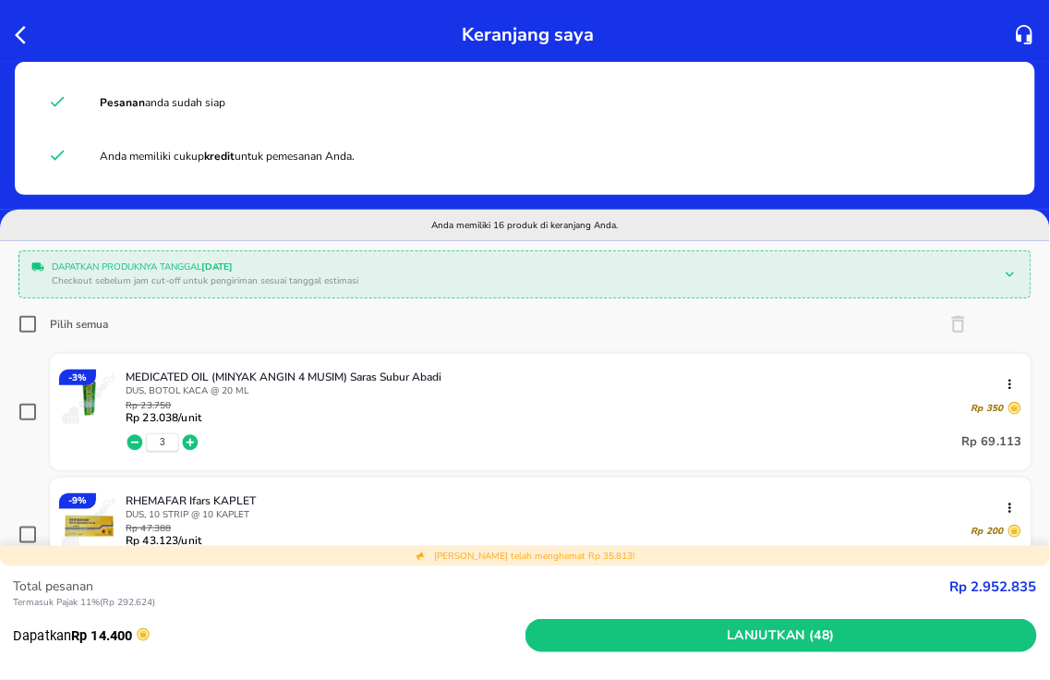
checkbox input "true"
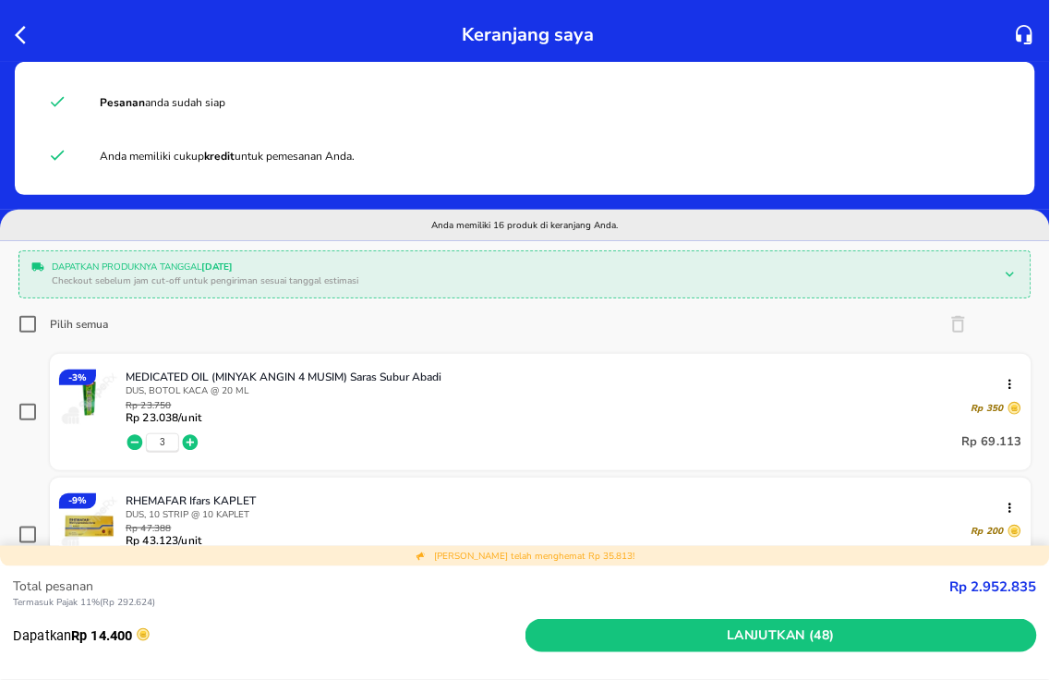
checkbox input "true"
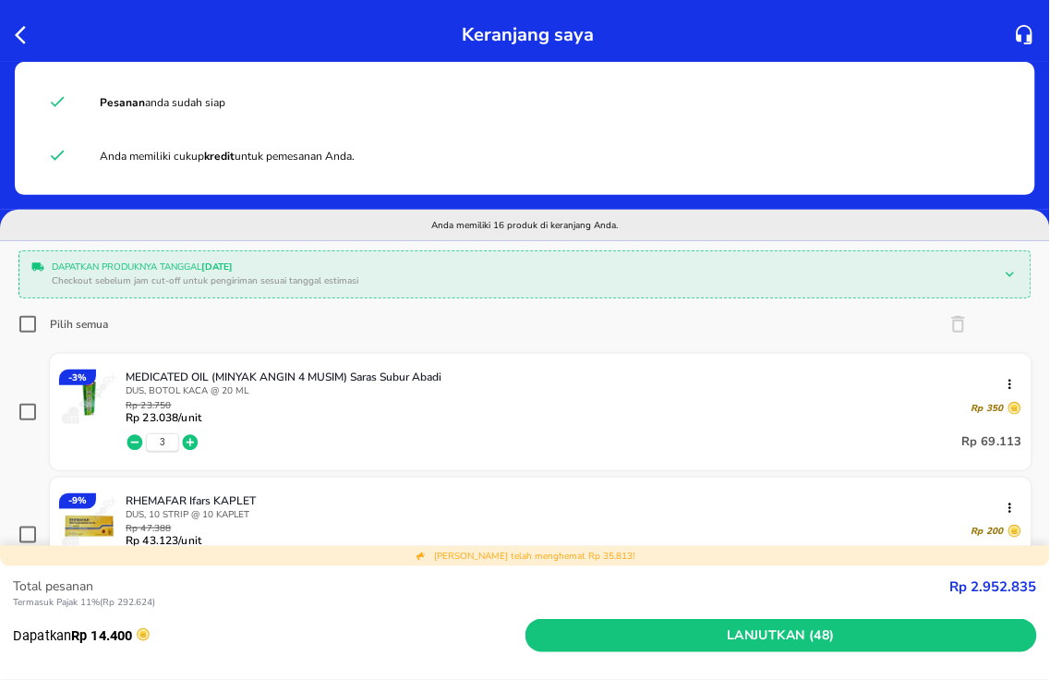
checkbox input "true"
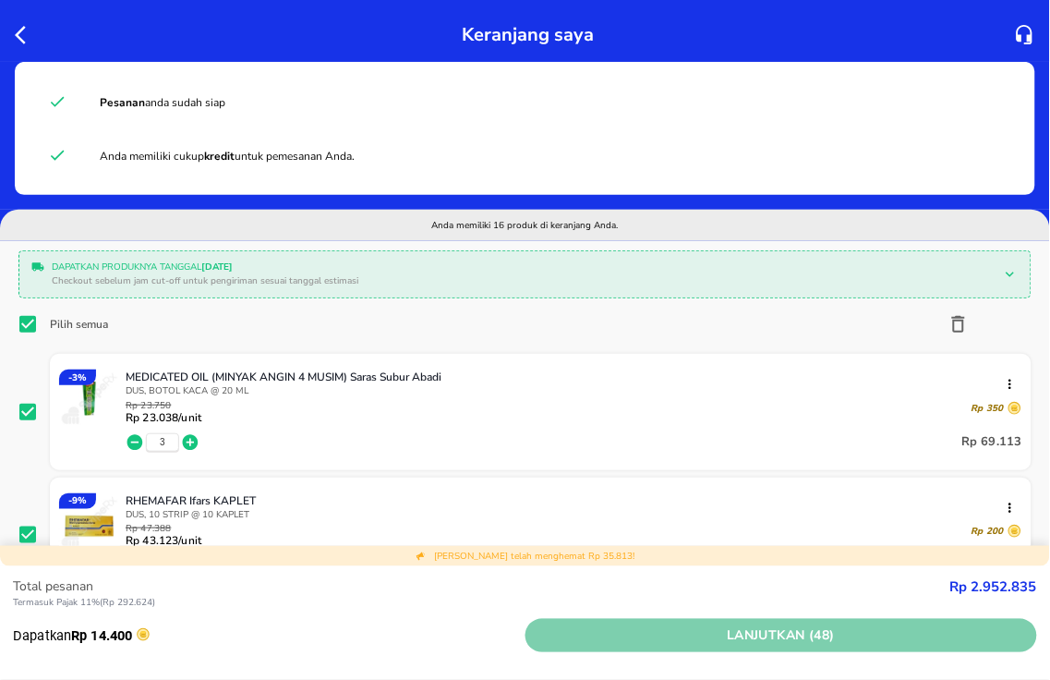
click at [645, 628] on span "Lanjutkan (48)" at bounding box center [782, 635] width 498 height 23
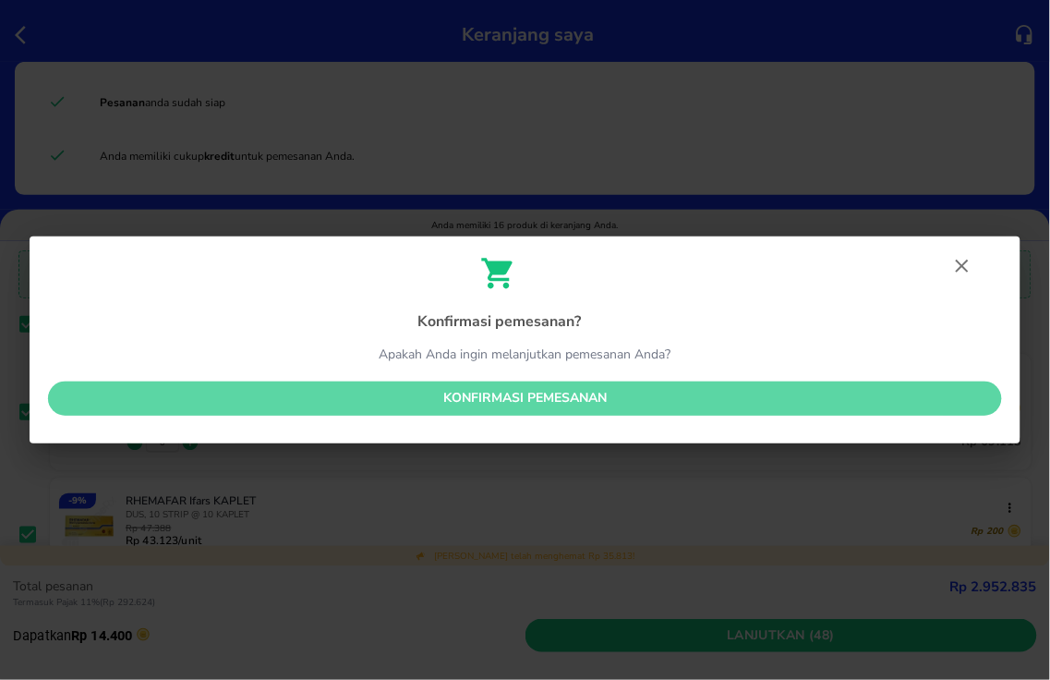
click at [511, 391] on span "Konfirmasi pemesanan" at bounding box center [525, 398] width 924 height 23
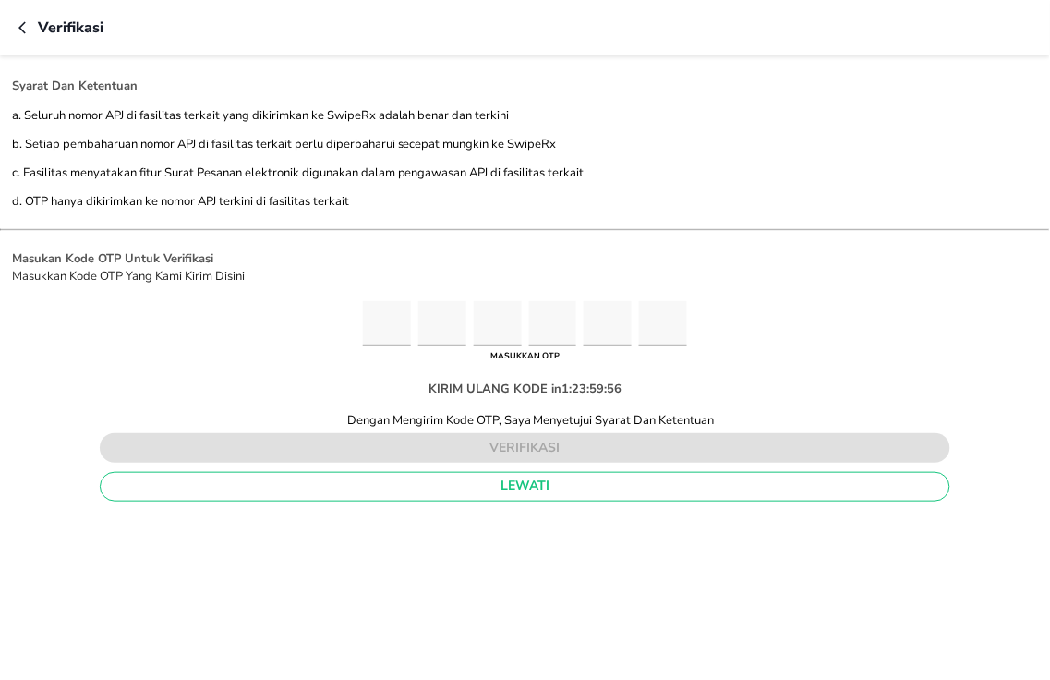
click at [386, 324] on input "Please enter OTP character 1" at bounding box center [387, 323] width 48 height 45
type input "8"
type input "2"
type input "4"
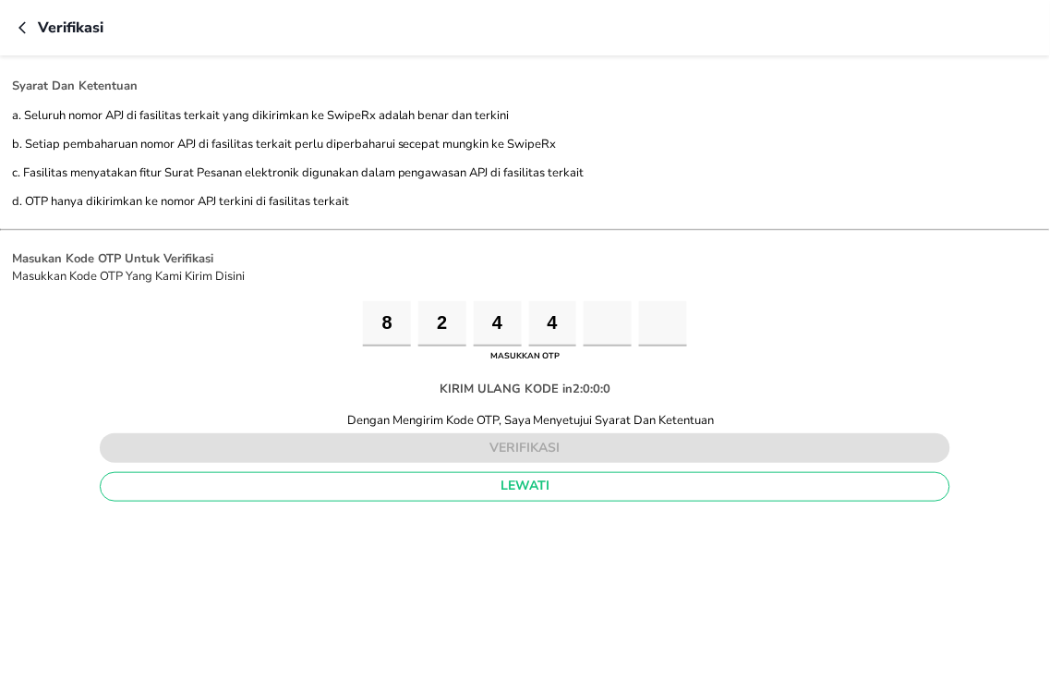
type input "9"
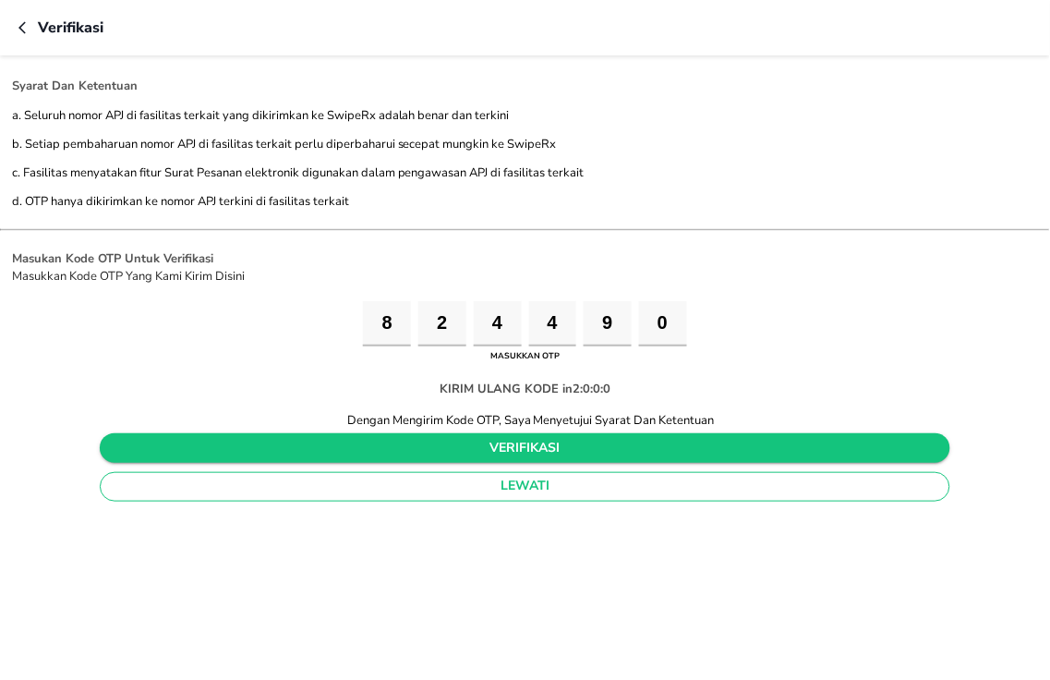
type input "0"
click at [477, 440] on span "verifikasi" at bounding box center [525, 448] width 821 height 23
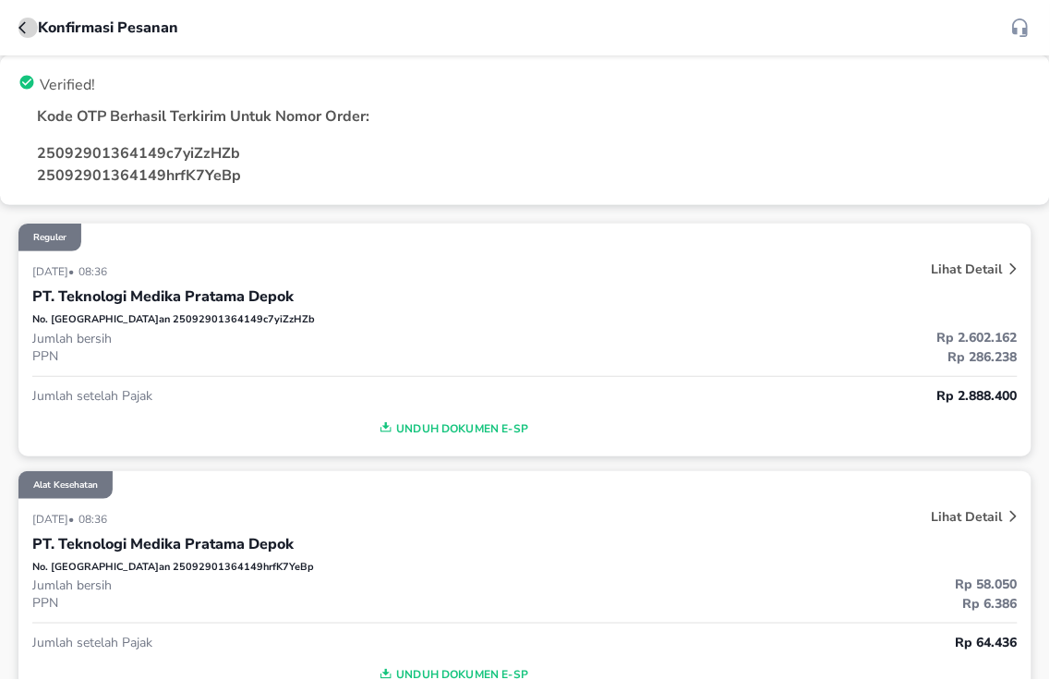
click at [19, 28] on icon "button" at bounding box center [21, 27] width 7 height 12
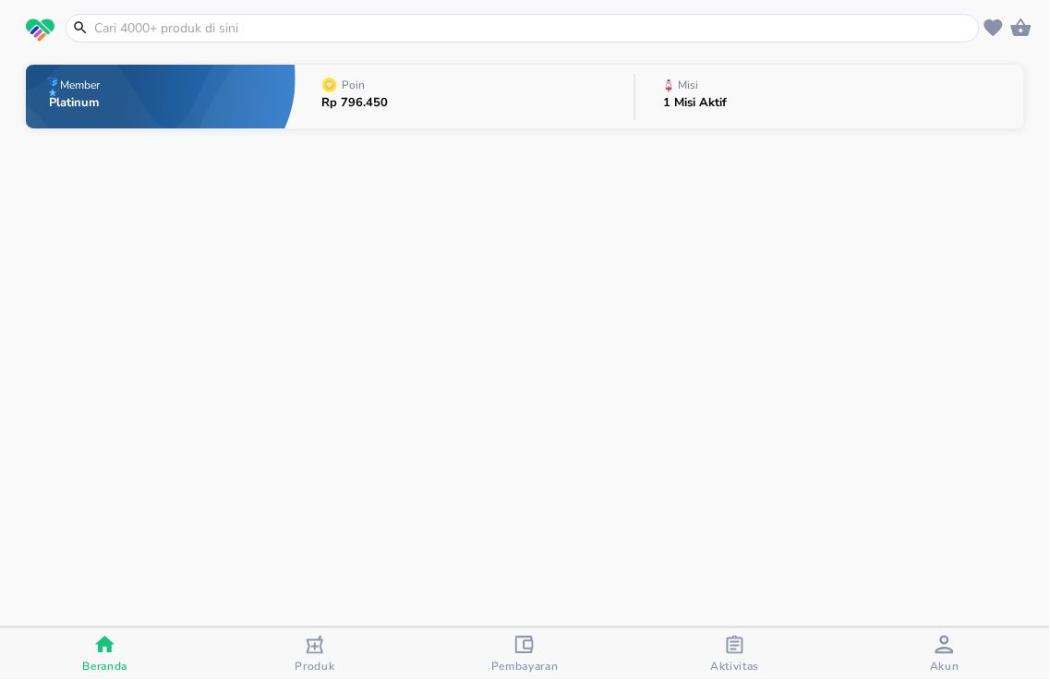
click at [671, 97] on p "1 Misi Aktif" at bounding box center [696, 103] width 64 height 12
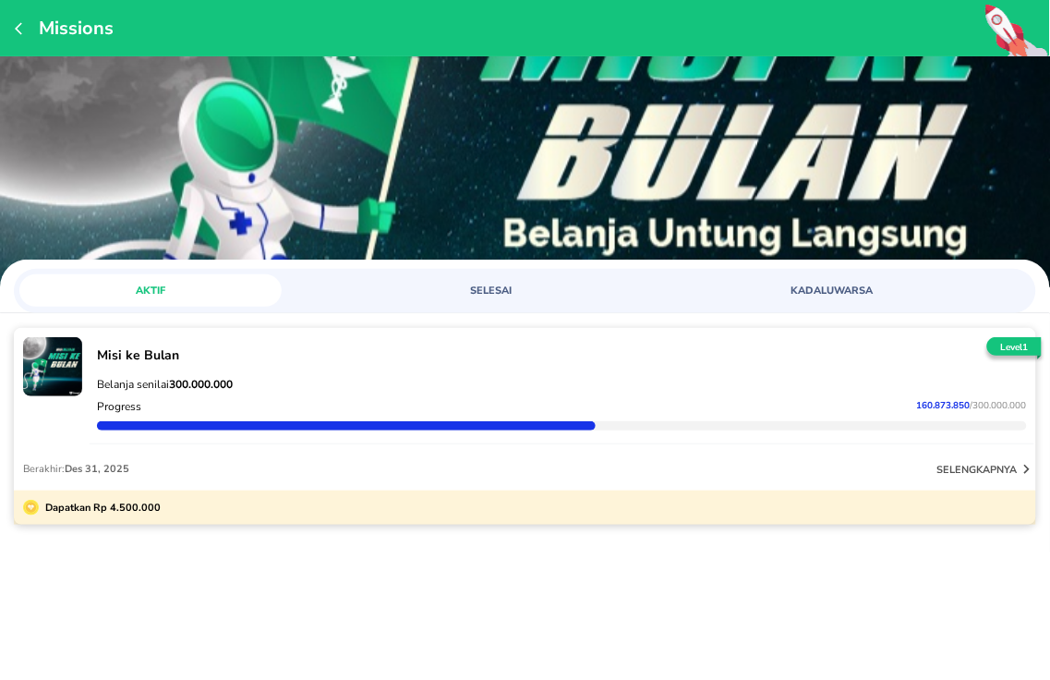
click at [989, 377] on p "Belanja senilai 300.000.000" at bounding box center [562, 384] width 930 height 15
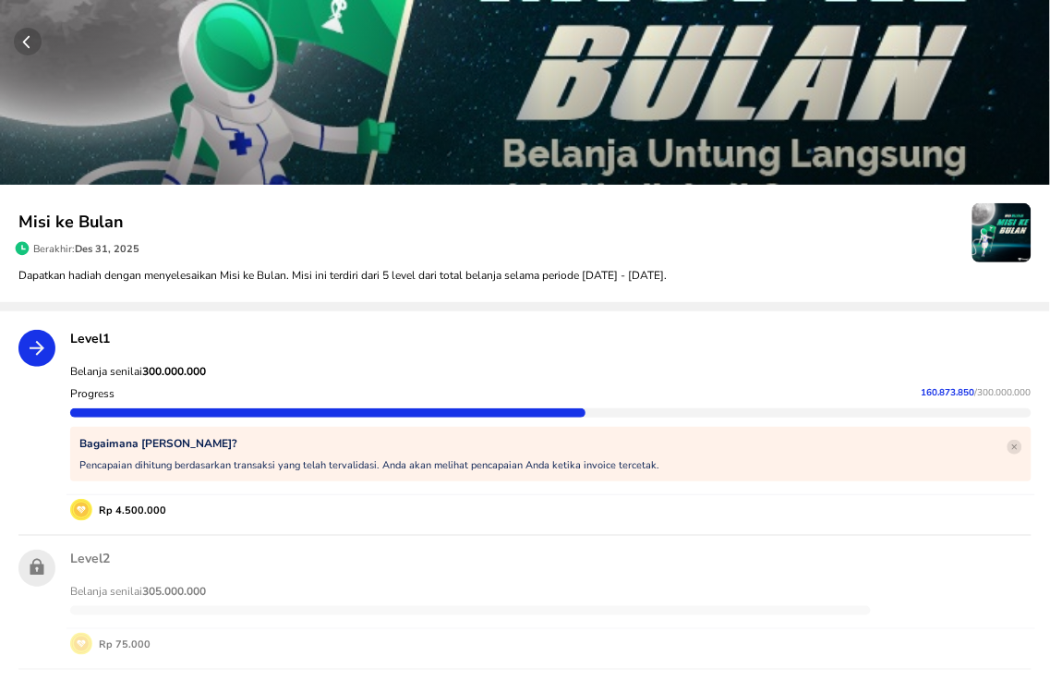
click at [937, 393] on span "160.873.850" at bounding box center [949, 392] width 54 height 13
click at [248, 447] on p "Bagaimana Cara Kerja Misi?" at bounding box center [369, 443] width 580 height 15
click at [17, 40] on circle "button" at bounding box center [28, 42] width 28 height 28
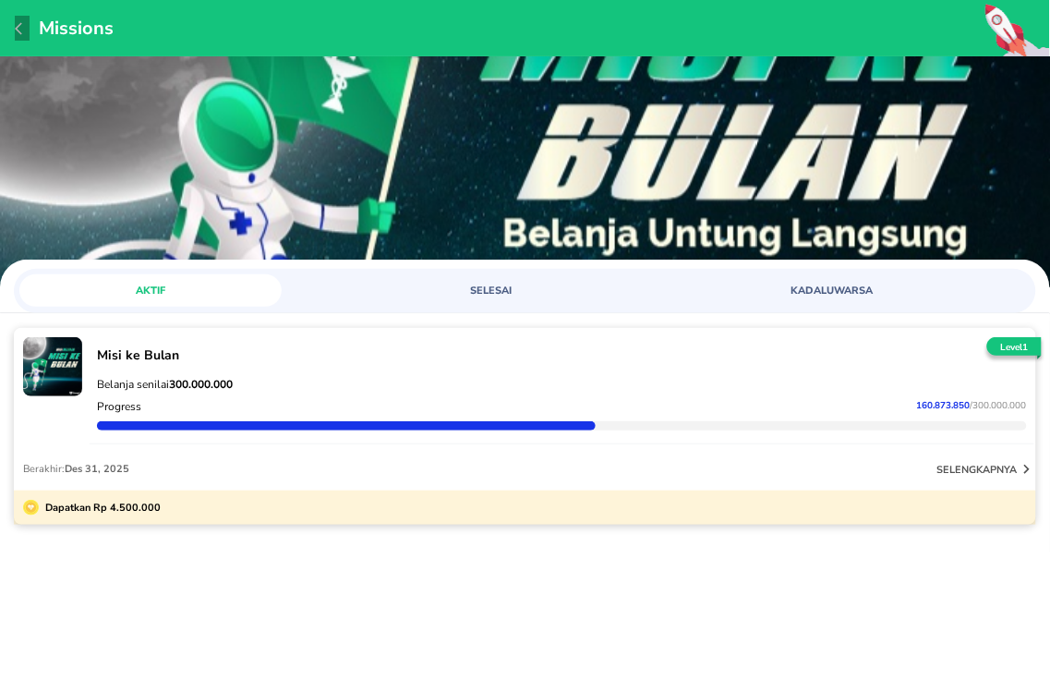
click at [19, 30] on icon "button" at bounding box center [22, 28] width 15 height 15
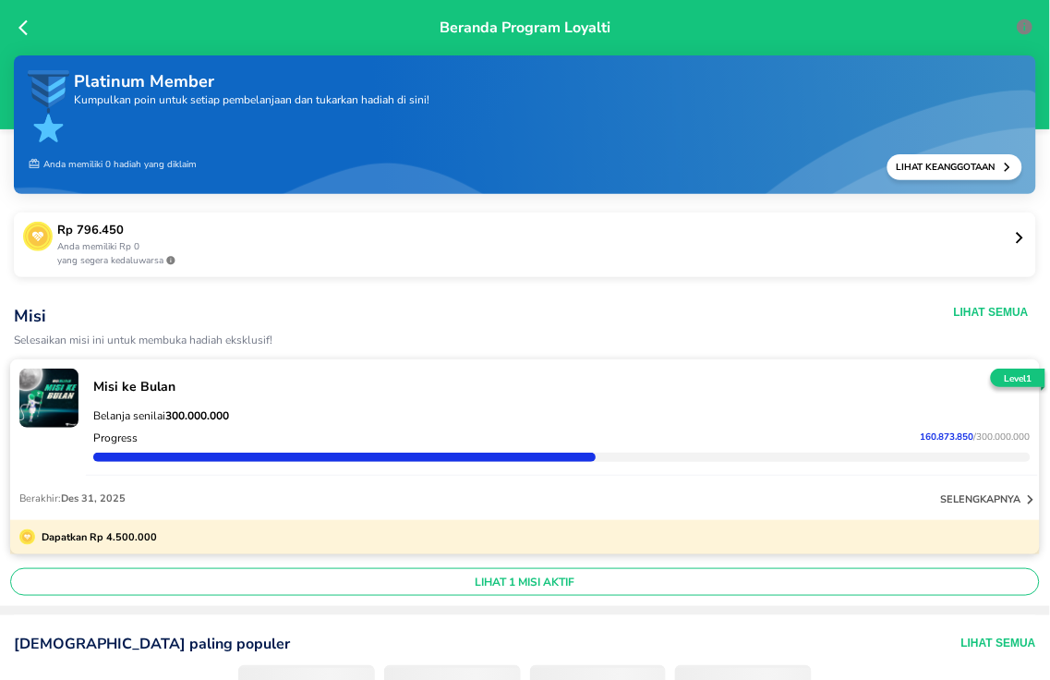
click at [846, 236] on p "Rp 796.450" at bounding box center [535, 231] width 956 height 18
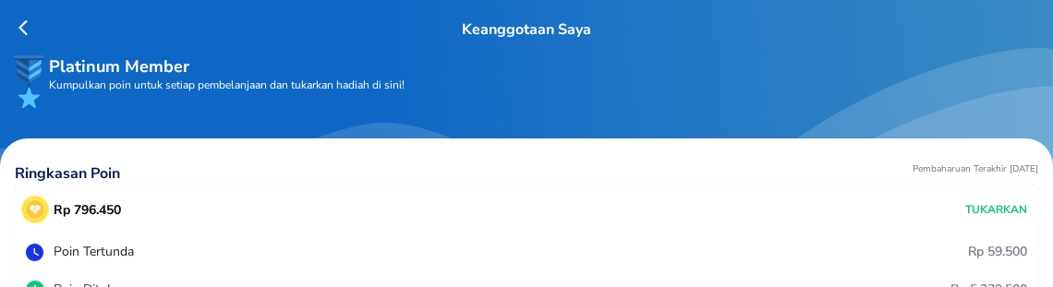
click at [26, 23] on icon at bounding box center [27, 27] width 18 height 18
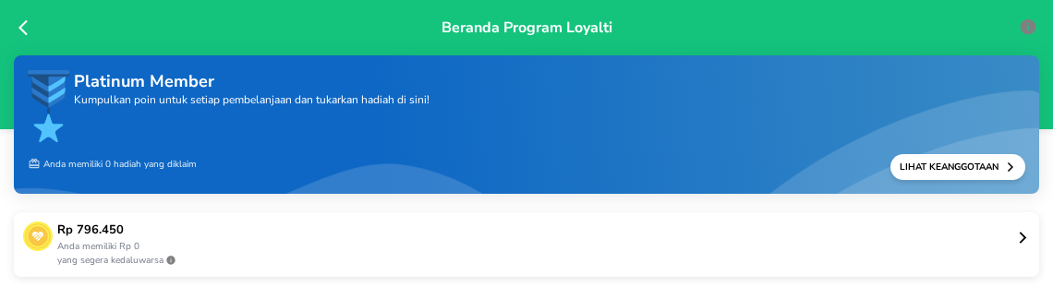
click at [22, 26] on icon at bounding box center [27, 27] width 18 height 18
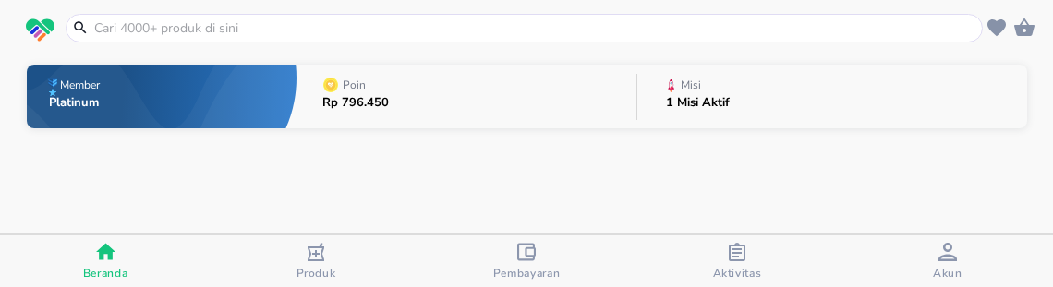
click at [231, 35] on input "text" at bounding box center [535, 27] width 886 height 19
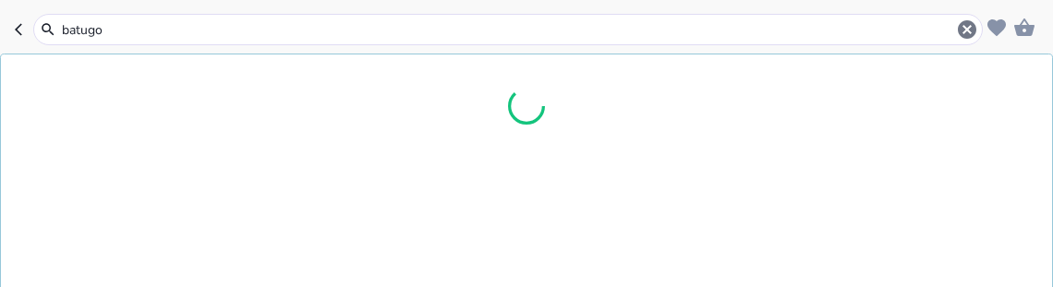
type input "batug"
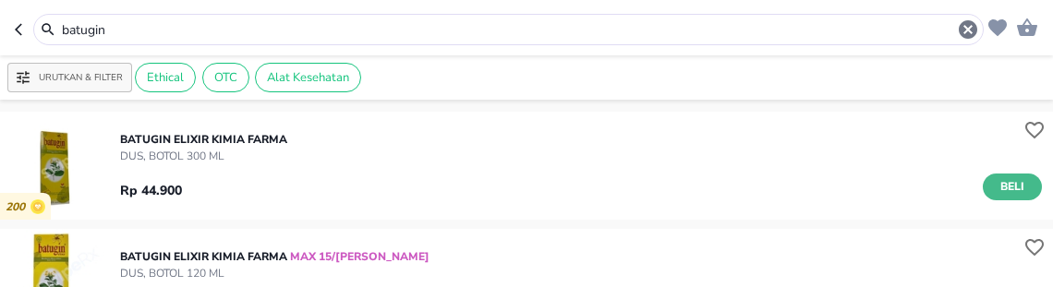
click at [1009, 186] on span "Beli" at bounding box center [1012, 186] width 31 height 19
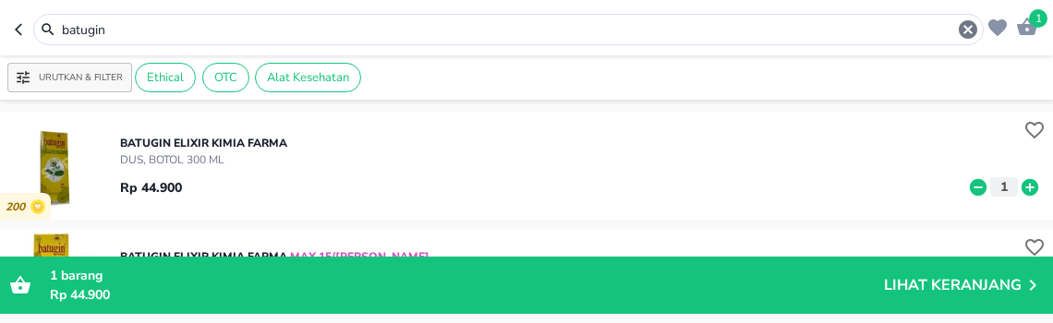
click at [1021, 182] on icon at bounding box center [1029, 186] width 17 height 17
click at [1021, 29] on icon "button" at bounding box center [1027, 27] width 20 height 18
